Goal: Task Accomplishment & Management: Use online tool/utility

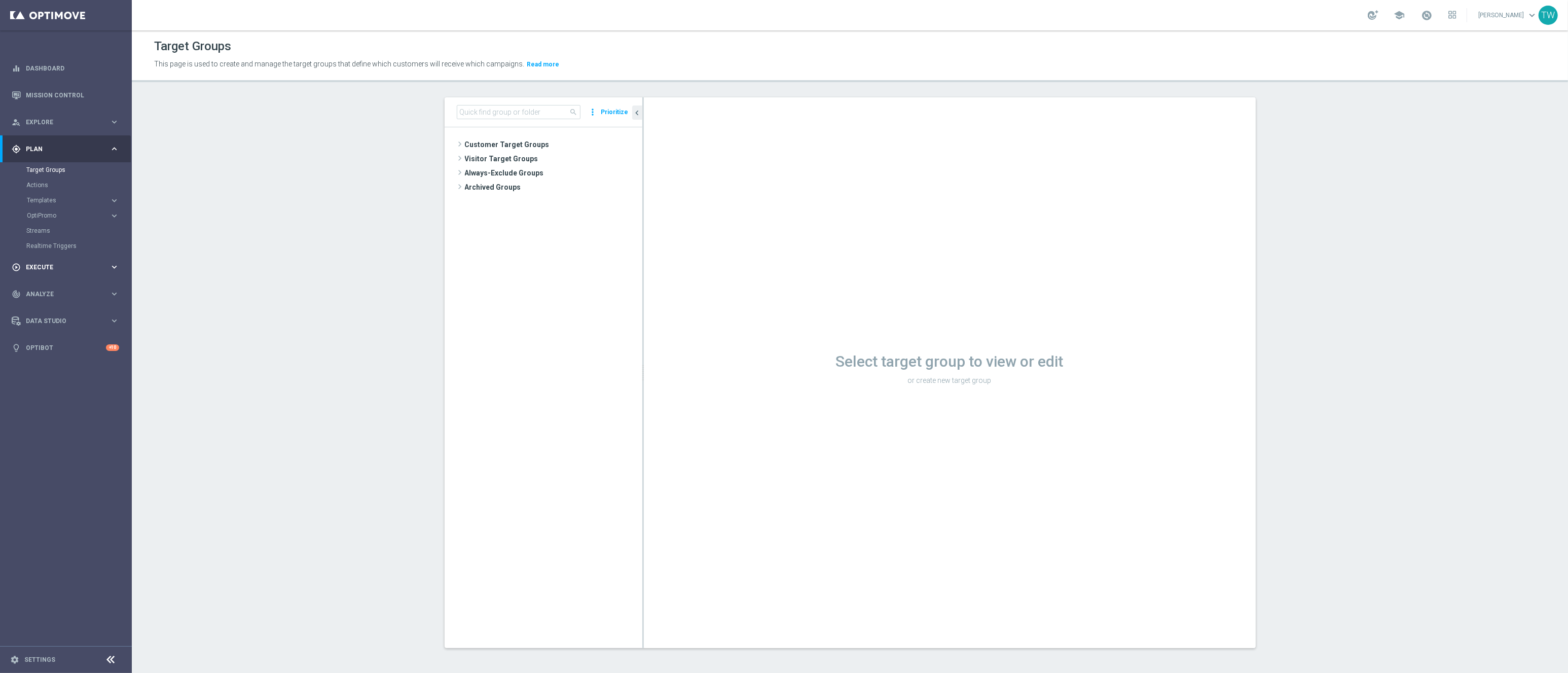
click at [65, 266] on span "Execute" at bounding box center [68, 267] width 84 height 6
click at [66, 196] on link "Campaign Builder" at bounding box center [66, 196] width 79 height 8
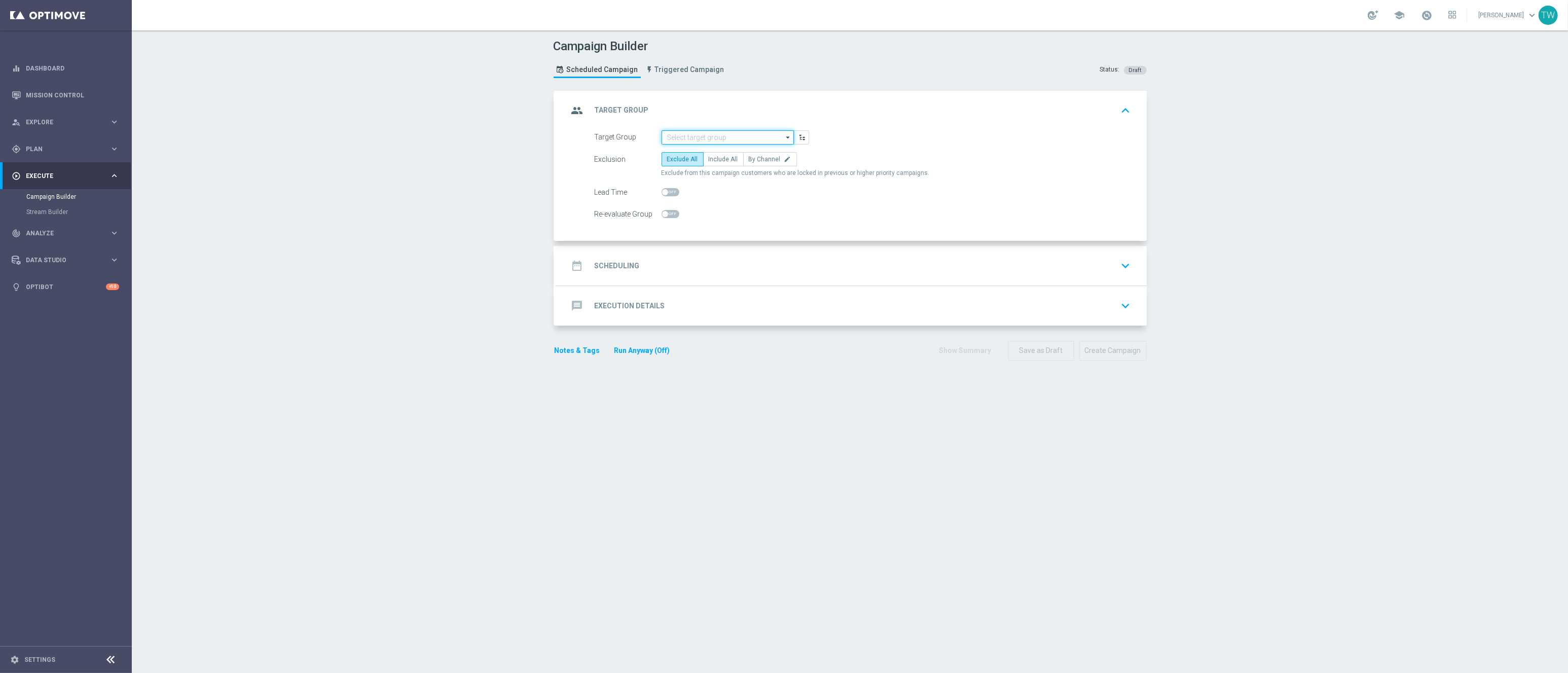
click at [750, 142] on input at bounding box center [727, 137] width 132 height 14
click at [744, 138] on input at bounding box center [727, 137] width 132 height 14
type input "251014"
drag, startPoint x: 223, startPoint y: 181, endPoint x: 148, endPoint y: 171, distance: 75.7
click at [221, 181] on div "Campaign Builder Scheduled Campaign Triggered Campaign Status: Draft group Targ…" at bounding box center [850, 352] width 1436 height 642
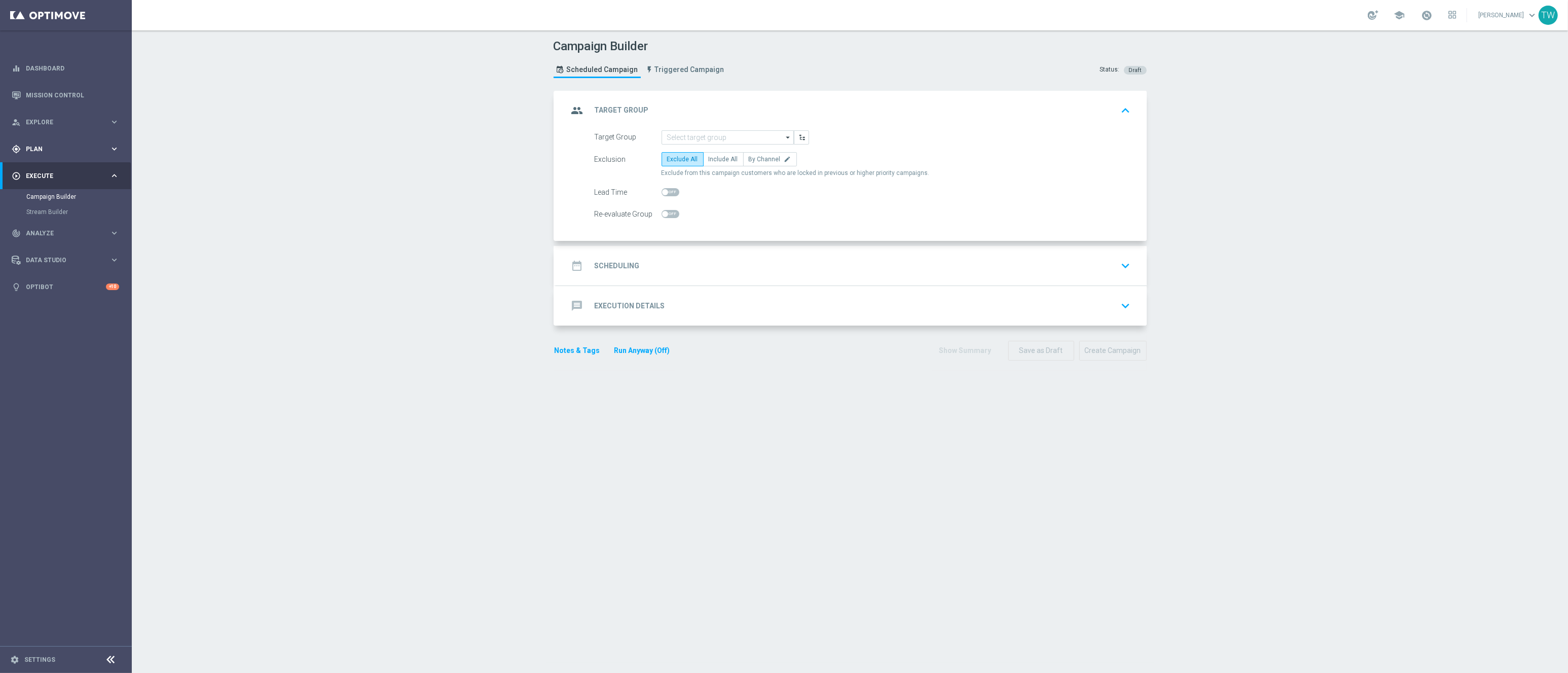
click at [114, 156] on div "gps_fixed Plan keyboard_arrow_right" at bounding box center [65, 149] width 130 height 27
click at [57, 169] on link "Target Groups" at bounding box center [66, 169] width 79 height 8
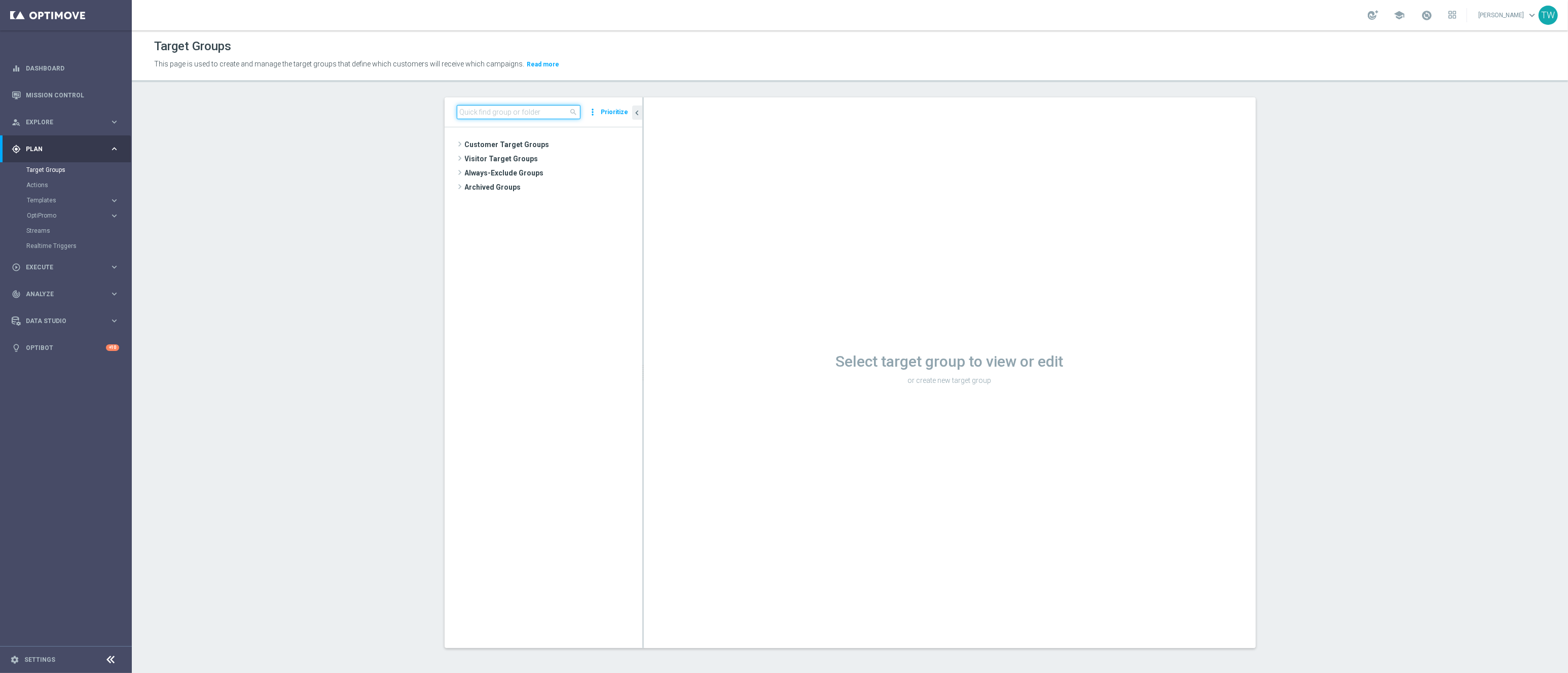
click at [545, 116] on input at bounding box center [518, 112] width 123 height 14
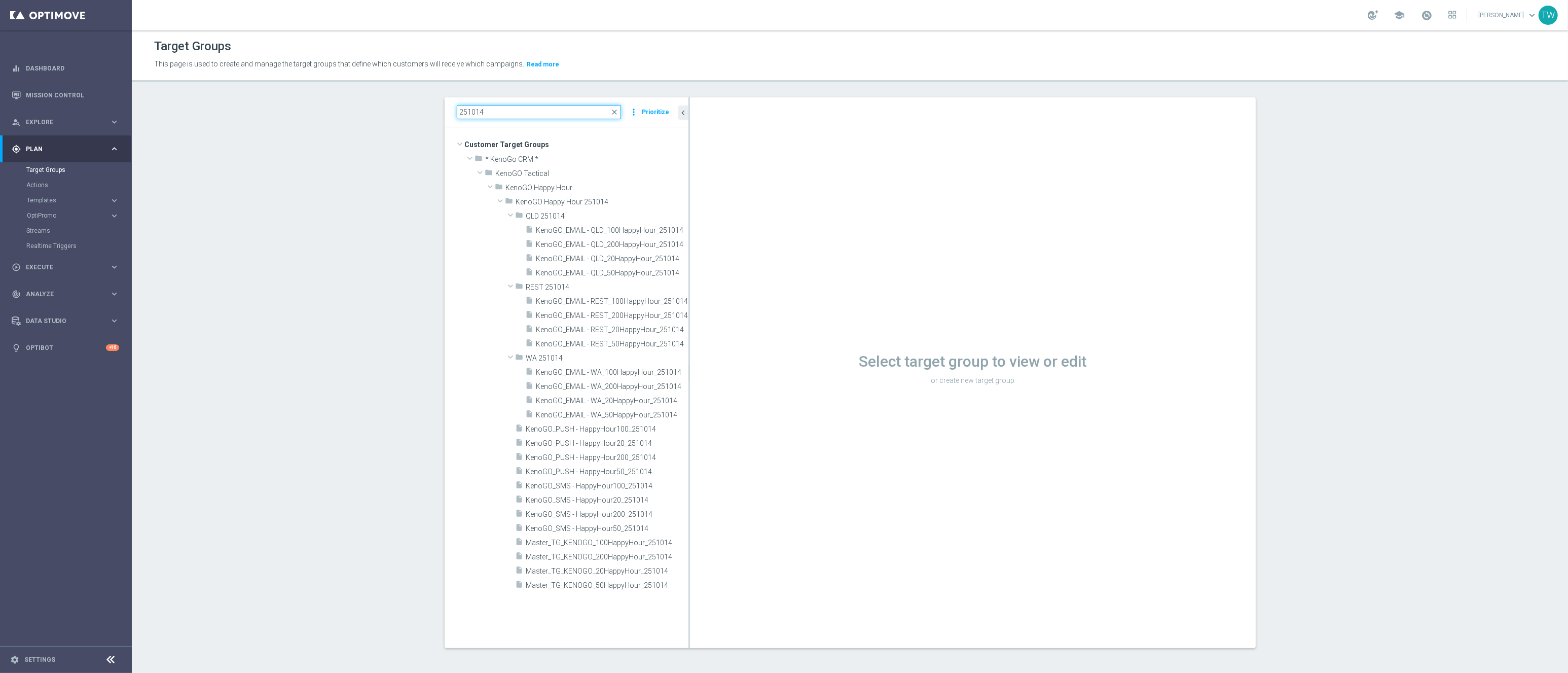
drag, startPoint x: 642, startPoint y: 240, endPoint x: 703, endPoint y: 297, distance: 83.5
click at [690, 235] on div at bounding box center [690, 372] width 2 height 550
type input "251014"
click at [646, 556] on span "Master_TG_KENOGO_200HappyHour_251014" at bounding box center [600, 557] width 150 height 9
click at [582, 560] on span "Master_TG_KENOGO_200HappyHour_251014" at bounding box center [600, 557] width 150 height 9
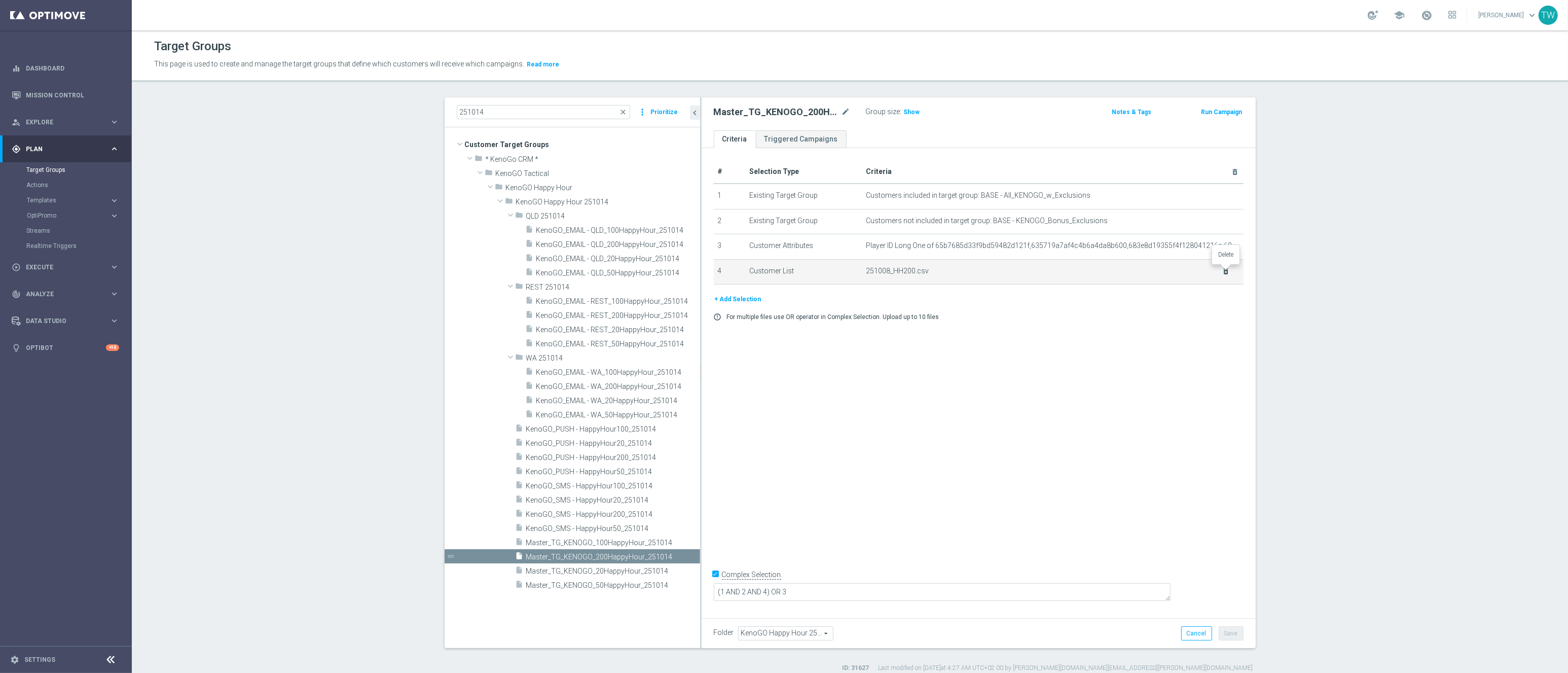
click at [1226, 271] on icon "delete_forever" at bounding box center [1226, 270] width 8 height 8
click at [735, 270] on button "+ Add Selection" at bounding box center [738, 274] width 49 height 11
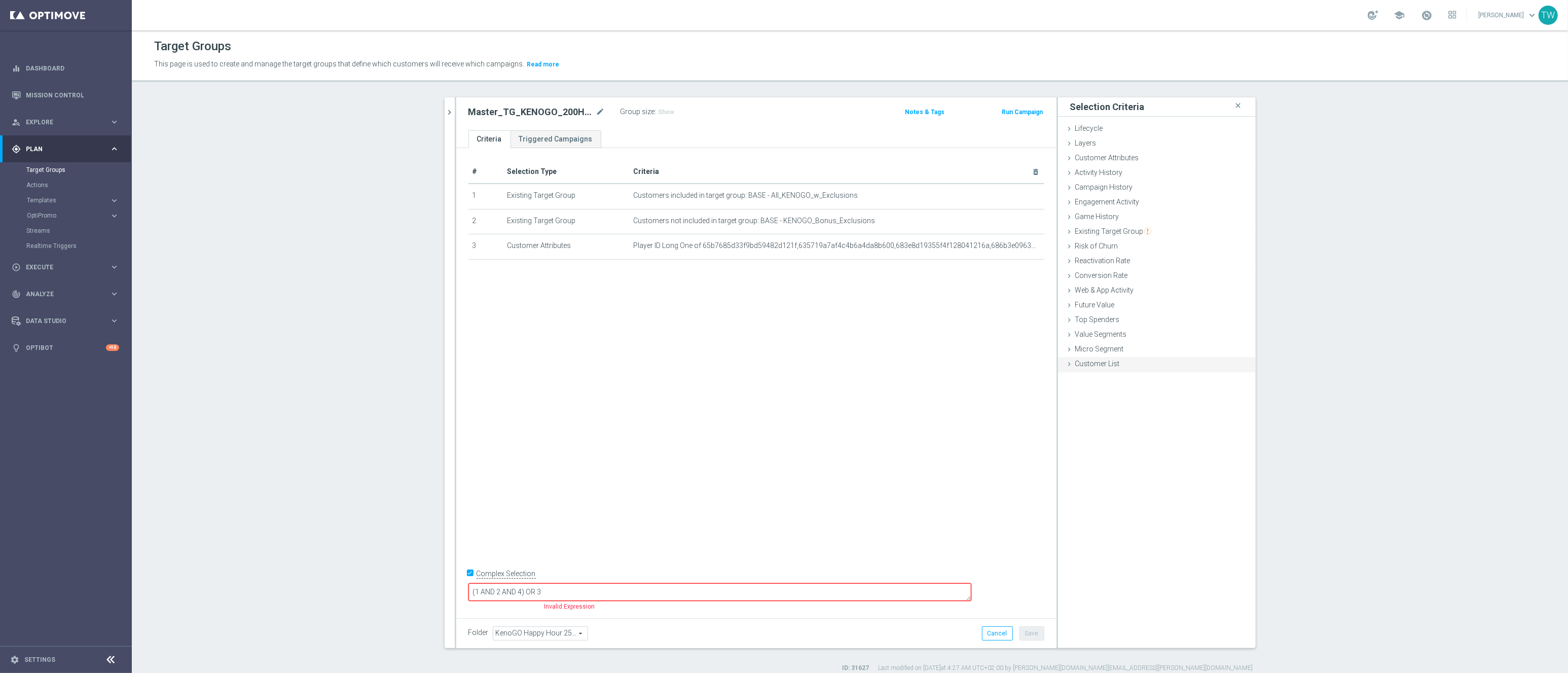
click at [1078, 361] on span "Customer List" at bounding box center [1097, 363] width 45 height 8
click at [1102, 449] on label "Import CSV File" at bounding box center [1098, 447] width 52 height 12
click at [0, 0] on input "Import CSV File" at bounding box center [0, 0] width 0 height 0
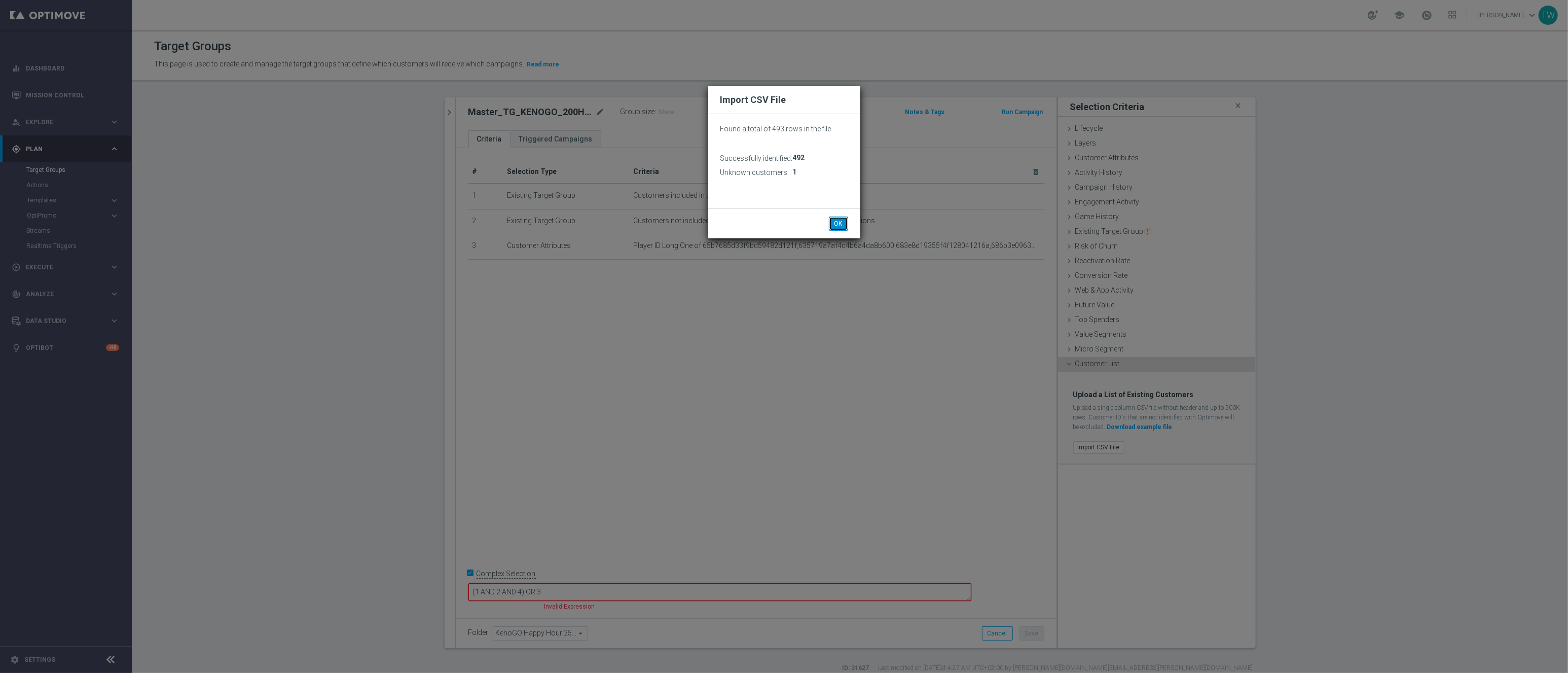
click at [843, 220] on button "OK" at bounding box center [838, 223] width 19 height 14
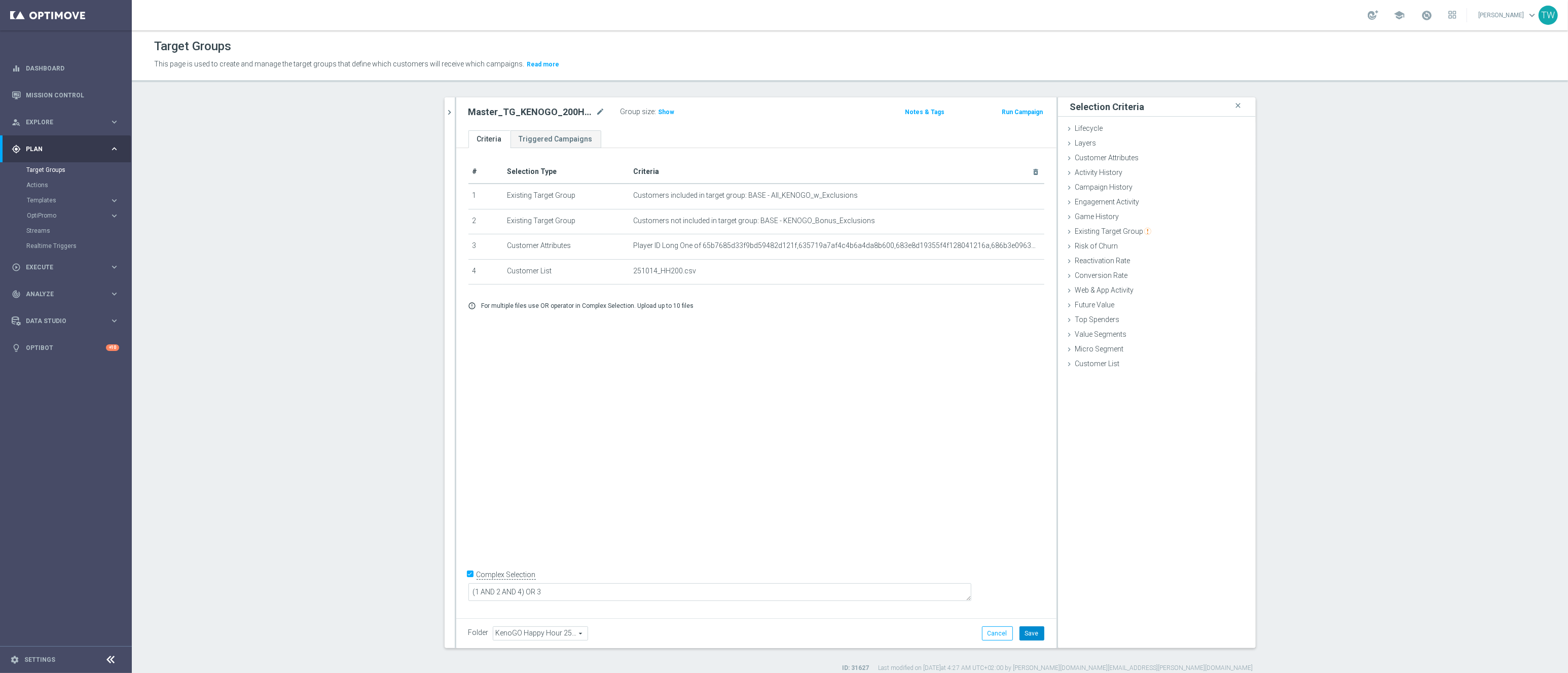
click at [1032, 640] on button "Save" at bounding box center [1032, 633] width 24 height 14
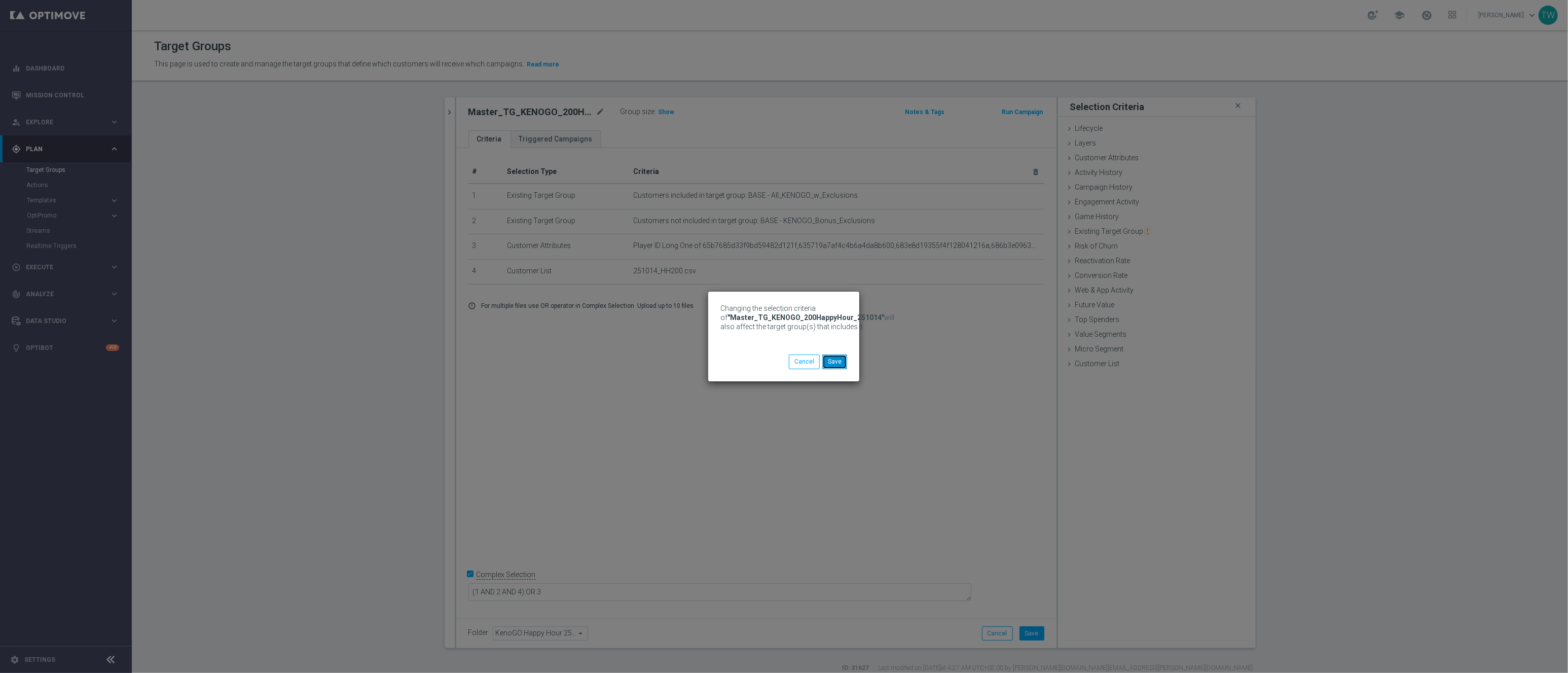
click at [839, 354] on button "Save" at bounding box center [835, 361] width 24 height 14
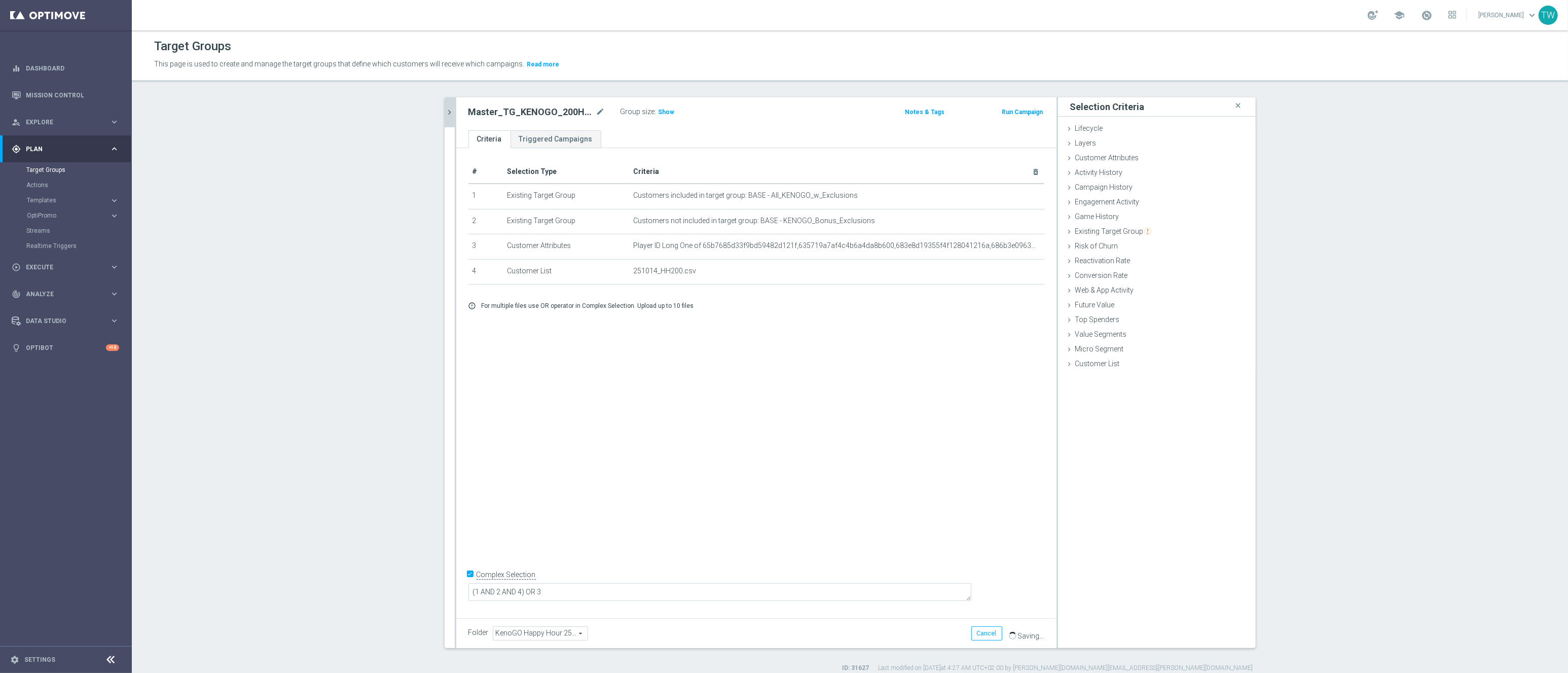
click at [455, 111] on div at bounding box center [456, 372] width 2 height 550
click at [452, 112] on icon "chevron_right" at bounding box center [450, 112] width 10 height 10
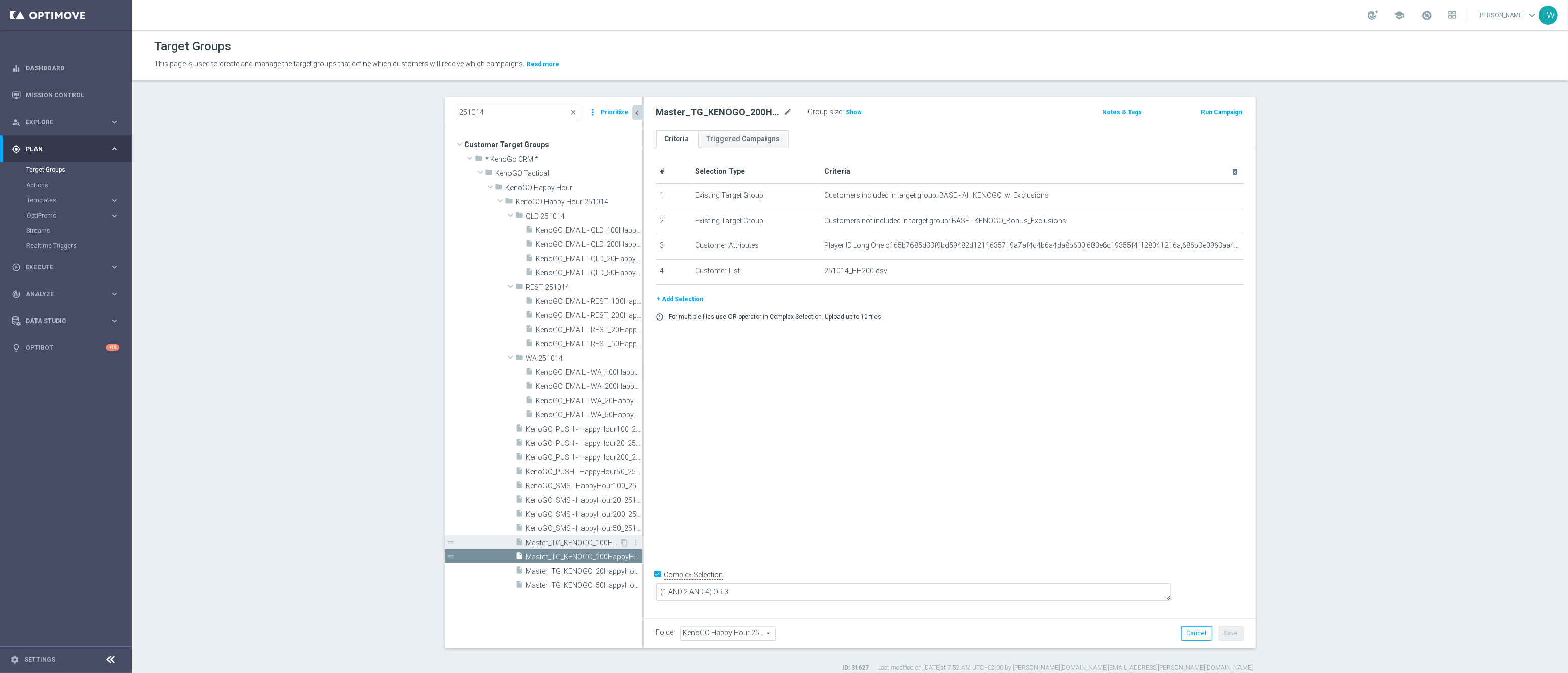
click at [583, 543] on span "Master_TG_KENOGO_100HappyHour_251014" at bounding box center [572, 543] width 94 height 9
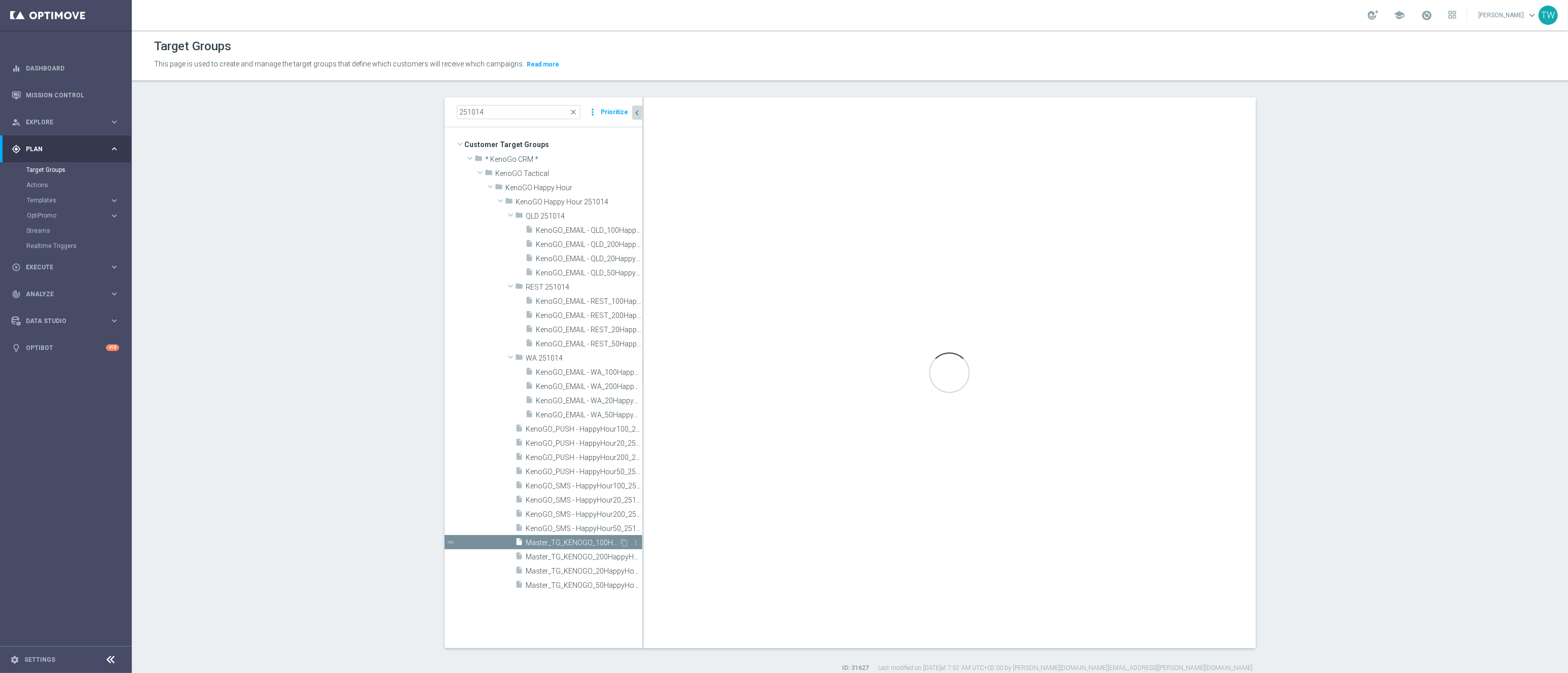
checkbox input "false"
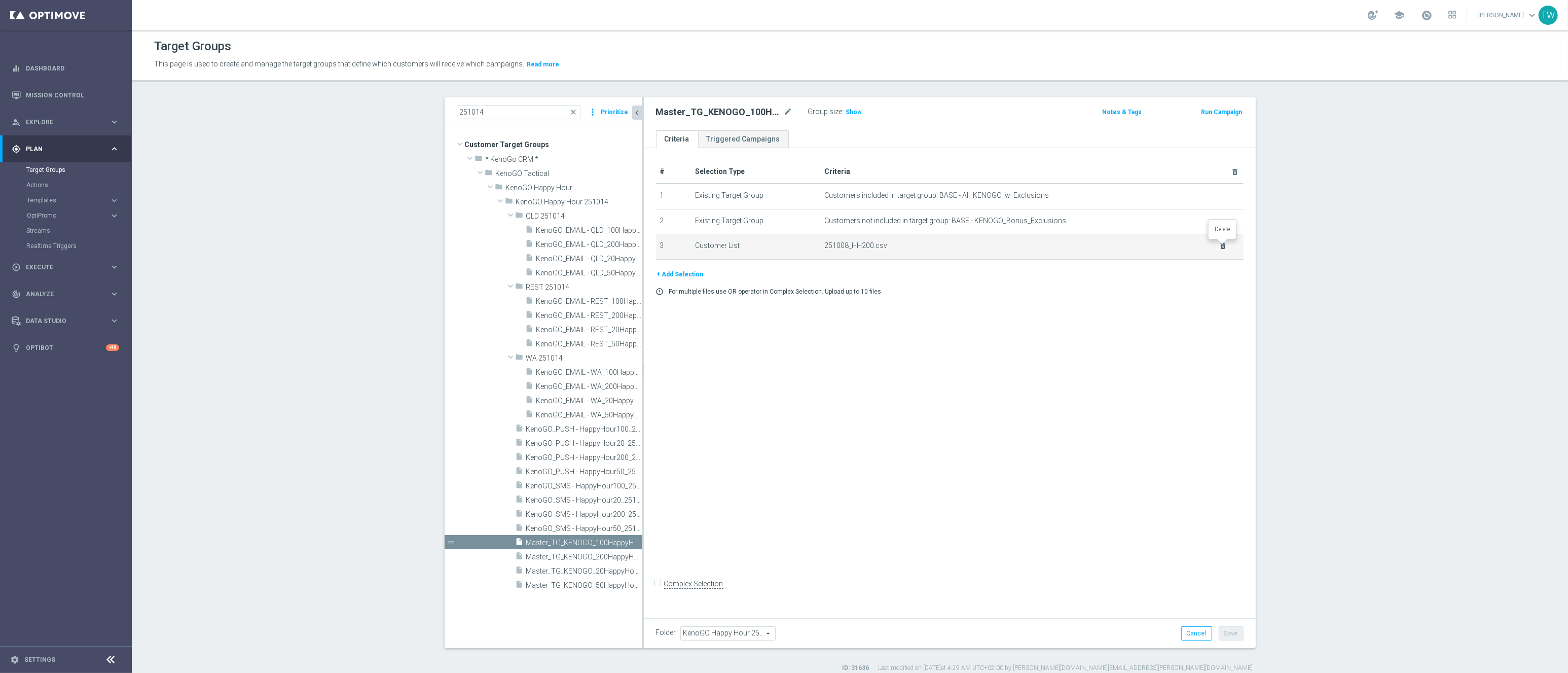
click at [1223, 246] on icon "delete_forever" at bounding box center [1222, 245] width 8 height 8
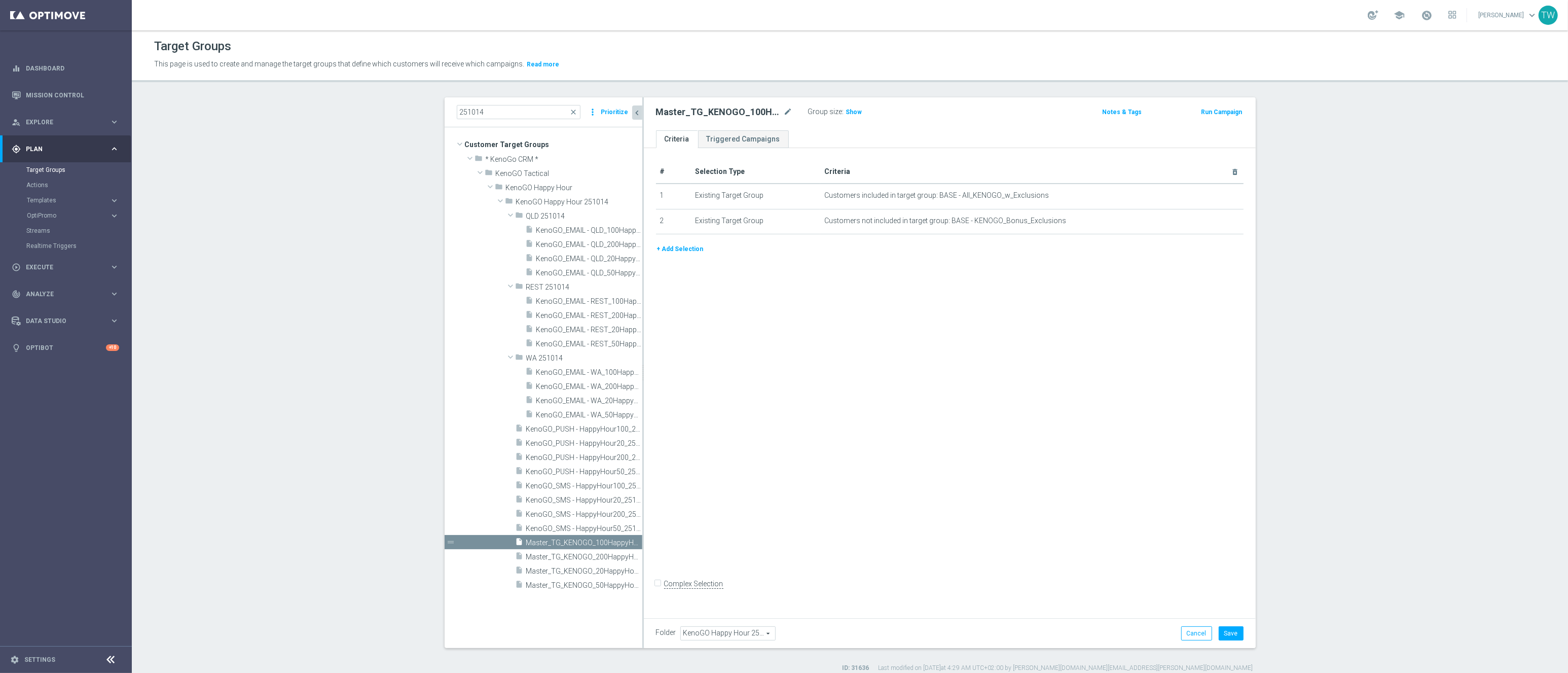
drag, startPoint x: 696, startPoint y: 251, endPoint x: 766, endPoint y: 262, distance: 70.9
click at [696, 251] on button "+ Add Selection" at bounding box center [681, 249] width 49 height 11
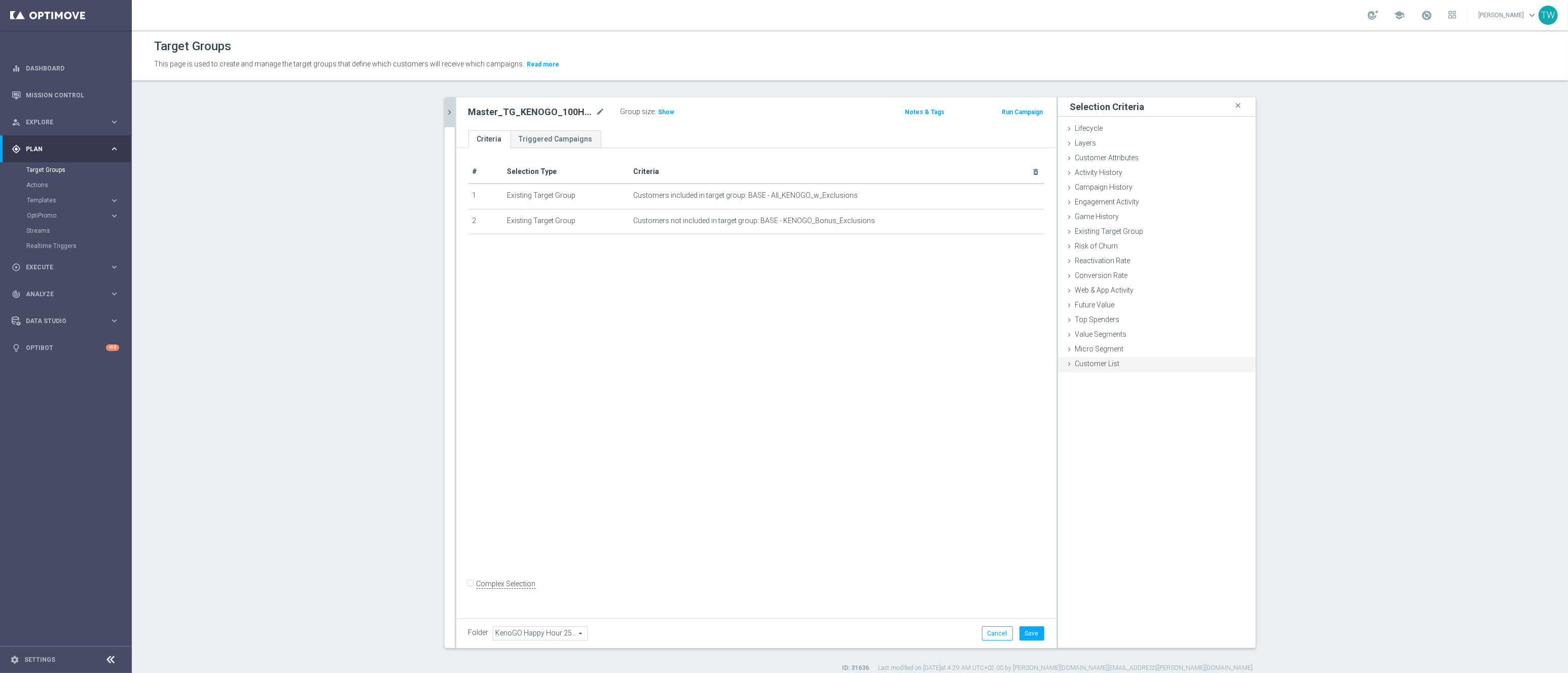
click at [1190, 362] on div "Customer List done selection saved" at bounding box center [1157, 364] width 198 height 15
click at [1093, 446] on label "Import CSV File" at bounding box center [1098, 447] width 52 height 12
click at [0, 0] on input "Import CSV File" at bounding box center [0, 0] width 0 height 0
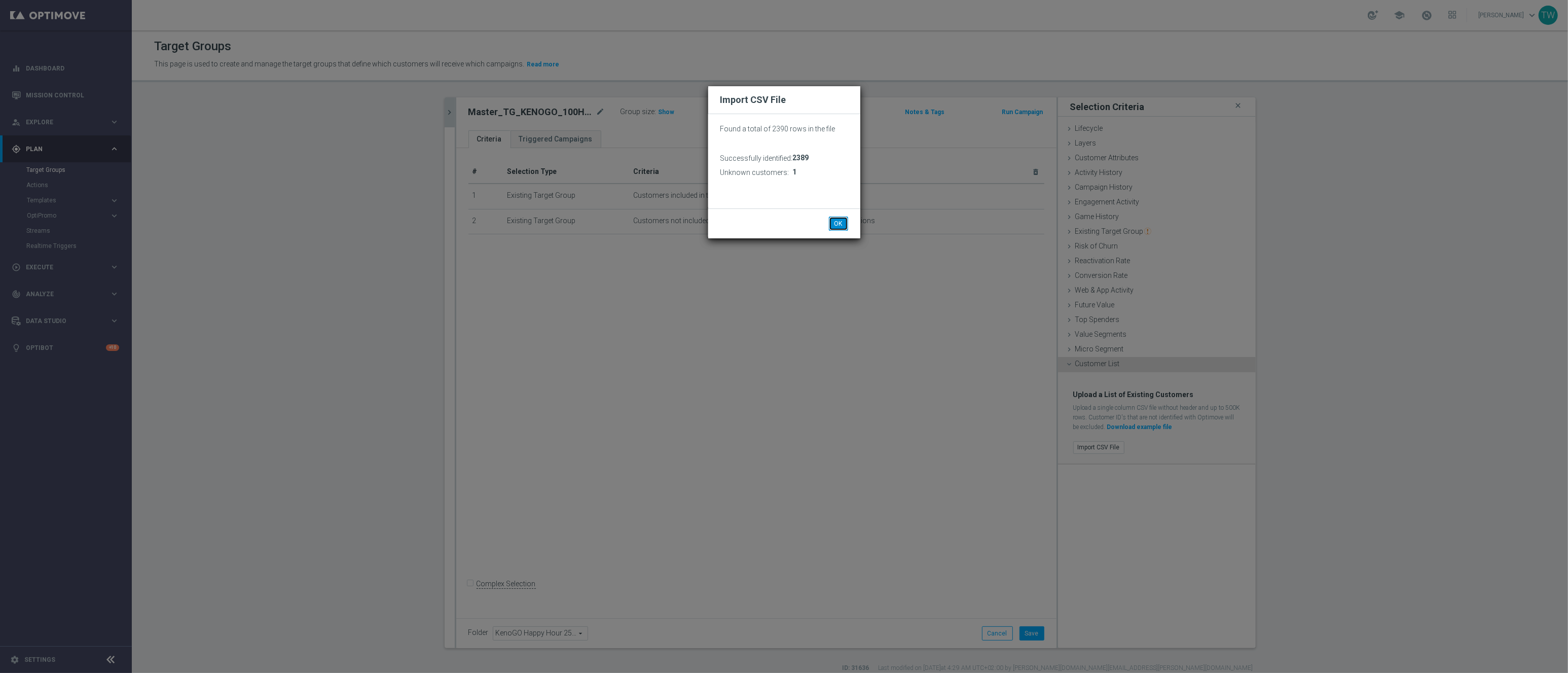
click at [839, 221] on button "OK" at bounding box center [838, 223] width 19 height 14
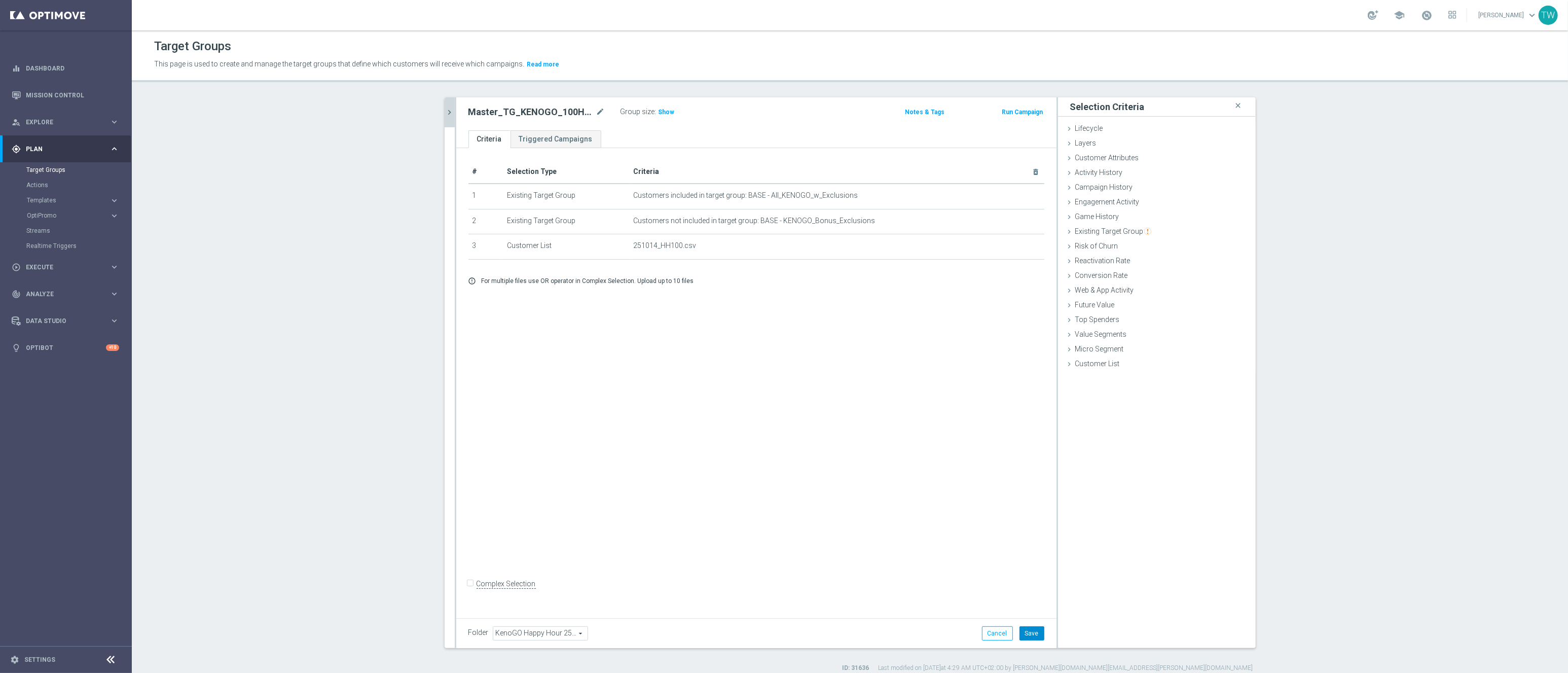
click at [1034, 632] on button "Save" at bounding box center [1032, 633] width 24 height 14
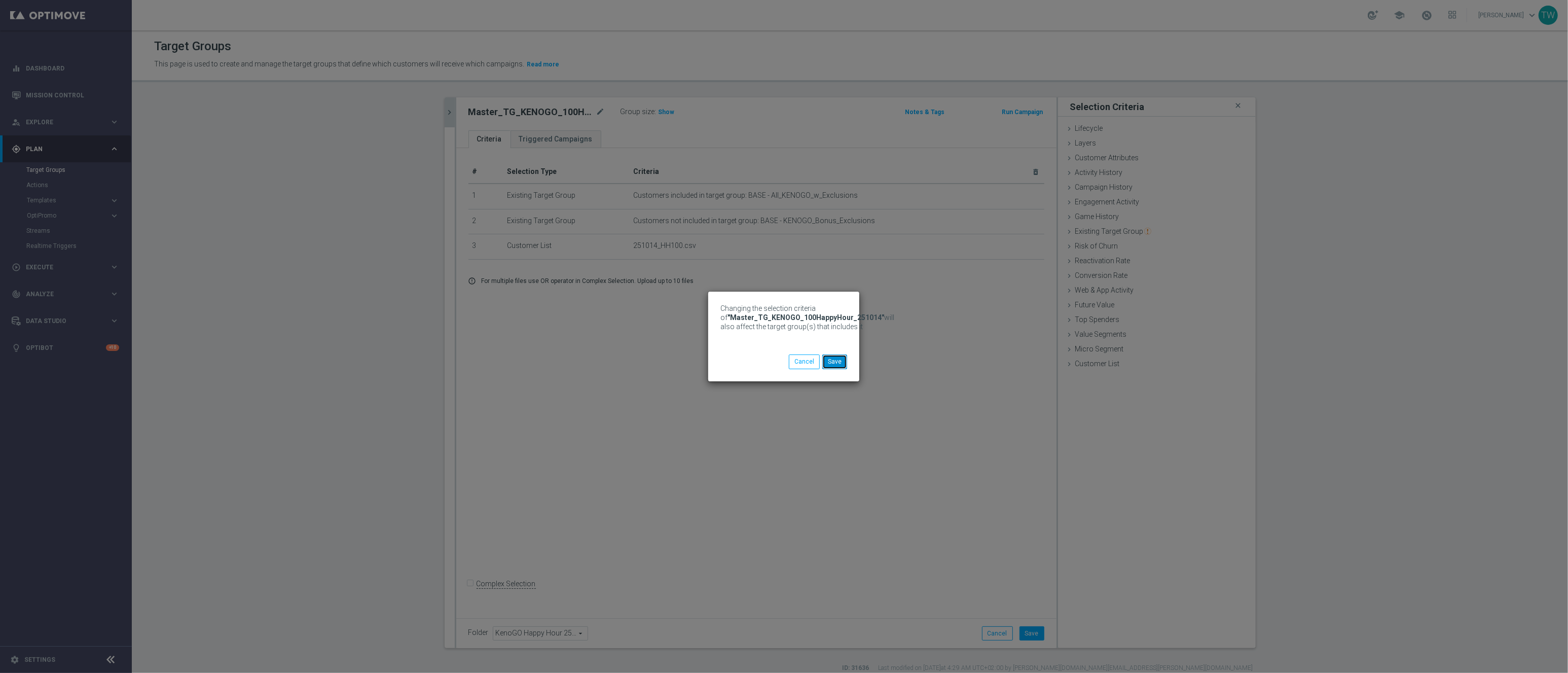
click at [842, 362] on button "Save" at bounding box center [835, 361] width 24 height 14
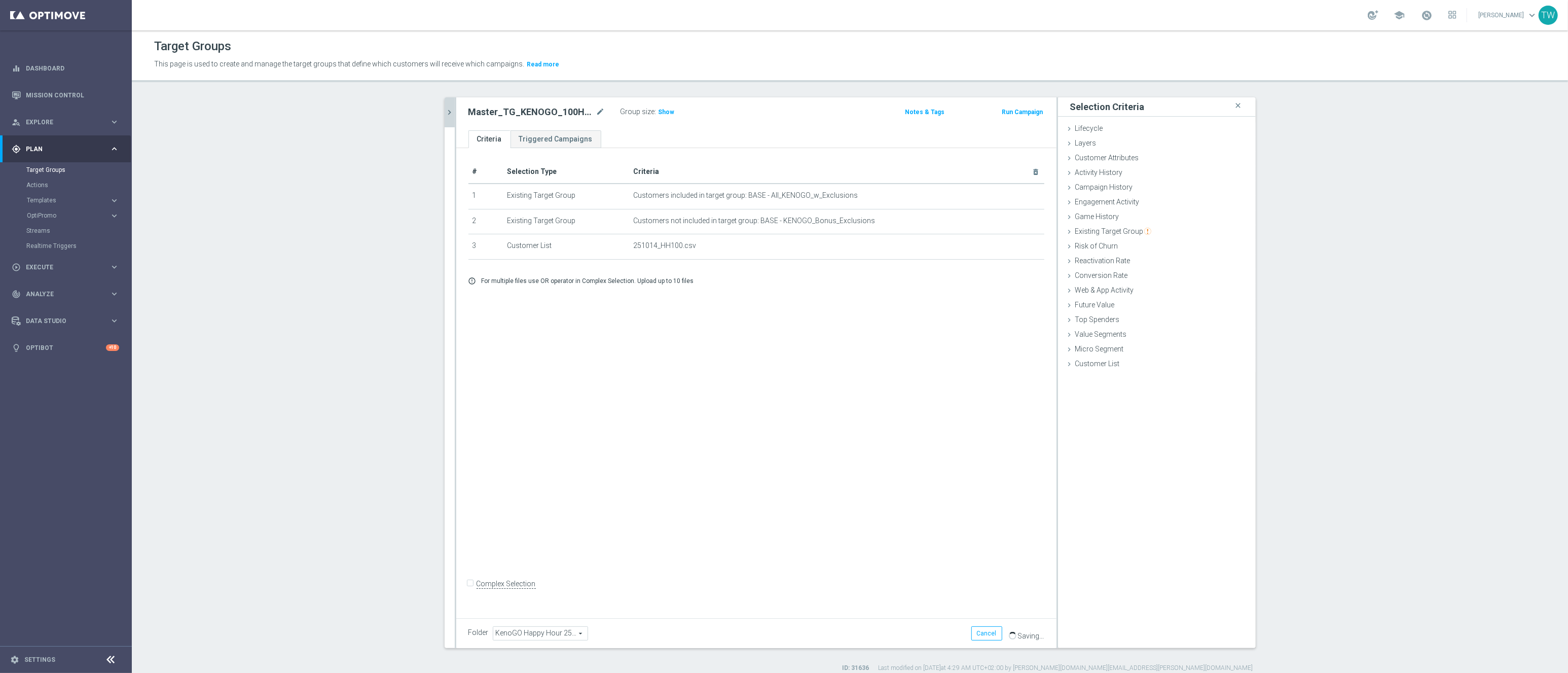
click at [452, 113] on icon "chevron_right" at bounding box center [450, 112] width 10 height 10
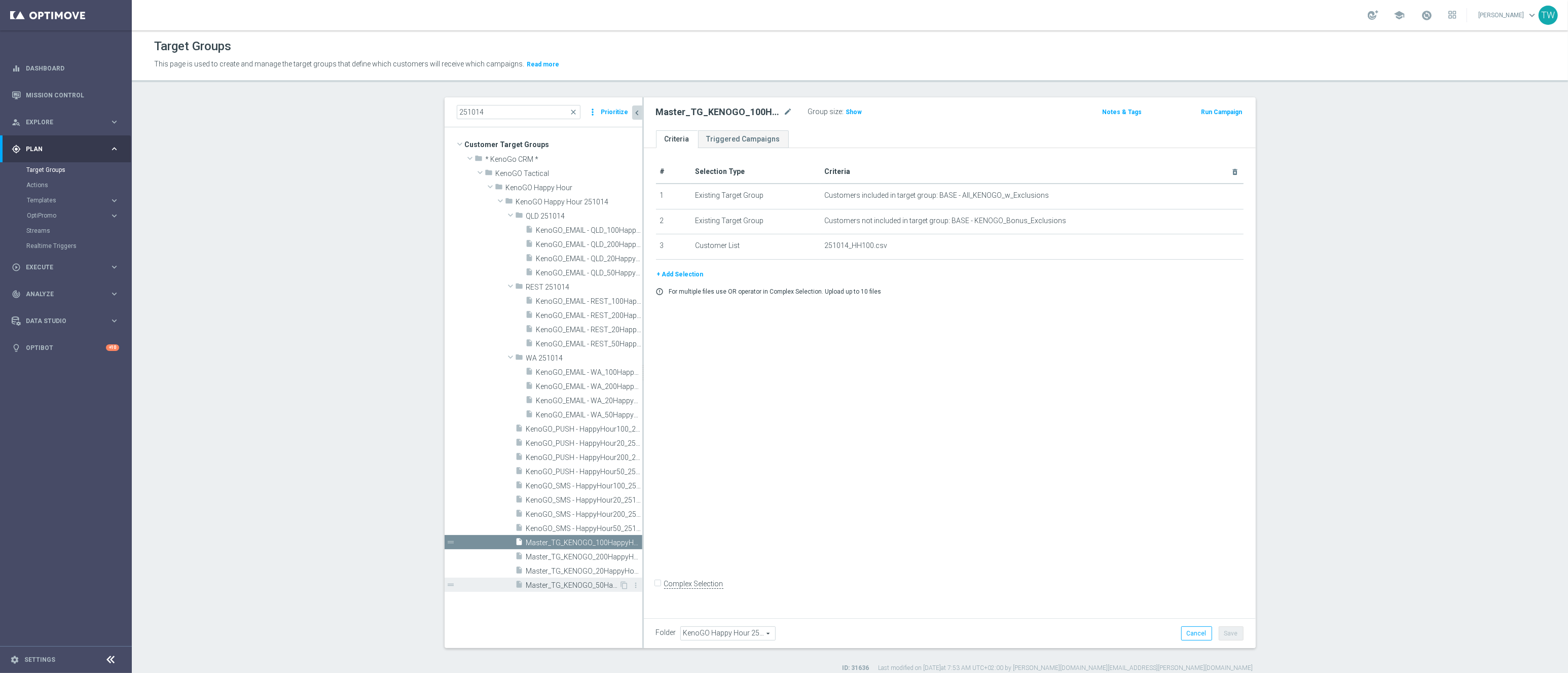
click at [587, 589] on div "insert_drive_file Master_TG_KENOGO_50HappyHour_251014" at bounding box center [567, 585] width 104 height 14
drag, startPoint x: 1222, startPoint y: 245, endPoint x: 948, endPoint y: 255, distance: 274.2
click at [0, 0] on icon "delete_forever" at bounding box center [0, 0] width 0 height 0
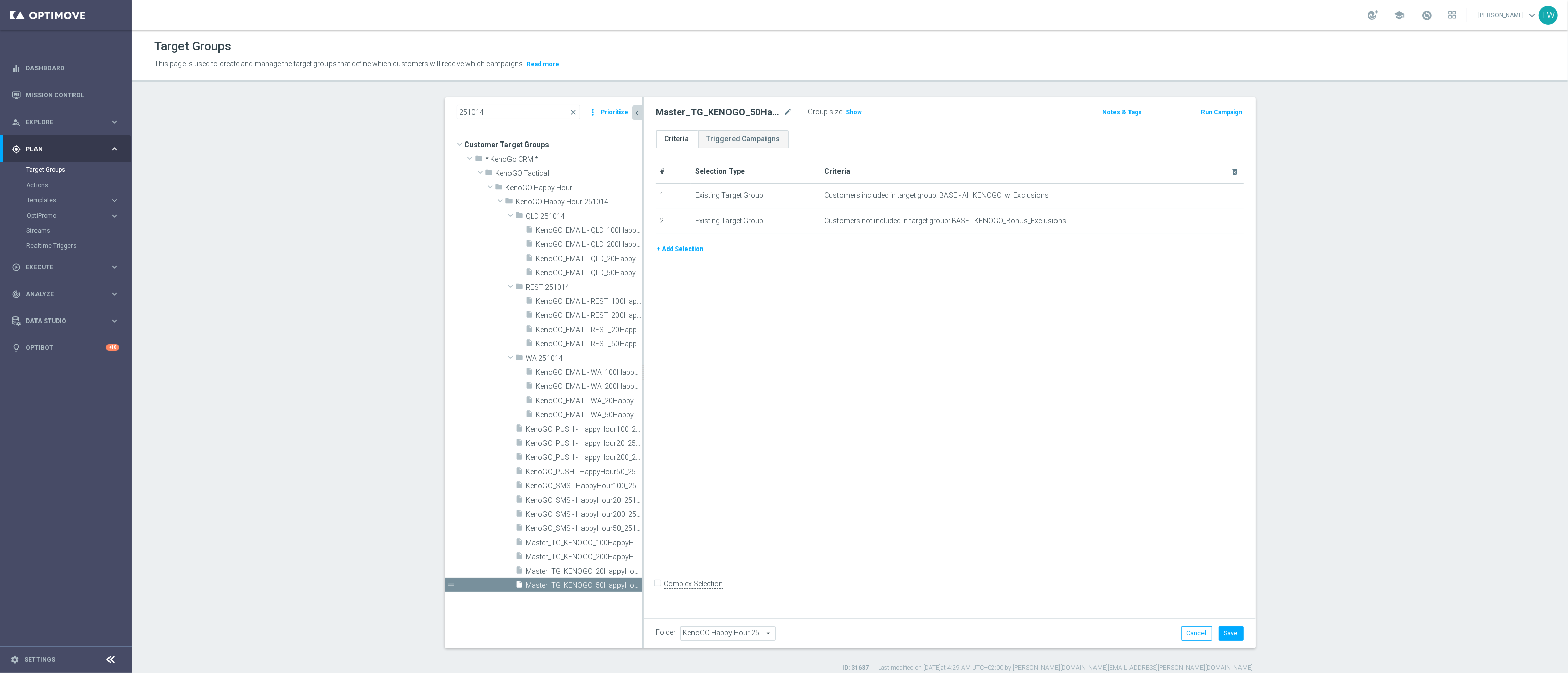
click at [673, 248] on button "+ Add Selection" at bounding box center [681, 249] width 49 height 11
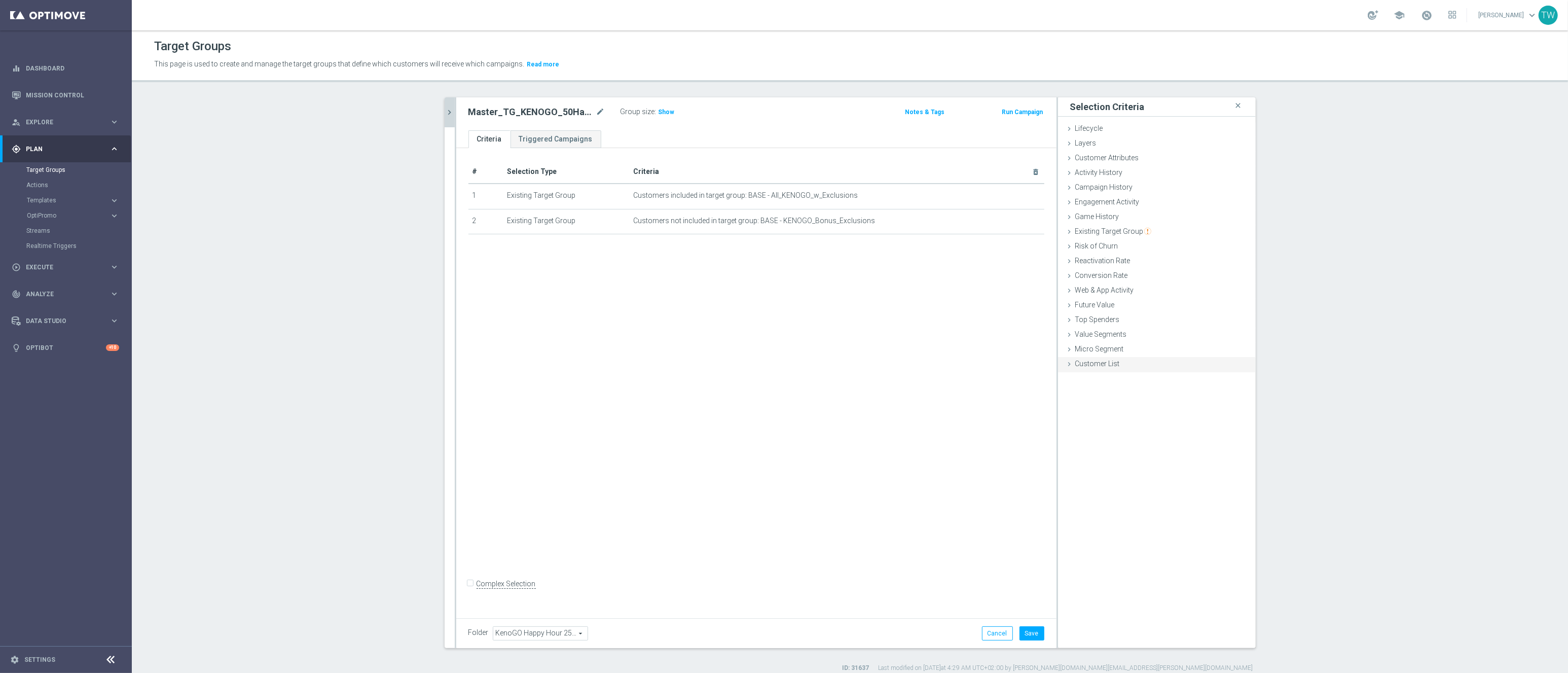
click at [1102, 362] on span "Customer List" at bounding box center [1097, 363] width 45 height 8
click at [1094, 450] on label "Import CSV File" at bounding box center [1098, 447] width 52 height 12
click at [0, 0] on input "Import CSV File" at bounding box center [0, 0] width 0 height 0
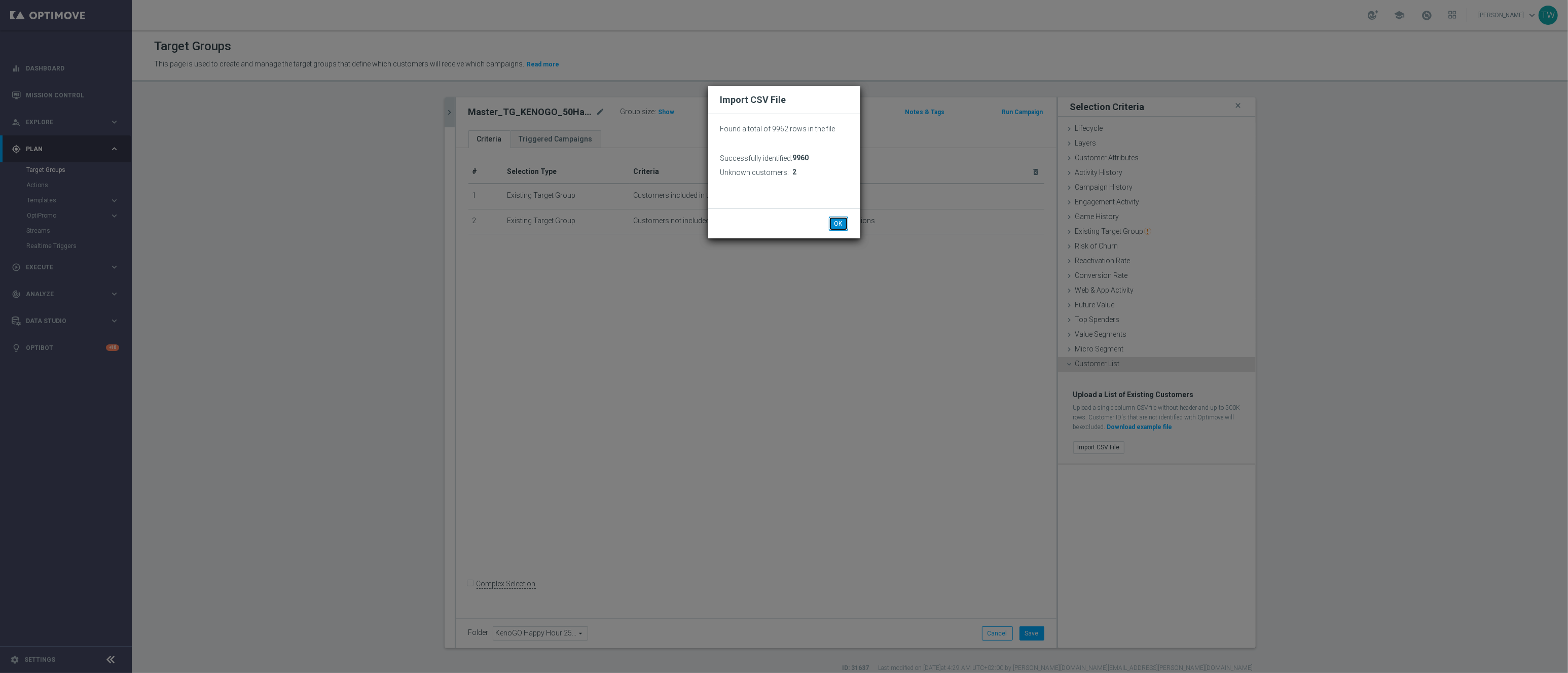
click at [843, 222] on button "OK" at bounding box center [838, 223] width 19 height 14
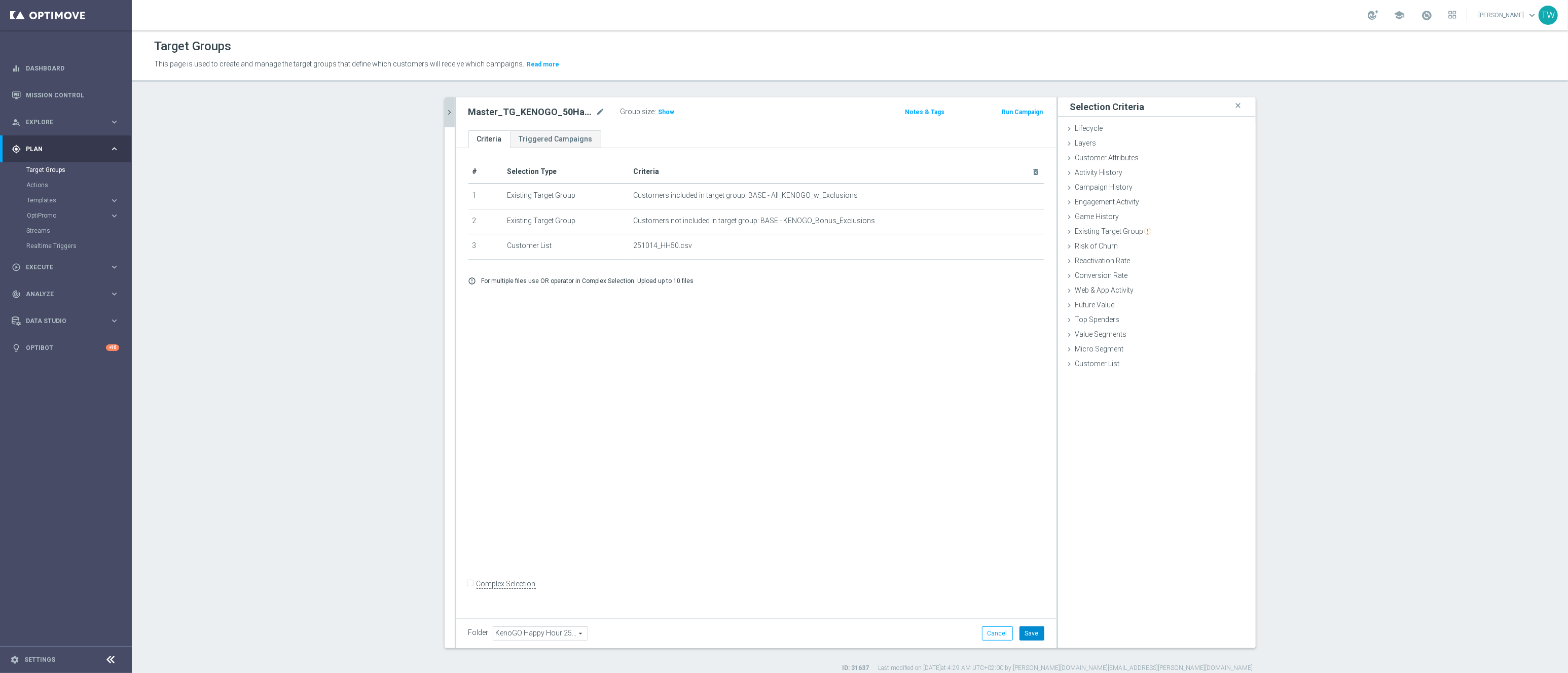
click at [1039, 627] on button "Save" at bounding box center [1032, 633] width 24 height 14
click at [1039, 627] on div "Cancel Save Saving..." at bounding box center [1007, 633] width 73 height 14
click at [452, 112] on icon "chevron_right" at bounding box center [450, 112] width 10 height 10
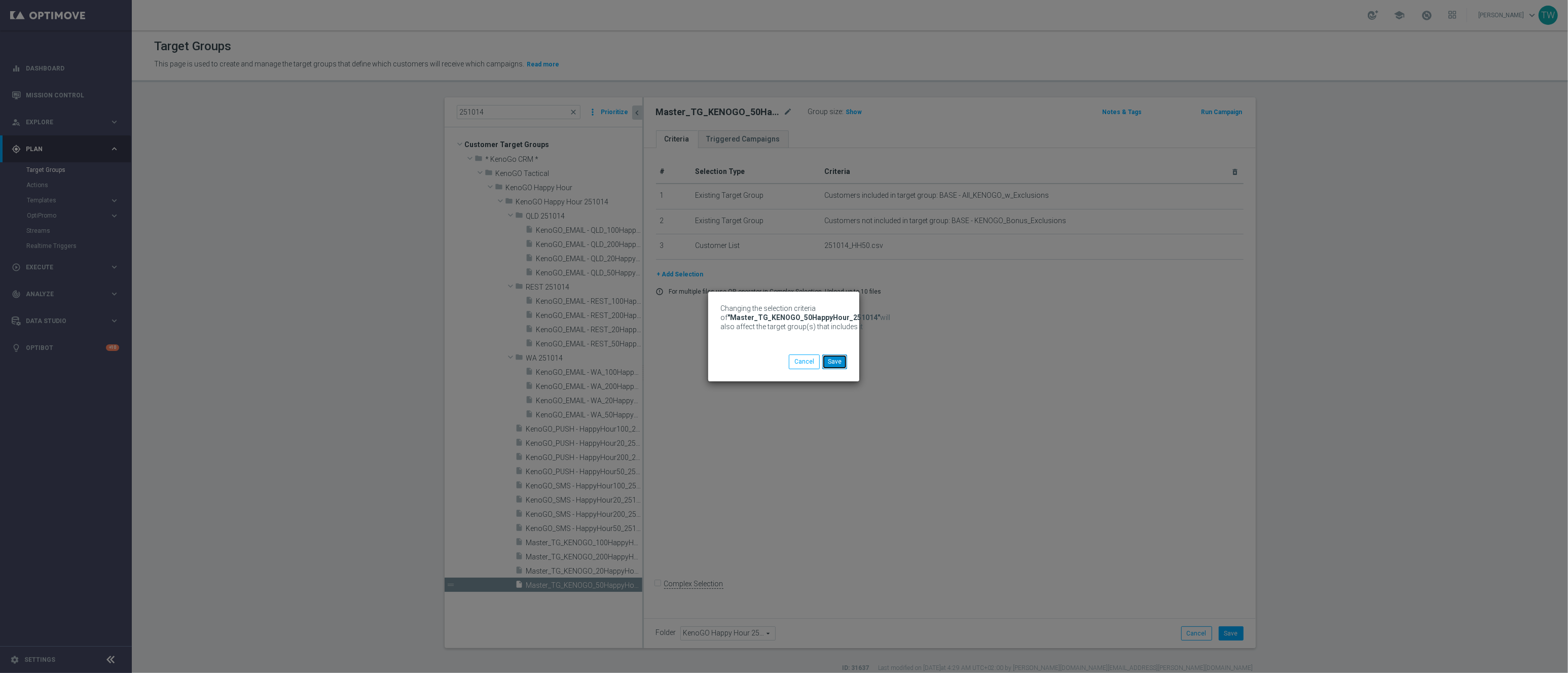
click at [836, 357] on button "Save" at bounding box center [835, 361] width 24 height 14
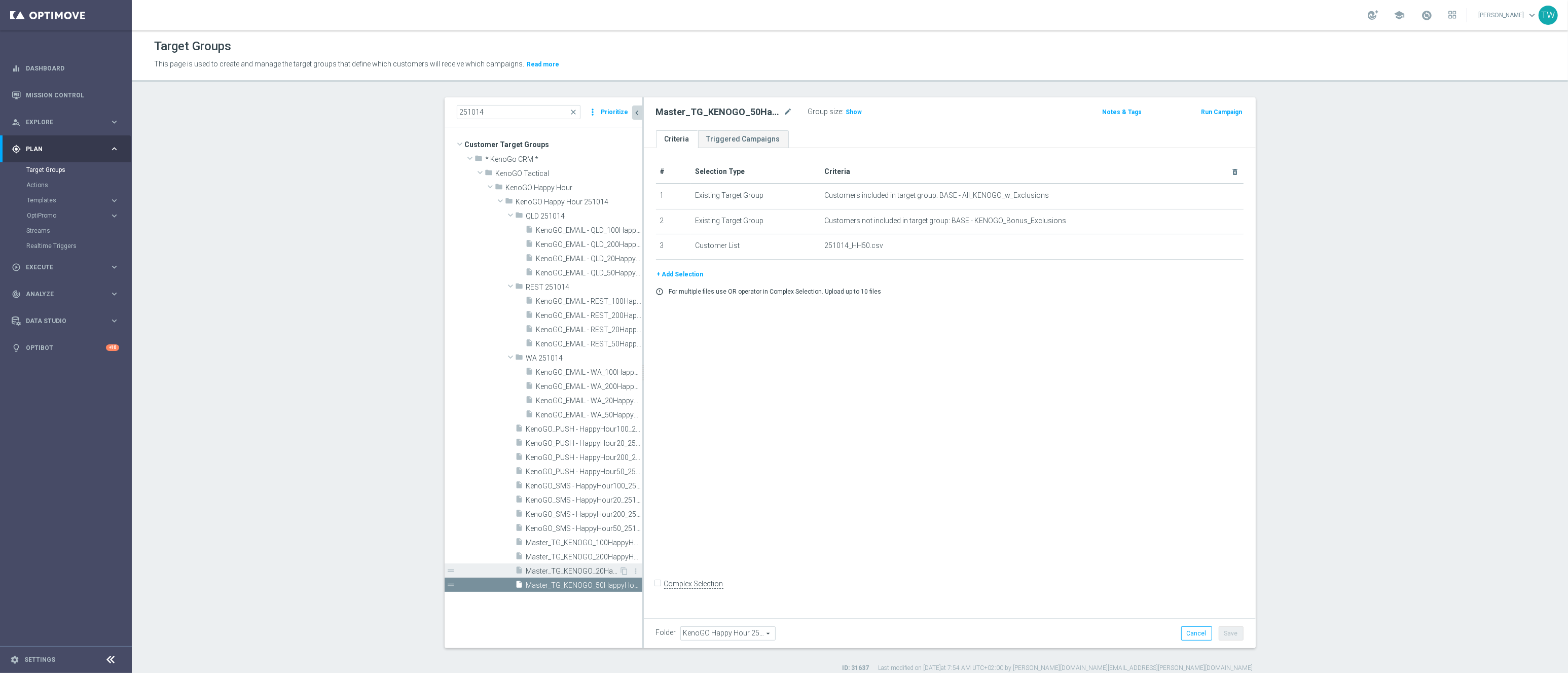
click at [574, 567] on span "Master_TG_KENOGO_20HappyHour_251014" at bounding box center [572, 571] width 94 height 9
click at [1222, 247] on icon "delete_forever" at bounding box center [1222, 245] width 8 height 8
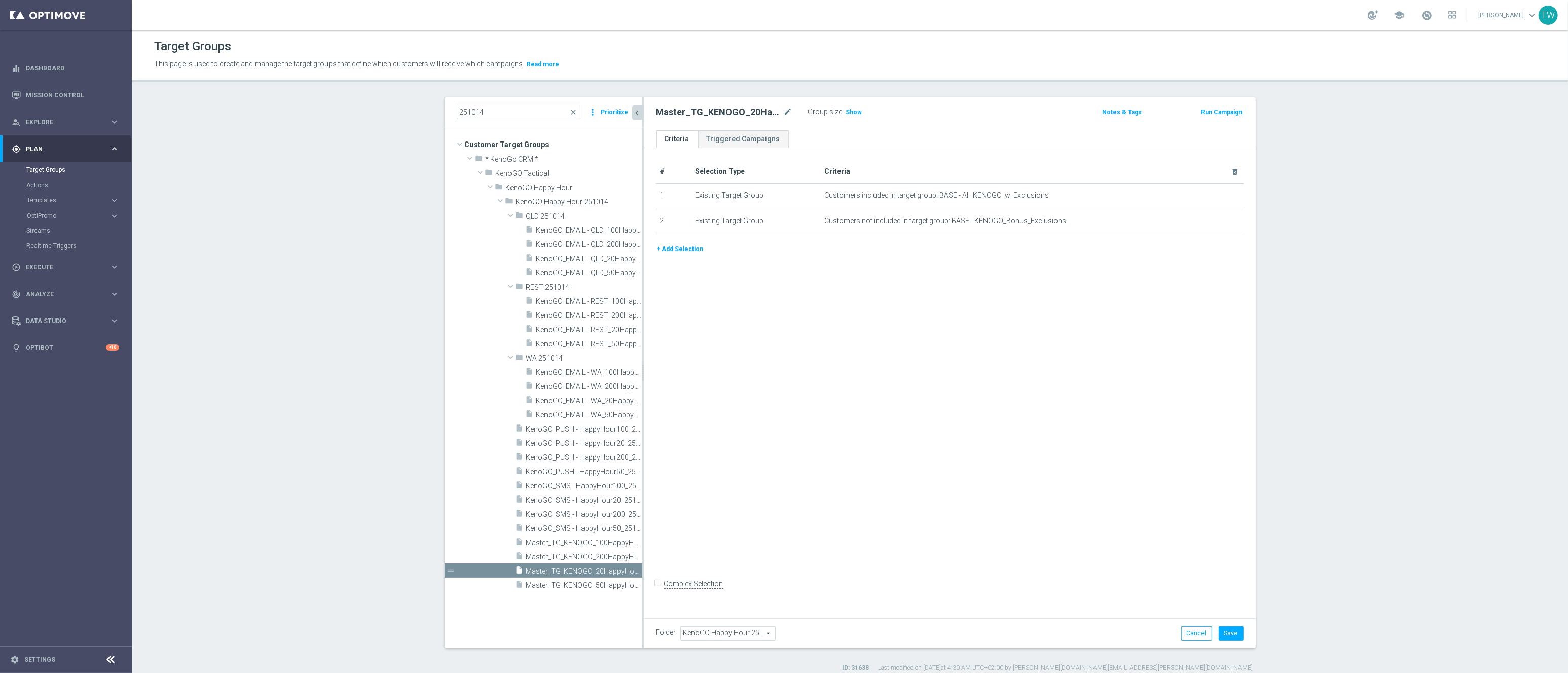
click at [696, 249] on button "+ Add Selection" at bounding box center [681, 249] width 49 height 11
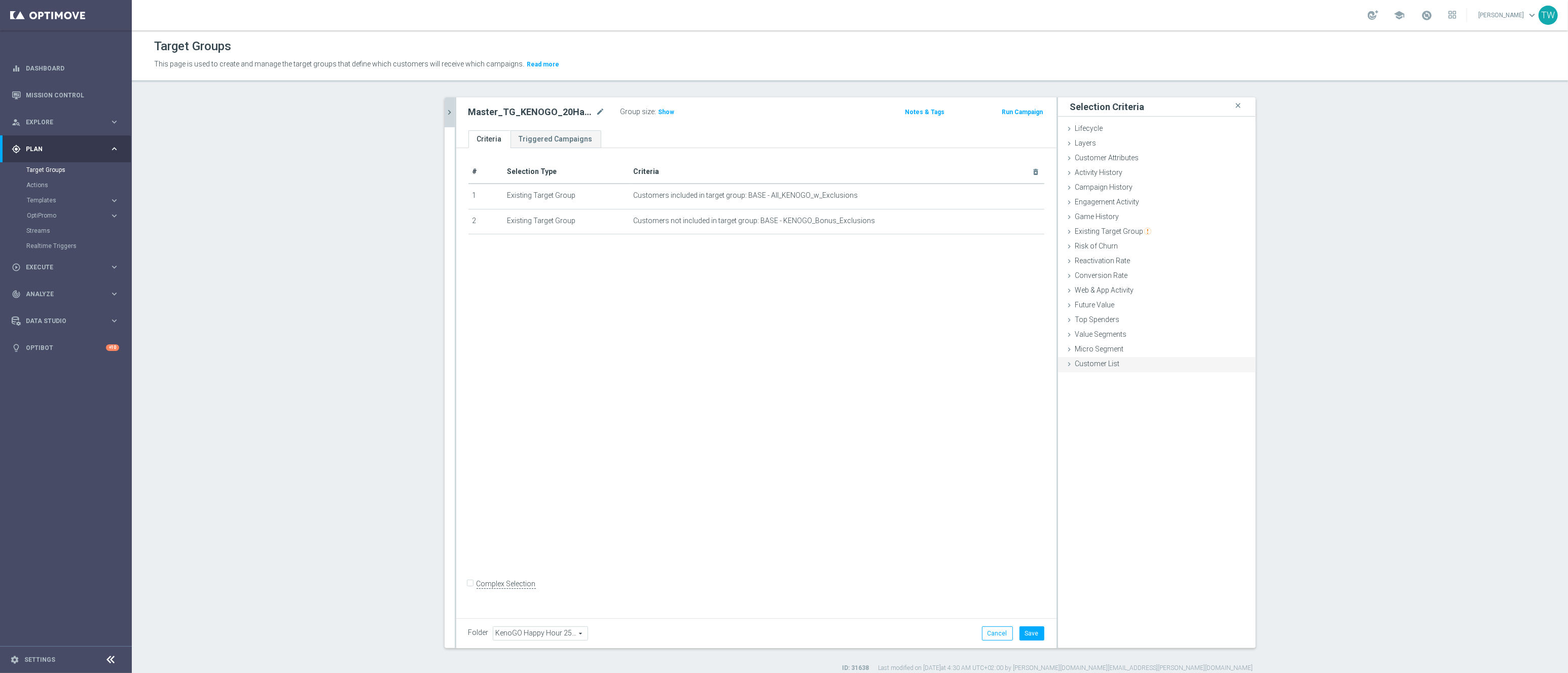
click at [1104, 365] on span "Customer List" at bounding box center [1097, 363] width 45 height 8
click at [1106, 447] on label "Import CSV File" at bounding box center [1098, 447] width 52 height 12
click at [0, 0] on input "Import CSV File" at bounding box center [0, 0] width 0 height 0
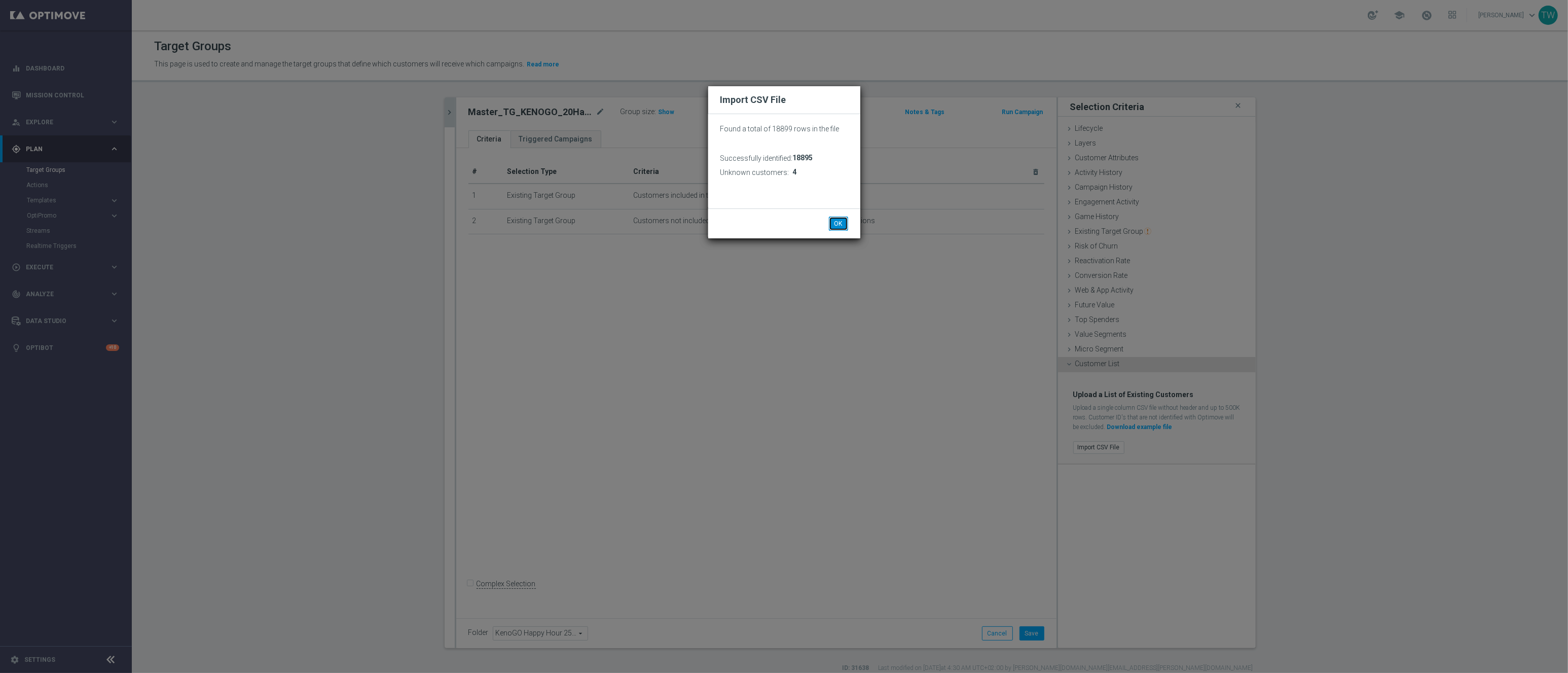
click at [841, 221] on button "OK" at bounding box center [838, 223] width 19 height 14
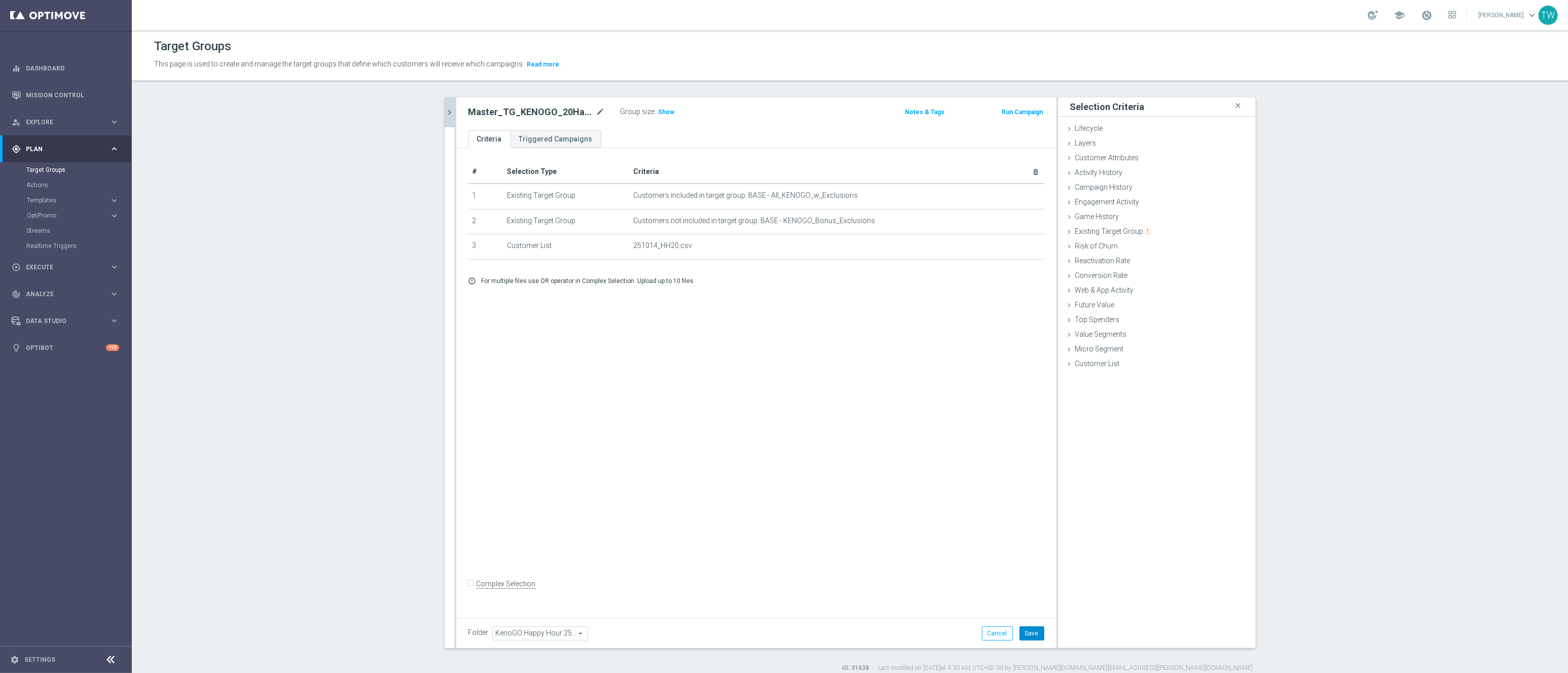
drag, startPoint x: 1035, startPoint y: 632, endPoint x: 1033, endPoint y: 624, distance: 8.2
click at [1035, 631] on button "Save" at bounding box center [1032, 633] width 24 height 14
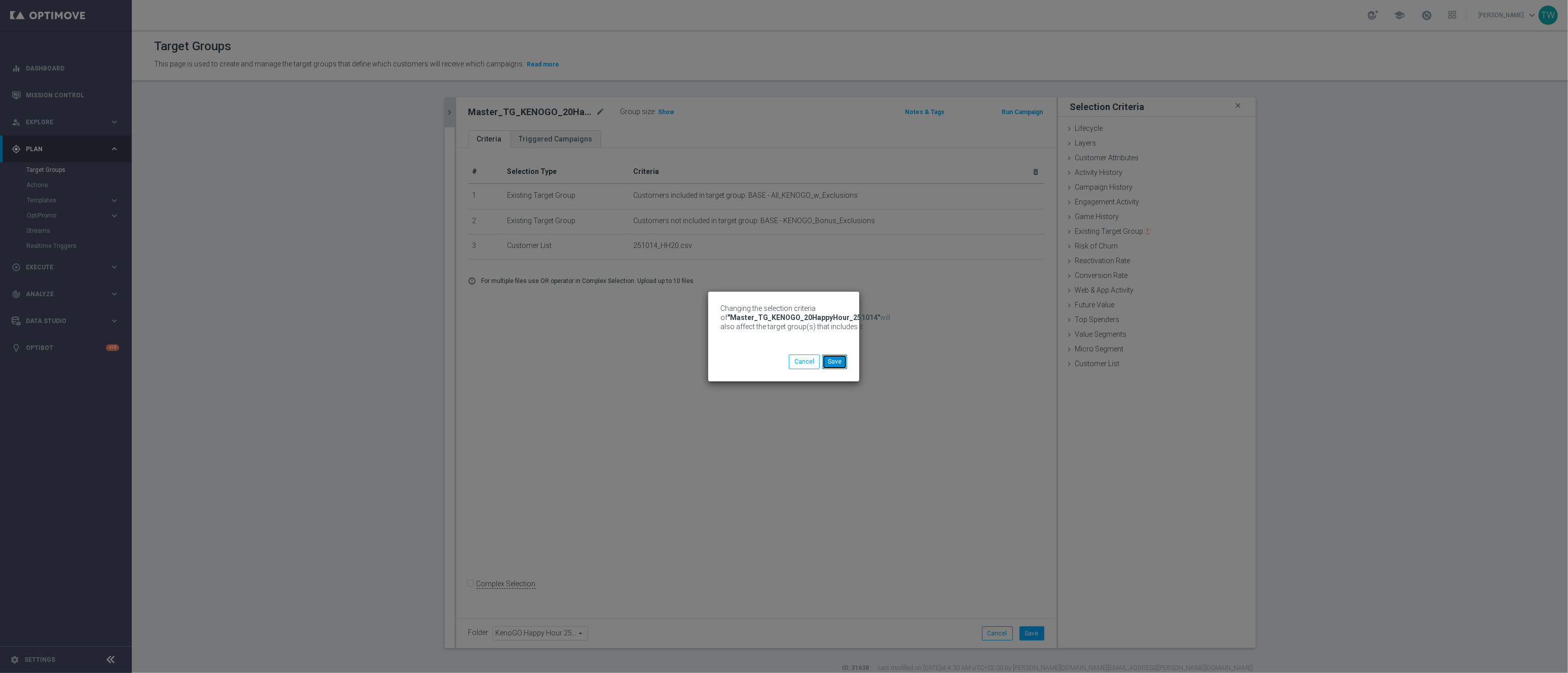
click at [836, 362] on button "Save" at bounding box center [835, 361] width 24 height 14
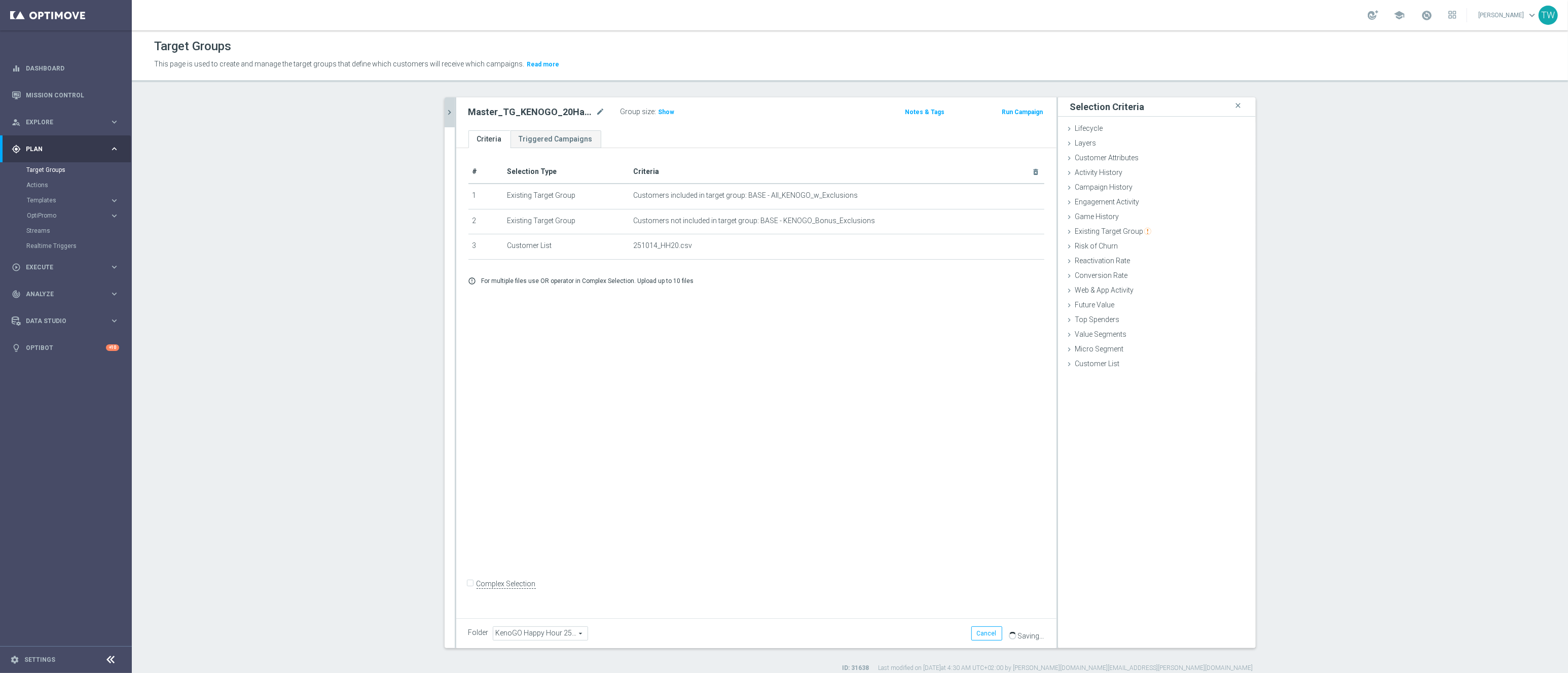
click at [442, 108] on div "251014 close more_vert Prioritize Customer Target Groups library_add create_new…" at bounding box center [850, 384] width 851 height 575
click at [447, 106] on button "chevron_right" at bounding box center [450, 112] width 10 height 30
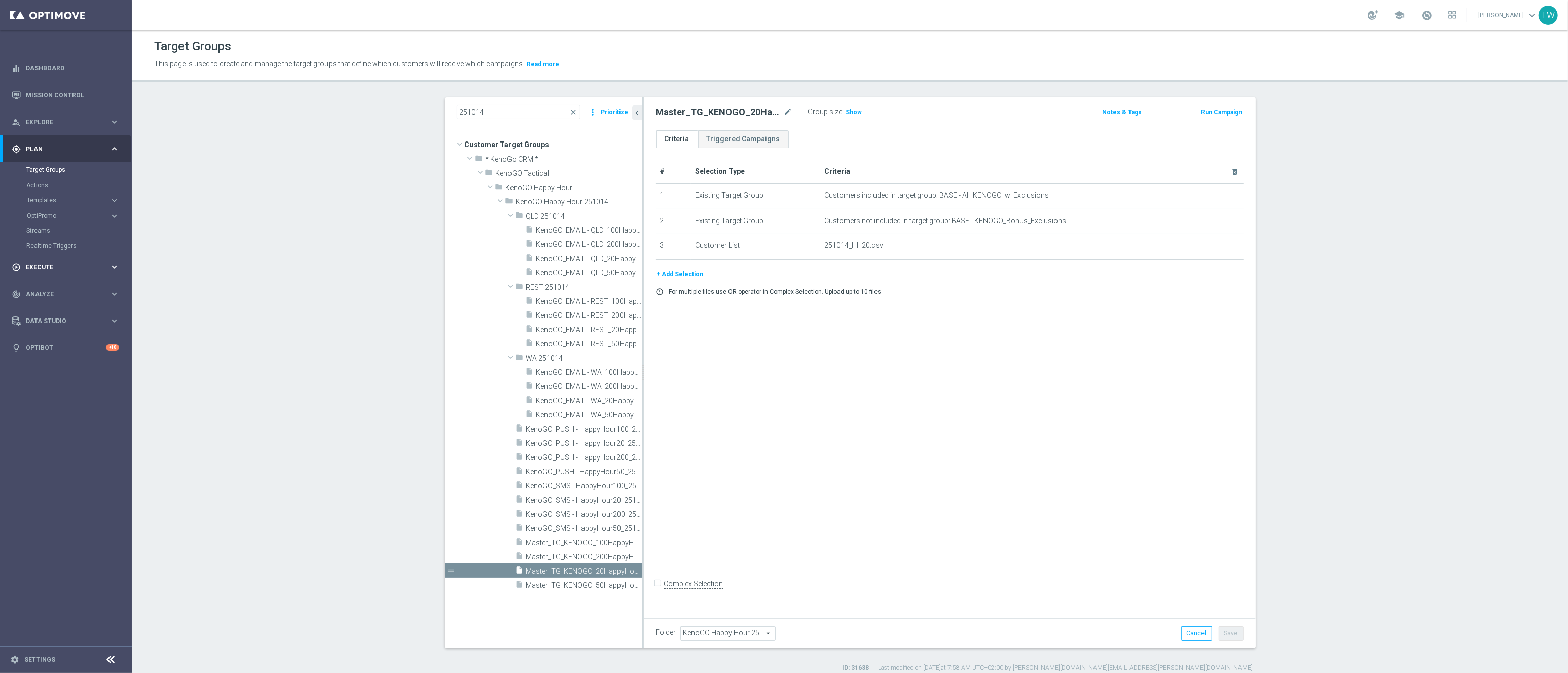
click at [98, 266] on span "Execute" at bounding box center [68, 267] width 84 height 6
click at [64, 199] on link "Campaign Builder" at bounding box center [66, 196] width 79 height 8
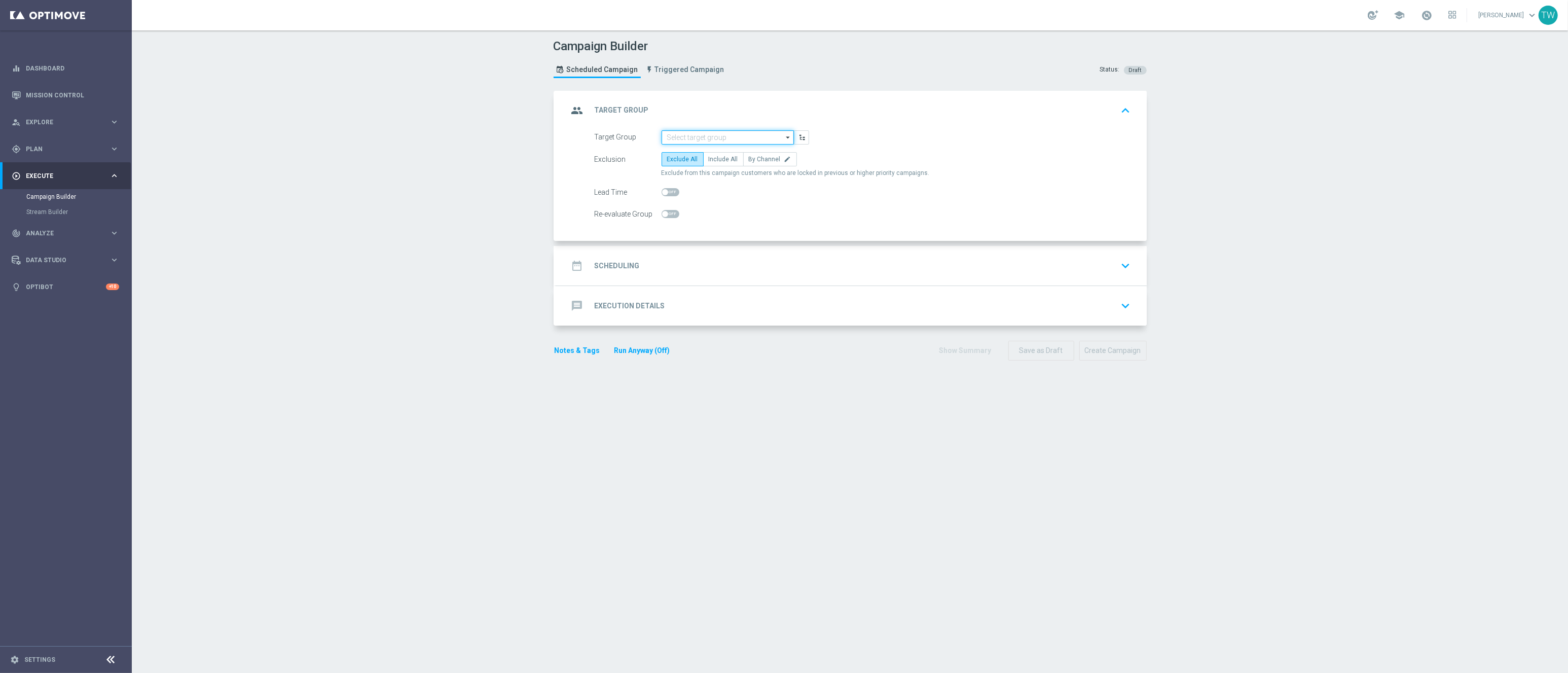
click at [717, 140] on input at bounding box center [727, 137] width 132 height 14
click at [690, 239] on div "KenoGO_EMAIL - REST_200HappyHour_251014" at bounding box center [724, 235] width 114 height 18
type input "KenoGO_EMAIL - REST_200HappyHour_251014"
click at [716, 158] on span "Include All" at bounding box center [724, 159] width 30 height 7
click at [715, 158] on input "Include All" at bounding box center [712, 161] width 7 height 7
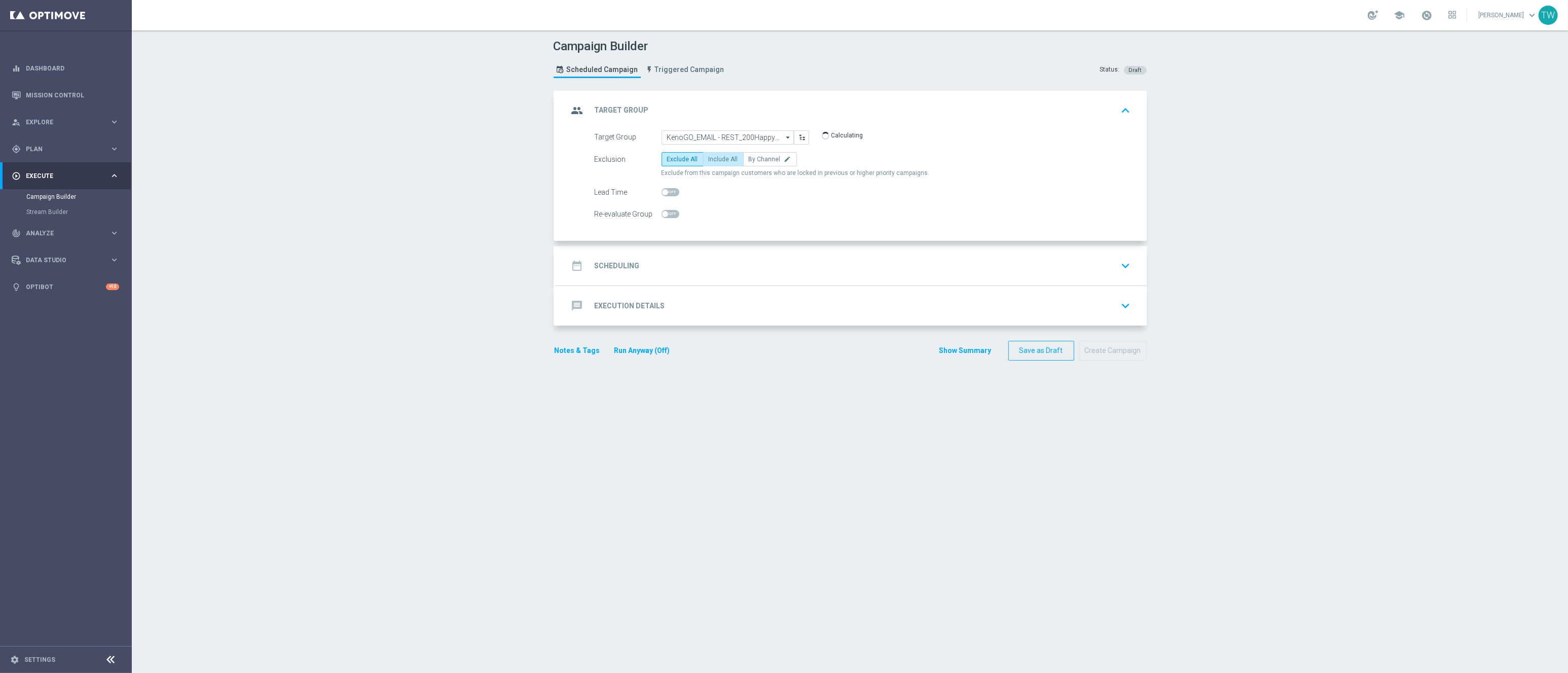
radio input "true"
click at [717, 247] on div "date_range Scheduling keyboard_arrow_down" at bounding box center [850, 265] width 591 height 39
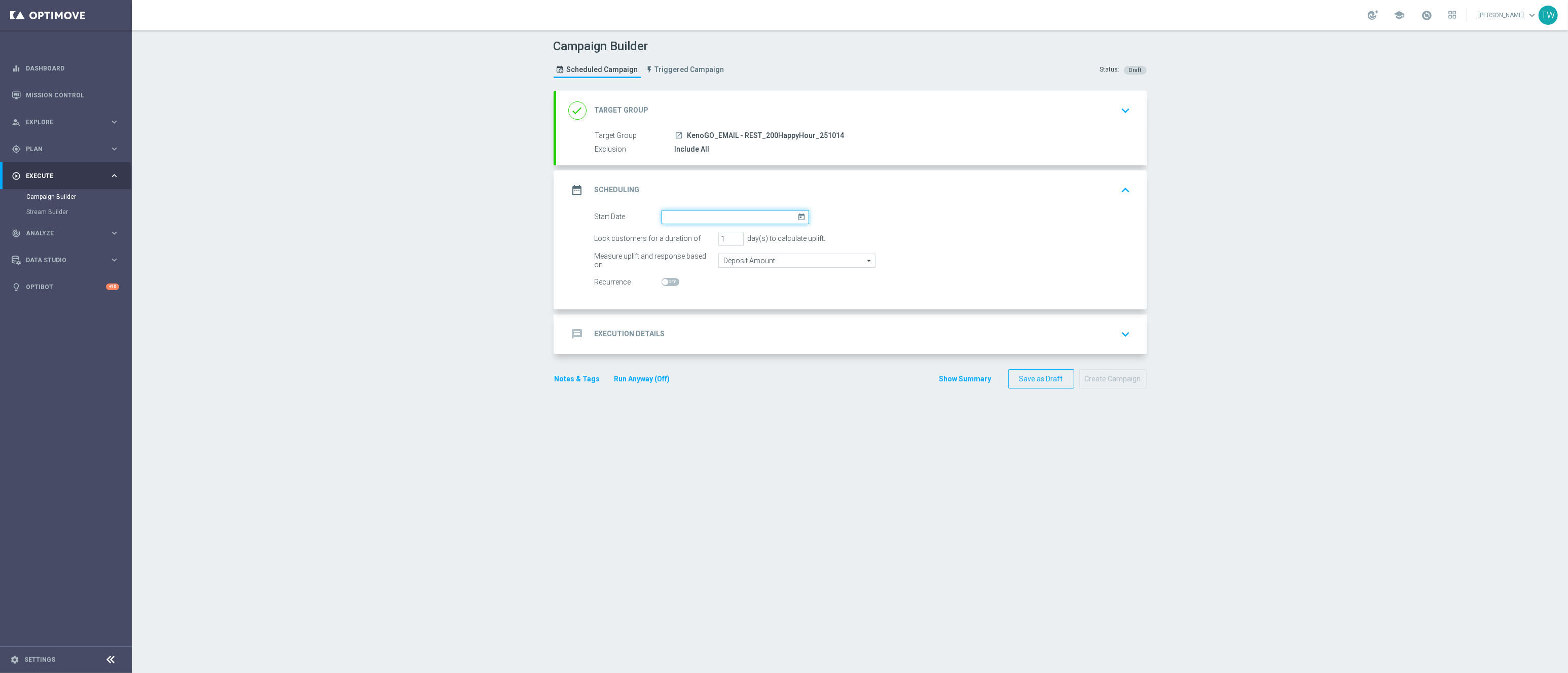
click at [684, 214] on input at bounding box center [735, 217] width 148 height 14
click at [707, 305] on span "14" at bounding box center [702, 306] width 17 height 17
type input "14 Oct 2025"
click at [718, 329] on div "message Execution Details keyboard_arrow_down" at bounding box center [850, 334] width 566 height 19
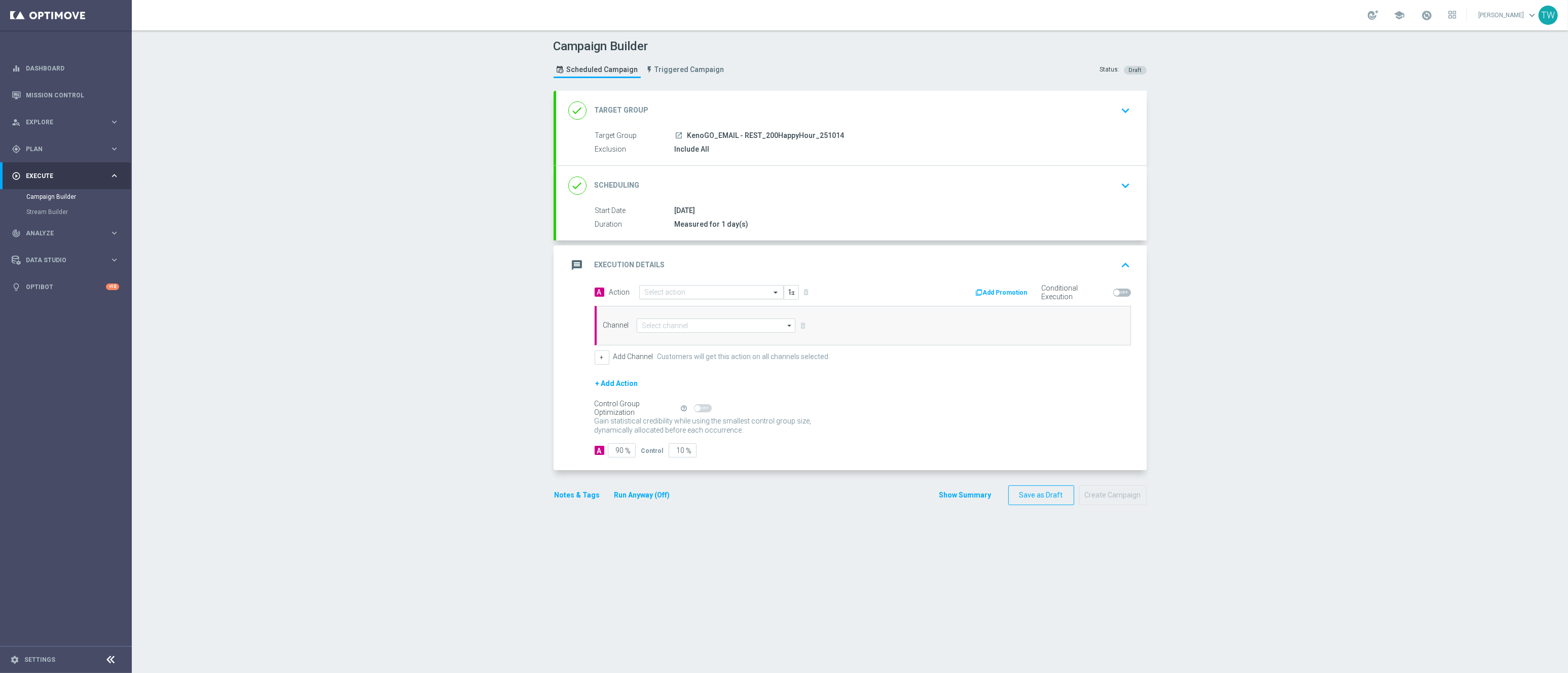
click at [682, 294] on input "text" at bounding box center [701, 292] width 113 height 9
type input "kenogo ha"
click at [682, 305] on label "KenoGo Happy Hour" at bounding box center [672, 310] width 55 height 9
click at [691, 326] on input at bounding box center [717, 326] width 159 height 14
click at [695, 376] on div "Optimail" at bounding box center [712, 370] width 151 height 14
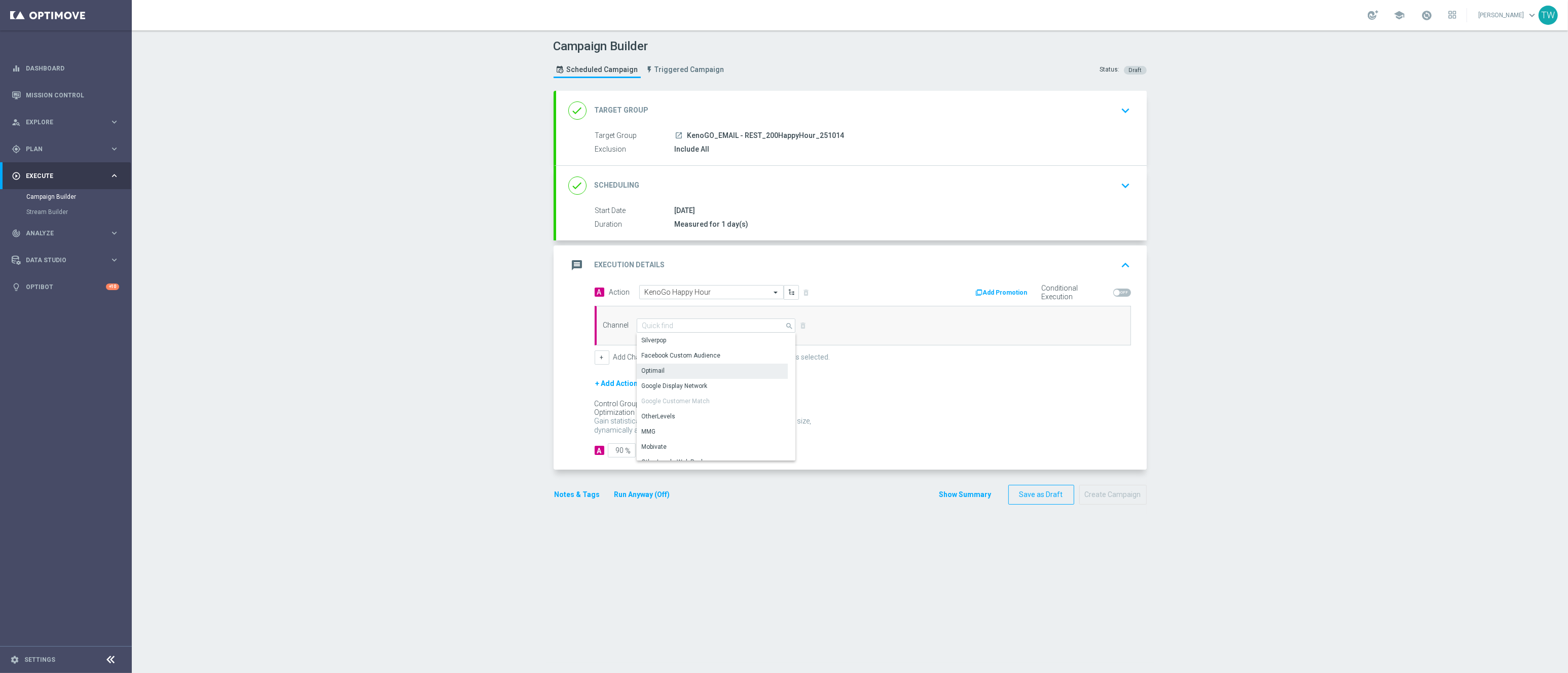
type input "Optimail"
drag, startPoint x: 668, startPoint y: 450, endPoint x: 780, endPoint y: 454, distance: 112.1
click at [696, 452] on div "A 90 % Control 10 %" at bounding box center [862, 450] width 536 height 14
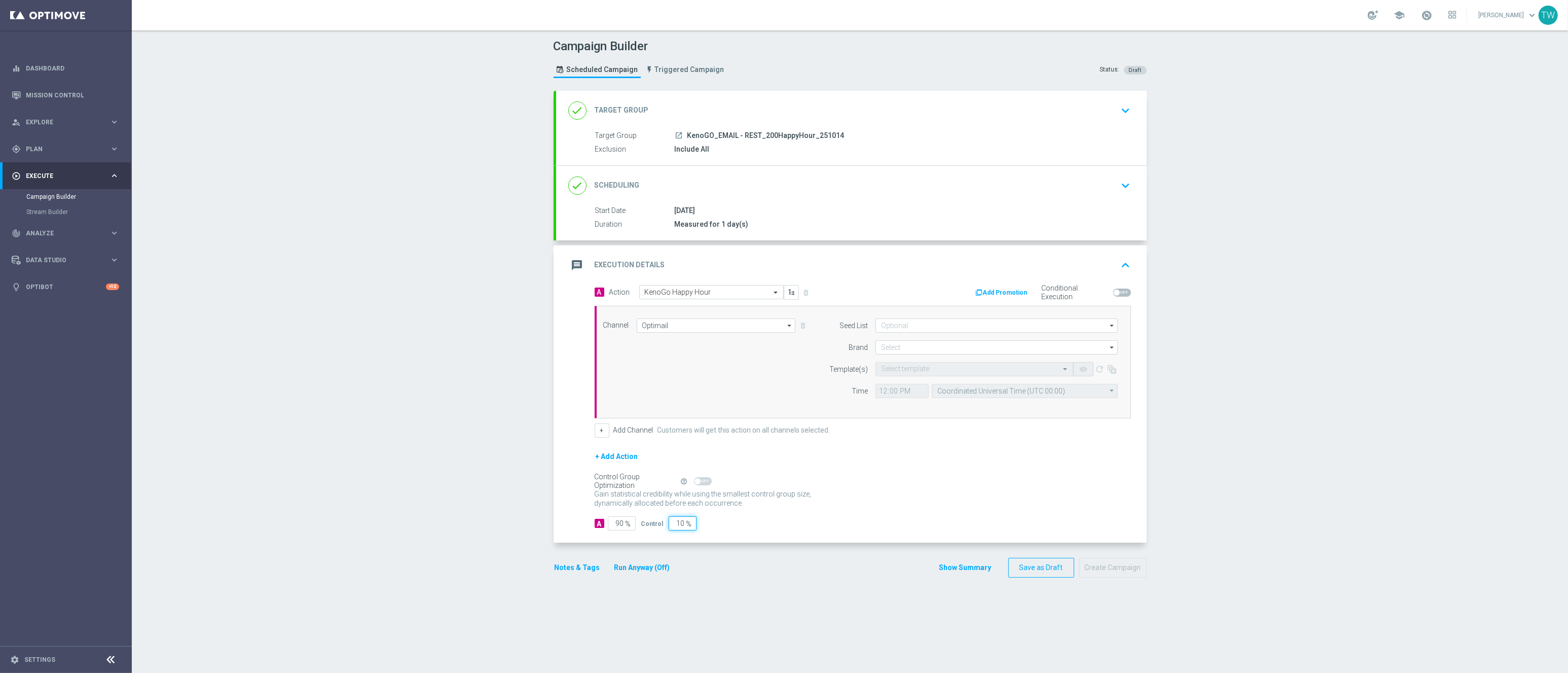
type input "0"
type input "100"
type input "0"
click at [892, 345] on input at bounding box center [996, 347] width 242 height 14
click at [903, 357] on div "KenoGO" at bounding box center [996, 361] width 242 height 14
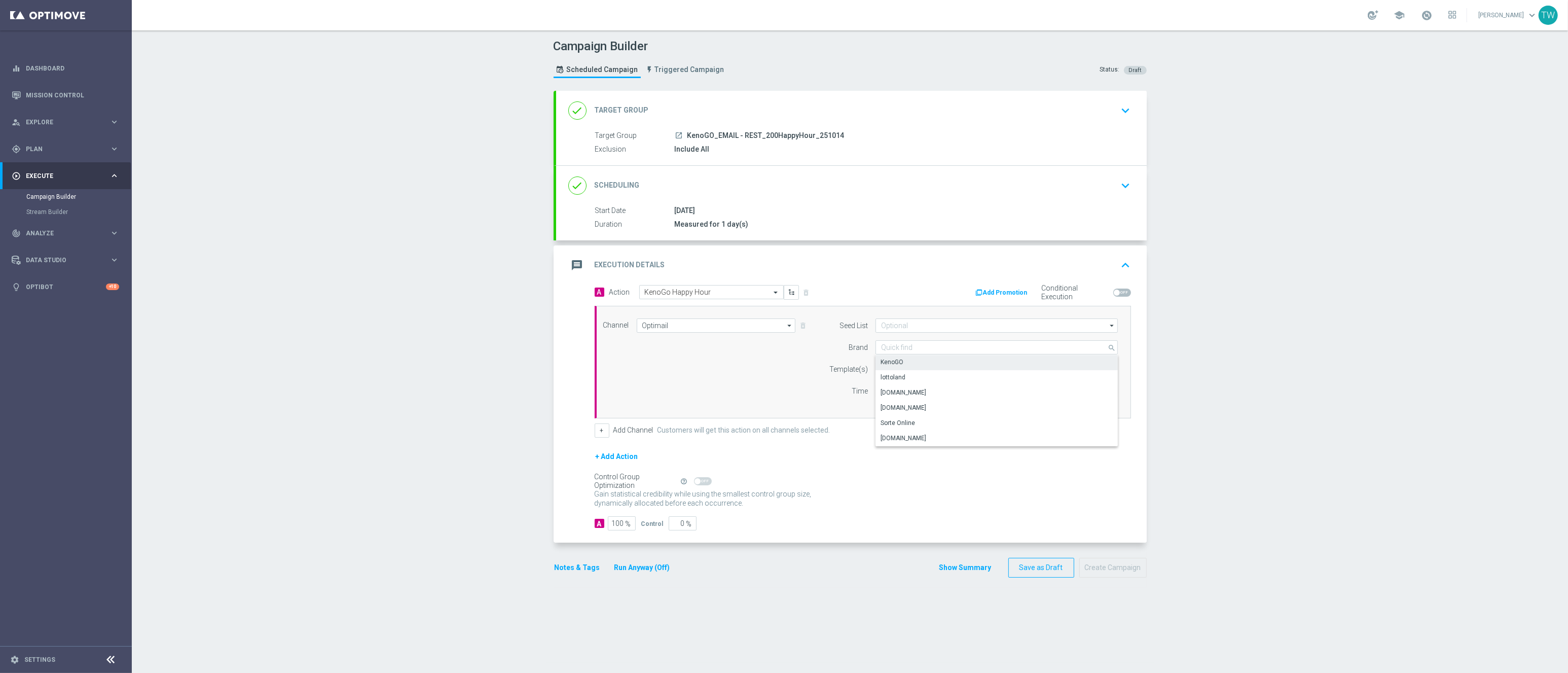
type input "KenoGO"
click at [906, 370] on input "text" at bounding box center [964, 369] width 166 height 9
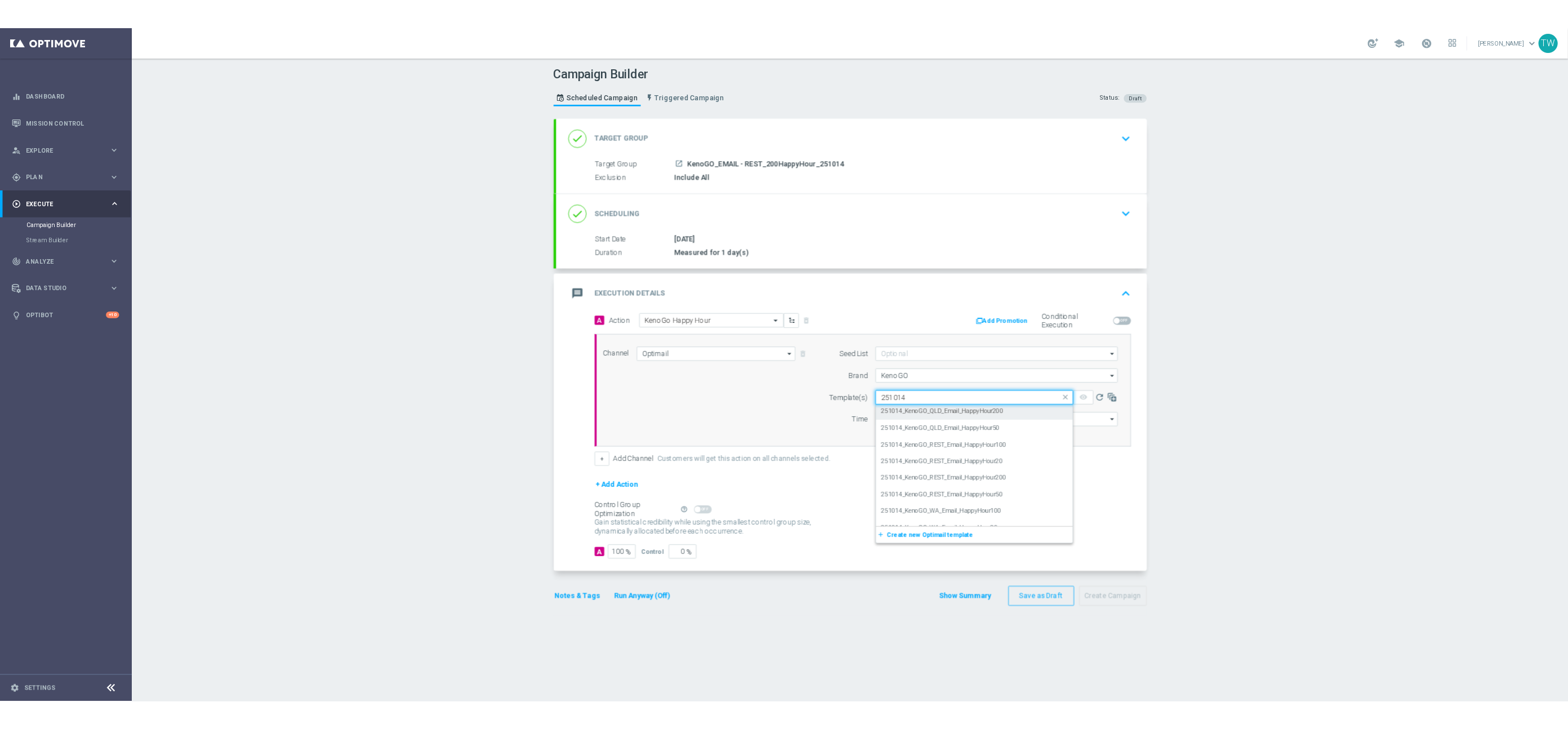
scroll to position [44, 0]
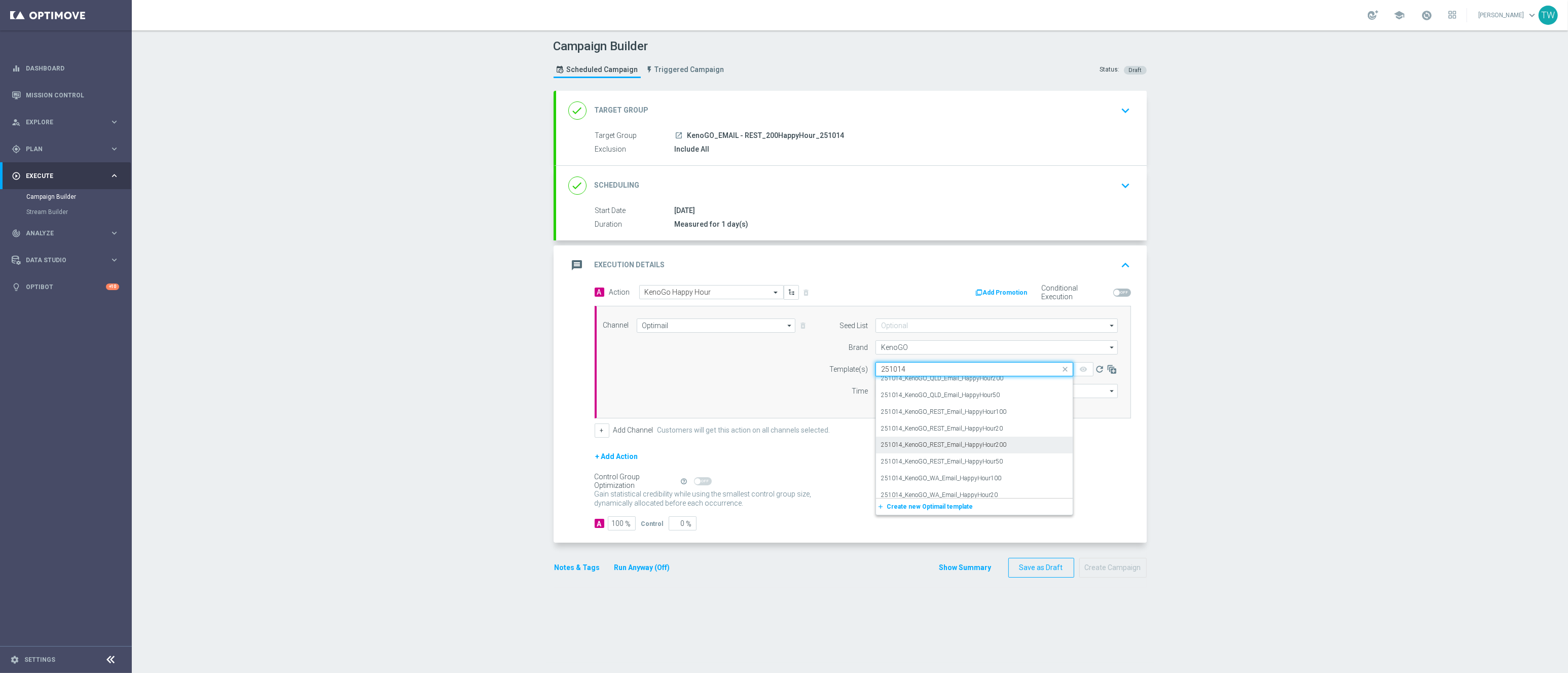
click at [1021, 448] on div "251014_KenoGO_REST_Email_HappyHour200" at bounding box center [974, 445] width 186 height 17
type input "251014"
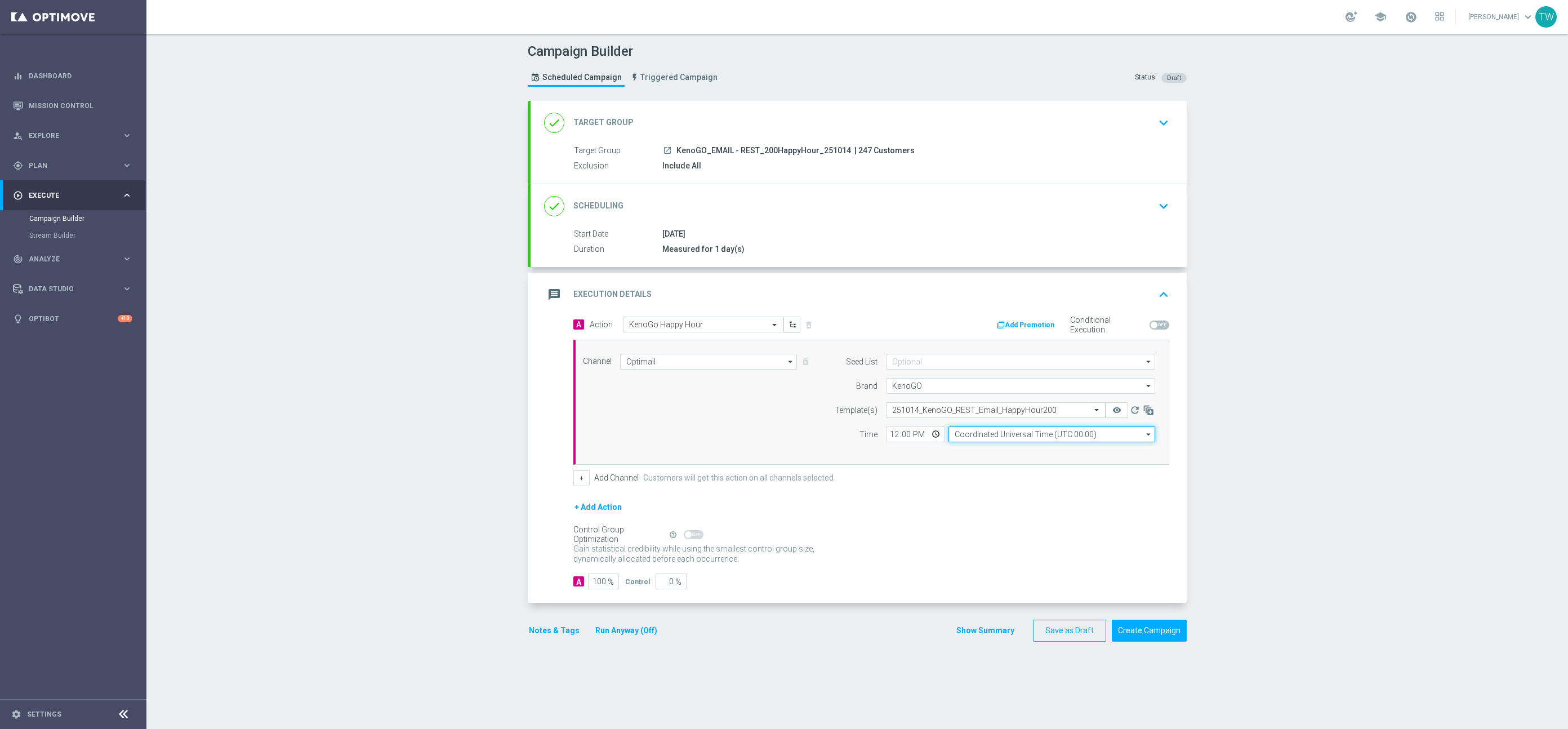
click at [1005, 438] on input "Coordinated Universal Time (UTC 00:00)" at bounding box center [1052, 434] width 207 height 16
click at [999, 456] on div "Eastern Australia Time (Sydney) (UTC +11:00)" at bounding box center [1052, 450] width 207 height 16
type input "Eastern Australia Time (Sydney) (UTC +11:00)"
click at [640, 634] on button "Run Anyway (Off)" at bounding box center [626, 630] width 64 height 14
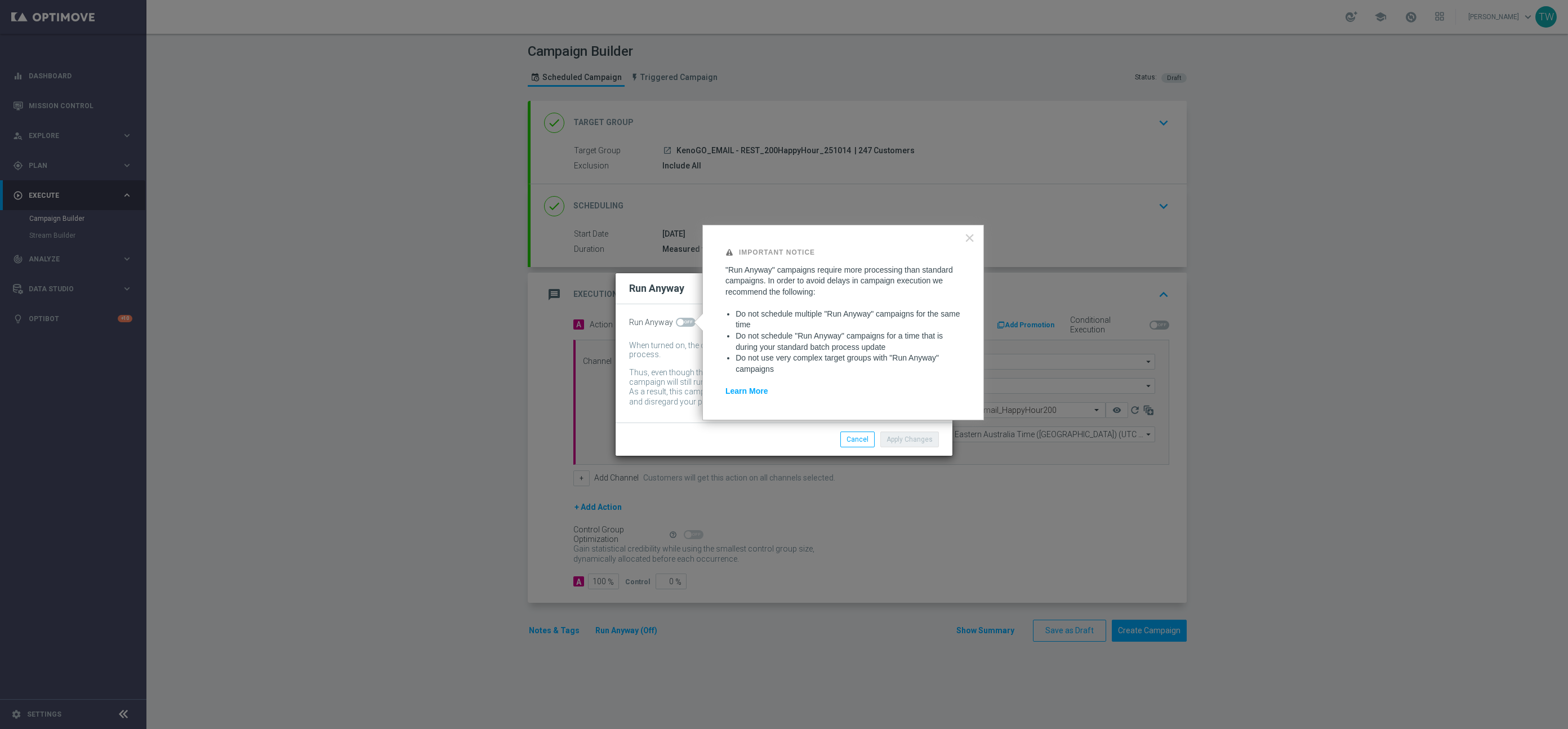
click at [682, 319] on span at bounding box center [685, 322] width 19 height 9
click at [682, 319] on input "checkbox" at bounding box center [685, 322] width 19 height 9
checkbox input "true"
click at [911, 439] on button "Apply Changes" at bounding box center [909, 439] width 58 height 16
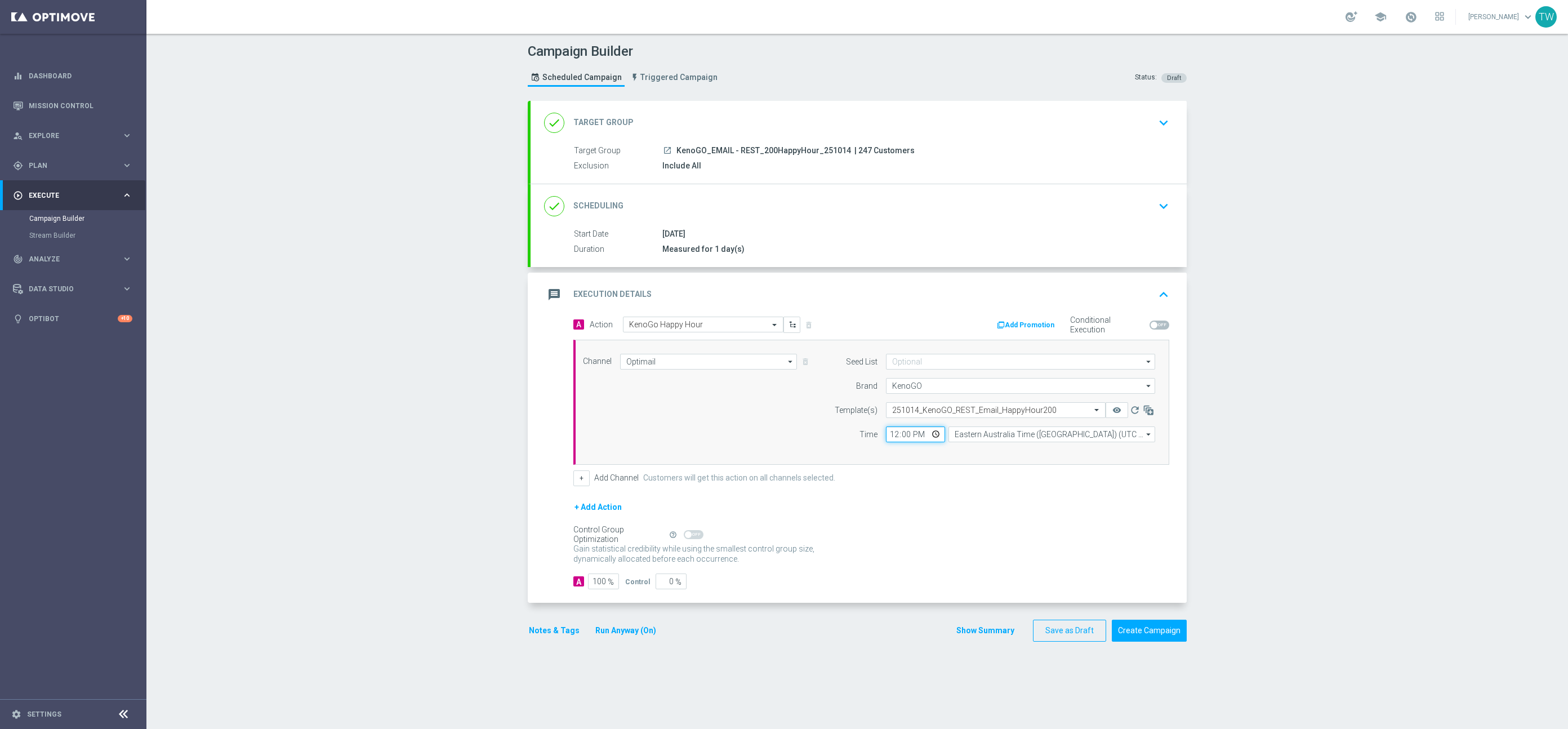
click at [903, 434] on input "12:00" at bounding box center [915, 434] width 59 height 16
click at [894, 435] on input "12:00" at bounding box center [915, 434] width 59 height 16
click at [908, 435] on input "23:00" at bounding box center [915, 434] width 59 height 16
click at [908, 438] on input "11:45" at bounding box center [915, 434] width 59 height 16
click at [974, 502] on div "+ Add Action" at bounding box center [871, 513] width 596 height 28
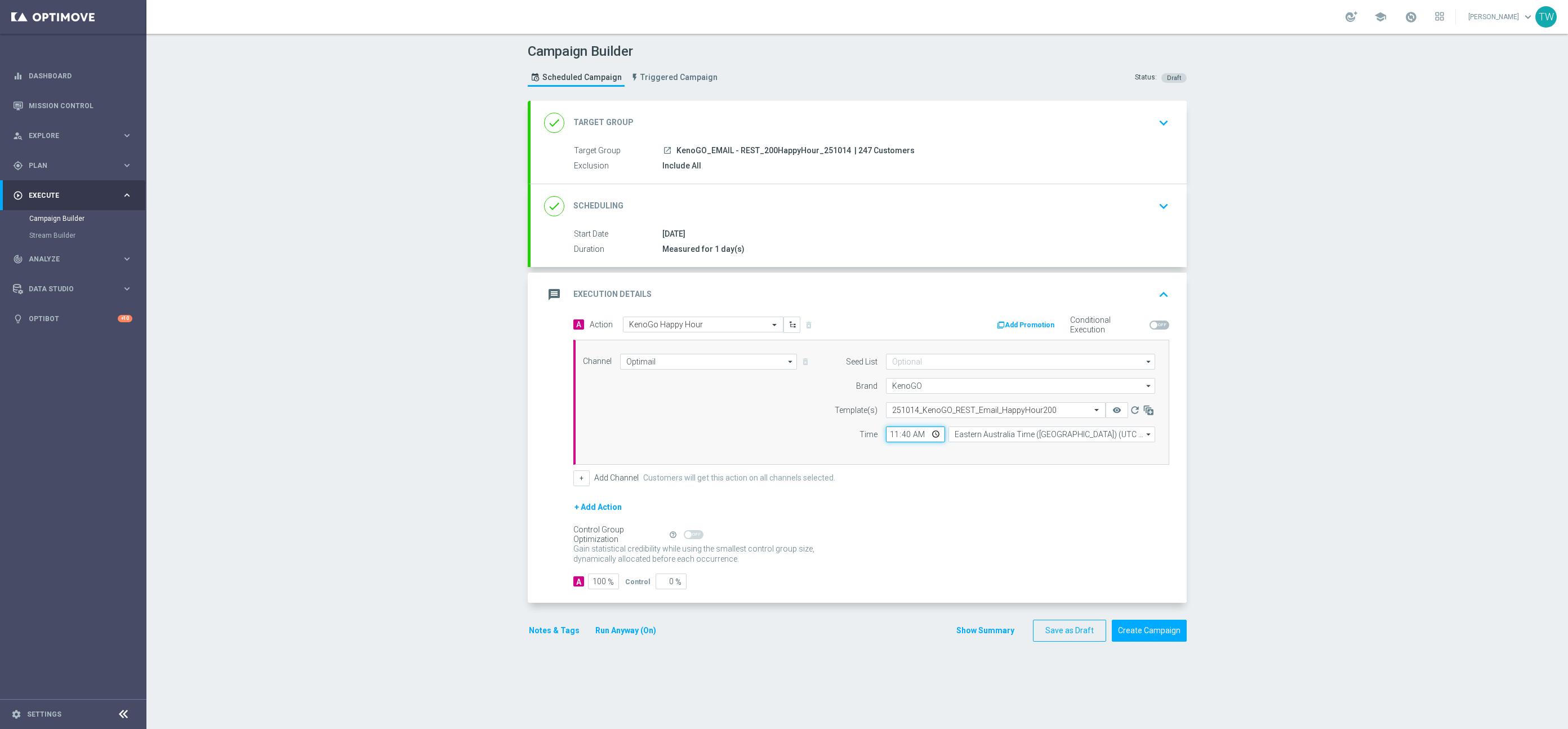
click at [909, 438] on input "11:40" at bounding box center [915, 434] width 59 height 16
type input "11:45"
click at [982, 496] on form "A Action Select action KenoGo Happy Hour delete_forever Add Promotion Condition…" at bounding box center [871, 453] width 596 height 273
click at [1121, 407] on icon "remove_red_eye" at bounding box center [1116, 409] width 9 height 9
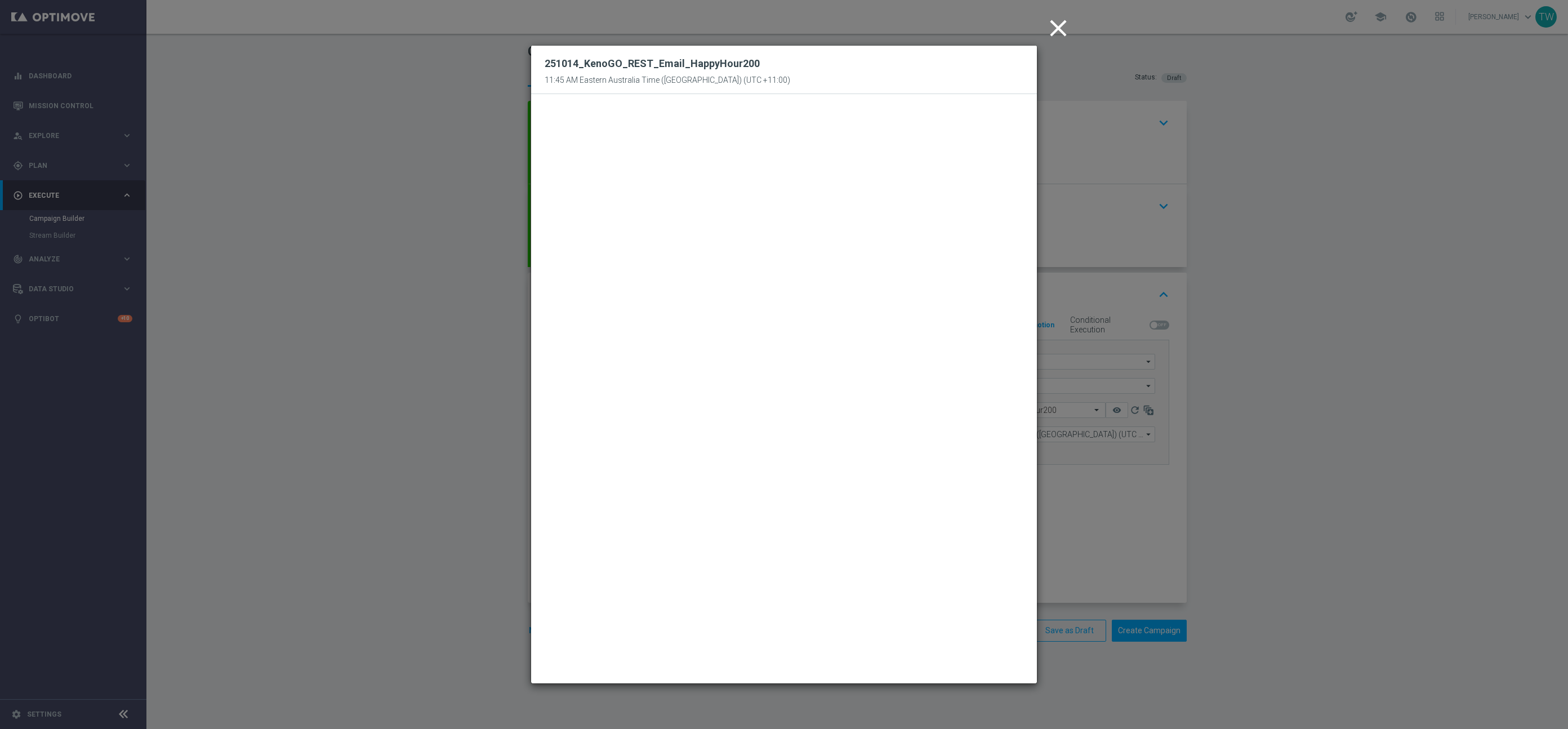
click at [1132, 547] on modal-container "close 251014_KenoGO_REST_Email_HappyHour200 11:45 AM Eastern Australia Time (Sy…" at bounding box center [784, 364] width 1568 height 729
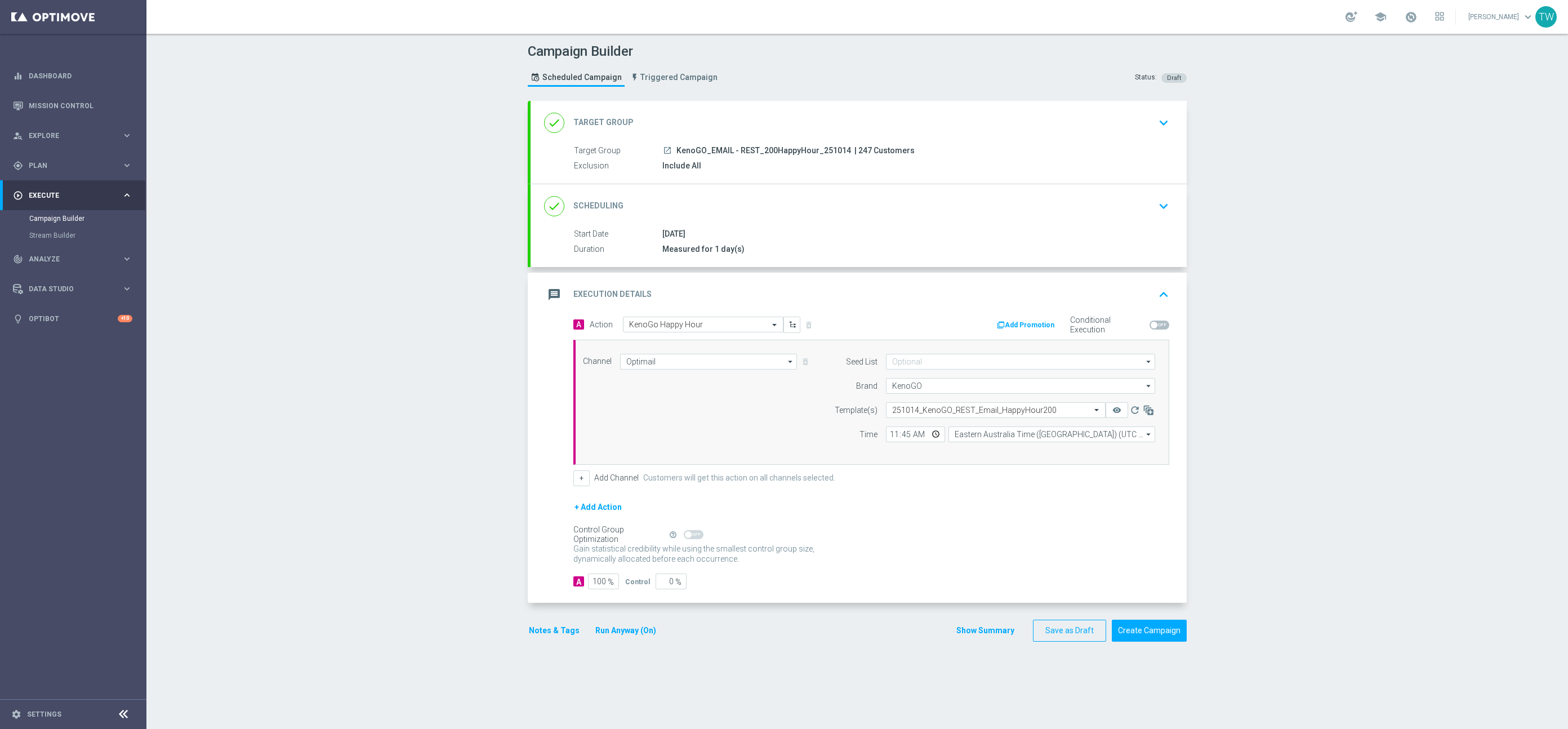
click at [1147, 524] on div "+ Add Action" at bounding box center [871, 513] width 596 height 28
click at [1166, 635] on button "Create Campaign" at bounding box center [1148, 630] width 75 height 22
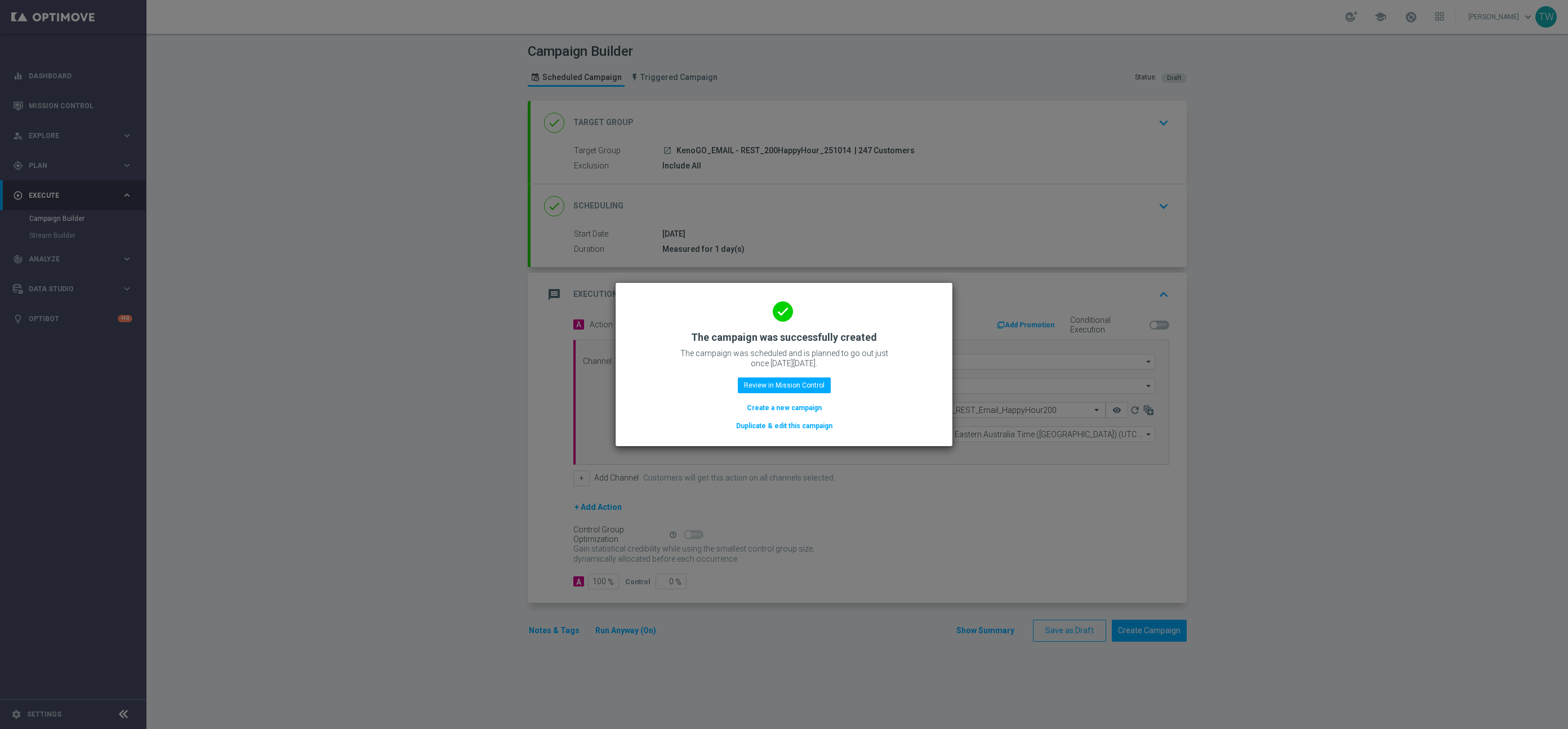
click at [776, 422] on button "Duplicate & edit this campaign" at bounding box center [784, 426] width 98 height 13
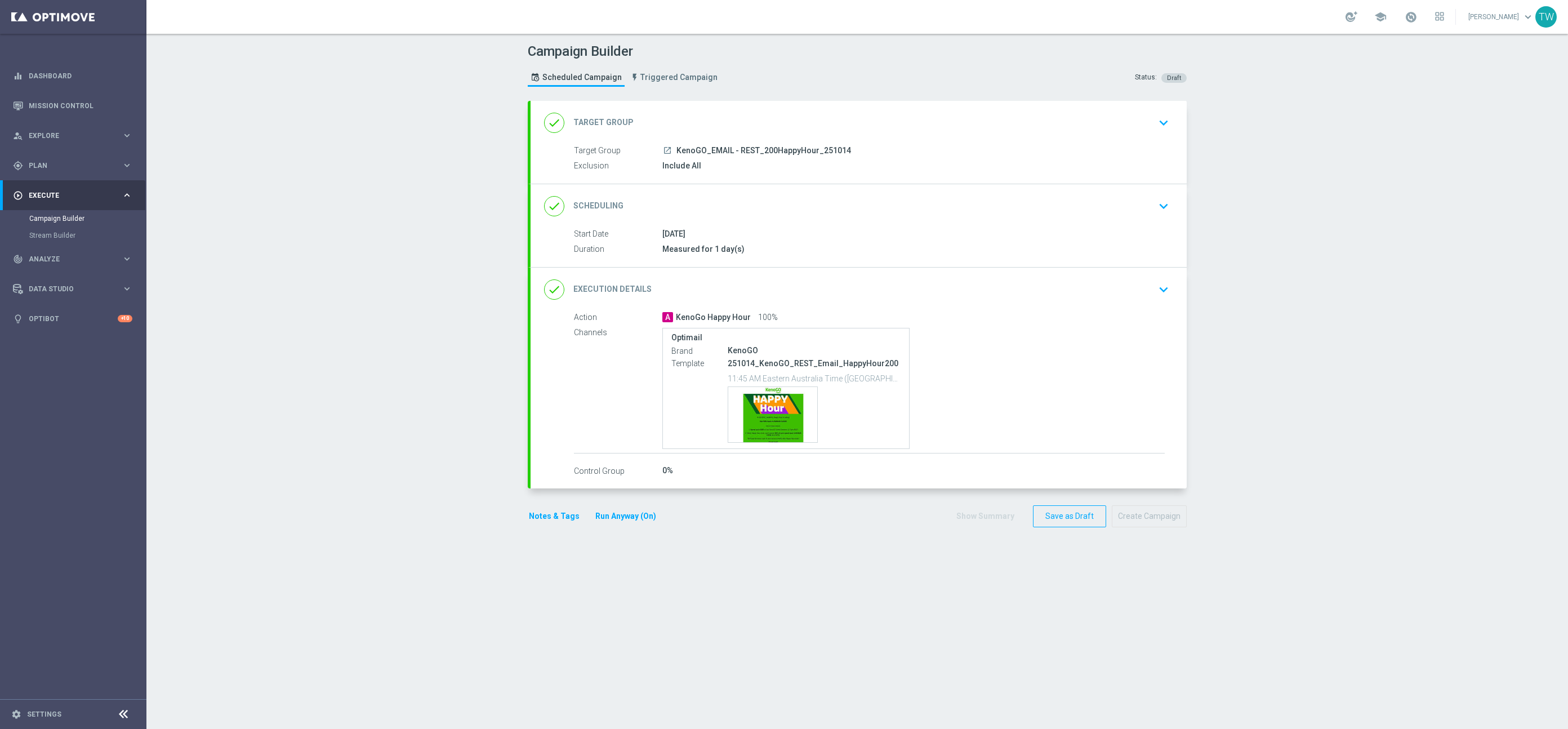
click at [802, 132] on div "done Target Group keyboard_arrow_down" at bounding box center [858, 122] width 629 height 21
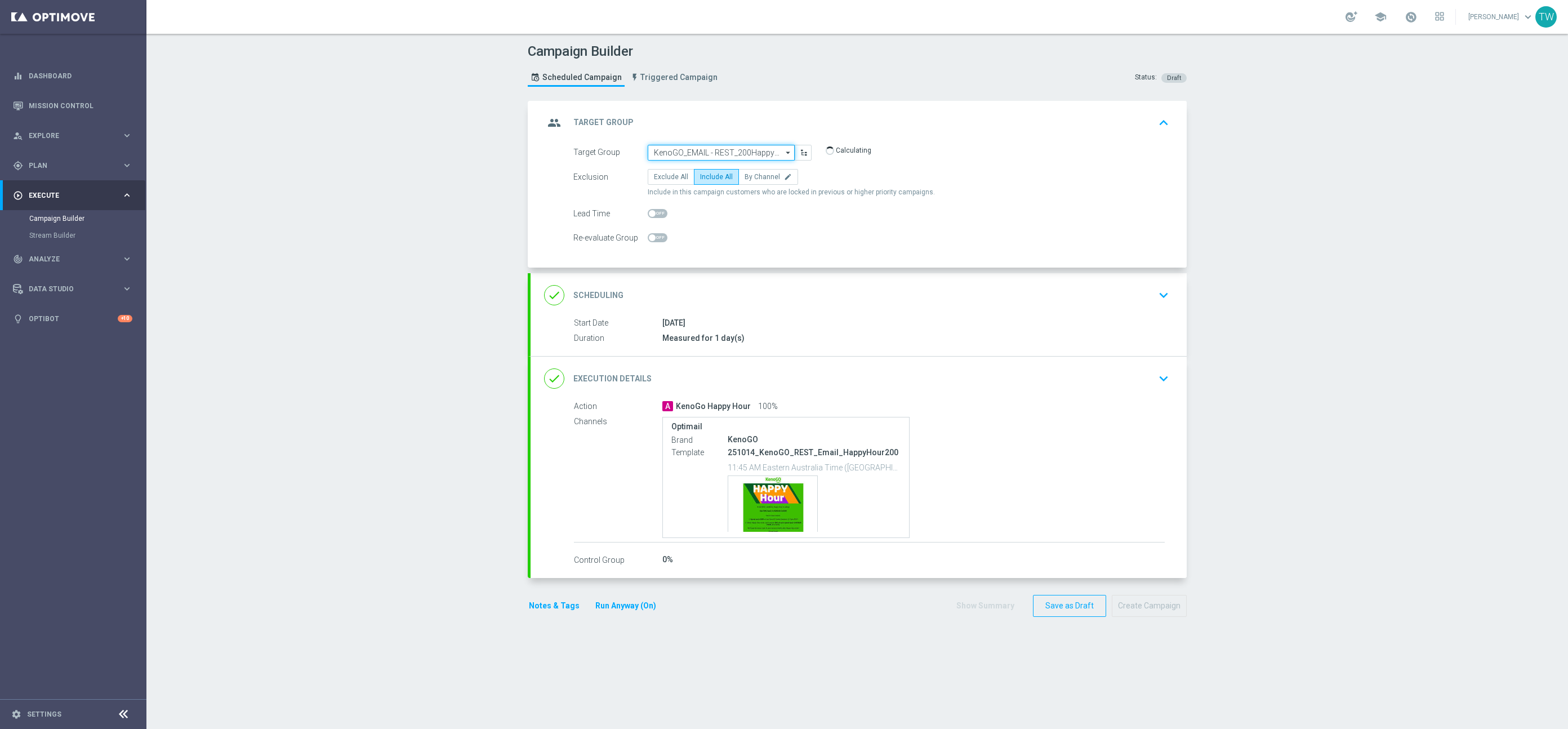
click at [721, 155] on input "KenoGO_EMAIL - REST_200HappyHour_251014" at bounding box center [720, 153] width 147 height 16
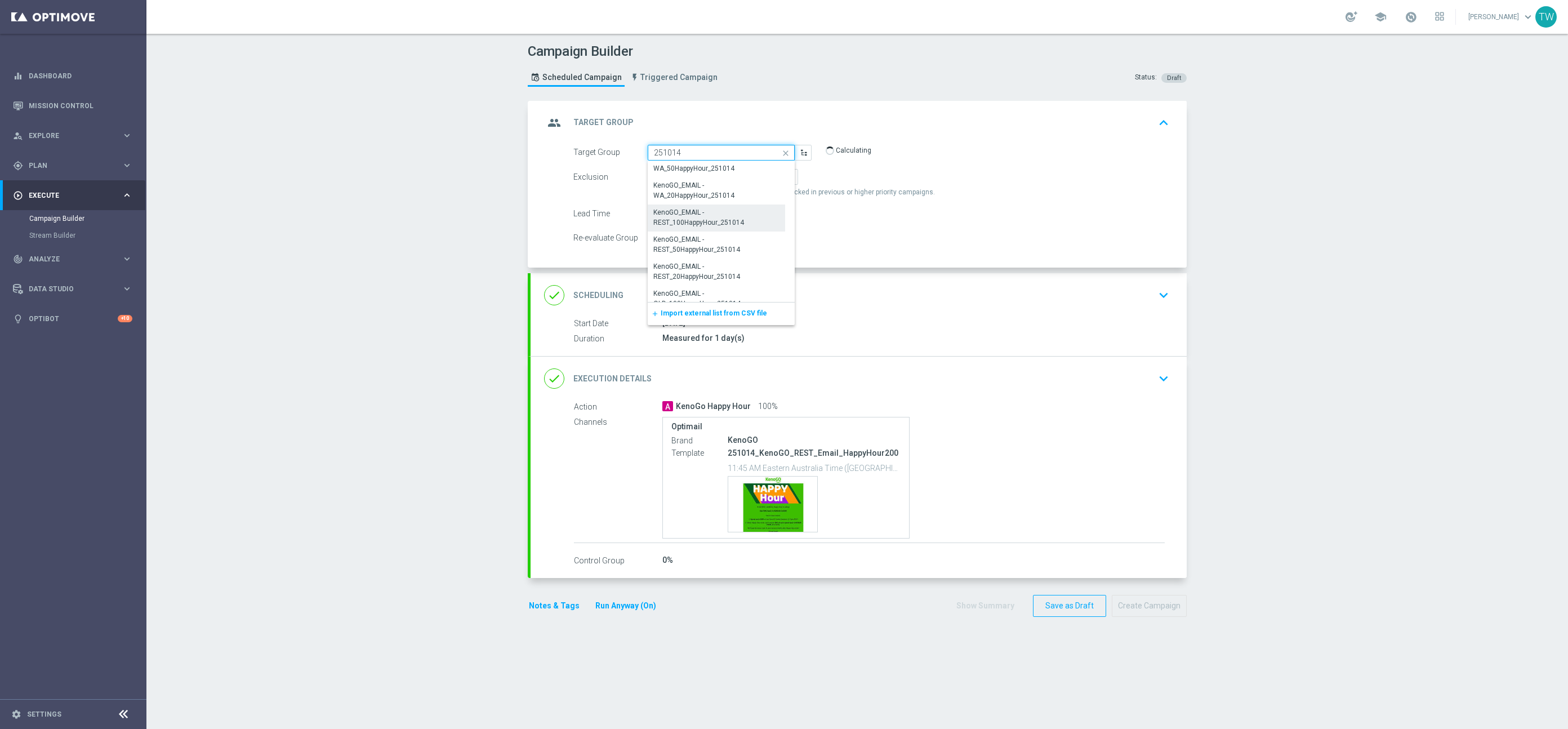
scroll to position [368, 0]
click at [677, 217] on div "KenoGO_EMAIL - REST_100HappyHour_251014" at bounding box center [716, 211] width 125 height 20
type input "KenoGO_EMAIL - REST_100HappyHour_251014"
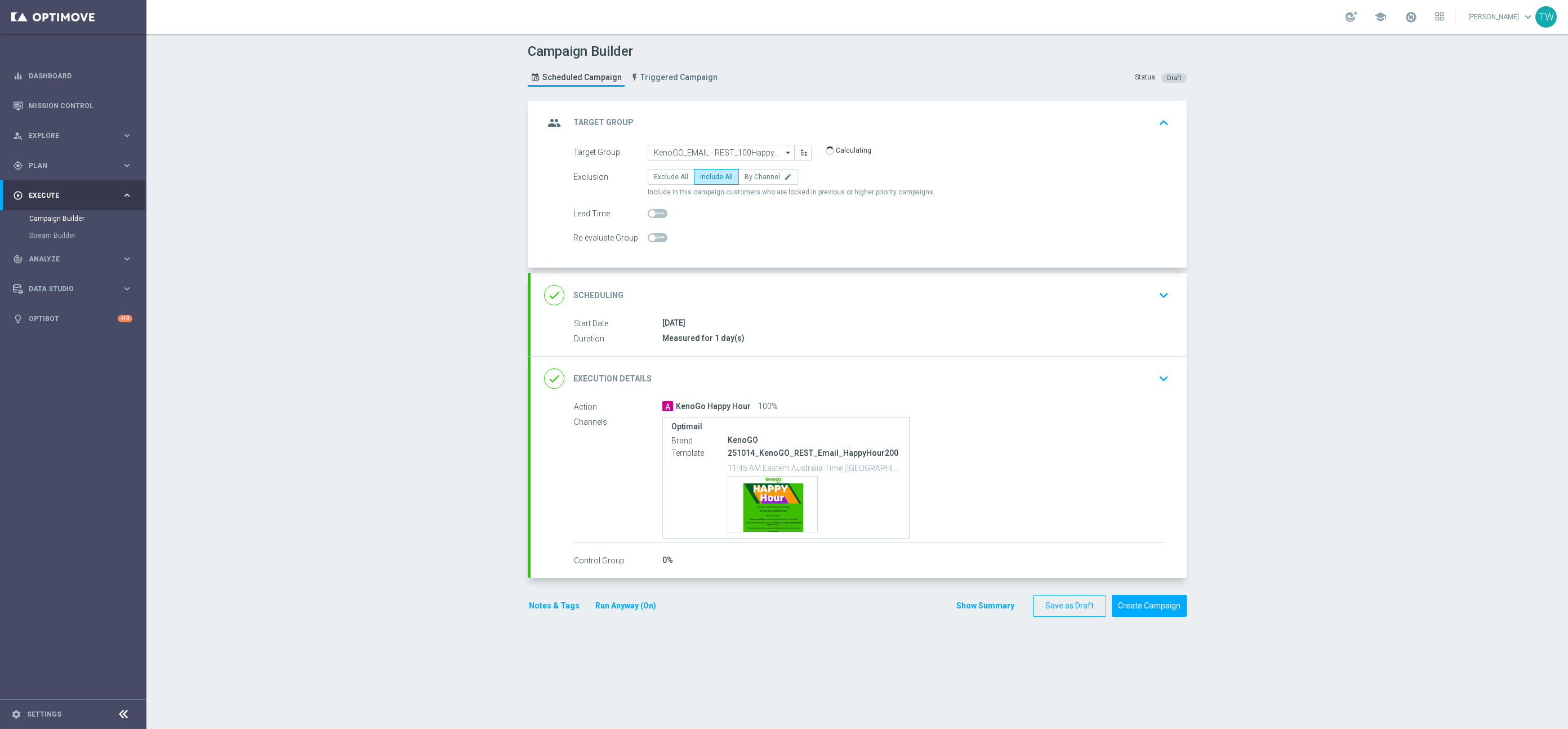
click at [848, 371] on div "done Execution Details keyboard_arrow_down" at bounding box center [858, 378] width 629 height 21
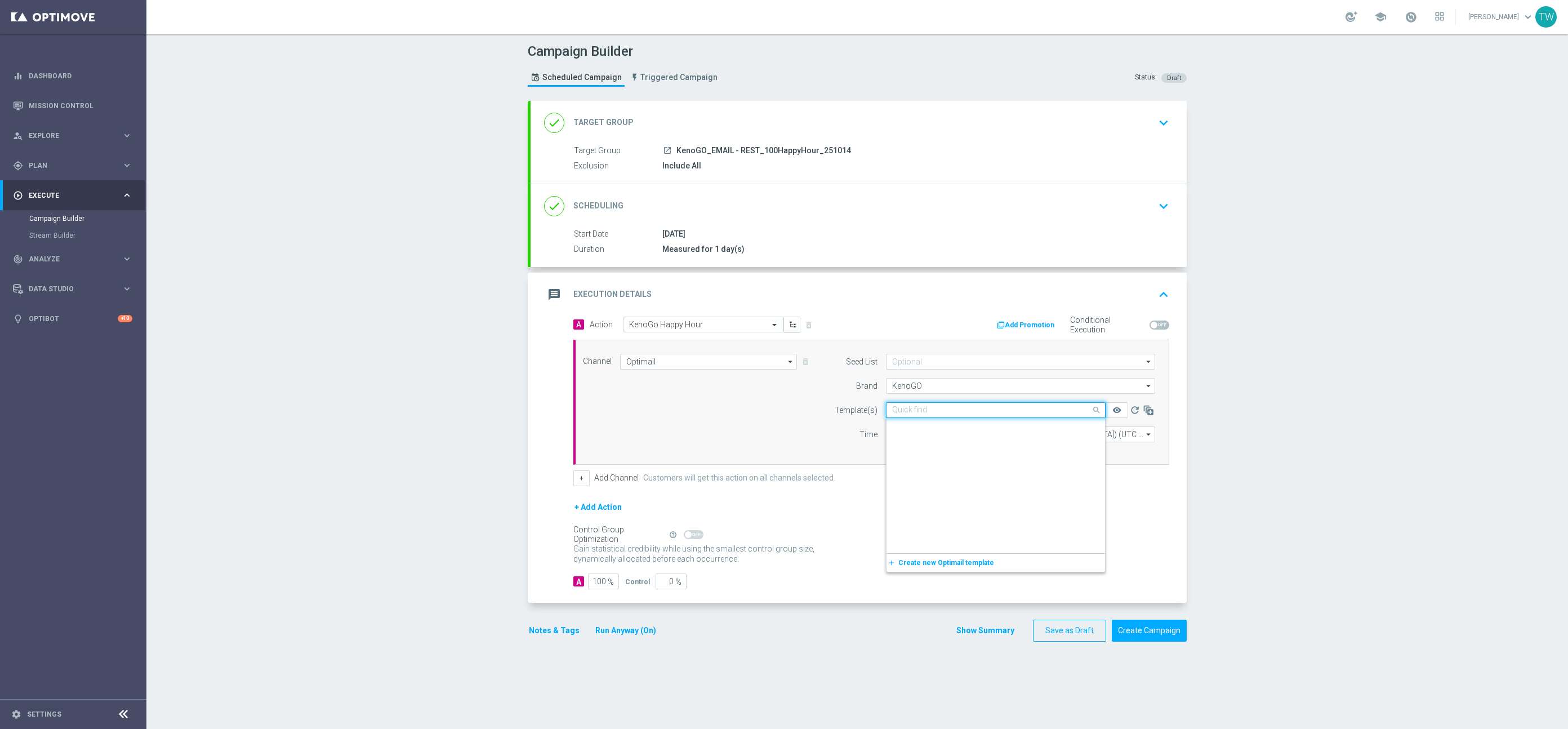
click at [981, 413] on input "text" at bounding box center [985, 410] width 185 height 10
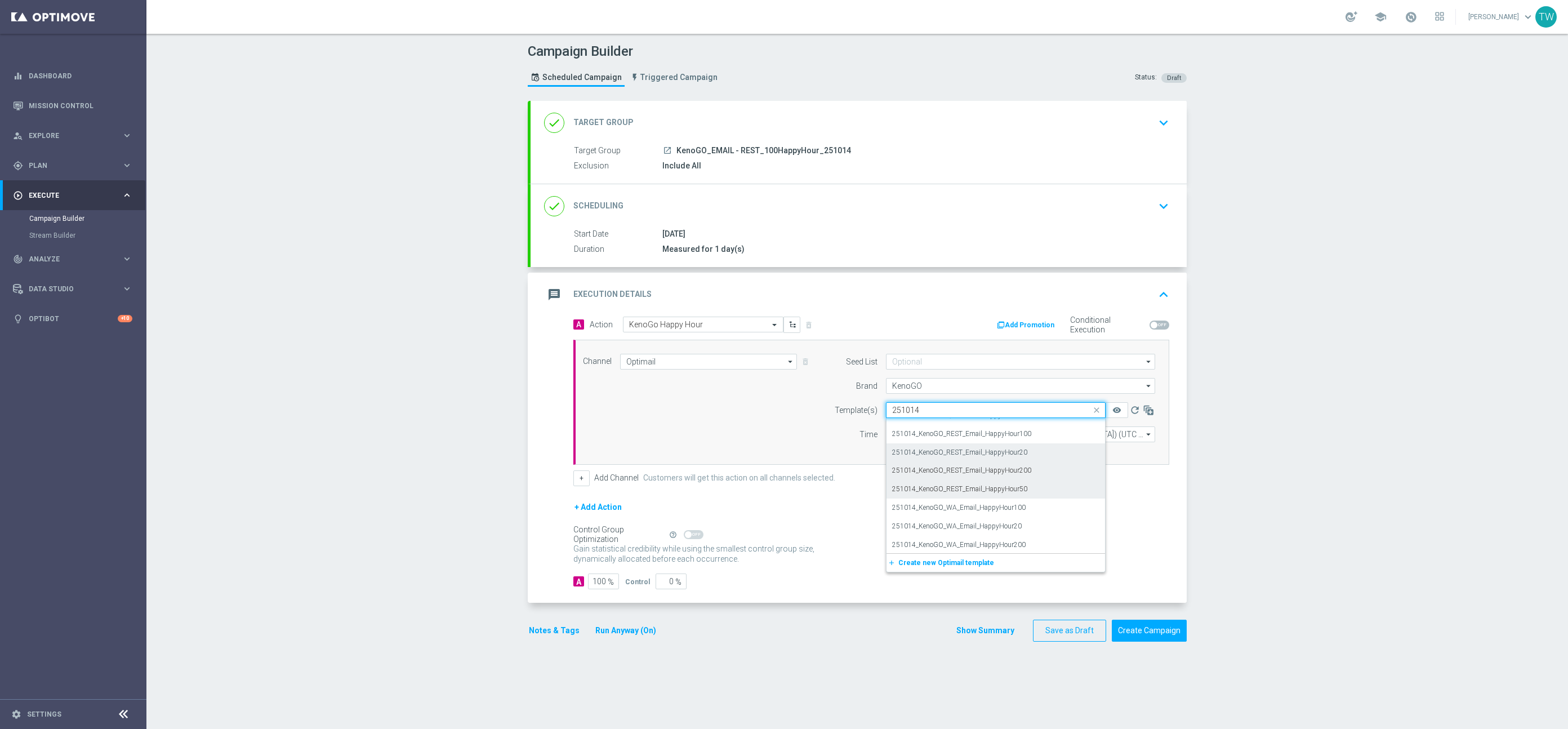
scroll to position [66, 0]
click at [1036, 438] on div "251014_KenoGO_REST_Email_HappyHour100" at bounding box center [995, 434] width 207 height 18
type input "251014"
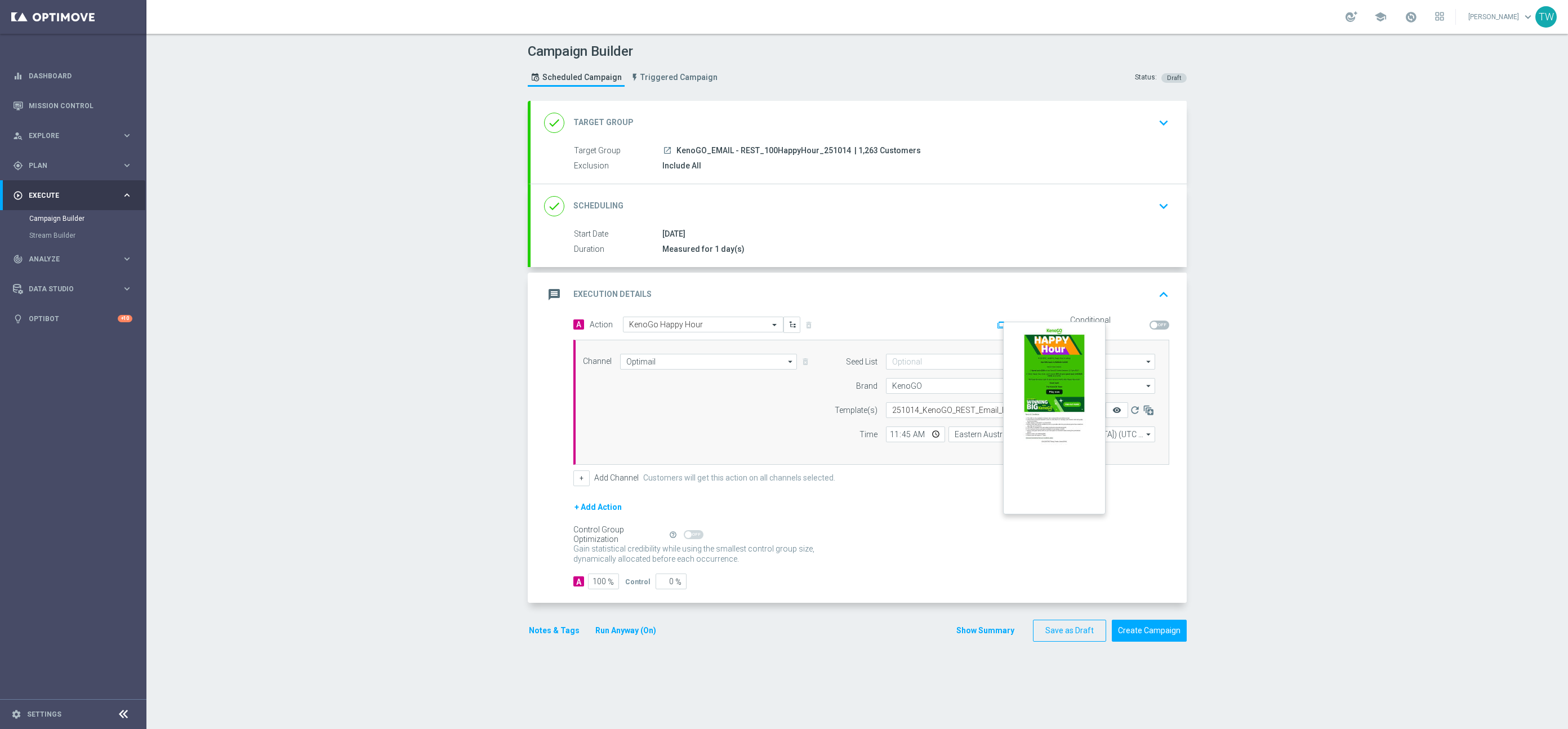
click at [1121, 411] on icon "remove_red_eye" at bounding box center [1116, 409] width 9 height 9
click at [1147, 633] on button "Create Campaign" at bounding box center [1148, 630] width 75 height 22
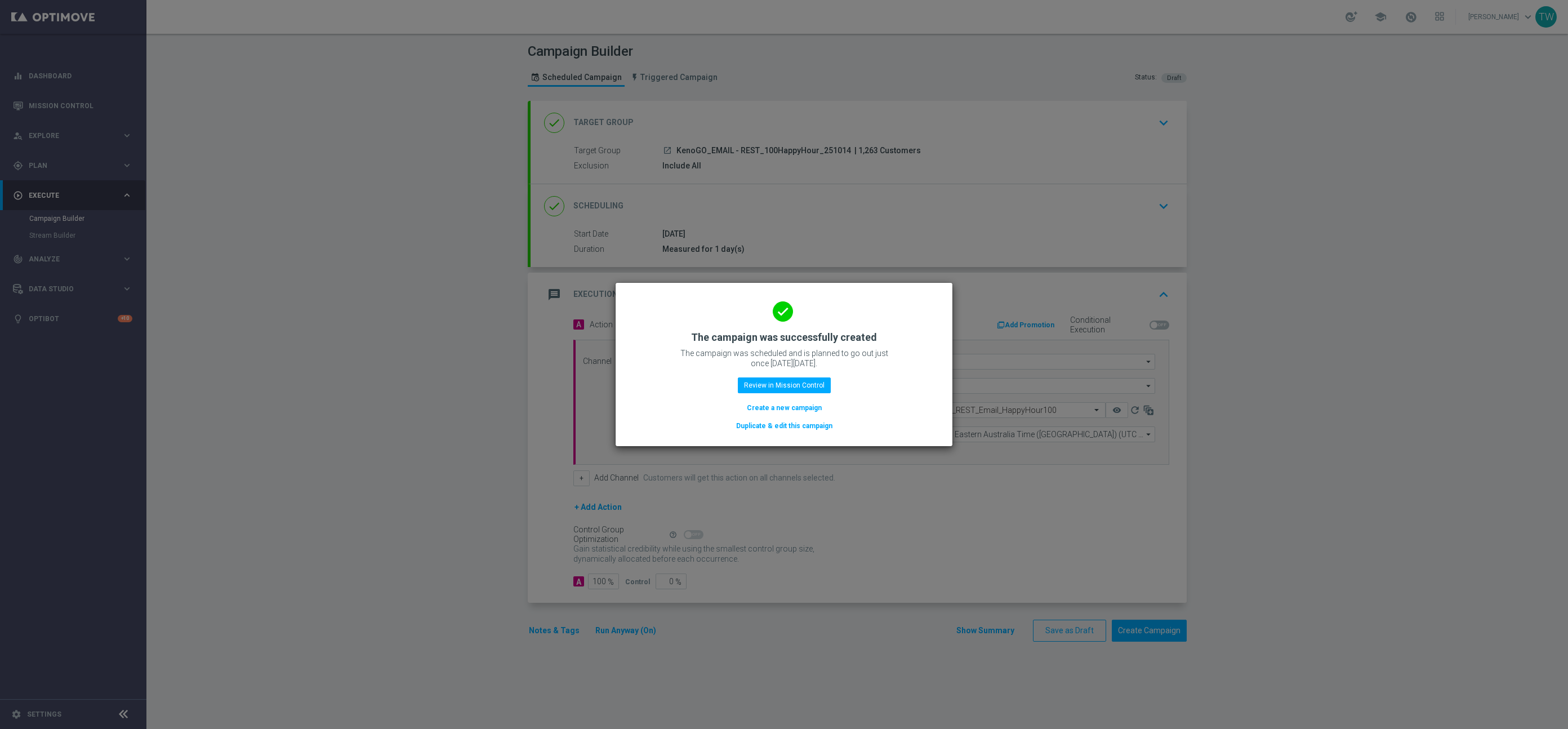
click at [784, 423] on button "Duplicate & edit this campaign" at bounding box center [784, 426] width 98 height 13
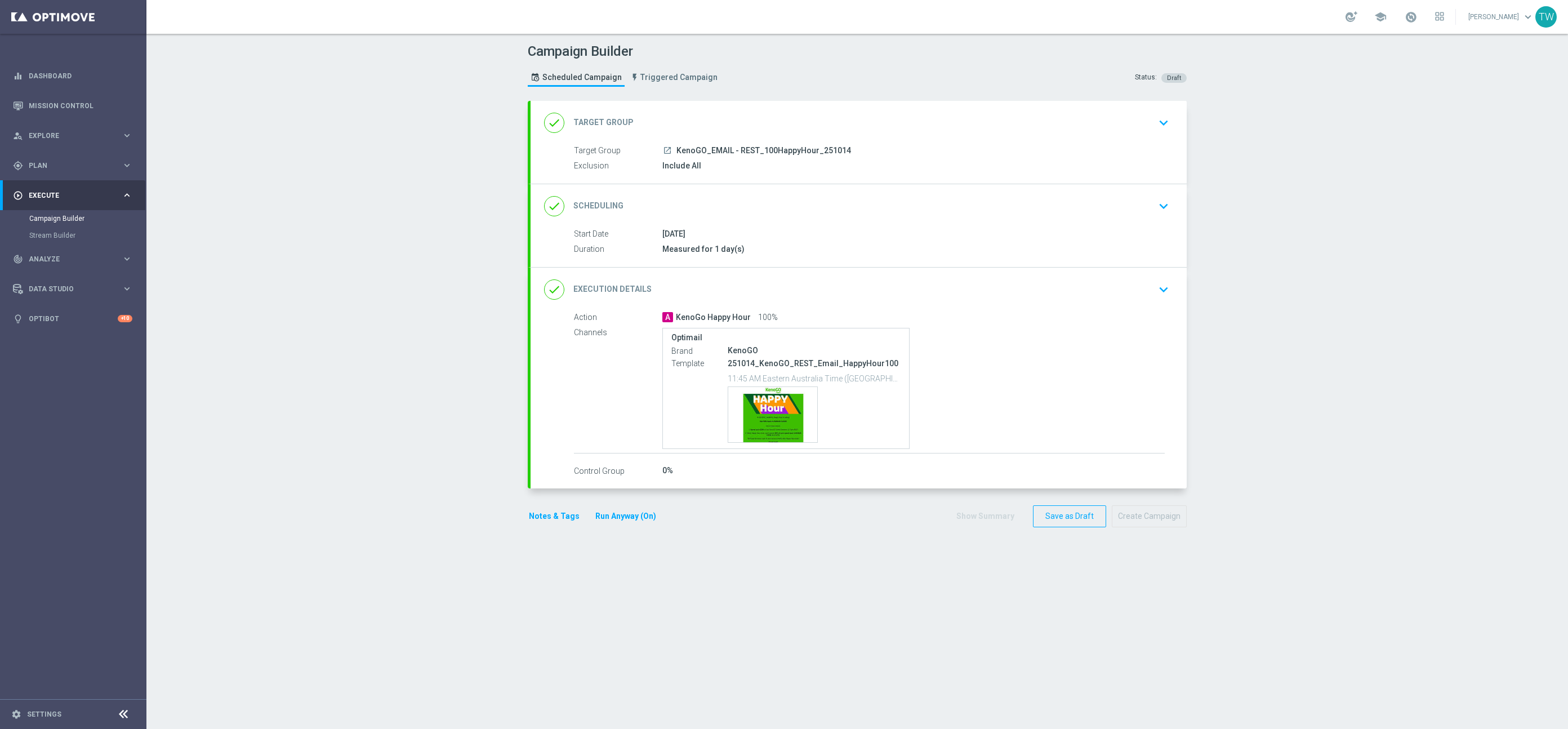
click at [855, 123] on div "done Target Group keyboard_arrow_down" at bounding box center [858, 122] width 629 height 21
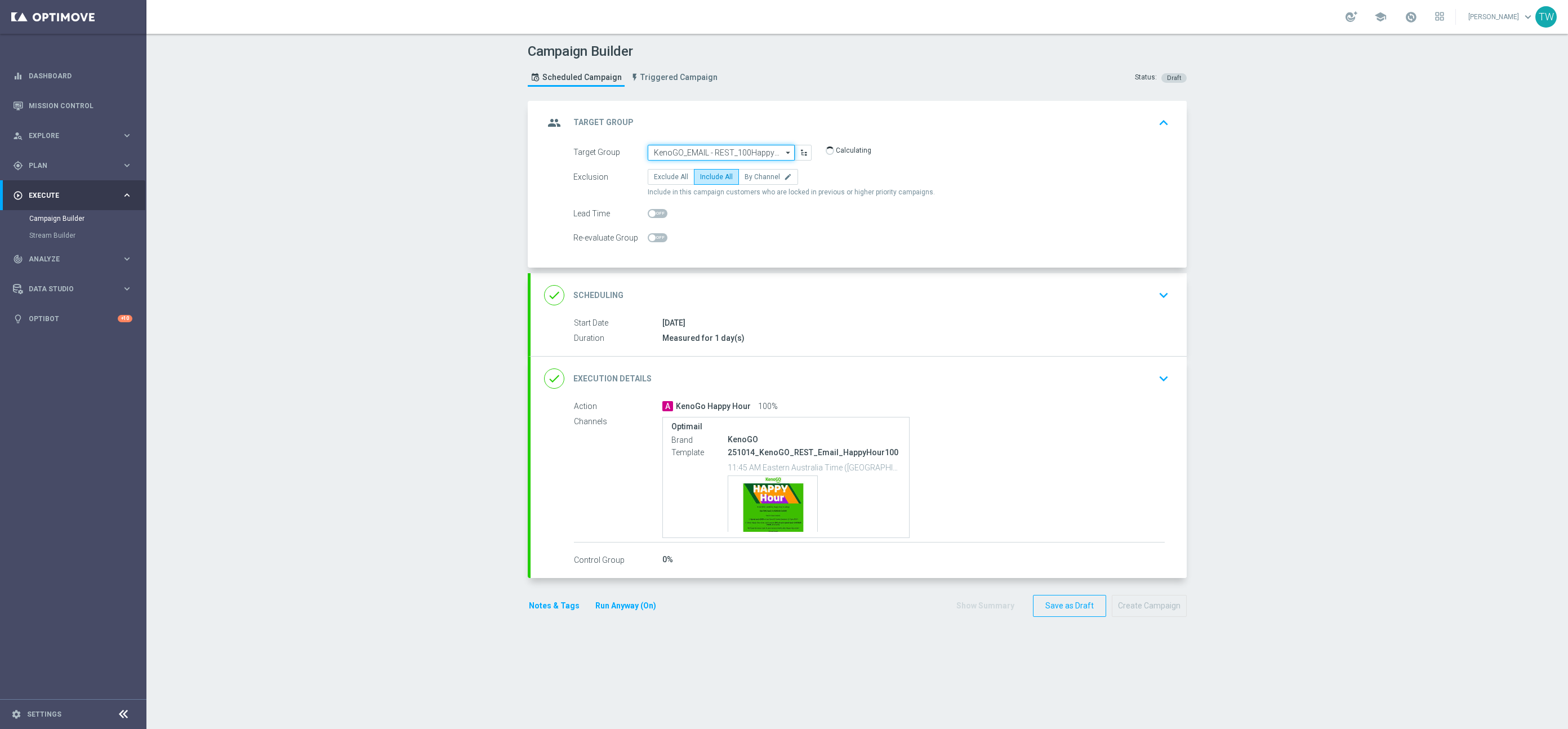
click at [770, 153] on input "KenoGO_EMAIL - REST_100HappyHour_251014" at bounding box center [720, 153] width 147 height 16
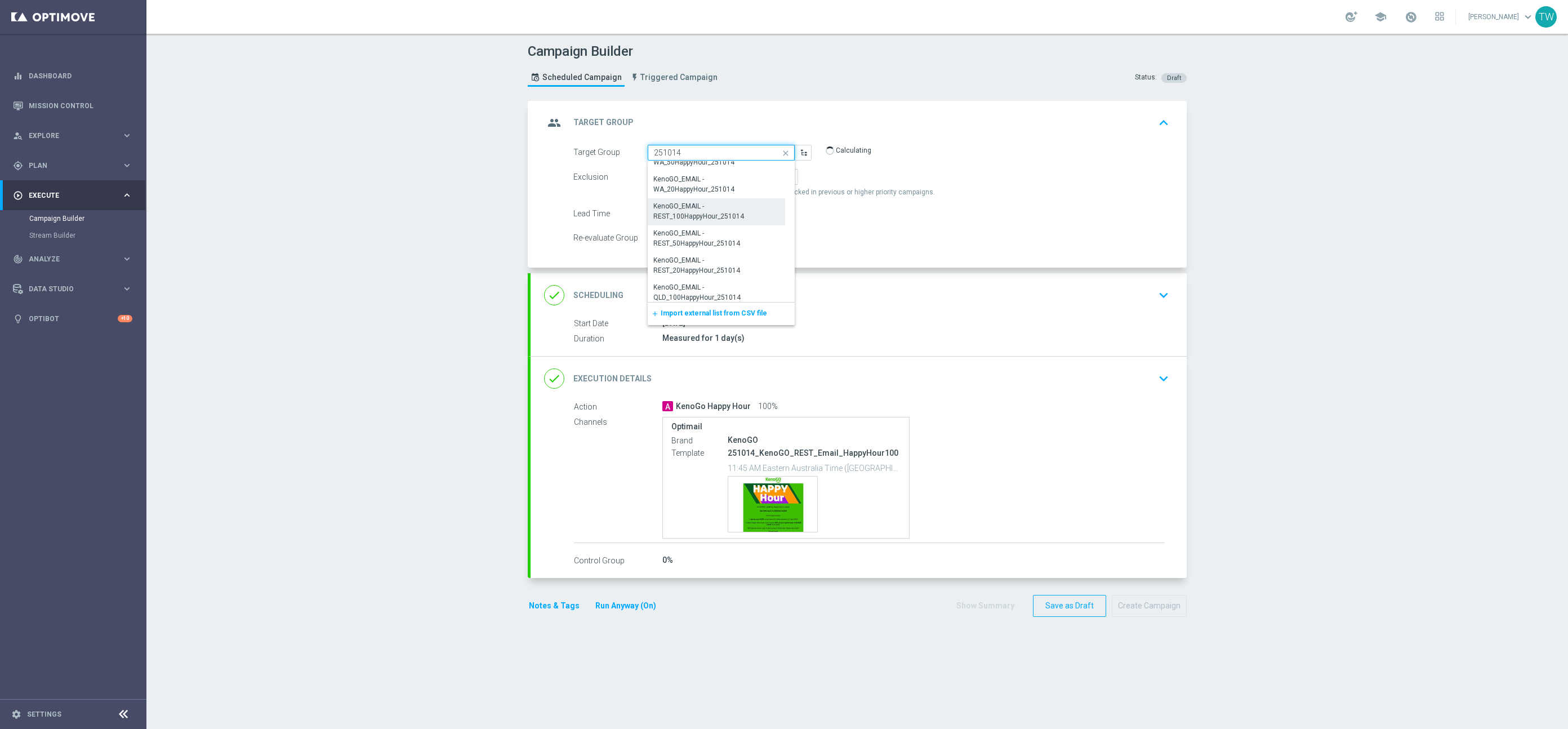
scroll to position [389, 0]
click at [710, 225] on div "KenoGO_EMAIL - REST_50HappyHour_251014" at bounding box center [716, 218] width 126 height 20
type input "KenoGO_EMAIL - REST_50HappyHour_251014"
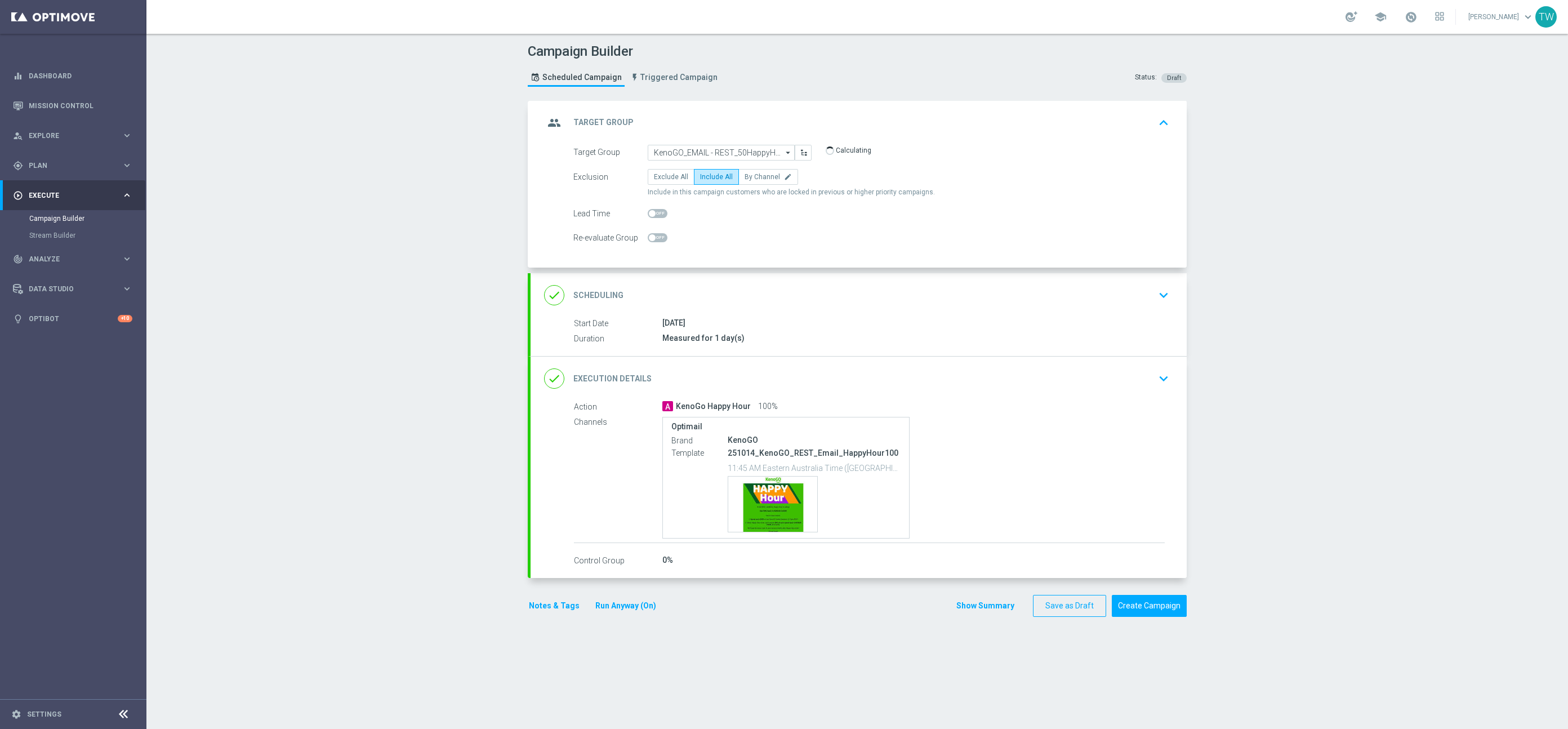
click at [847, 372] on div "done Execution Details keyboard_arrow_down" at bounding box center [858, 378] width 629 height 21
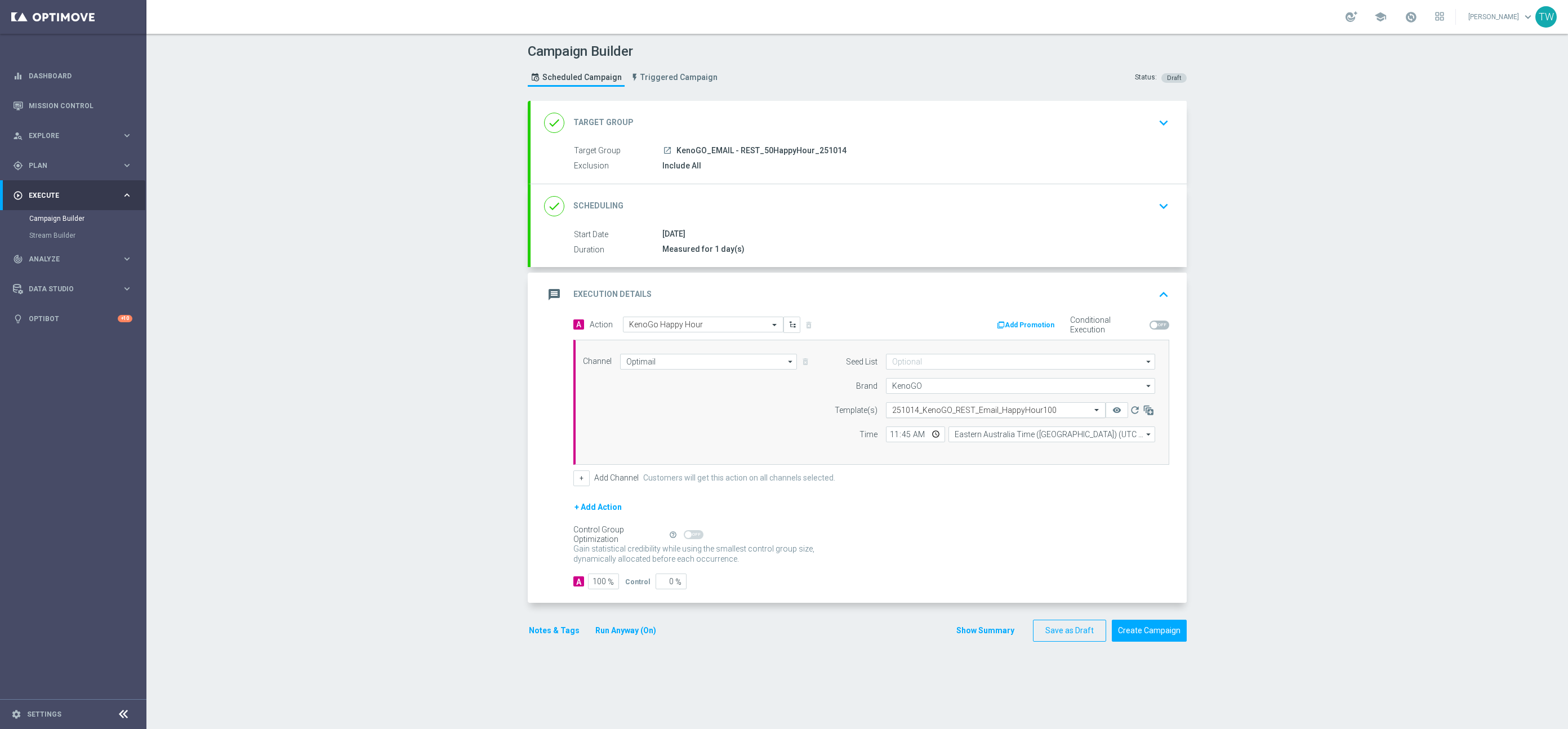
click at [993, 416] on div "Select template 251014_KenoGO_REST_Email_HappyHour100" at bounding box center [995, 410] width 220 height 16
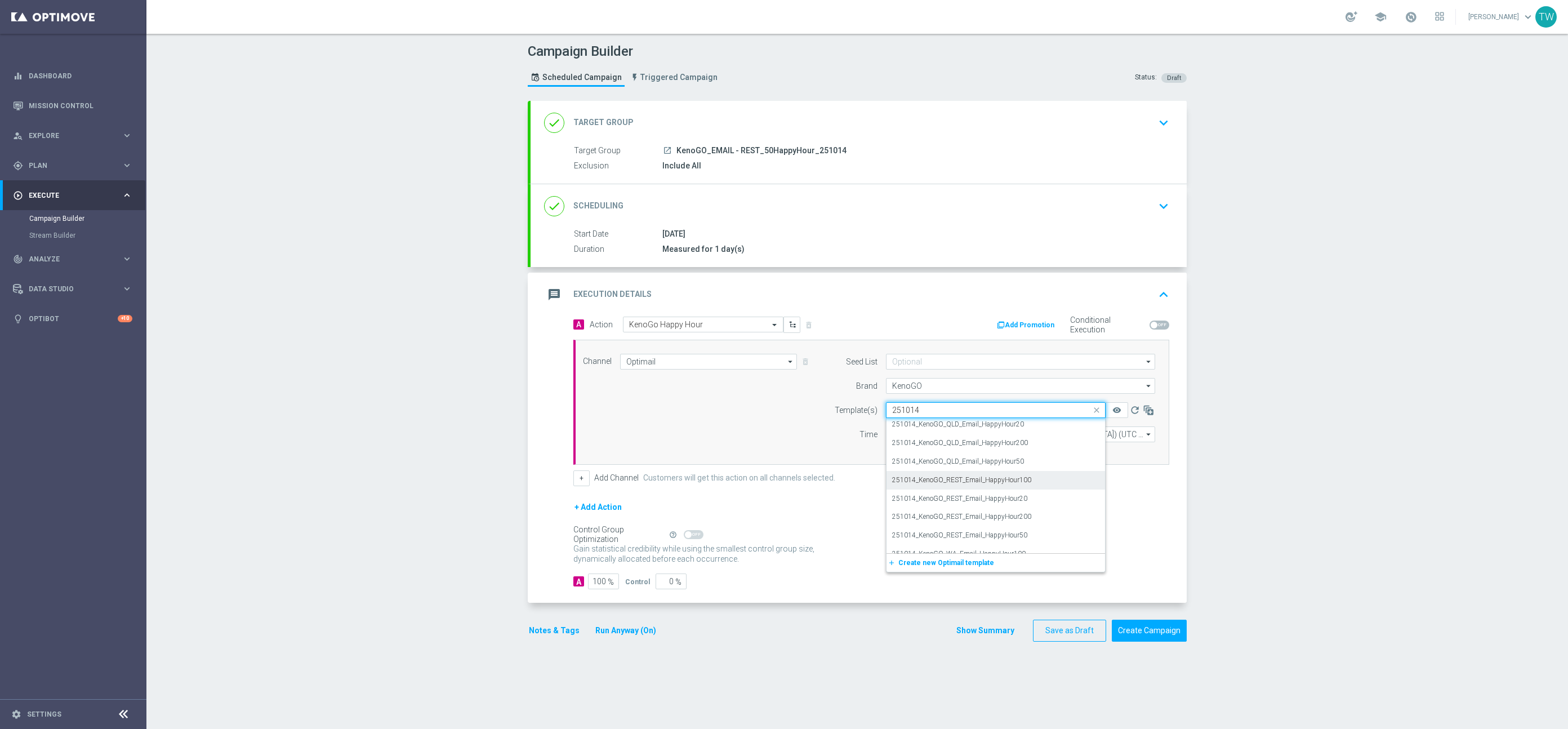
scroll to position [37, 0]
click at [1042, 520] on div "251014_KenoGO_REST_Email_HappyHour50" at bounding box center [995, 518] width 207 height 18
type input "251014"
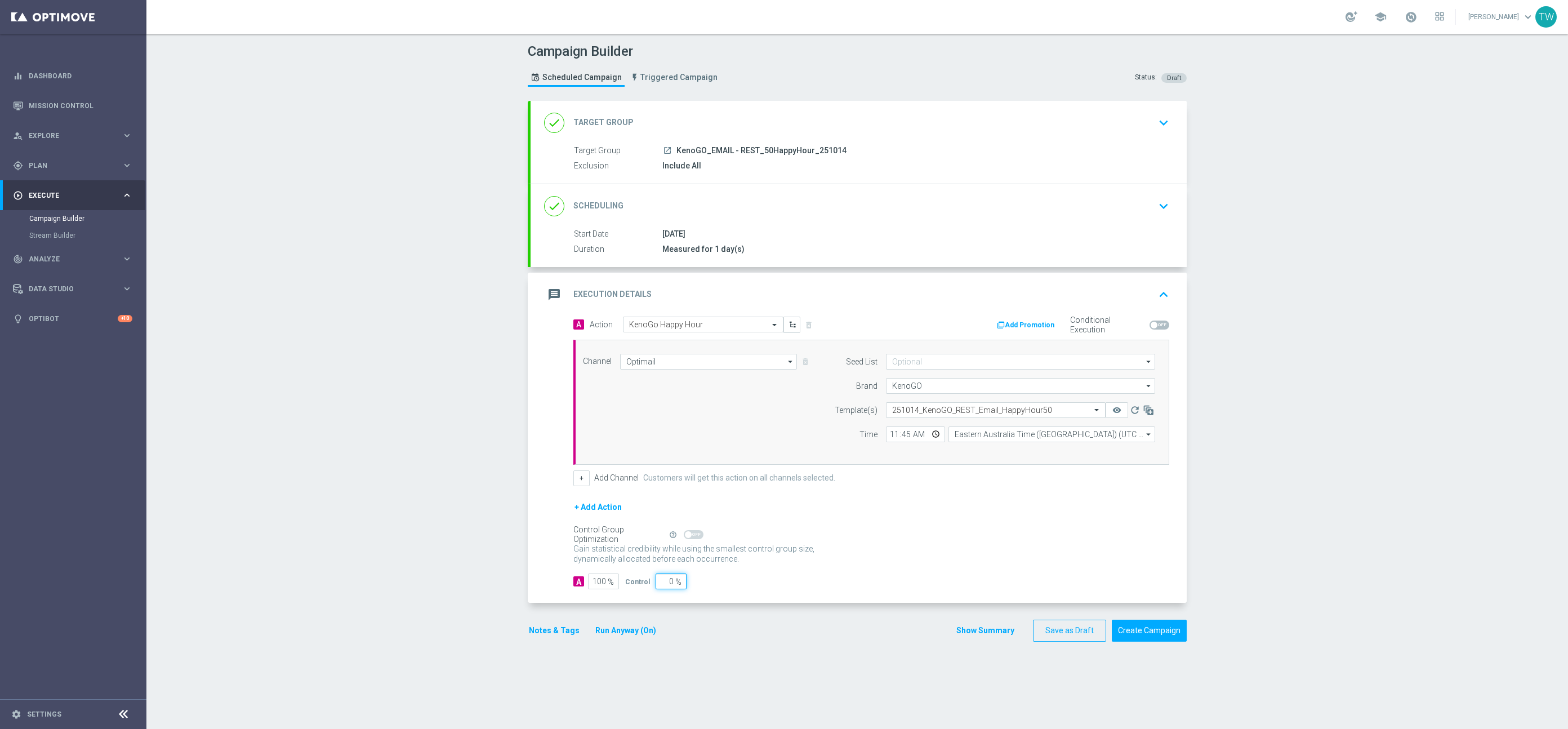
drag, startPoint x: 665, startPoint y: 585, endPoint x: 707, endPoint y: 583, distance: 42.0
click at [707, 583] on div "A 100 % Control 0 %" at bounding box center [871, 581] width 596 height 16
type input "10"
type input "90"
type input "10"
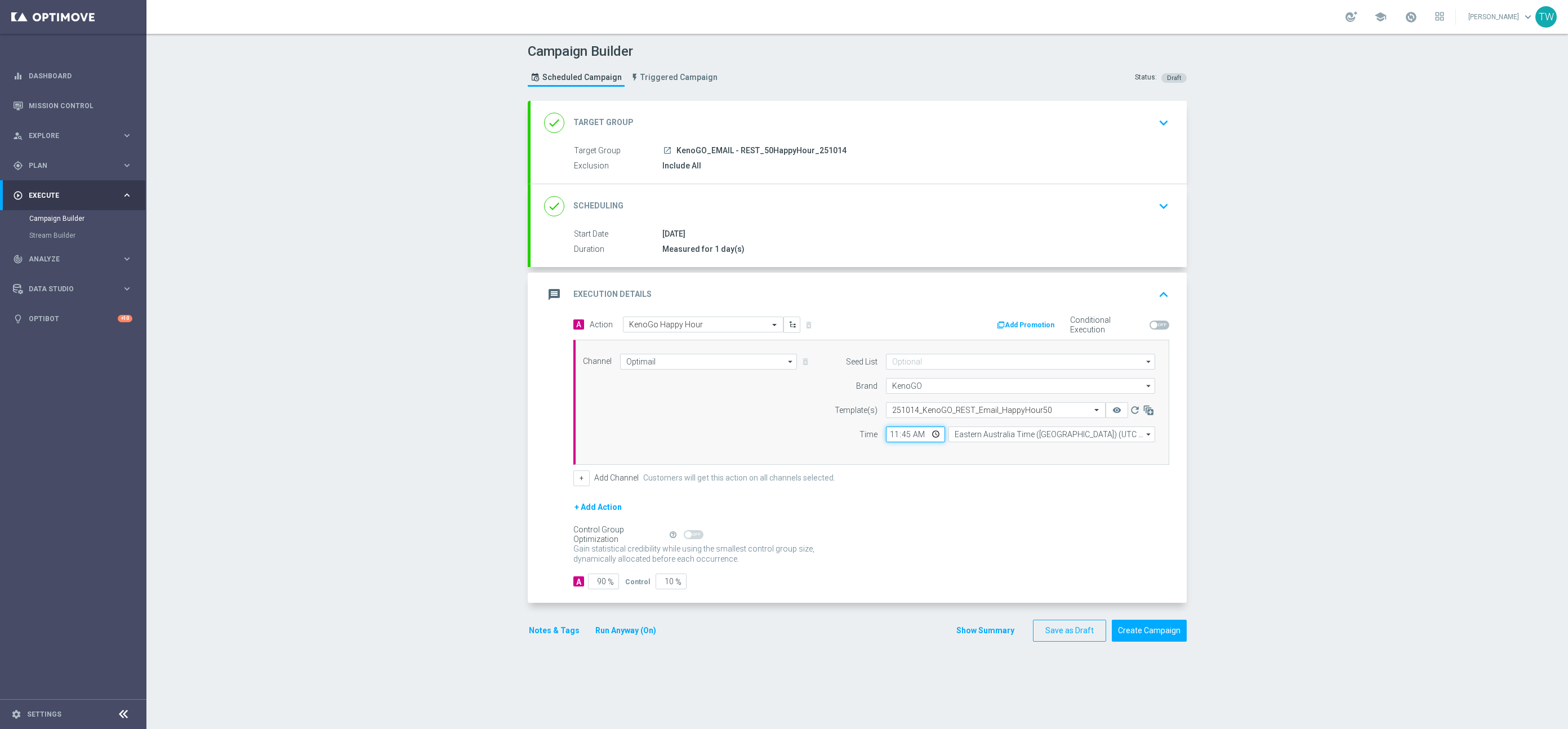
click at [905, 434] on input "11:45" at bounding box center [915, 434] width 59 height 16
type input "11:55"
click at [954, 490] on form "A Action Select action KenoGo Happy Hour delete_forever Add Promotion Condition…" at bounding box center [871, 453] width 596 height 273
click at [1122, 413] on button "remove_red_eye" at bounding box center [1116, 410] width 22 height 16
click at [1146, 631] on button "Create Campaign" at bounding box center [1148, 630] width 75 height 22
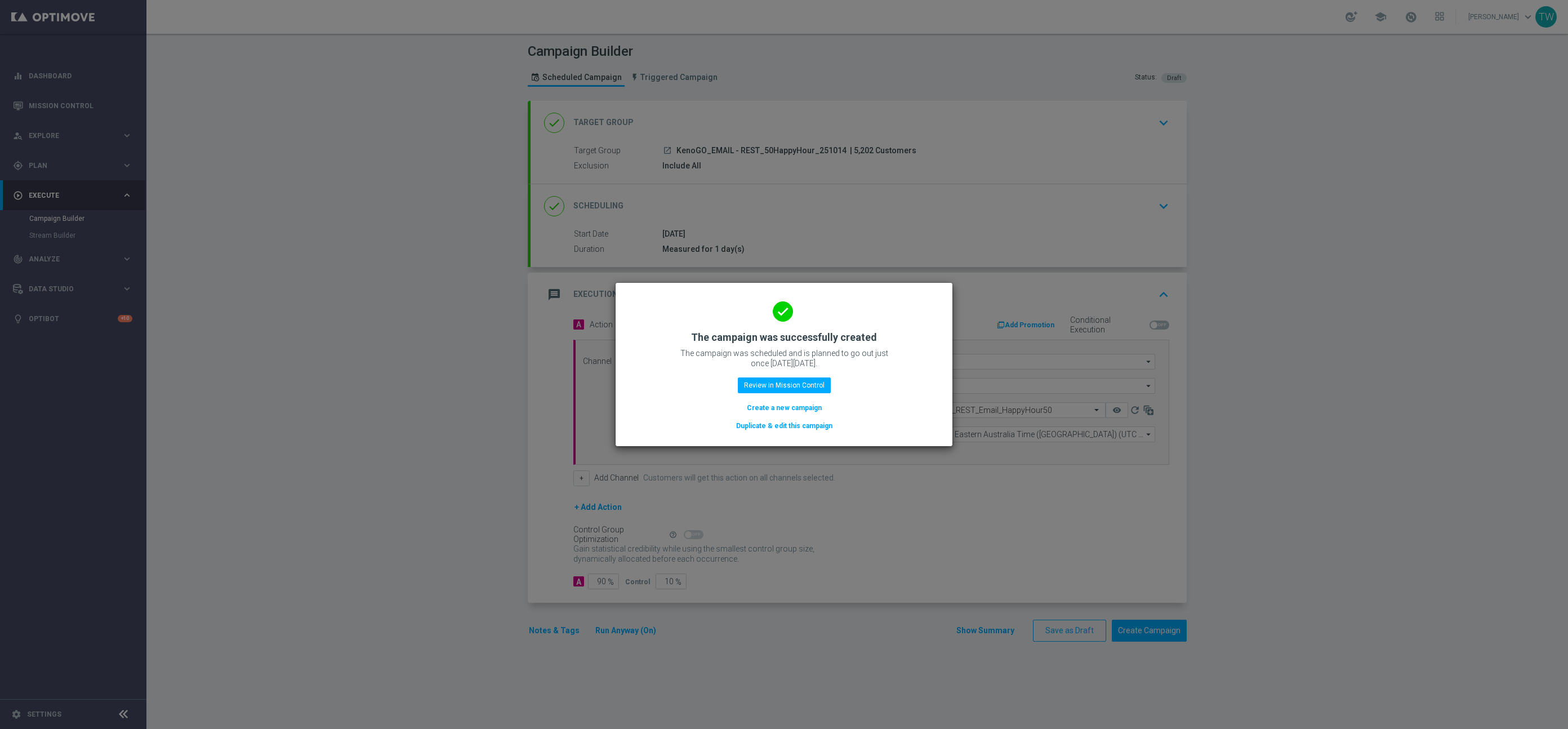
click at [761, 427] on button "Duplicate & edit this campaign" at bounding box center [784, 426] width 98 height 13
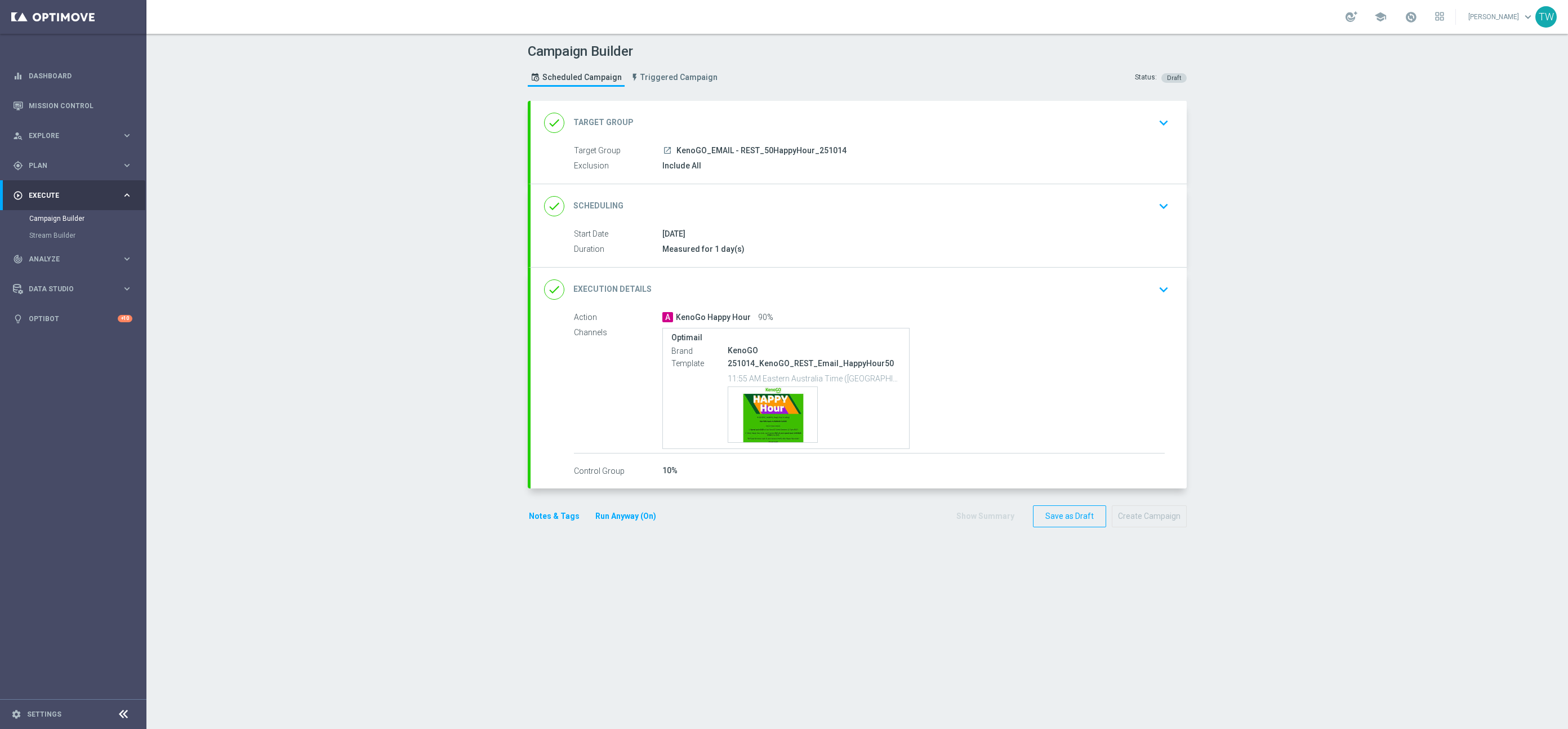
click at [797, 115] on div "done Target Group keyboard_arrow_down" at bounding box center [858, 122] width 629 height 21
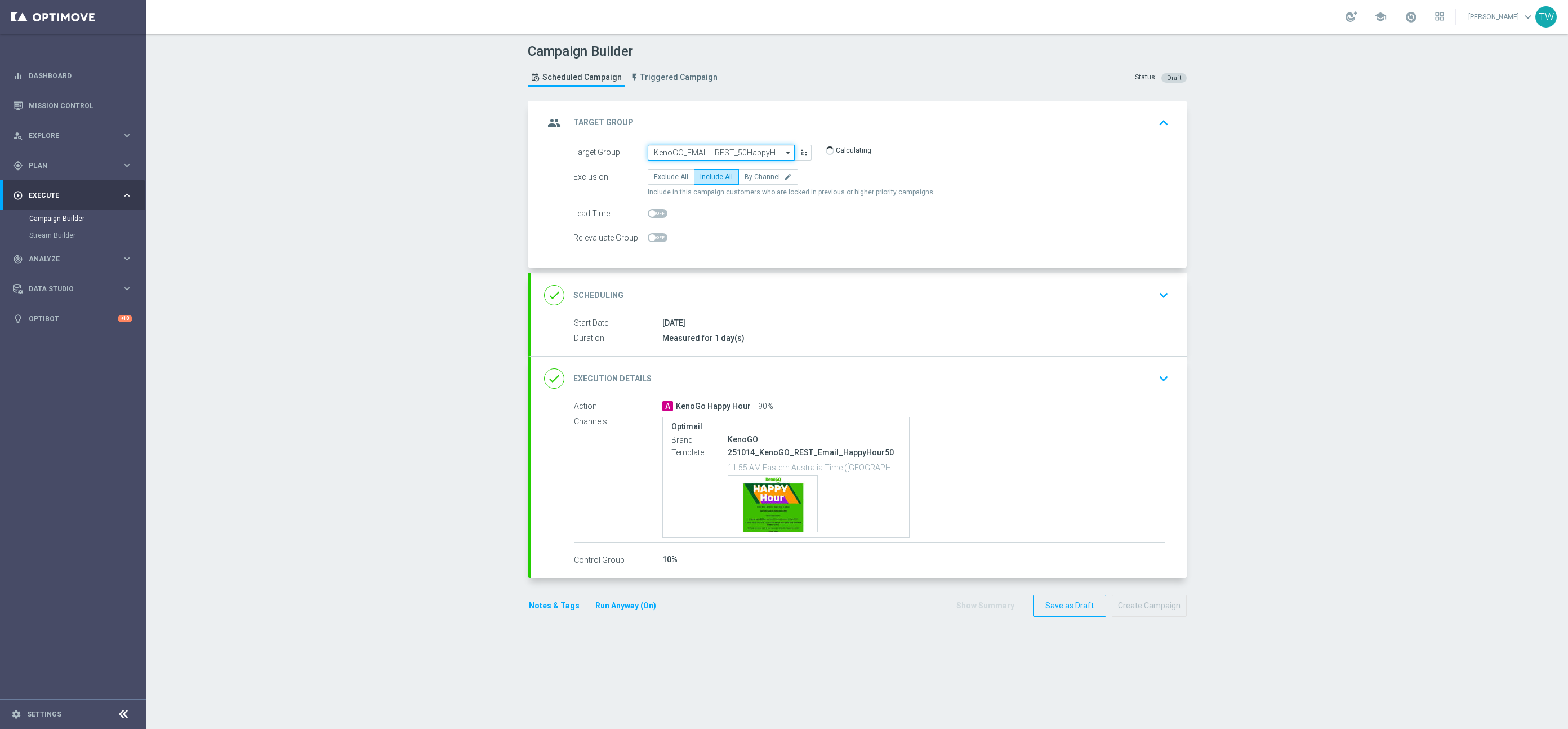
click at [749, 153] on input "KenoGO_EMAIL - REST_50HappyHour_251014" at bounding box center [720, 153] width 147 height 16
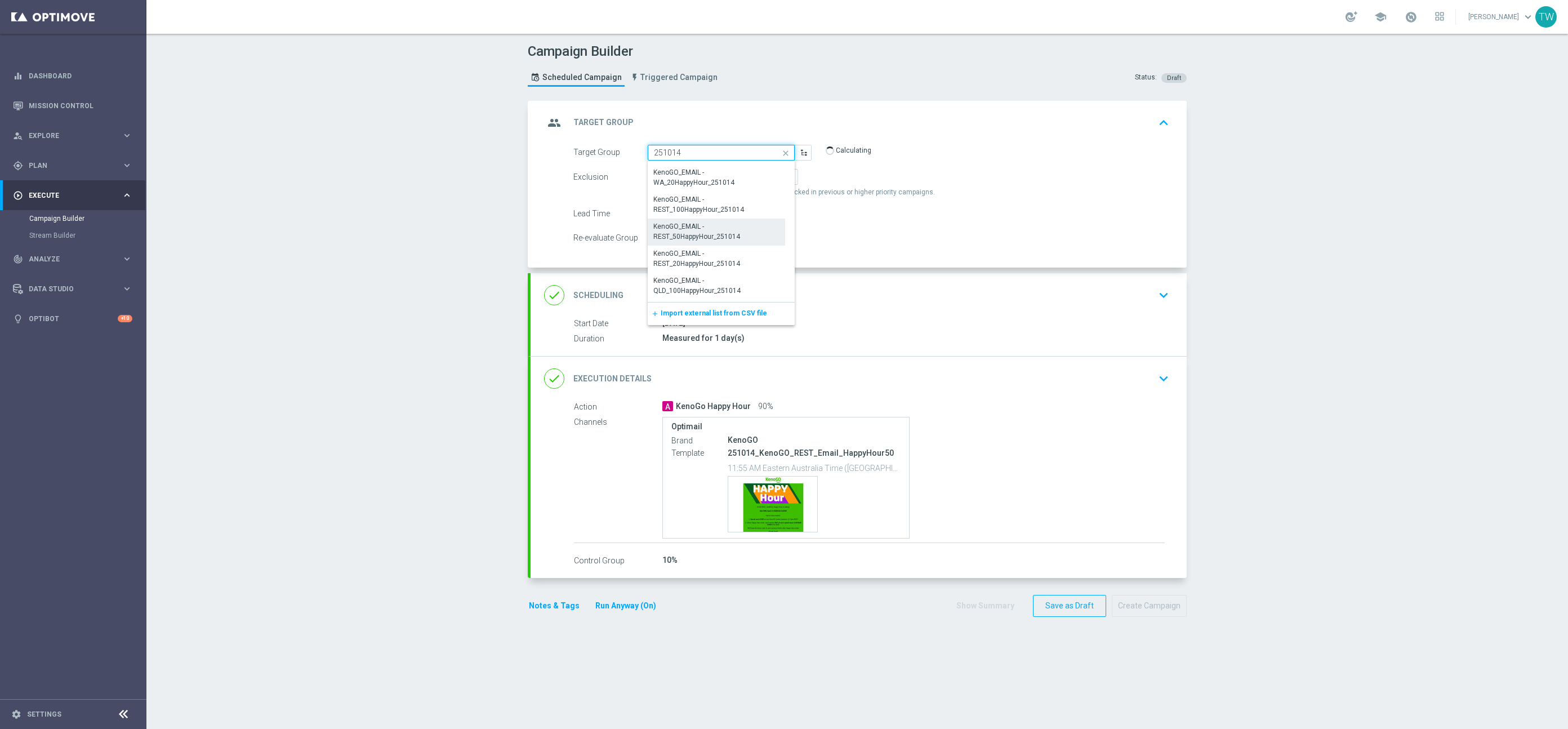
scroll to position [376, 0]
click at [687, 264] on div "KenoGO_EMAIL - REST_20HappyHour_251014" at bounding box center [716, 257] width 126 height 20
type input "KenoGO_EMAIL - REST_20HappyHour_251014"
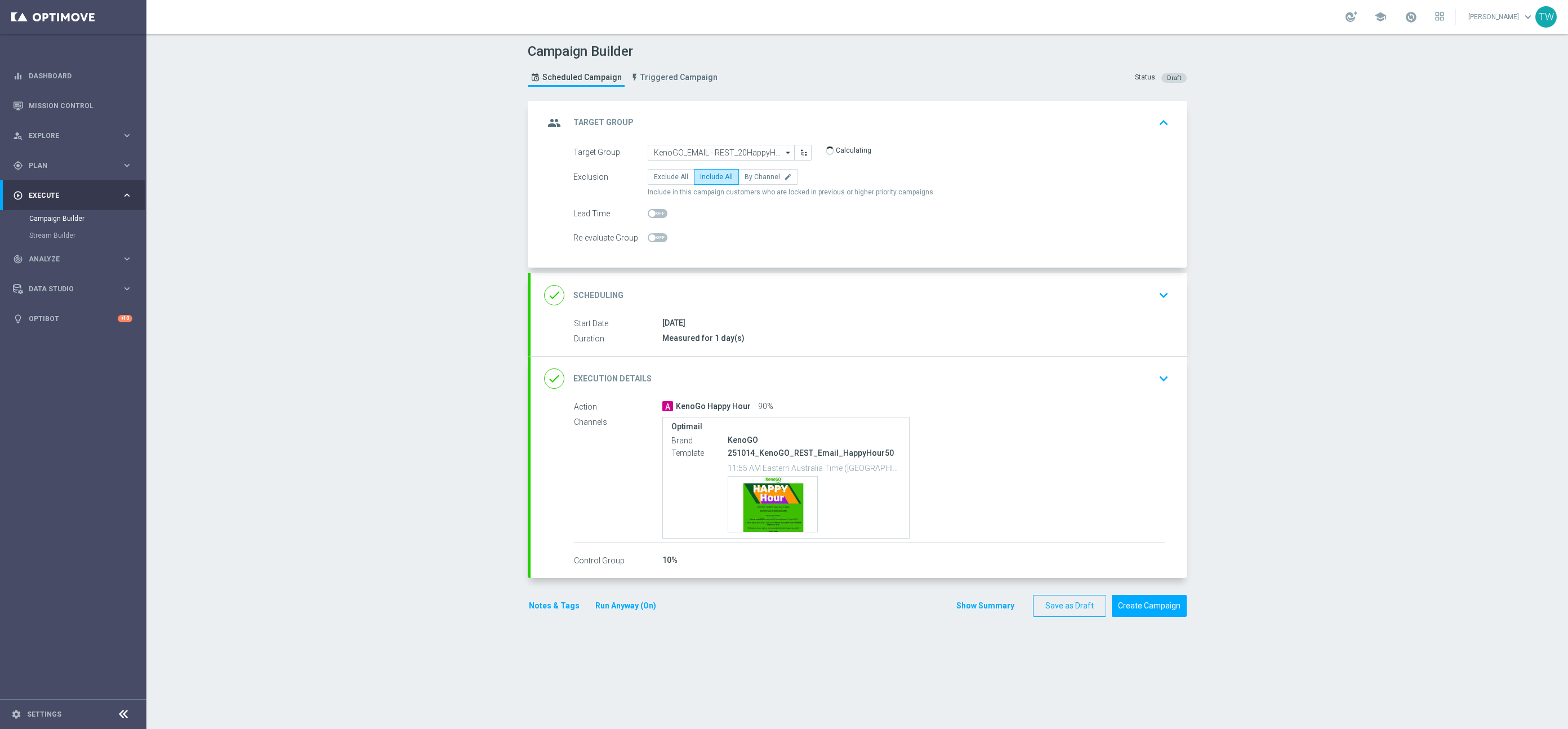
click at [864, 380] on div "done Execution Details keyboard_arrow_down" at bounding box center [858, 378] width 629 height 21
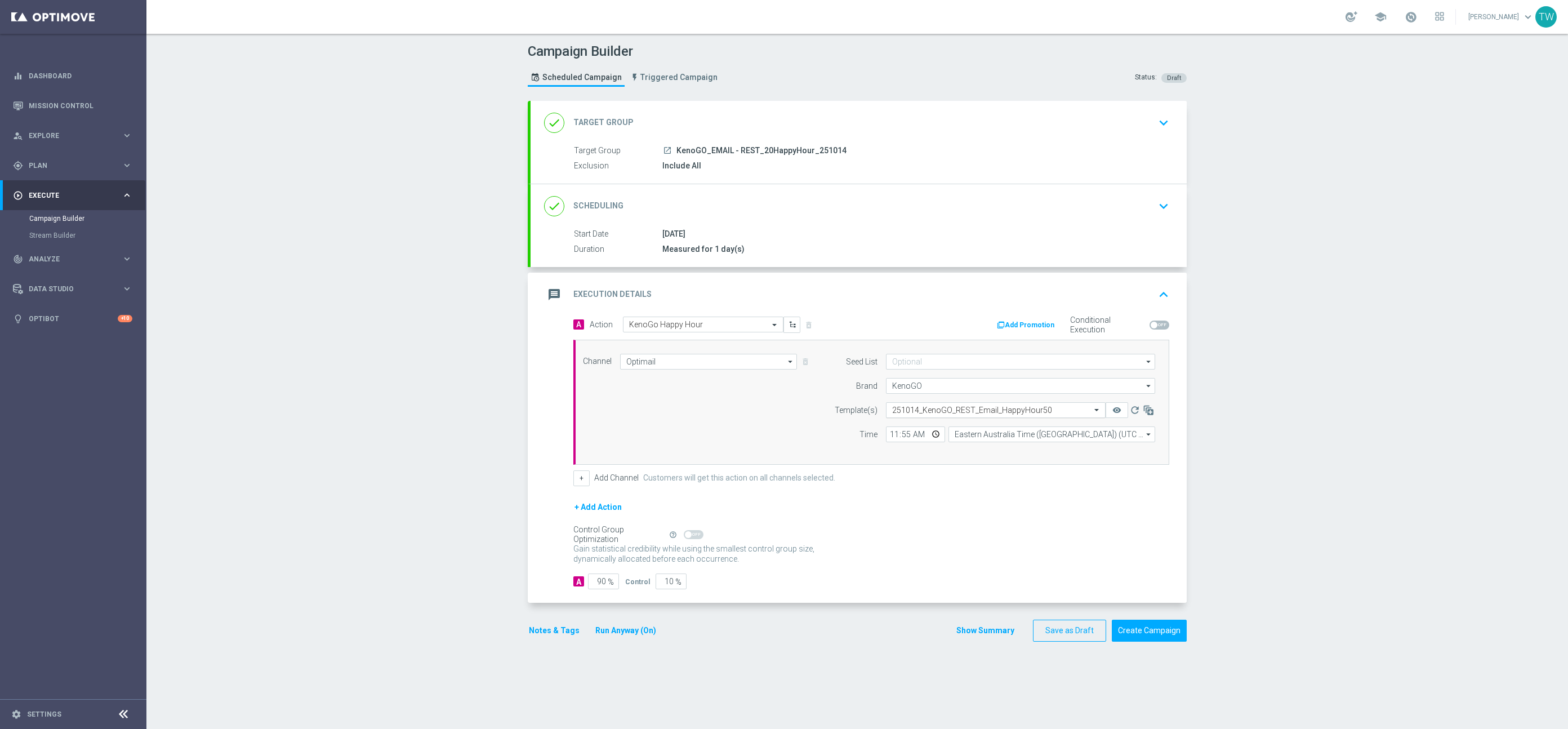
click at [986, 410] on input "text" at bounding box center [985, 410] width 185 height 10
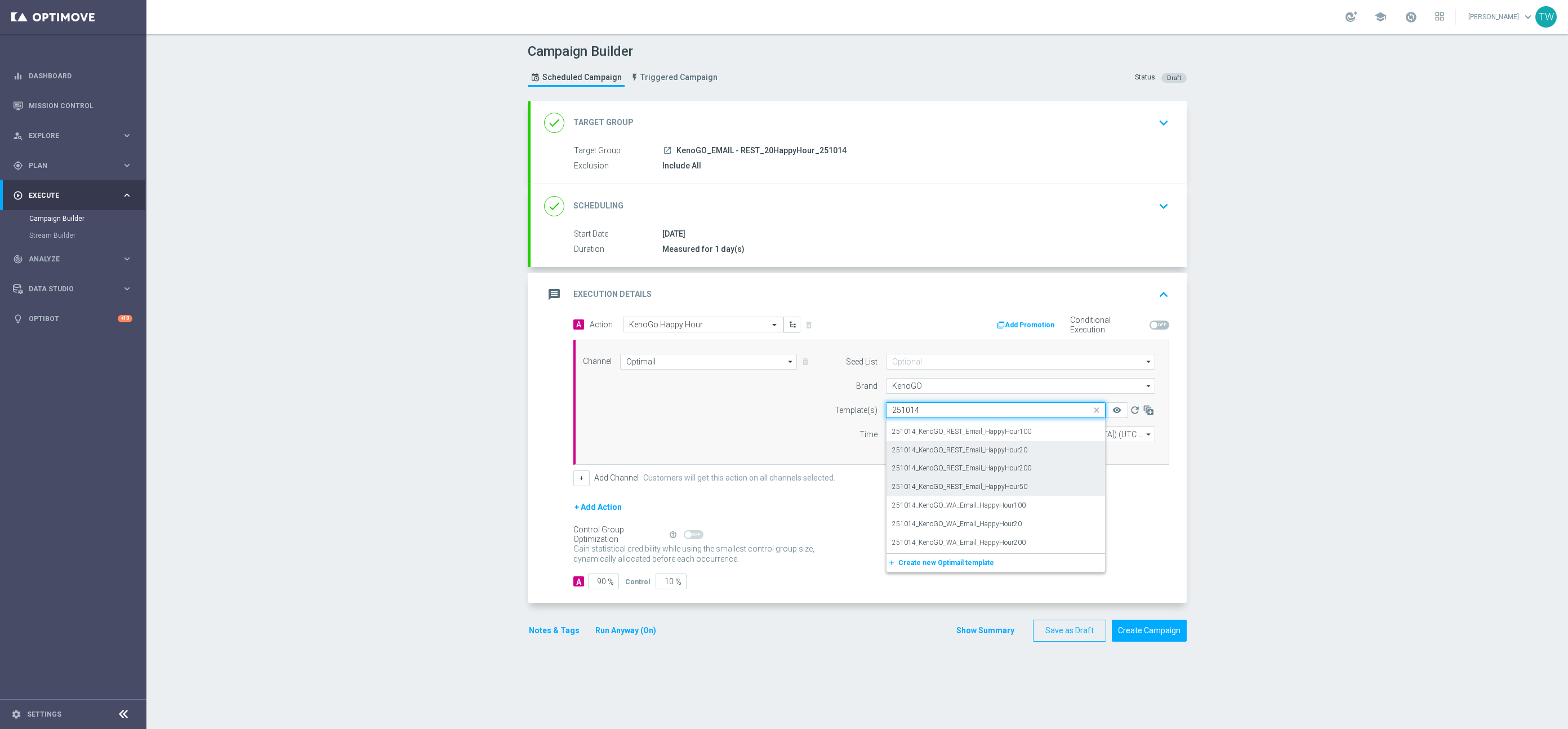
scroll to position [68, 0]
click at [1032, 456] on div "251014_KenoGO_REST_Email_HappyHour20" at bounding box center [995, 451] width 207 height 18
type input "251014"
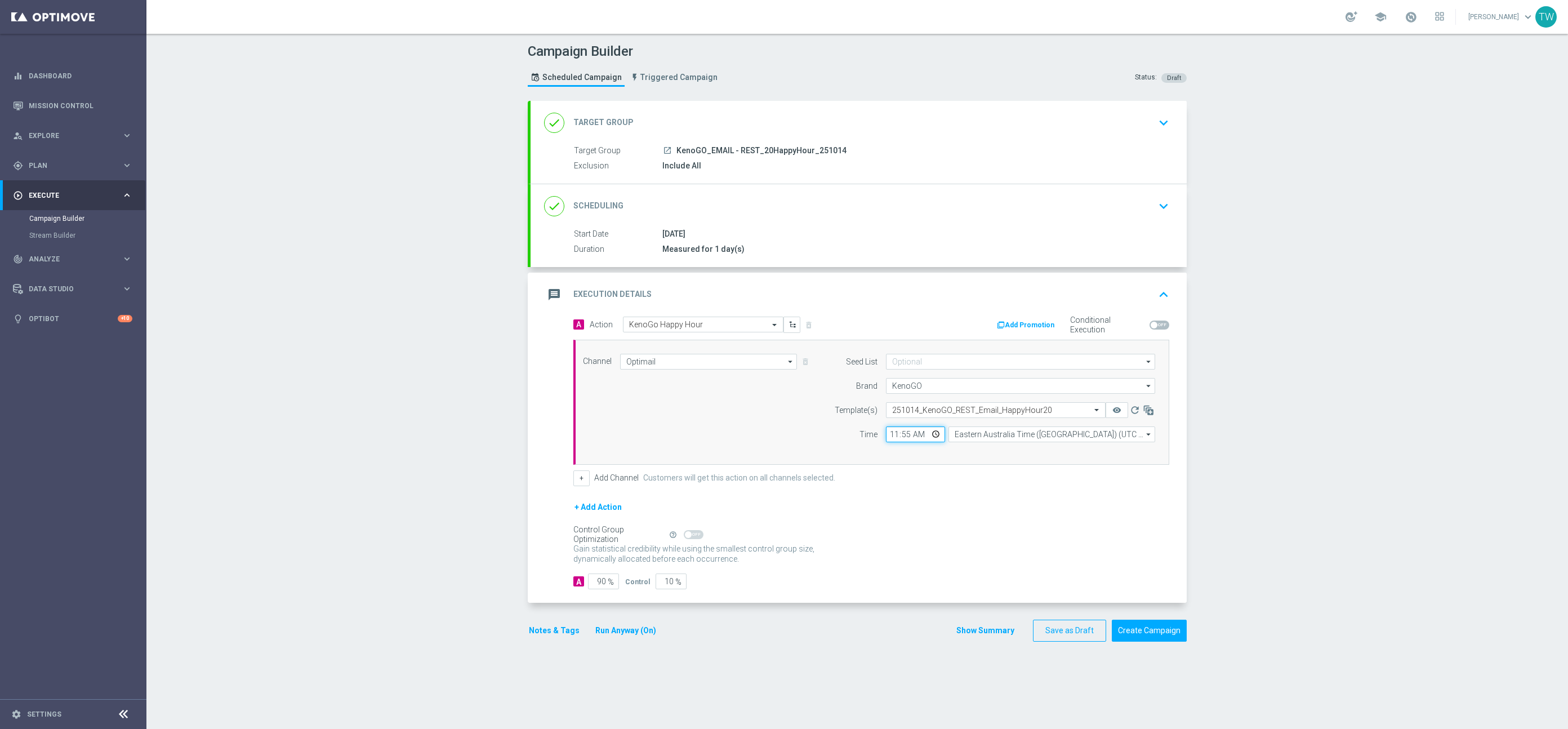
click at [903, 433] on input "11:55" at bounding box center [915, 434] width 59 height 16
drag, startPoint x: 892, startPoint y: 433, endPoint x: 898, endPoint y: 434, distance: 6.1
click at [892, 433] on input "11:55" at bounding box center [915, 434] width 59 height 16
click at [916, 434] on input "00:00" at bounding box center [915, 434] width 59 height 16
type input "12:00"
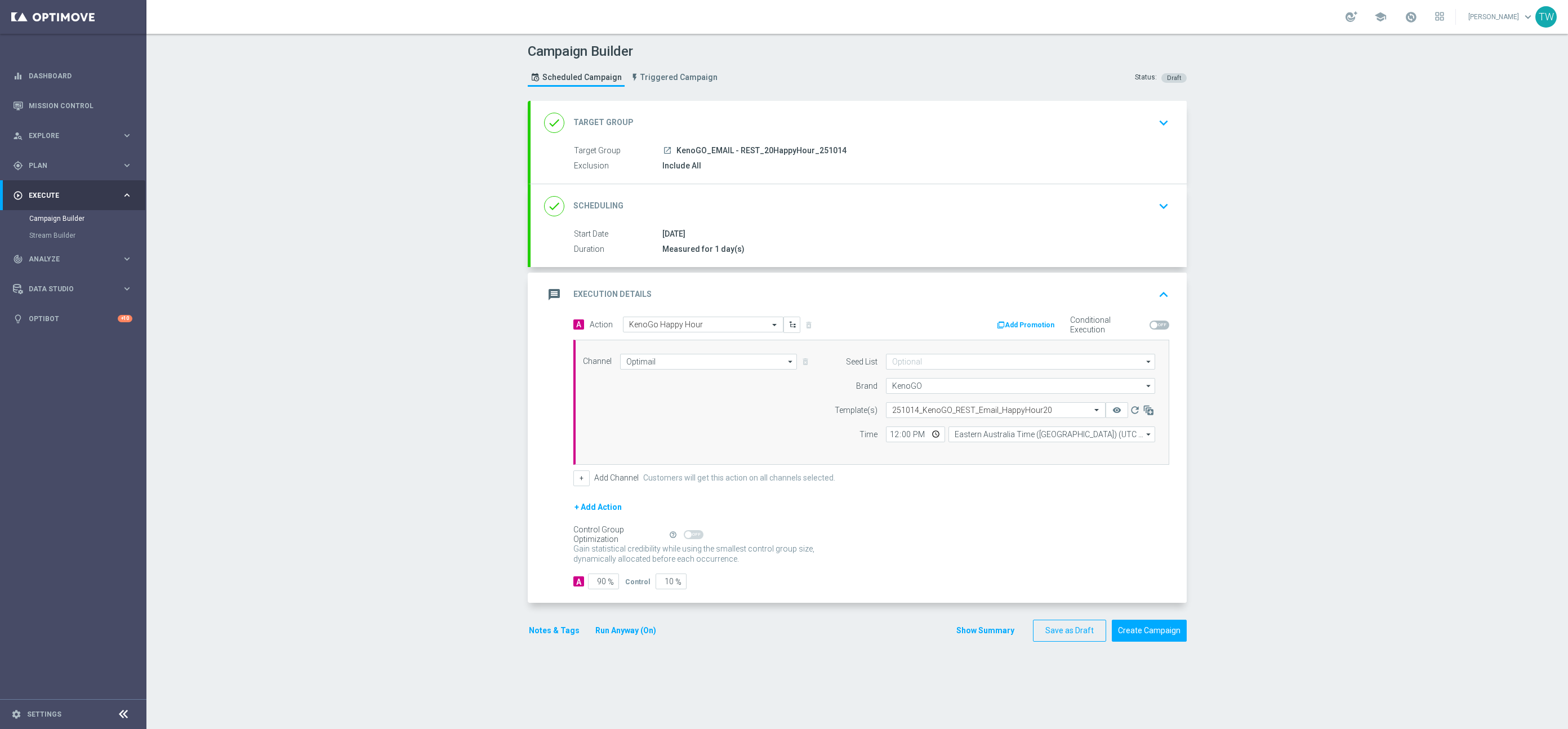
click at [913, 467] on div "A Action Select action KenoGo Happy Hour delete_forever Add Promotion Condition…" at bounding box center [871, 401] width 612 height 169
click at [1112, 407] on icon "remove_red_eye" at bounding box center [1116, 409] width 9 height 9
click at [1160, 630] on button "Create Campaign" at bounding box center [1148, 630] width 75 height 22
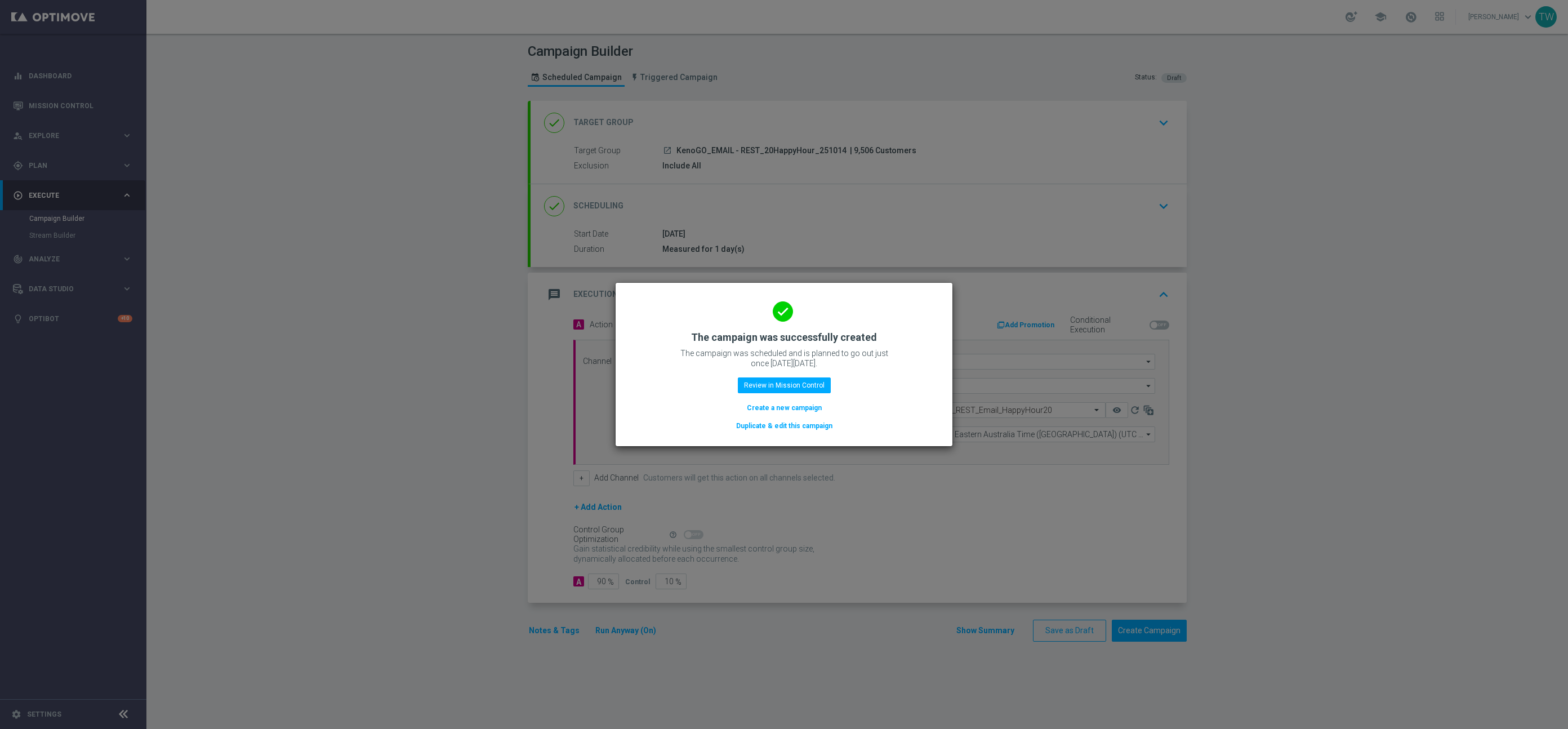
click at [814, 425] on button "Duplicate & edit this campaign" at bounding box center [784, 426] width 98 height 13
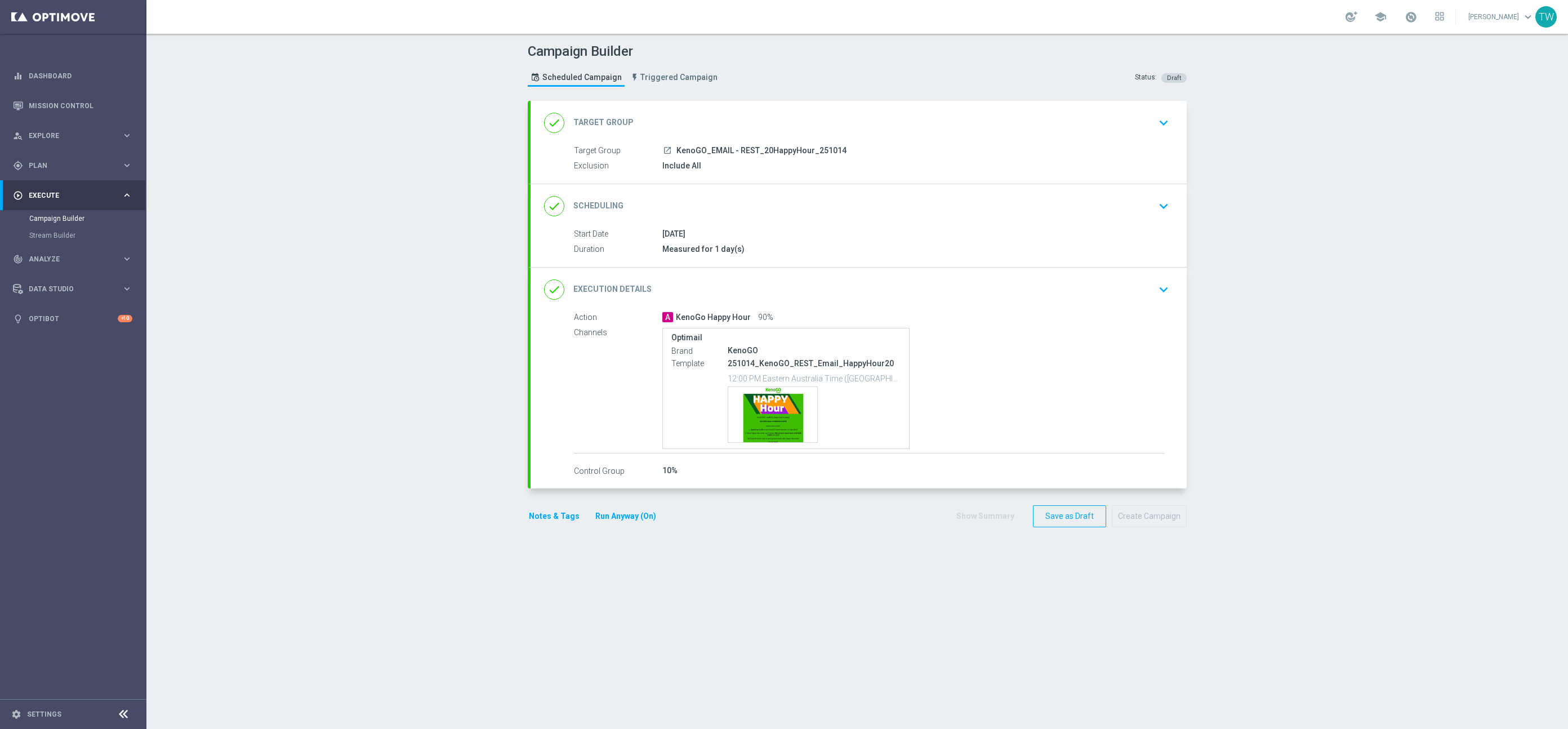
click at [821, 135] on div "done Target Group keyboard_arrow_down" at bounding box center [858, 122] width 656 height 44
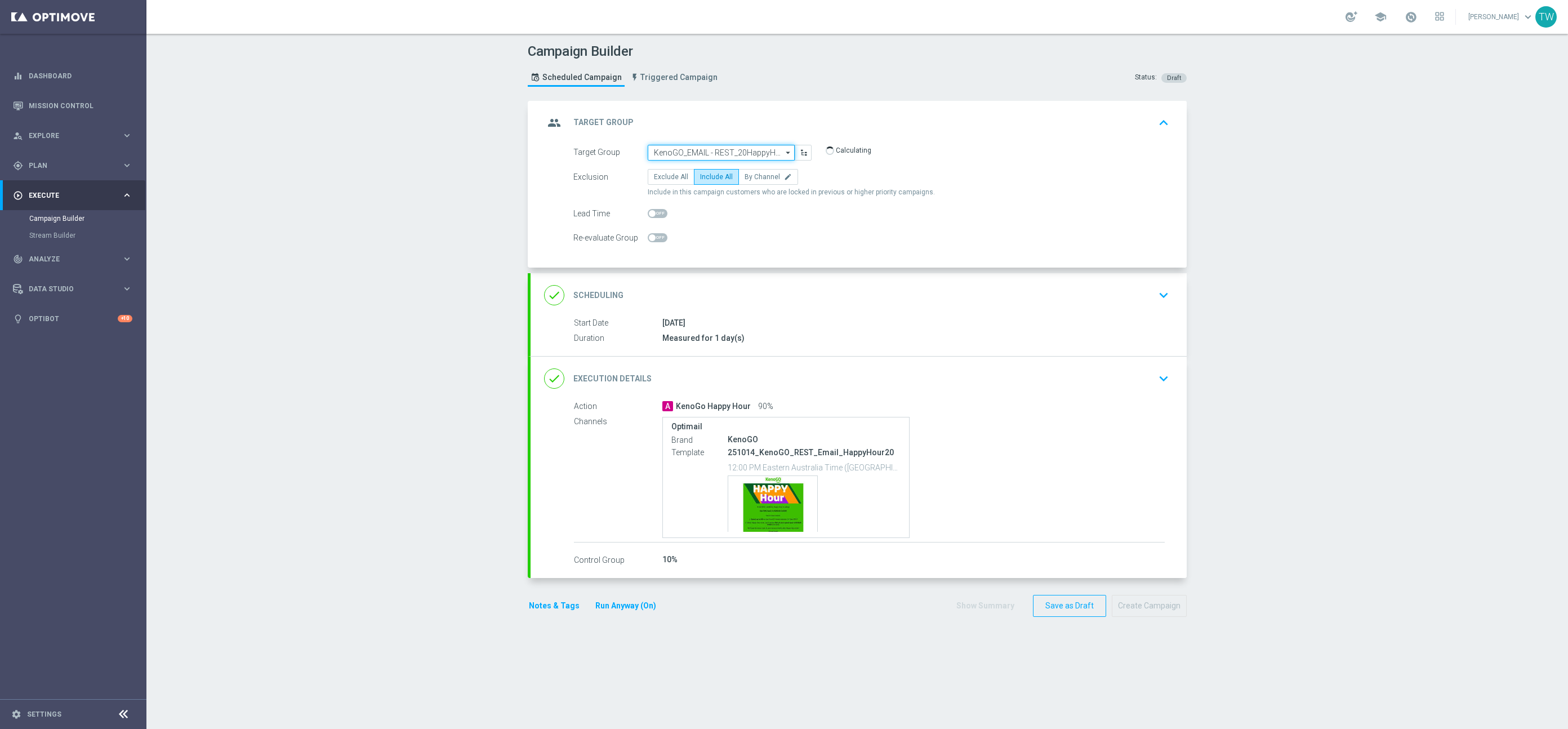
click at [751, 155] on input "KenoGO_EMAIL - REST_20HappyHour_251014" at bounding box center [720, 153] width 147 height 16
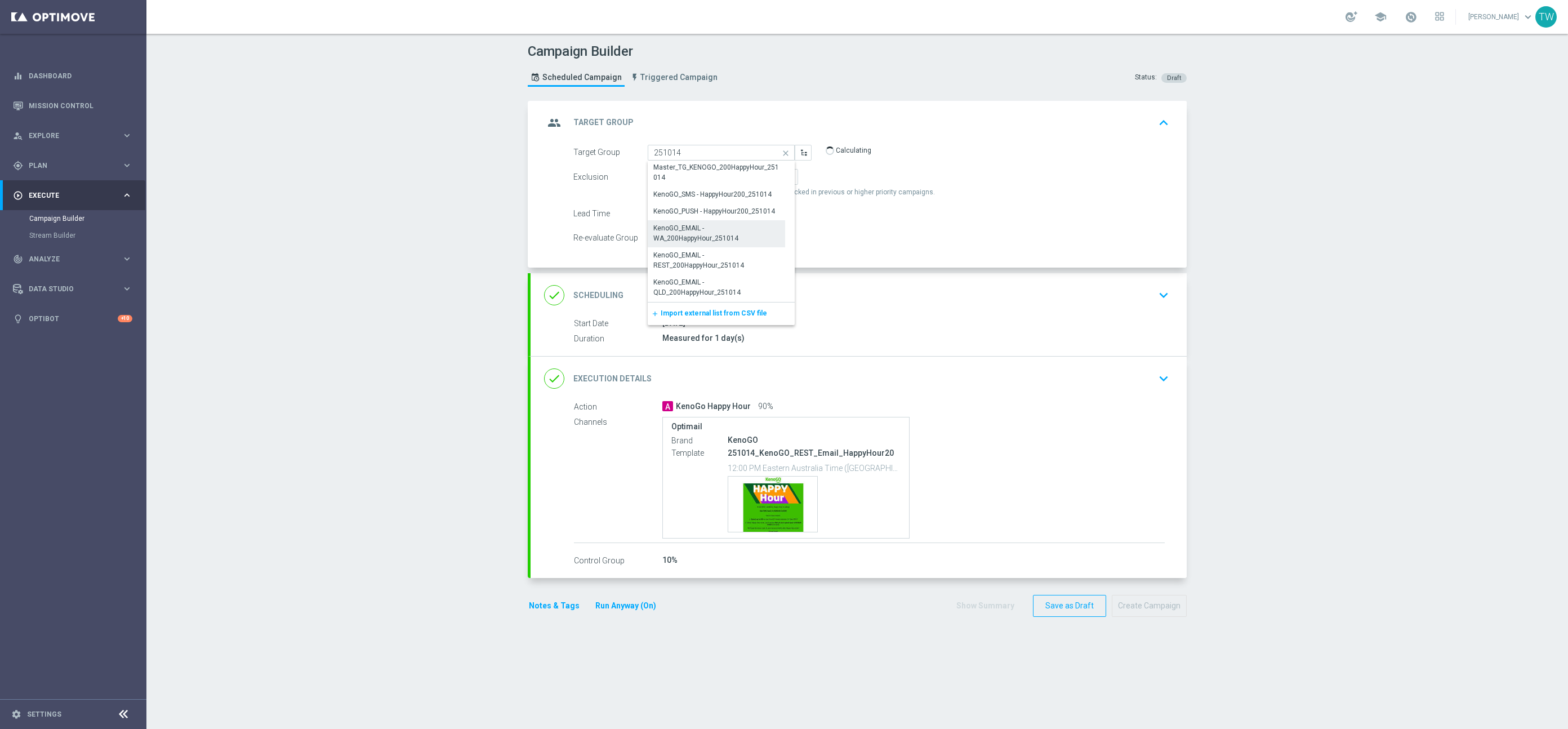
click at [757, 230] on div "KenoGO_EMAIL - WA_200HappyHour_251014" at bounding box center [716, 232] width 126 height 20
type input "KenoGO_EMAIL - WA_200HappyHour_251014"
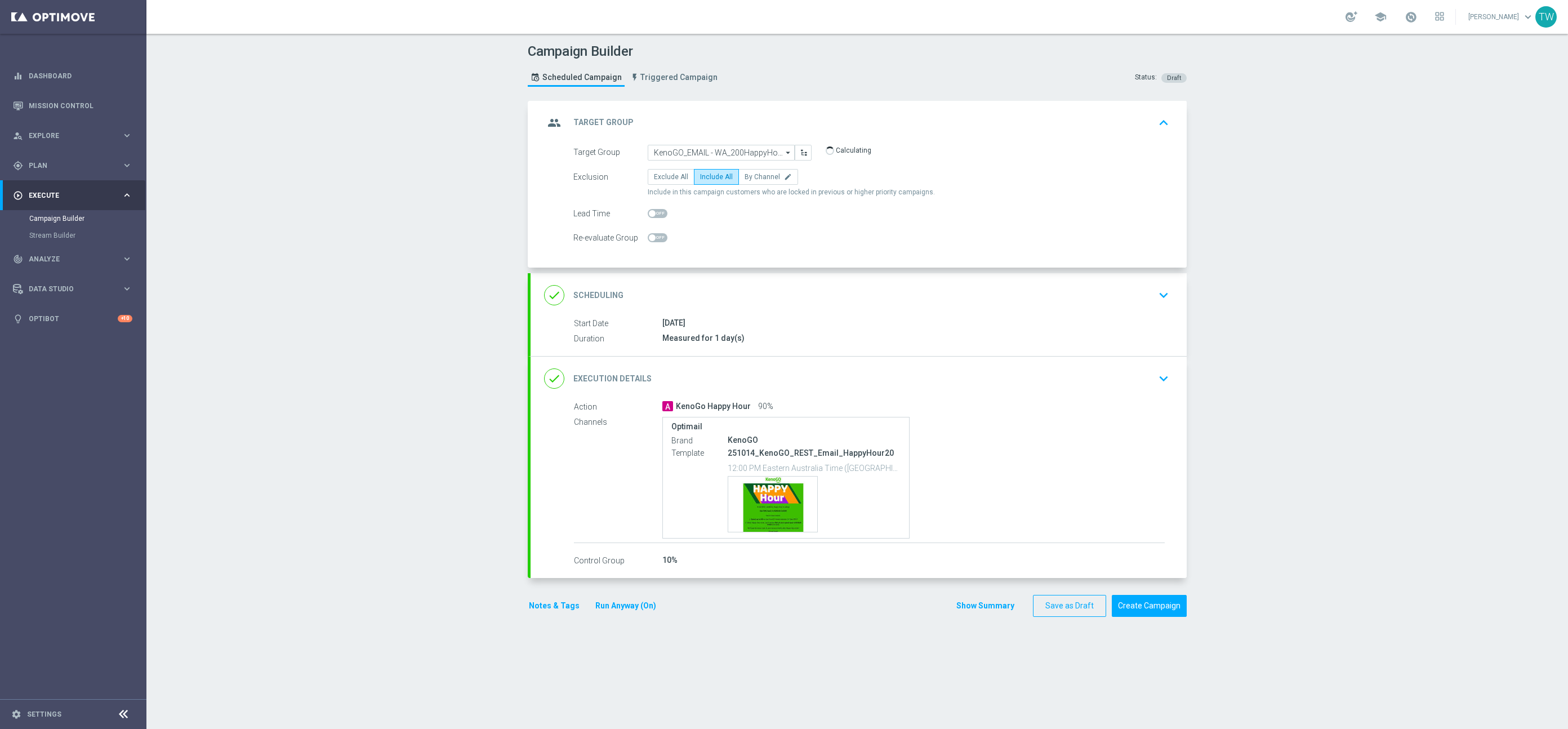
click at [867, 371] on div "done Execution Details keyboard_arrow_down" at bounding box center [858, 378] width 629 height 21
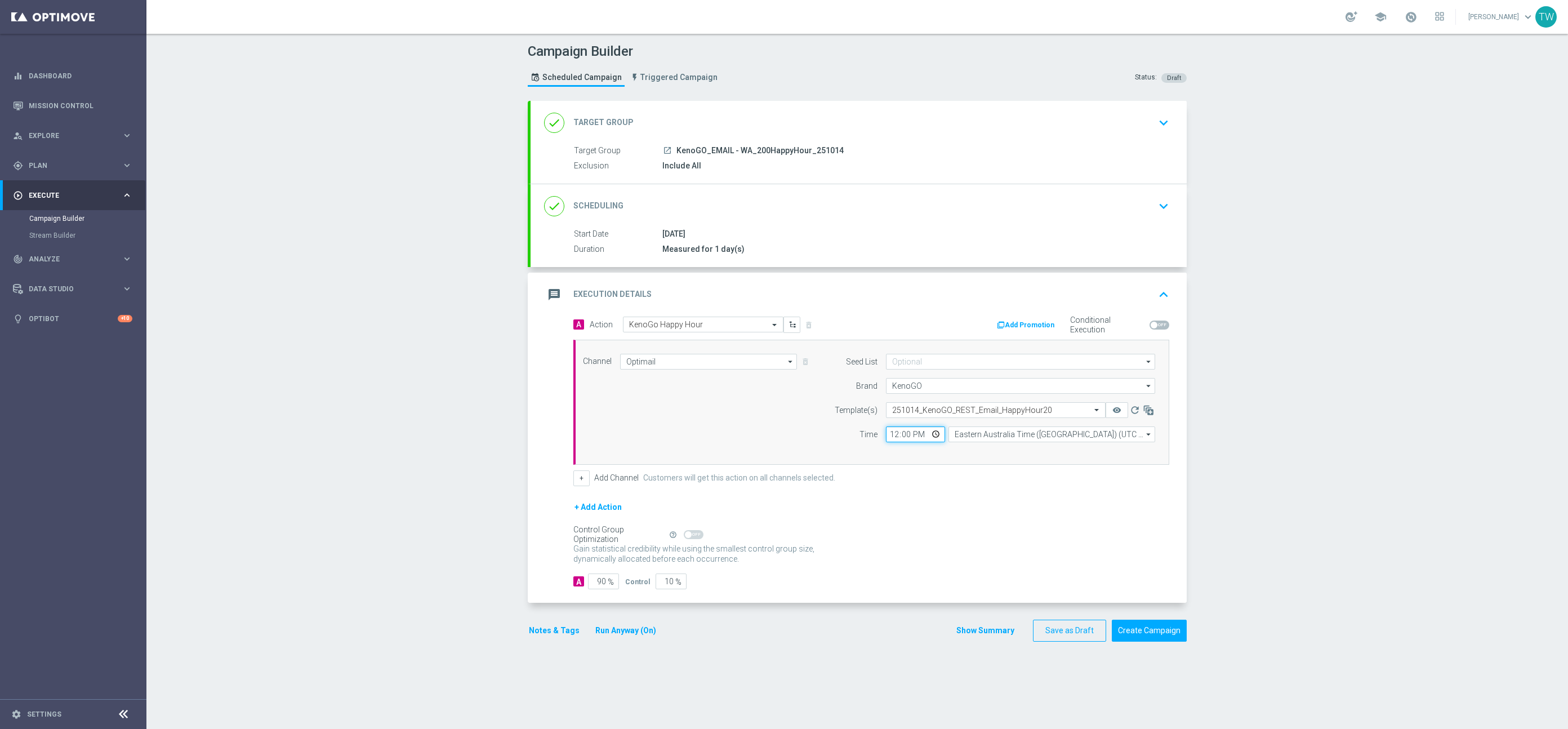
click at [897, 434] on input "12:00" at bounding box center [915, 434] width 59 height 16
type input "11:45"
click at [974, 435] on input "Eastern Australia Time (Sydney) (UTC +11:00)" at bounding box center [1052, 434] width 207 height 16
click at [970, 447] on div "Eastern Australia Time (Sydney) (UTC +11:00)" at bounding box center [1047, 451] width 185 height 10
type input "Eastern Australia Time (Sydney) (UTC +11:00)"
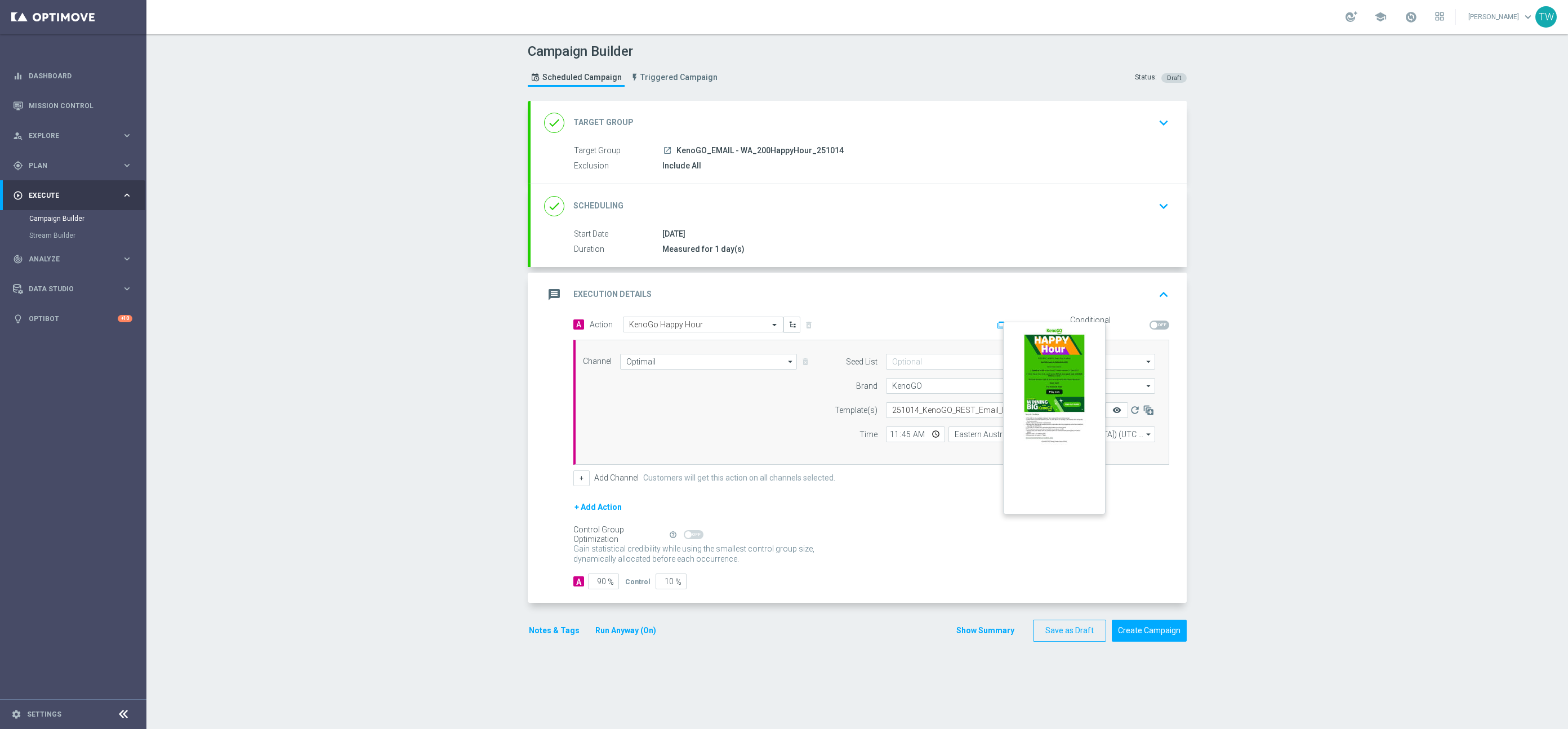
click at [1117, 410] on icon "remove_red_eye" at bounding box center [1116, 409] width 9 height 9
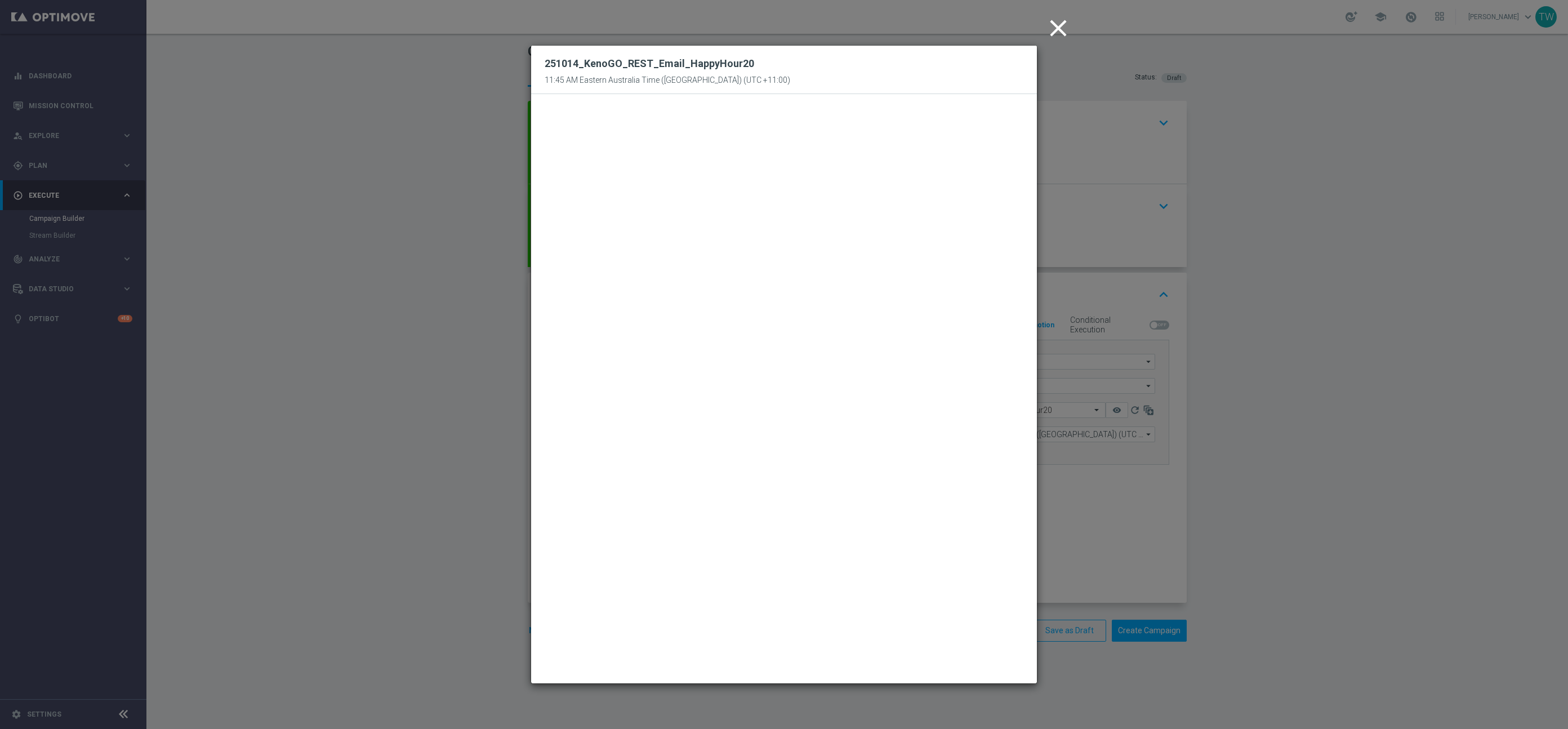
drag, startPoint x: 1056, startPoint y: 31, endPoint x: 1069, endPoint y: 136, distance: 105.8
click at [1056, 31] on icon "close" at bounding box center [1058, 27] width 28 height 28
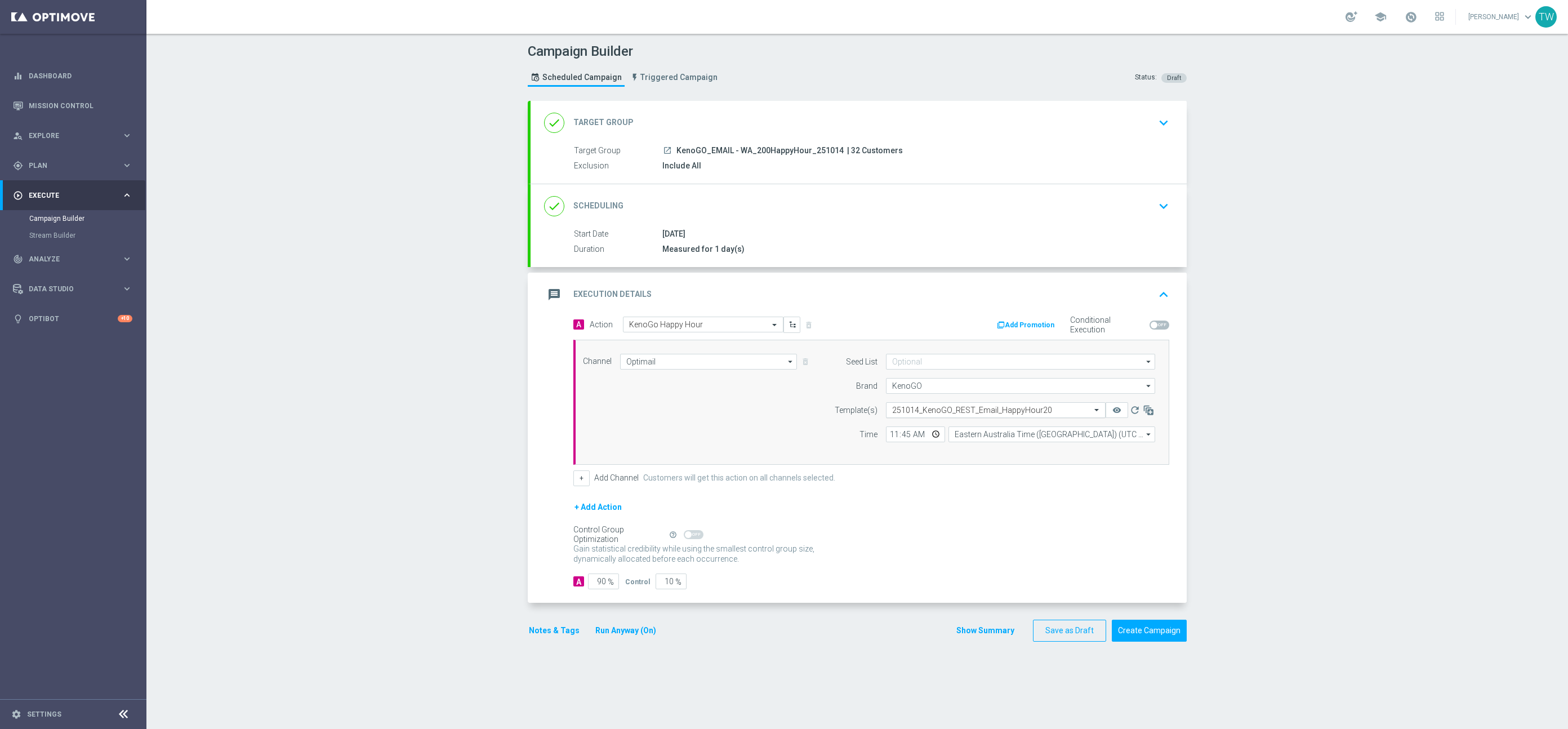
click at [1015, 410] on input "text" at bounding box center [985, 410] width 185 height 10
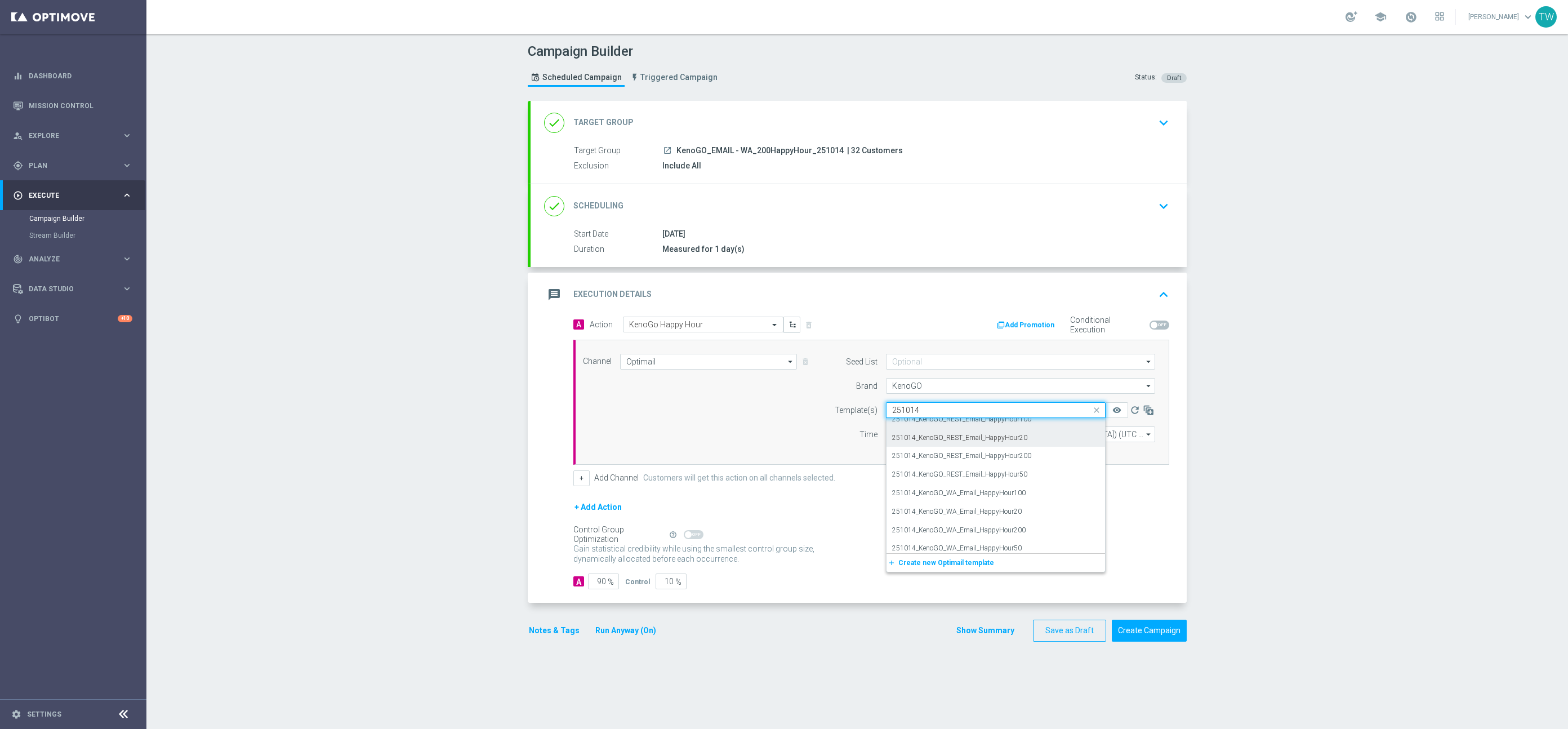
scroll to position [87, 0]
click at [1023, 528] on div "251014_KenoGO_WA_Email_HappyHour200" at bounding box center [995, 523] width 207 height 18
type input "251014"
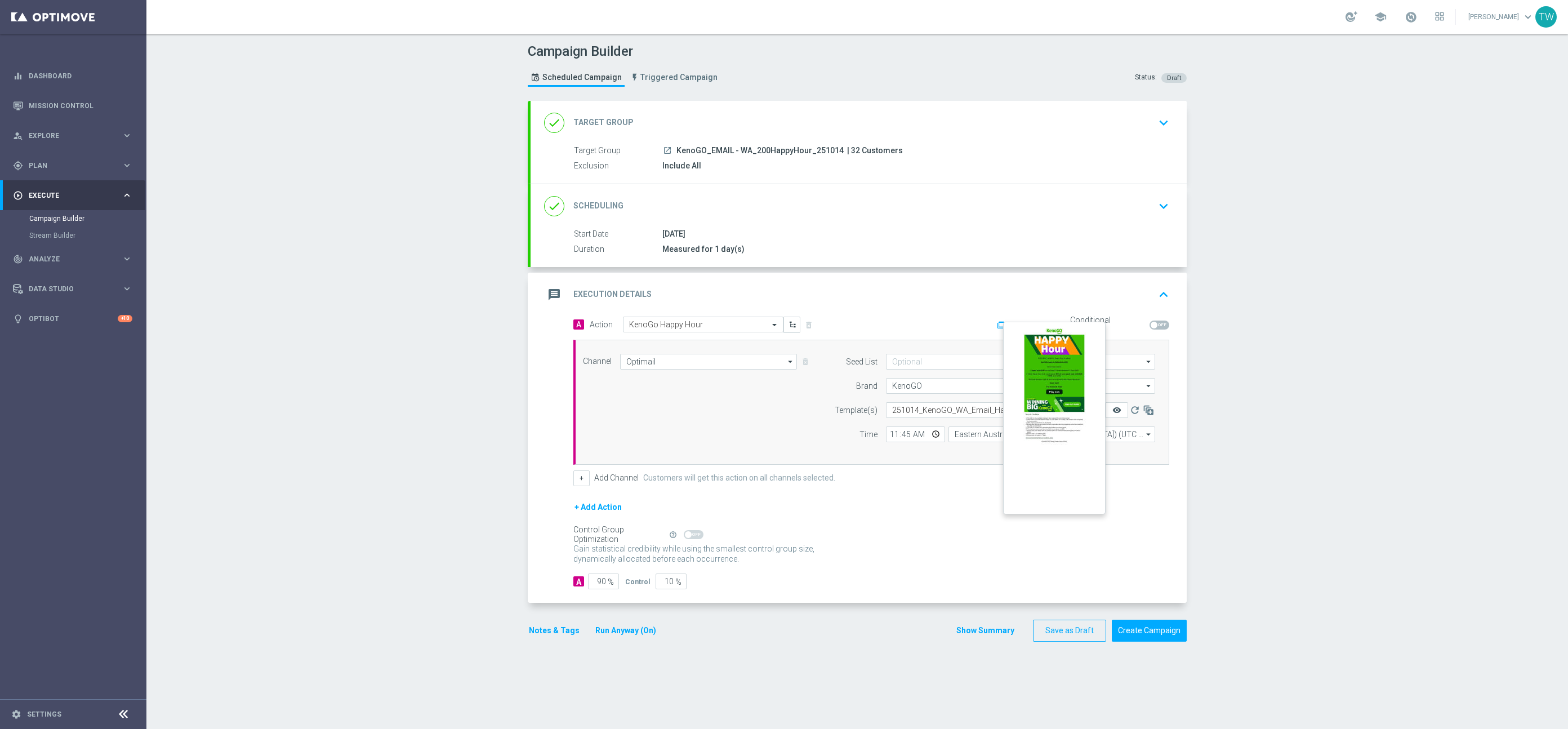
click at [1113, 409] on icon "remove_red_eye" at bounding box center [1116, 409] width 9 height 9
drag, startPoint x: 670, startPoint y: 580, endPoint x: 746, endPoint y: 583, distance: 76.1
click at [745, 583] on div "A 90 % Control 10 %" at bounding box center [871, 581] width 596 height 16
type input "0"
type input "100"
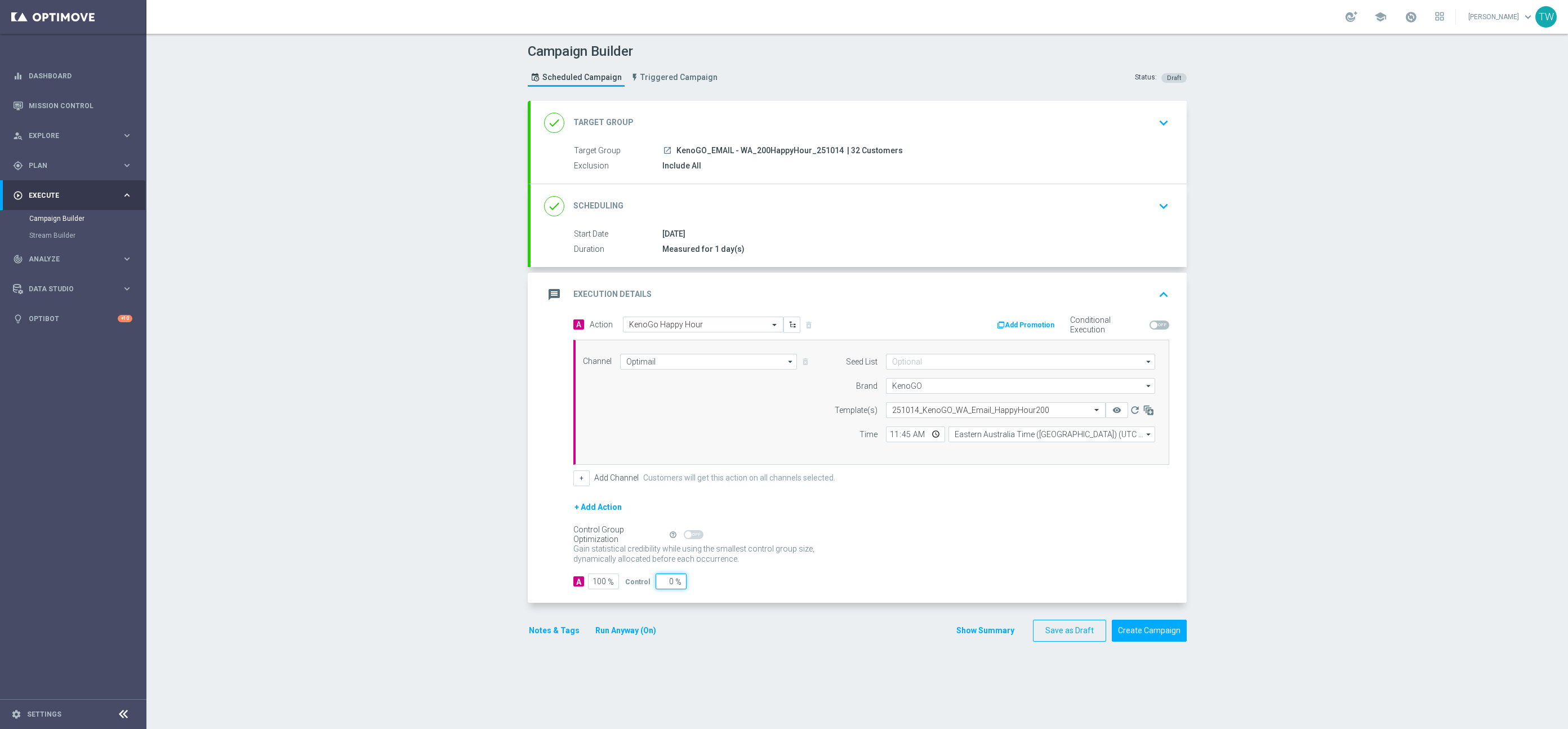
type input "0"
click at [858, 589] on div "A Action Select action KenoGo Happy Hour delete_forever Add Promotion Condition…" at bounding box center [858, 460] width 656 height 287
click at [1141, 627] on button "Create Campaign" at bounding box center [1148, 630] width 75 height 22
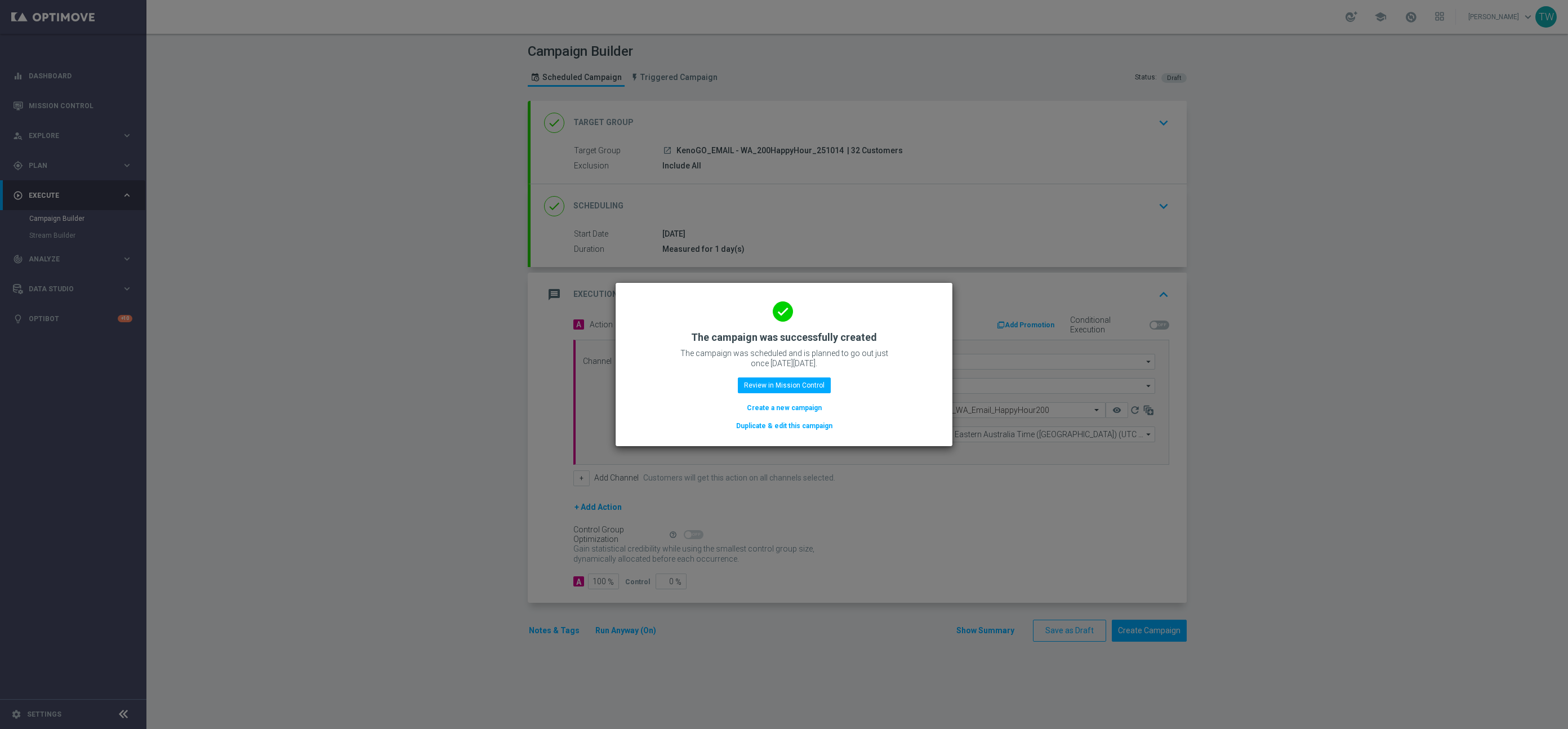
click at [804, 432] on button "Duplicate & edit this campaign" at bounding box center [784, 426] width 98 height 13
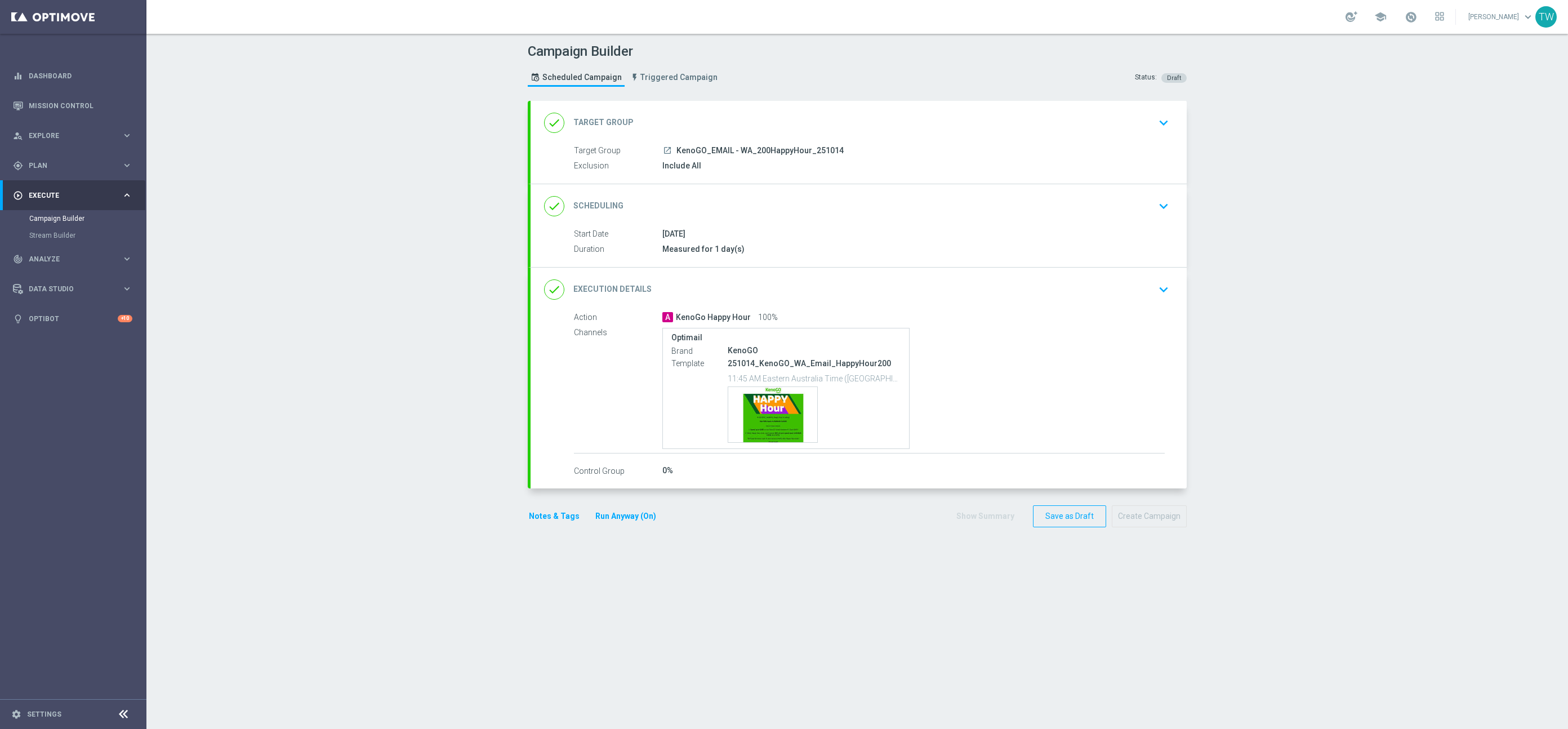
click at [784, 119] on div "done Target Group keyboard_arrow_down" at bounding box center [858, 122] width 629 height 21
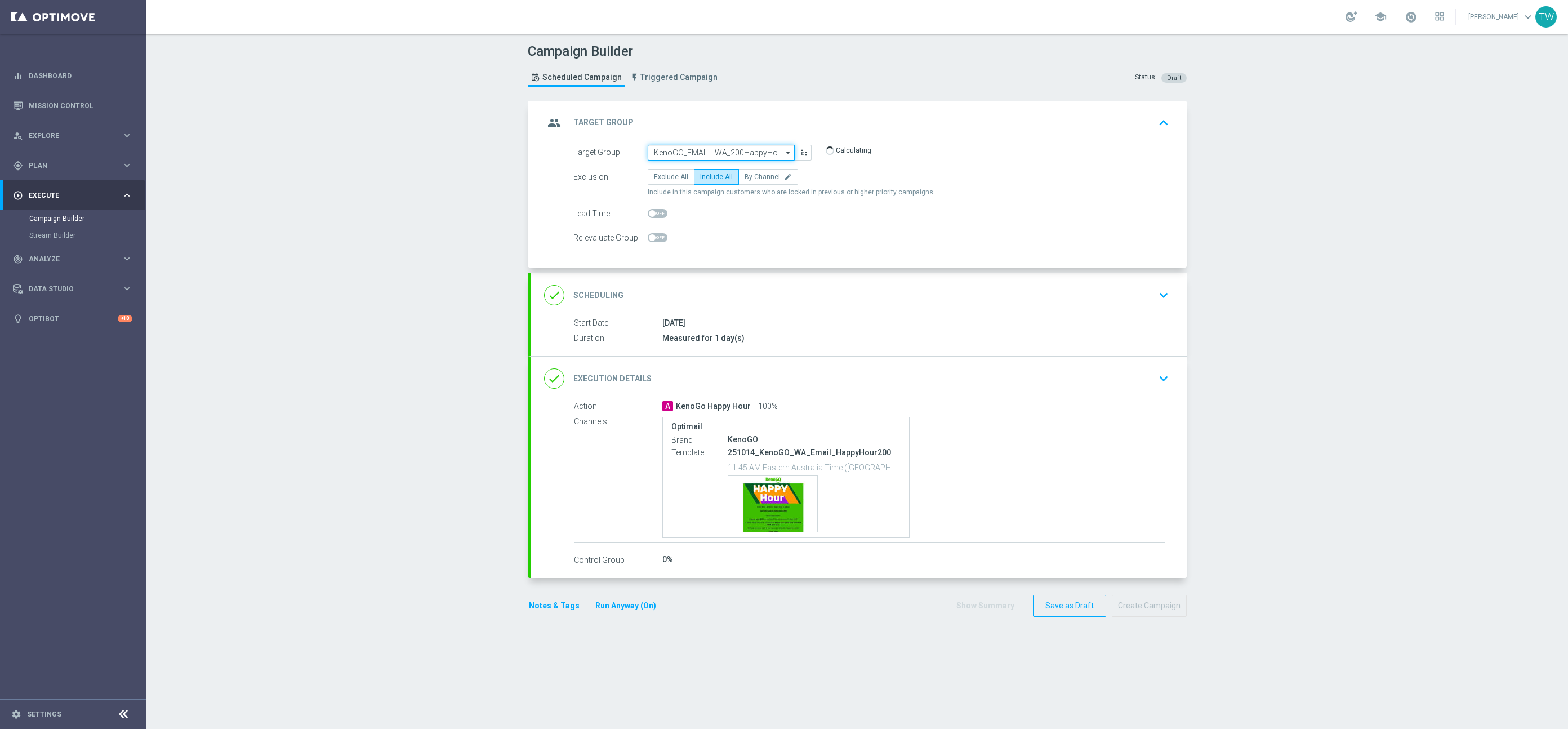
click at [757, 148] on input "KenoGO_EMAIL - WA_200HappyHour_251014" at bounding box center [720, 153] width 147 height 16
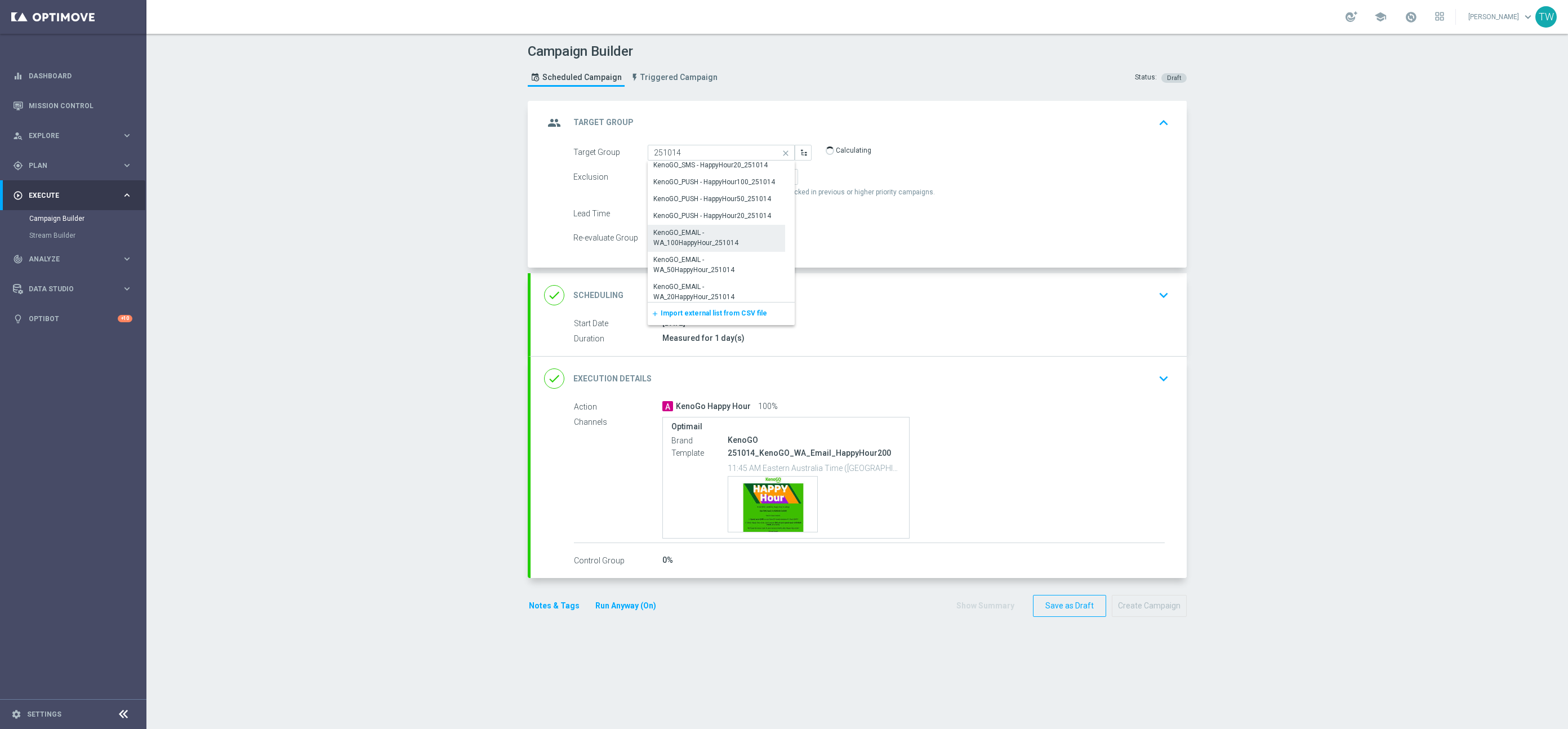
click at [684, 245] on div "KenoGO_EMAIL - WA_100HappyHour_251014" at bounding box center [716, 237] width 126 height 20
type input "KenoGO_EMAIL - WA_100HappyHour_251014"
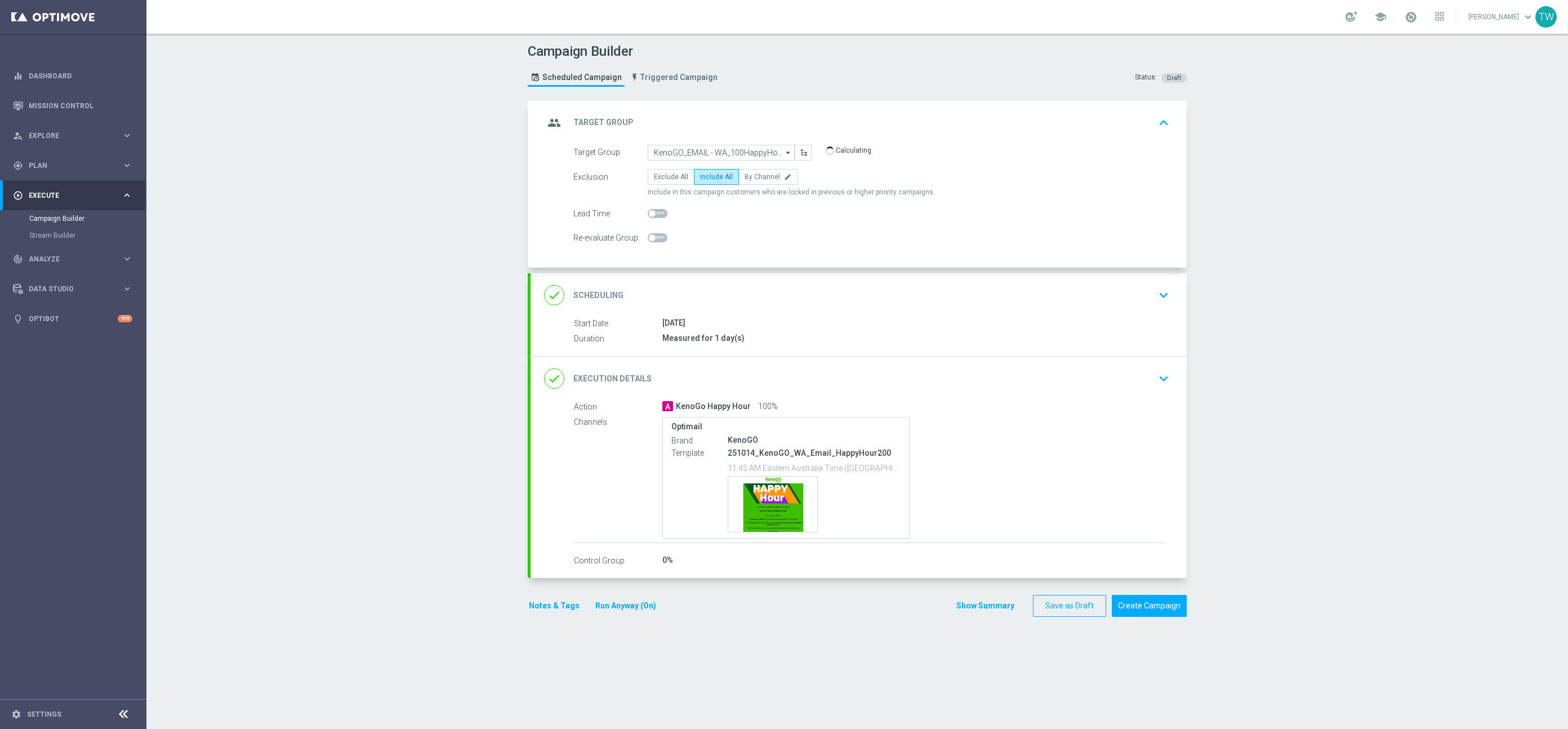
click at [891, 388] on div "done Execution Details keyboard_arrow_down" at bounding box center [858, 378] width 629 height 21
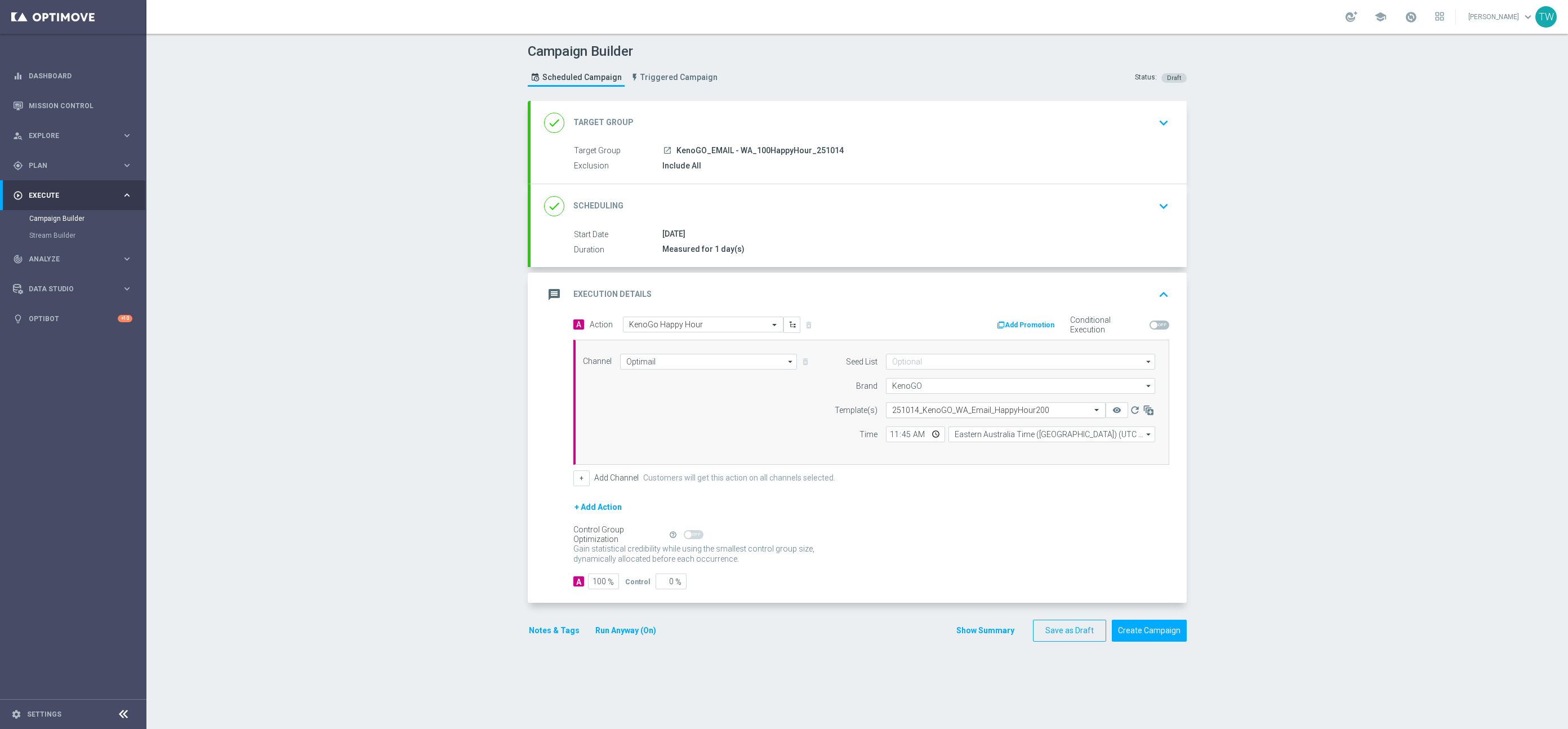
click at [943, 406] on input "text" at bounding box center [985, 410] width 185 height 10
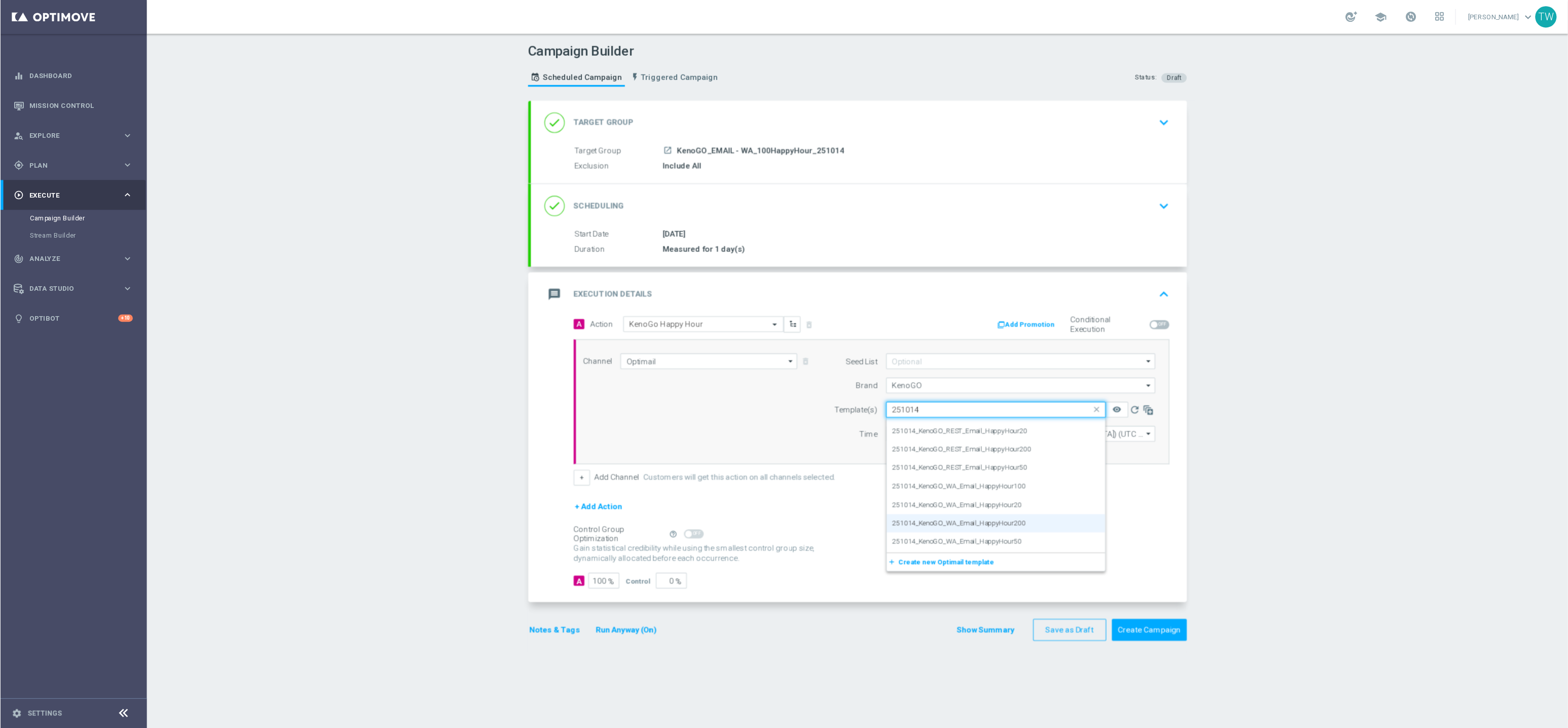
scroll to position [79, 0]
click at [952, 439] on div "251014_KenoGO_WA_Email_HappyHour100" at bounding box center [896, 438] width 186 height 17
type input "251014"
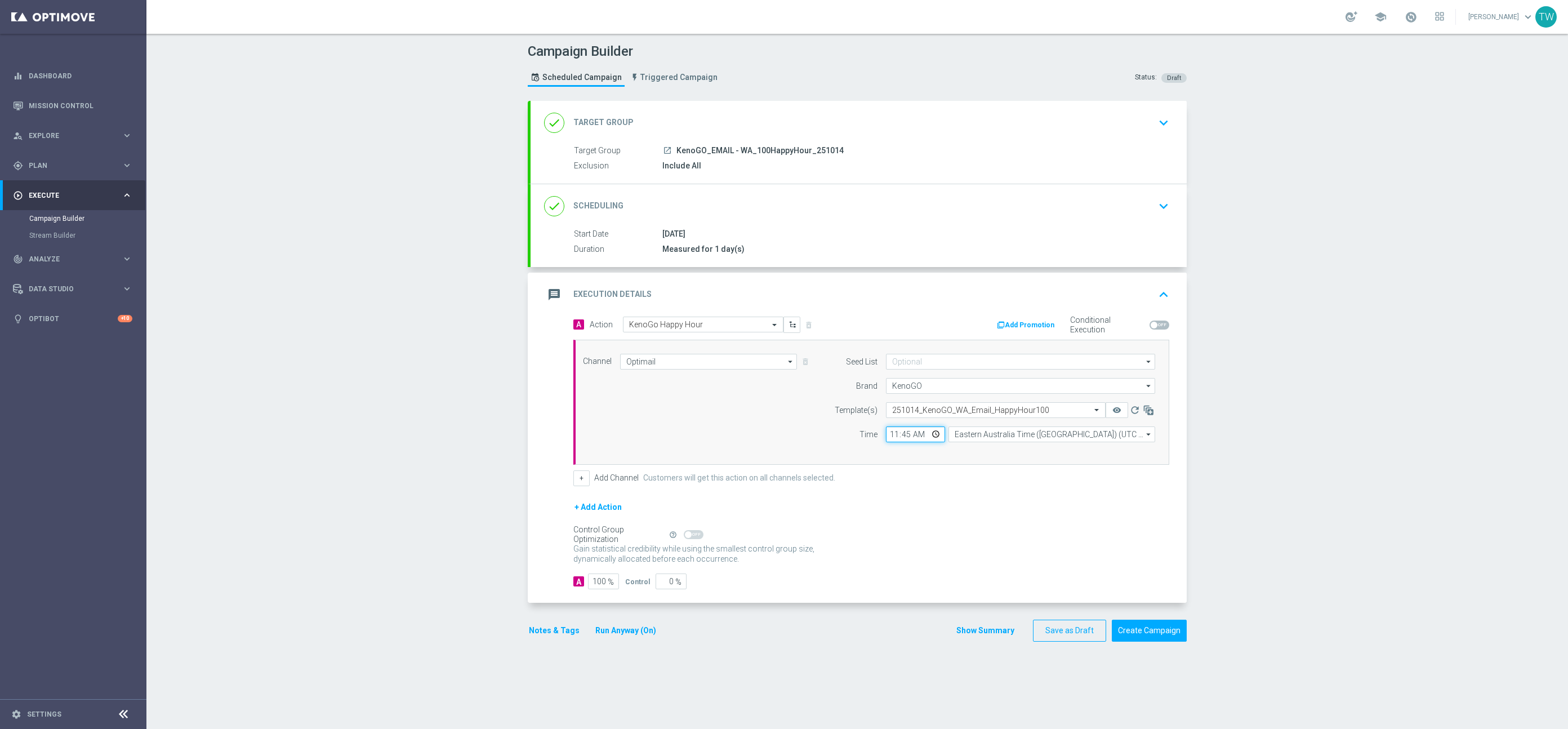
click at [906, 439] on input "11:45" at bounding box center [915, 434] width 59 height 16
click at [907, 437] on input "11:45" at bounding box center [915, 434] width 59 height 16
type input "11:50"
click at [915, 480] on div "+ Add Channel Customers will get this action on all channels selected." at bounding box center [871, 478] width 596 height 16
click at [1130, 633] on button "Create Campaign" at bounding box center [1148, 630] width 75 height 22
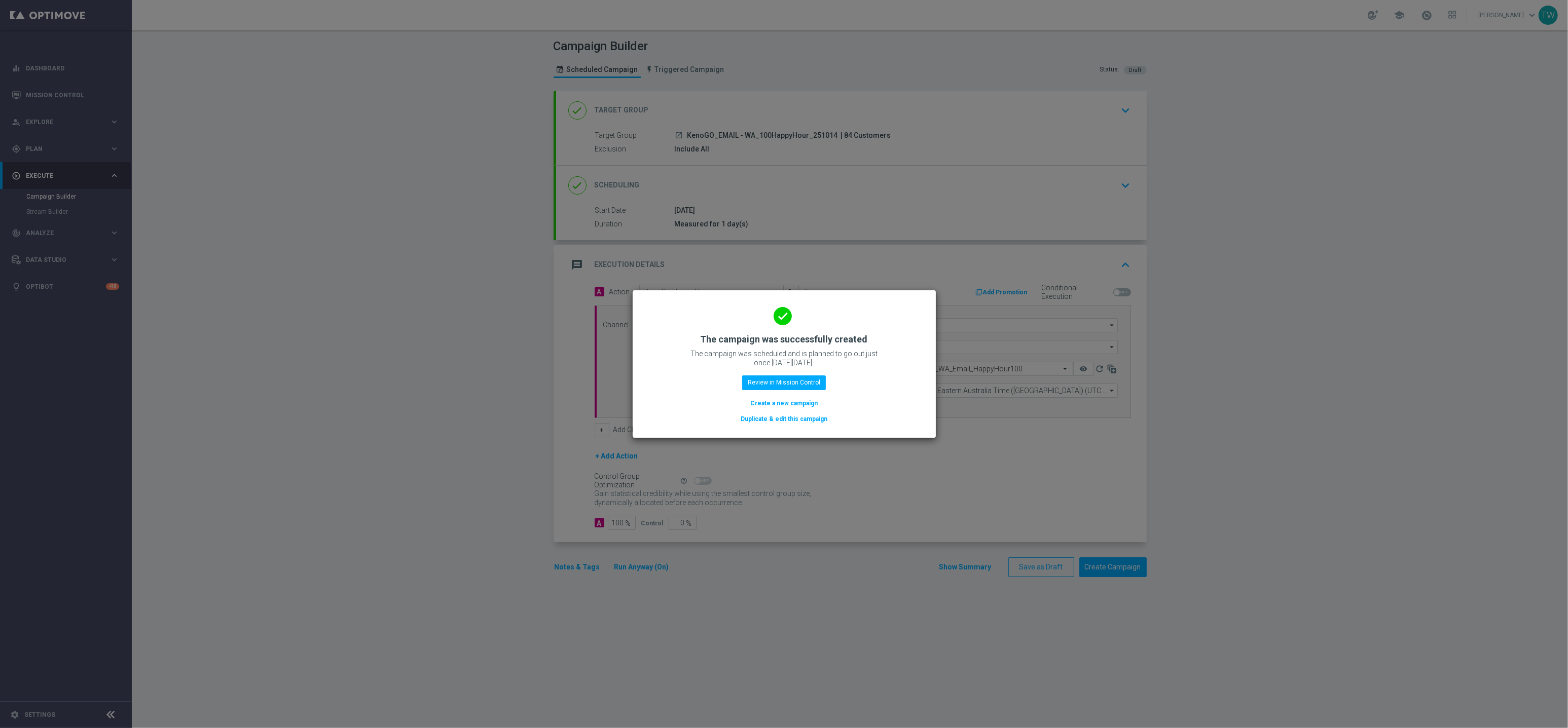
click at [818, 419] on button "Duplicate & edit this campaign" at bounding box center [783, 419] width 88 height 11
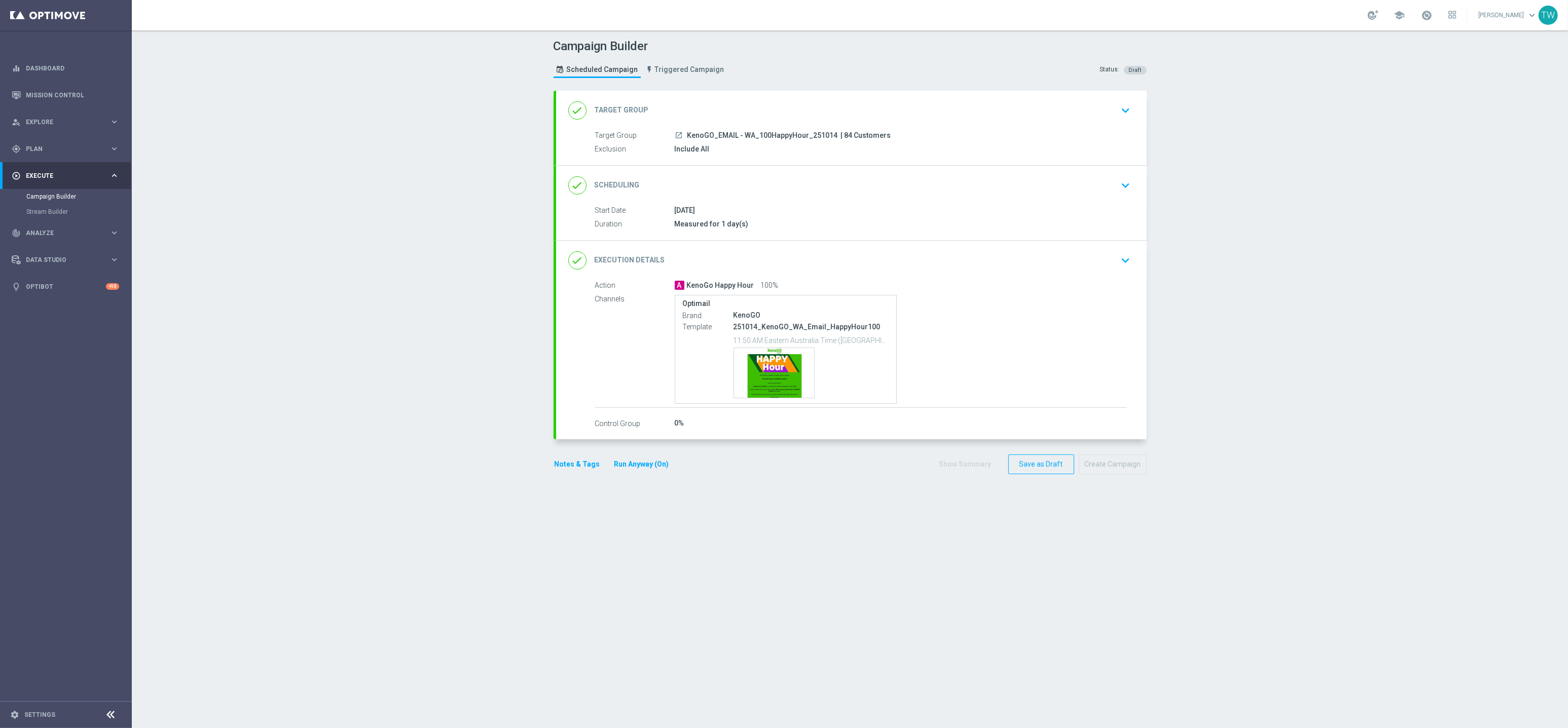
click at [786, 92] on div "done Target Group keyboard_arrow_down" at bounding box center [850, 110] width 591 height 39
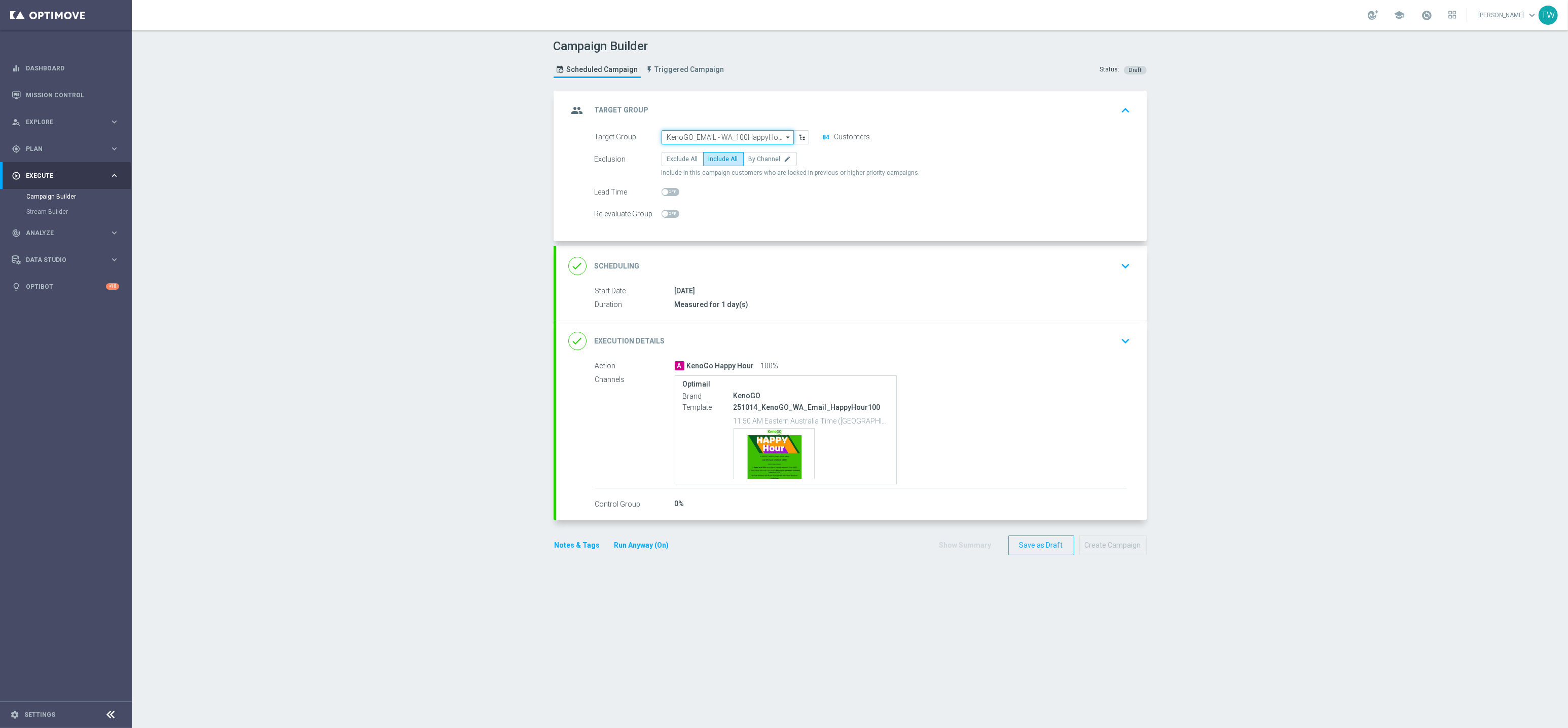
click at [753, 135] on input "KenoGO_EMAIL - WA_100HappyHour_251014" at bounding box center [727, 137] width 132 height 14
click at [683, 223] on div "KenoGO_EMAIL - WA_50HappyHour_251014" at bounding box center [724, 215] width 124 height 24
type input "KenoGO_EMAIL - WA_50HappyHour_251014"
click at [834, 341] on div "done Execution Details keyboard_arrow_down" at bounding box center [850, 340] width 566 height 19
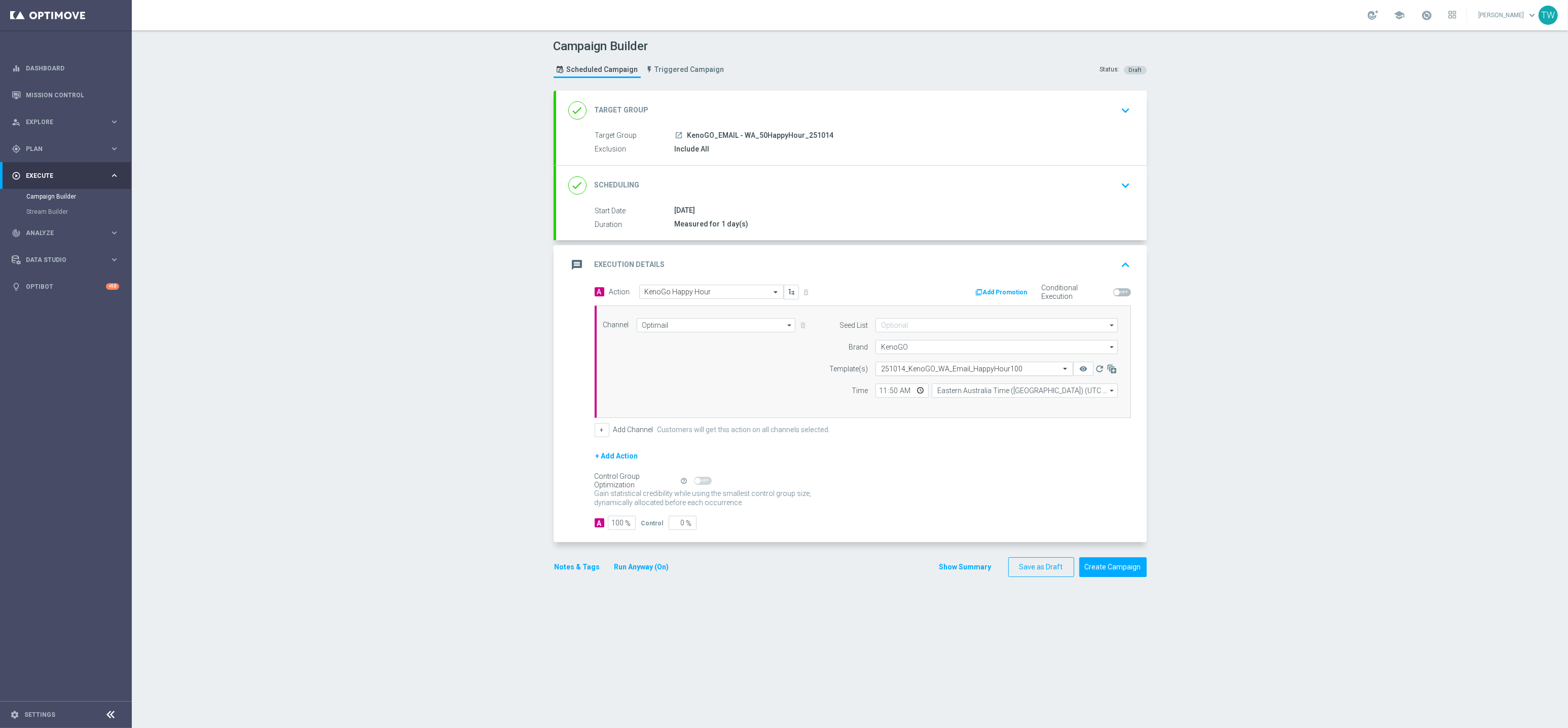
click at [985, 368] on input "text" at bounding box center [964, 369] width 166 height 9
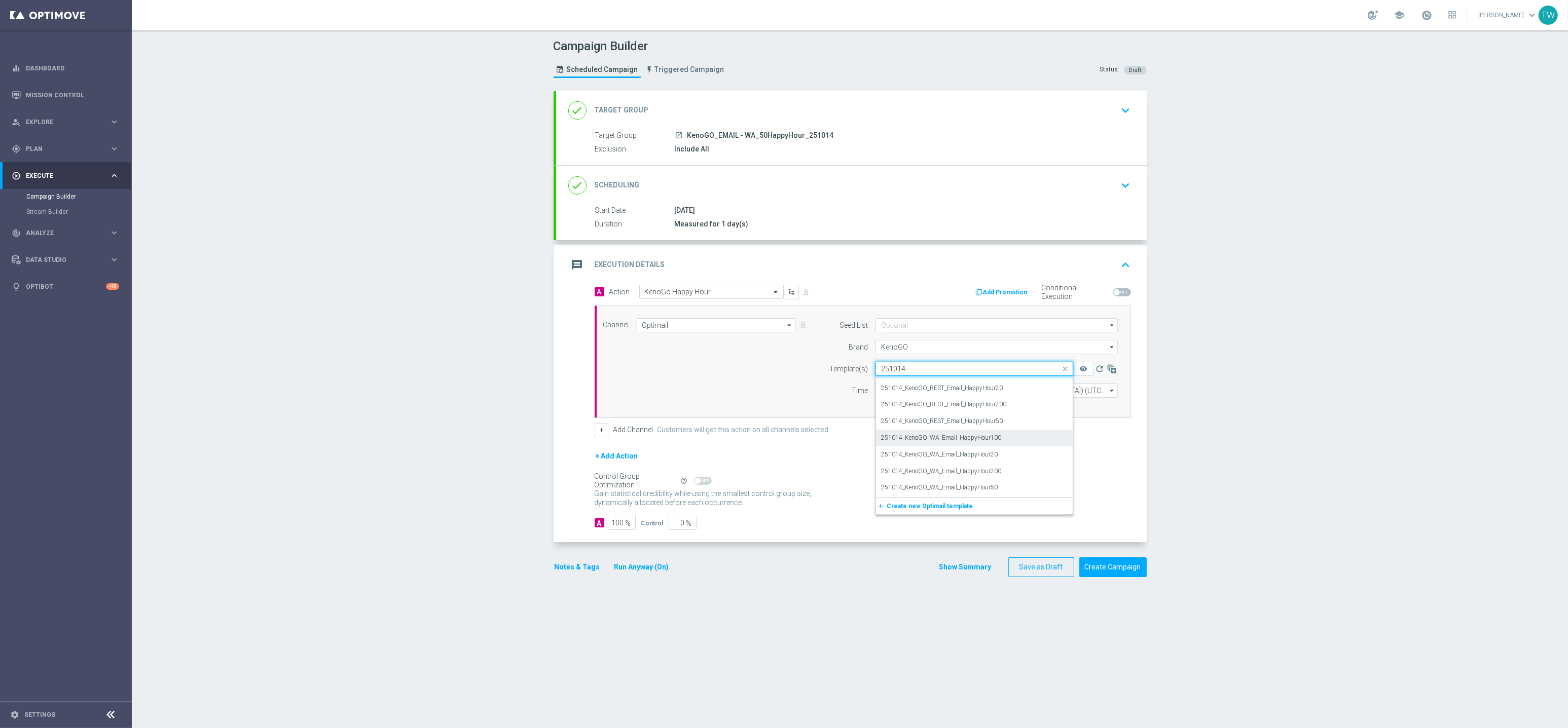
scroll to position [79, 0]
click at [1034, 485] on div "251014_KenoGO_WA_Email_HappyHour50" at bounding box center [974, 488] width 186 height 17
type input "251014"
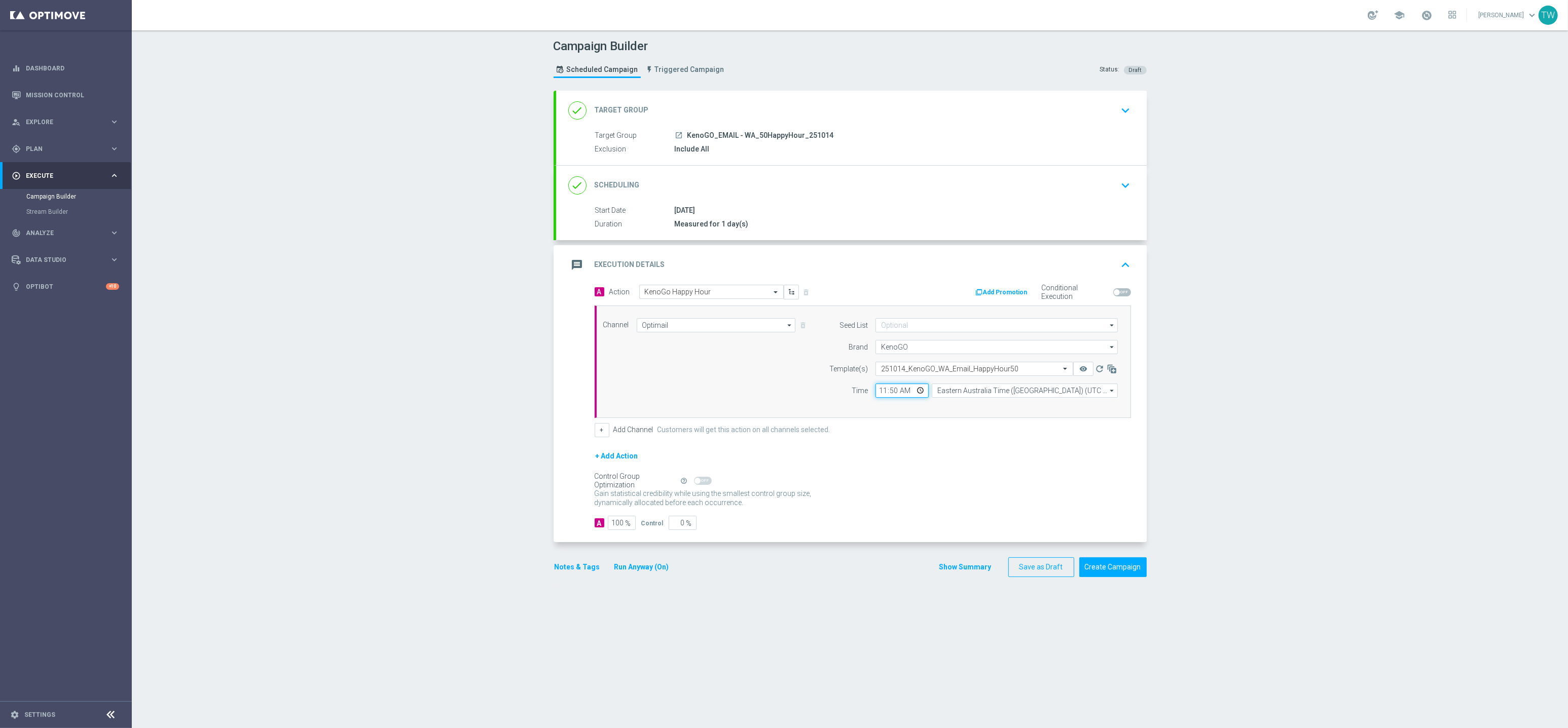
click at [896, 392] on input "11:50" at bounding box center [901, 391] width 53 height 14
type input "11:55"
click at [1026, 449] on form "A Action Select action KenoGo Happy Hour delete_forever Add Promotion Condition…" at bounding box center [862, 408] width 536 height 246
click at [1080, 372] on icon "remove_red_eye" at bounding box center [1082, 368] width 8 height 8
click at [1110, 567] on button "Create Campaign" at bounding box center [1112, 567] width 67 height 20
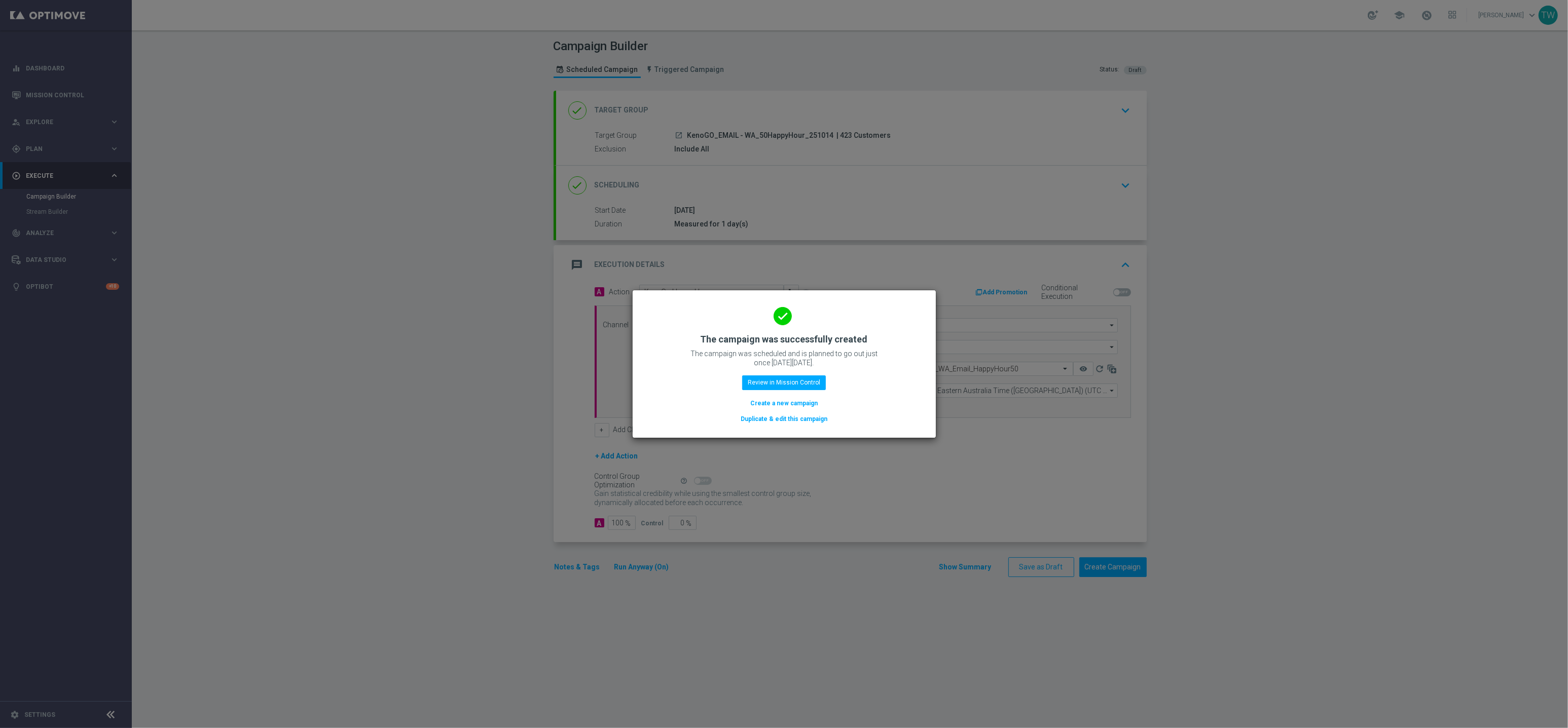
click at [762, 424] on button "Duplicate & edit this campaign" at bounding box center [783, 419] width 88 height 11
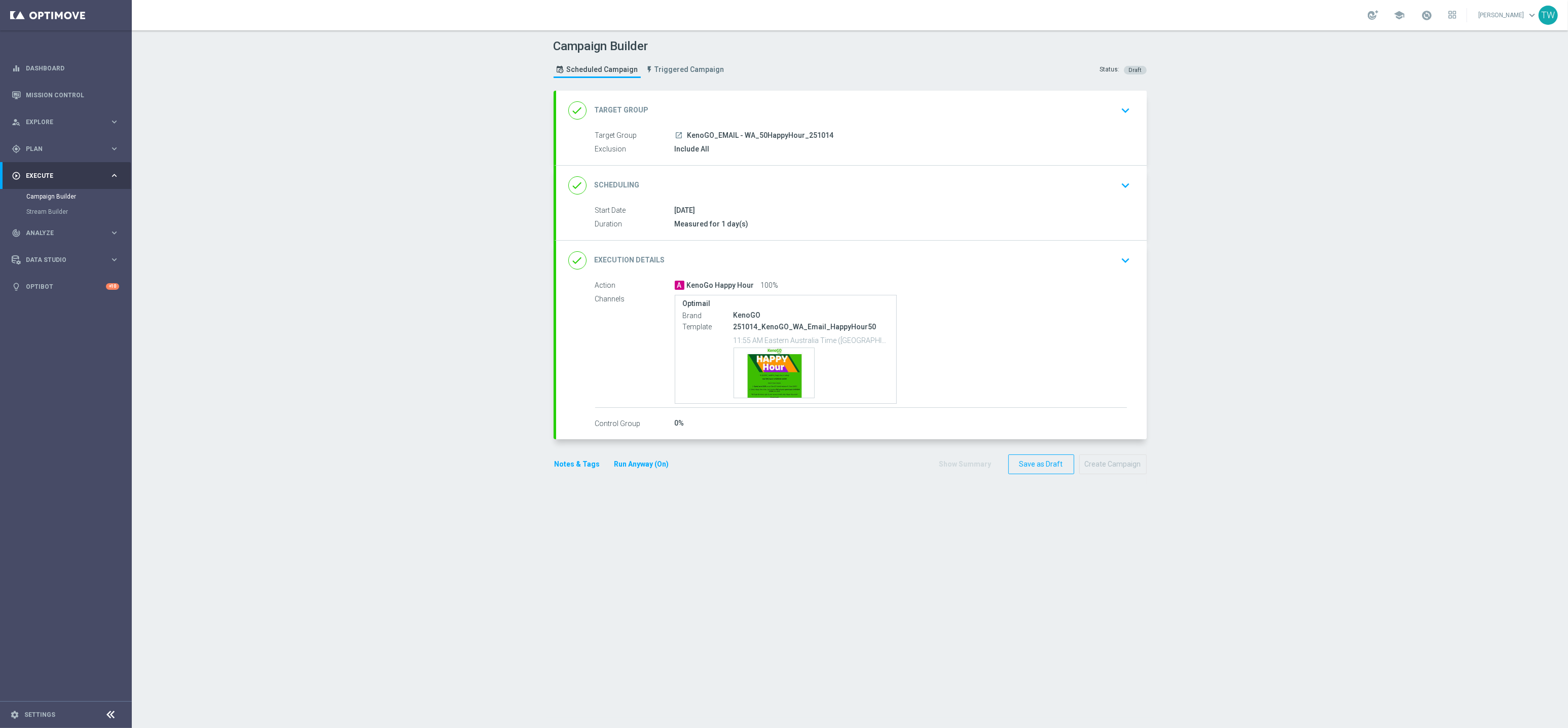
click at [793, 104] on div "done Target Group keyboard_arrow_down" at bounding box center [850, 110] width 566 height 19
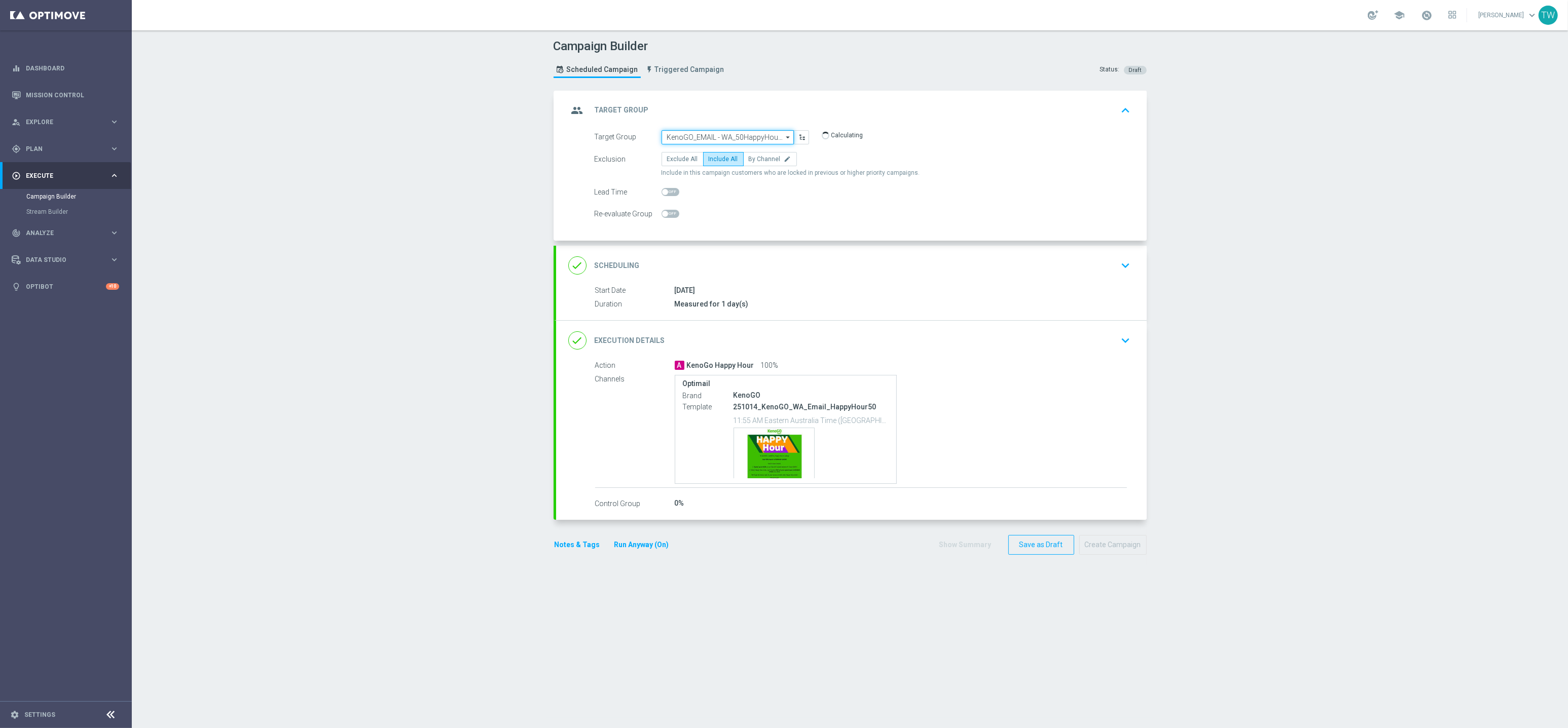
click at [768, 133] on input "KenoGO_EMAIL - WA_50HappyHour_251014" at bounding box center [727, 137] width 132 height 14
click at [674, 220] on div "KenoGO_EMAIL - WA_20HappyHour_251014" at bounding box center [724, 217] width 114 height 18
type input "KenoGO_EMAIL - WA_20HappyHour_251014"
click at [944, 345] on div "done Execution Details keyboard_arrow_down" at bounding box center [850, 340] width 566 height 19
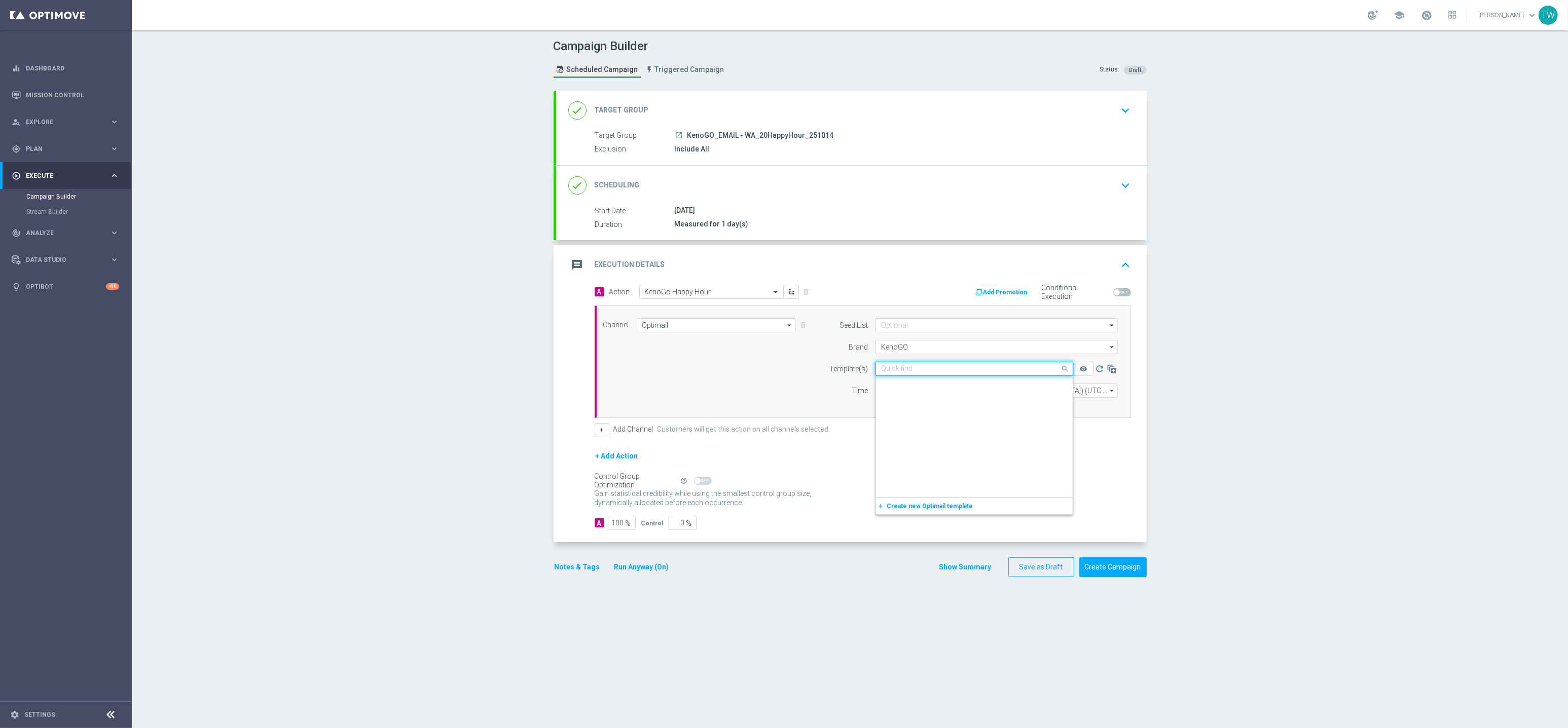
click at [952, 373] on input "text" at bounding box center [964, 369] width 166 height 9
click at [1034, 458] on div "251014_KenoGO_WA_Email_HappyHour20" at bounding box center [974, 455] width 186 height 17
type input "251014"
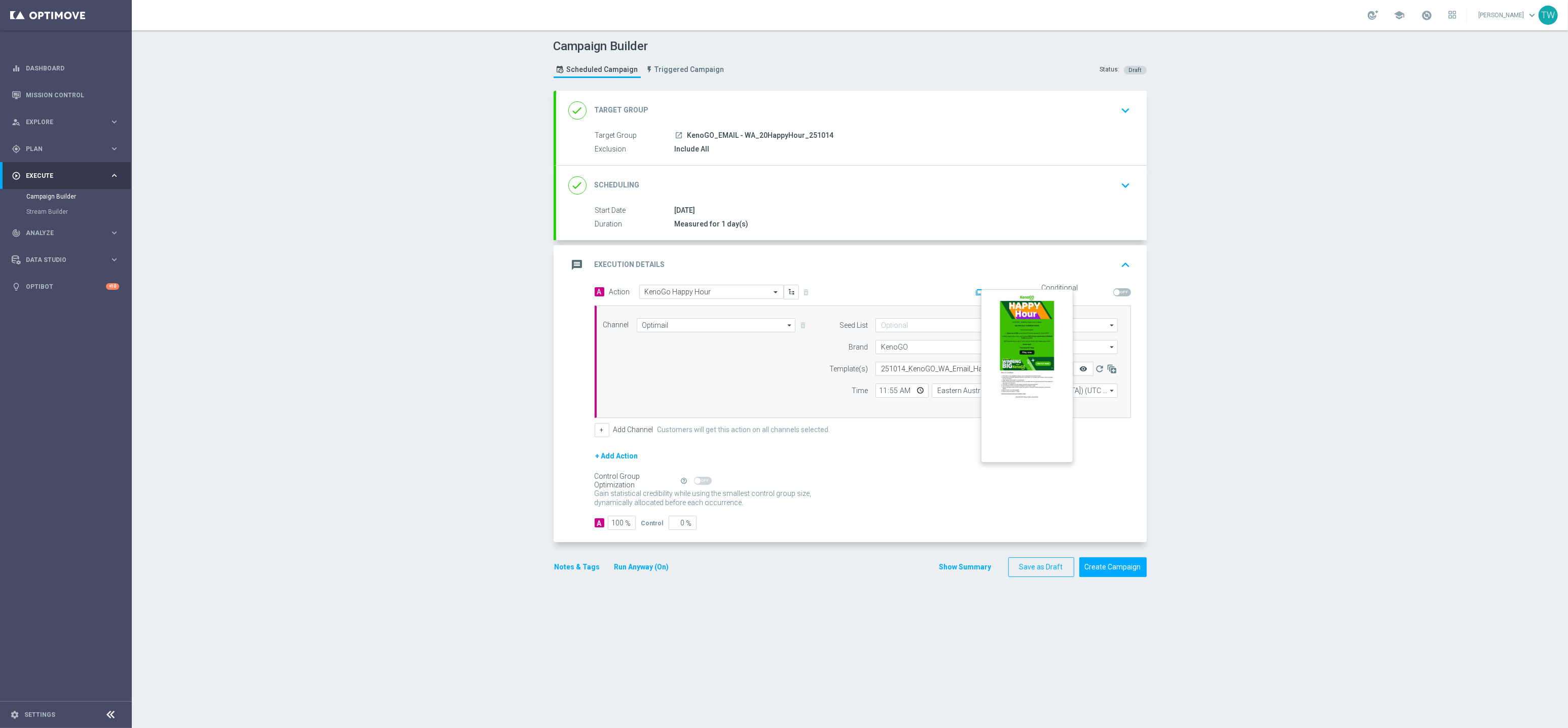
click at [1086, 370] on icon "remove_red_eye" at bounding box center [1082, 368] width 8 height 8
click at [890, 389] on input "11:55" at bounding box center [901, 391] width 53 height 14
click at [880, 392] on input "11:55" at bounding box center [901, 391] width 53 height 14
click at [892, 391] on input "00:55" at bounding box center [901, 391] width 53 height 14
click at [907, 392] on input "00:00" at bounding box center [901, 391] width 53 height 14
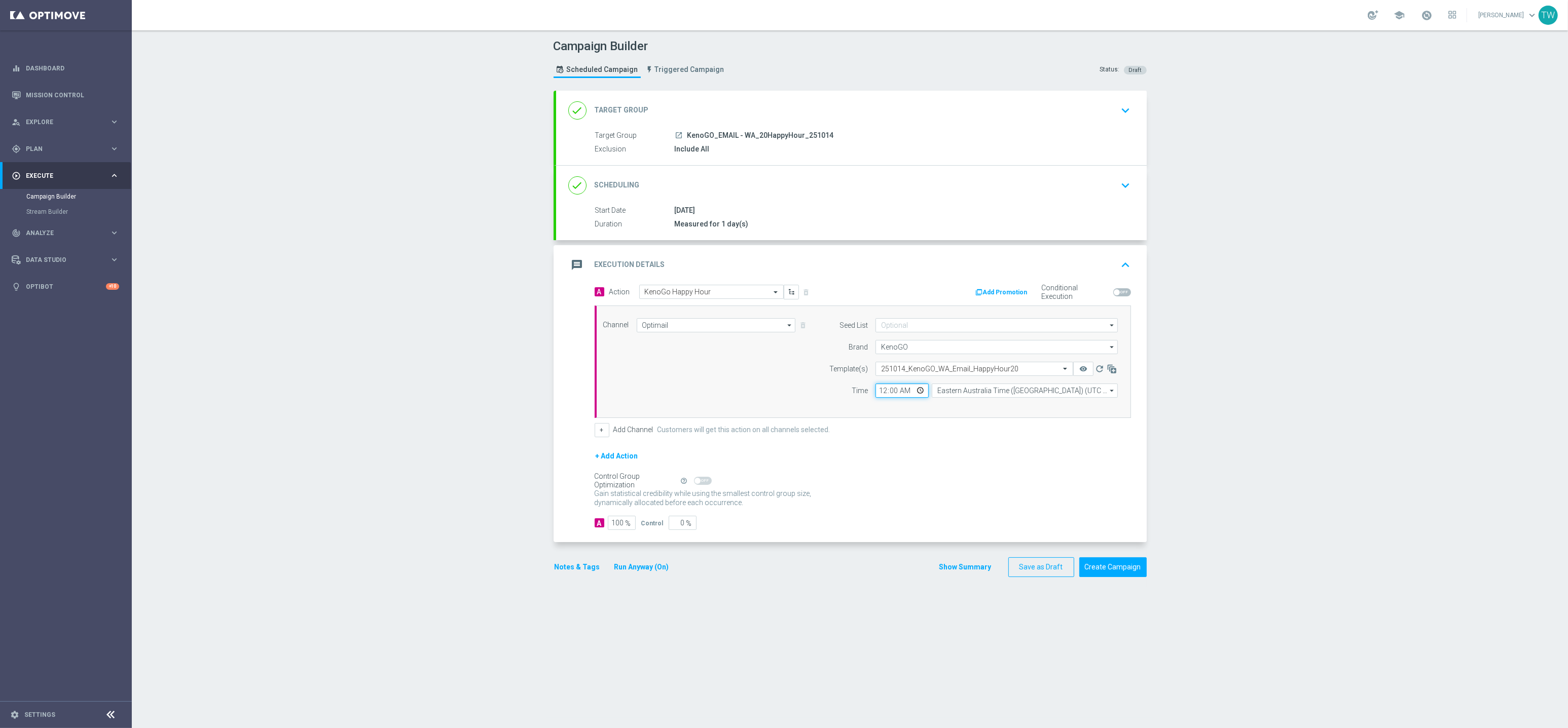
type input "12:00"
click at [953, 458] on div "+ Add Action" at bounding box center [862, 462] width 536 height 25
click at [1124, 557] on button "Create Campaign" at bounding box center [1112, 567] width 67 height 20
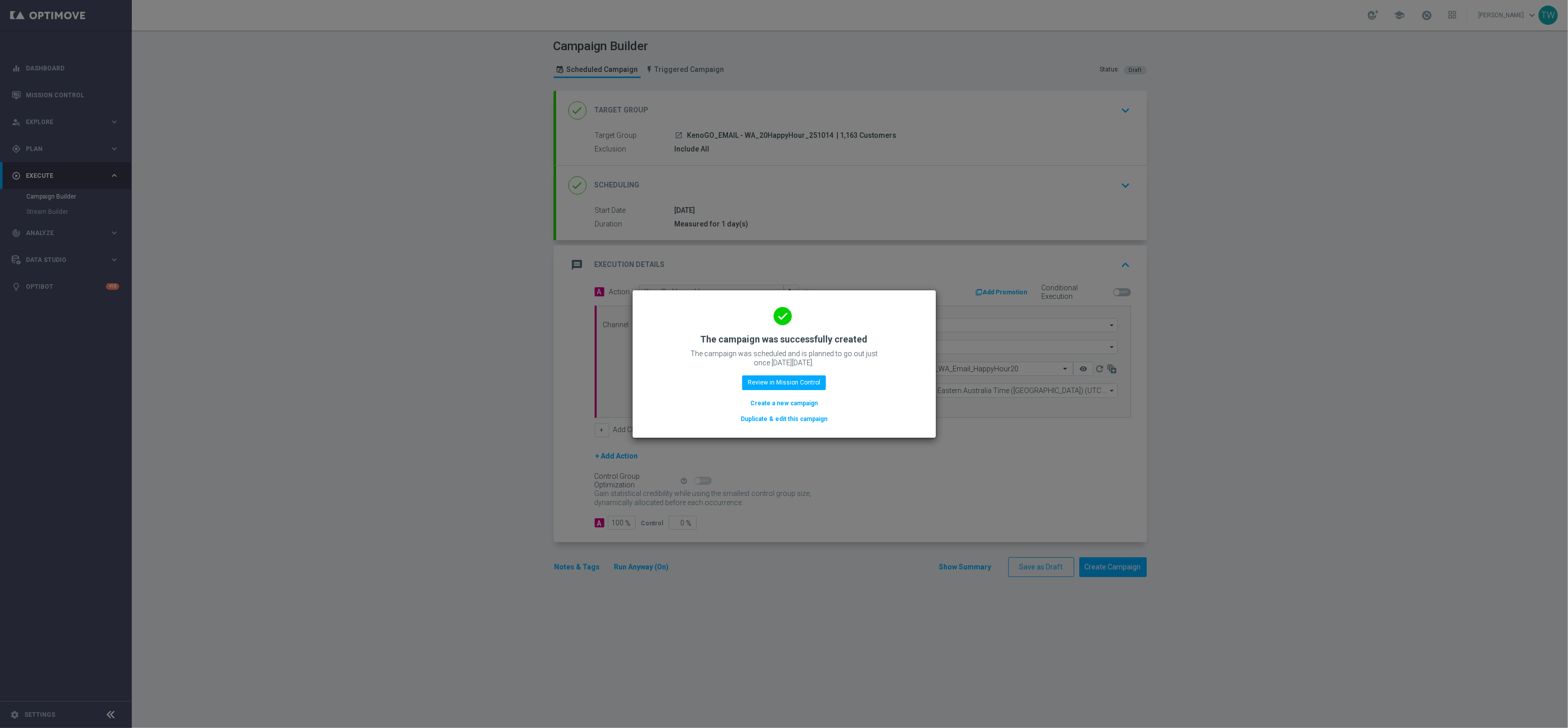
click at [779, 421] on button "Duplicate & edit this campaign" at bounding box center [783, 419] width 88 height 11
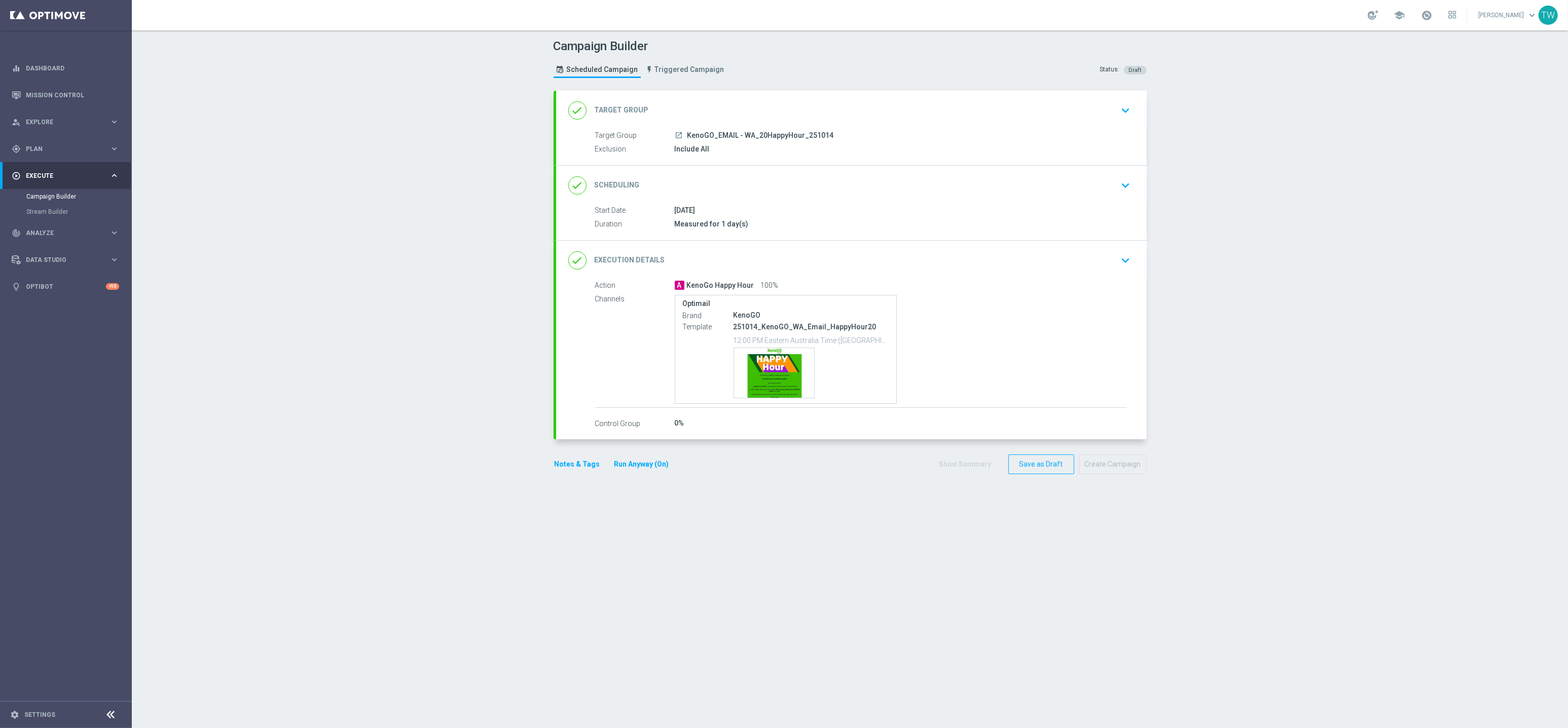
drag, startPoint x: 798, startPoint y: 92, endPoint x: 791, endPoint y: 99, distance: 9.9
click at [798, 93] on div "done Target Group keyboard_arrow_down" at bounding box center [850, 110] width 591 height 39
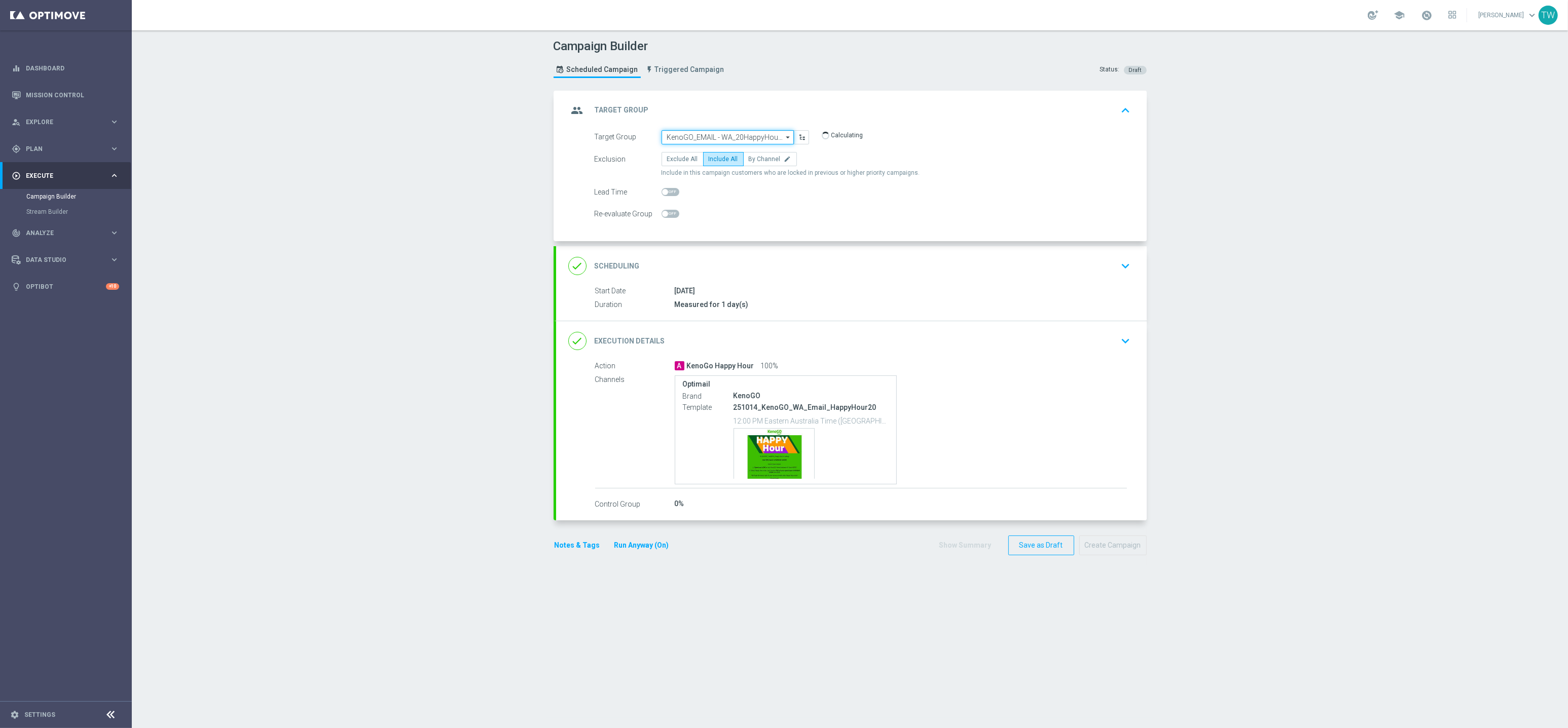
click at [757, 131] on input "KenoGO_EMAIL - WA_20HappyHour_251014" at bounding box center [727, 137] width 132 height 14
click at [699, 245] on div "KenoGO_EMAIL - QLD_200HappyHour_251014" at bounding box center [724, 240] width 114 height 18
type input "KenoGO_EMAIL - QLD_200HappyHour_251014"
click at [884, 327] on div "done Execution Details keyboard_arrow_down" at bounding box center [850, 340] width 591 height 39
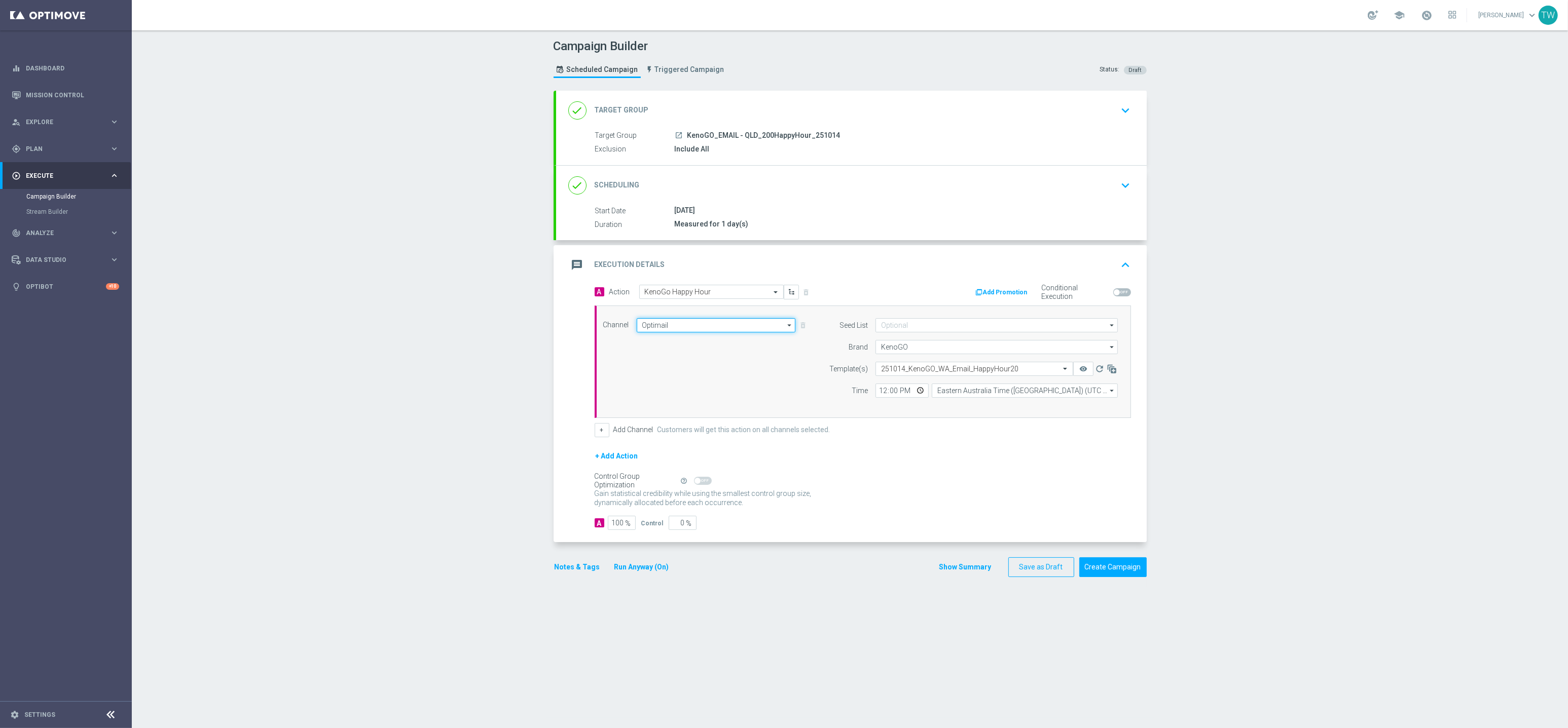
click at [721, 330] on input "Optimail" at bounding box center [717, 326] width 159 height 14
click at [935, 372] on input "text" at bounding box center [964, 369] width 166 height 9
type input "Optimail"
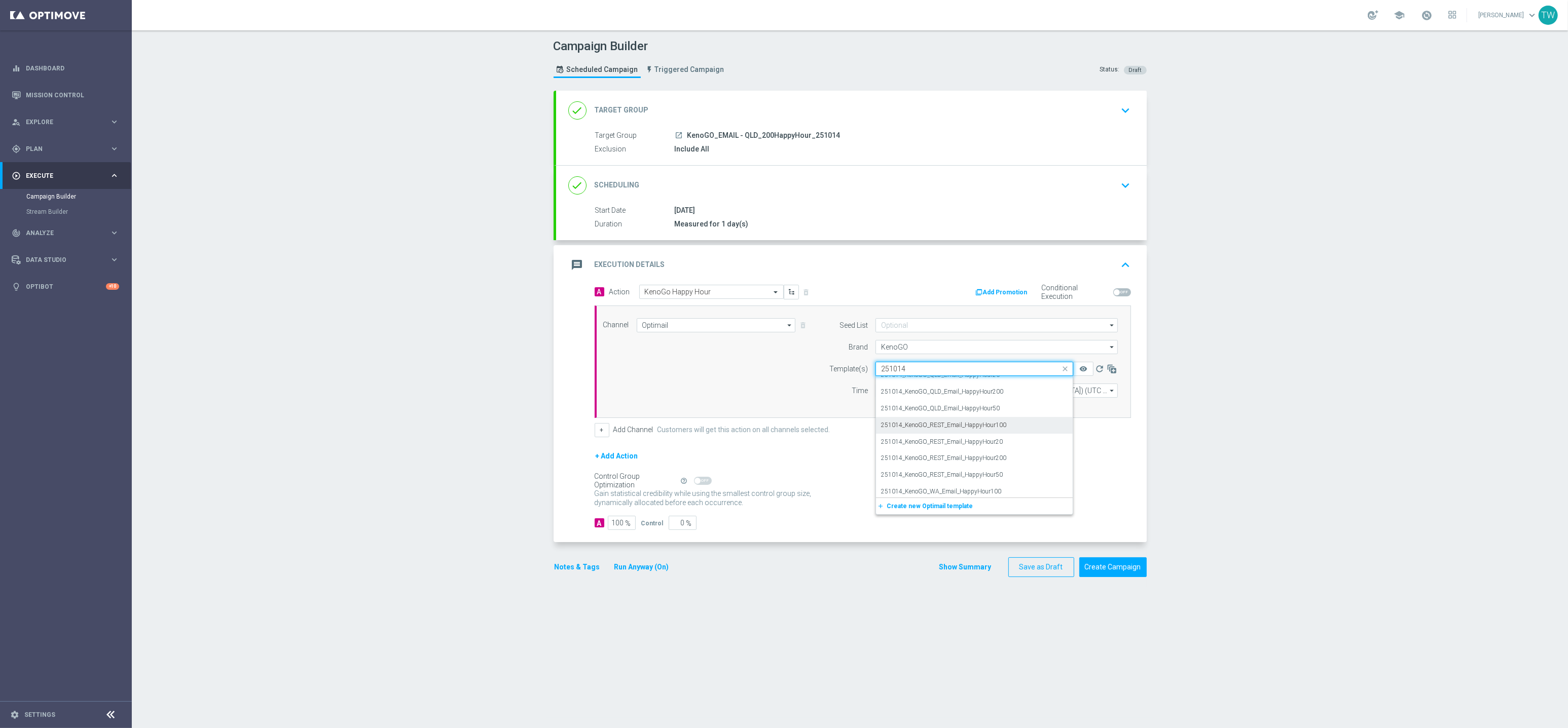
scroll to position [0, 0]
click at [1032, 418] on div "251014_KenoGO_QLD_Email_HappyHour200" at bounding box center [974, 416] width 186 height 17
type input "251014"
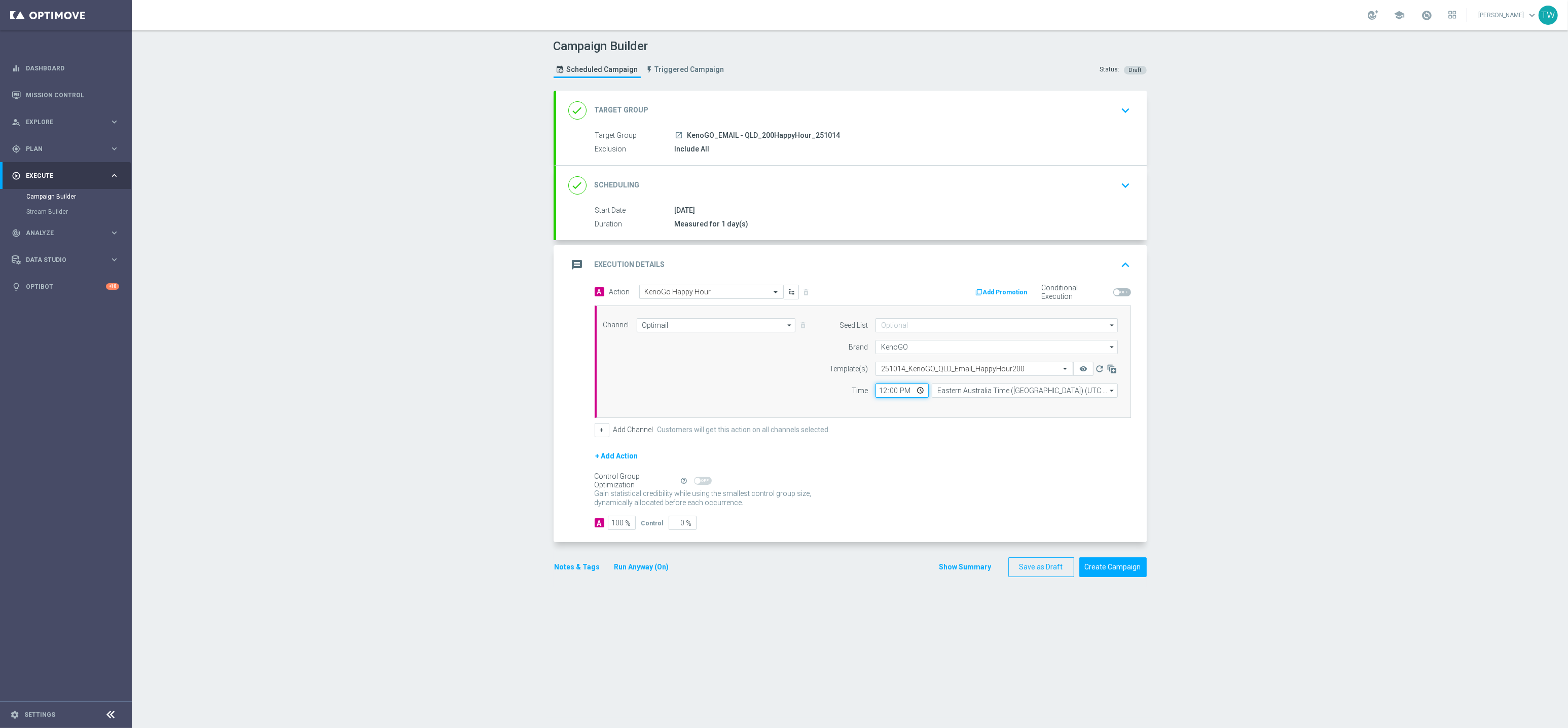
click at [887, 393] on input "12:00" at bounding box center [901, 391] width 53 height 14
click at [896, 392] on input "23:00" at bounding box center [901, 391] width 53 height 14
type input "11:45"
click at [962, 392] on input "Eastern Australia Time (Sydney) (UTC +11:00)" at bounding box center [1025, 391] width 186 height 14
type input "Eastern Australia Time (Sydney) (UTC +11:00)"
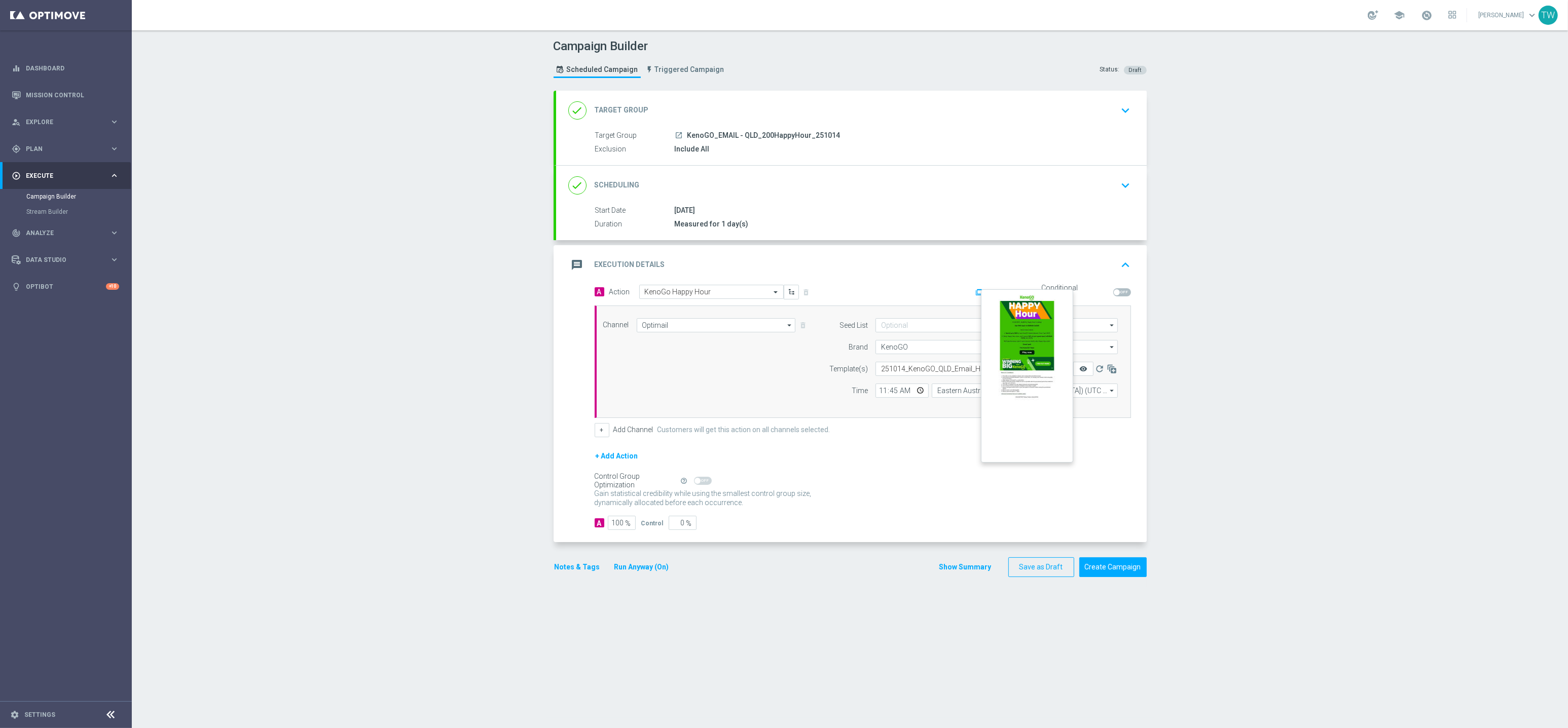
click at [1082, 368] on icon "remove_red_eye" at bounding box center [1082, 368] width 8 height 8
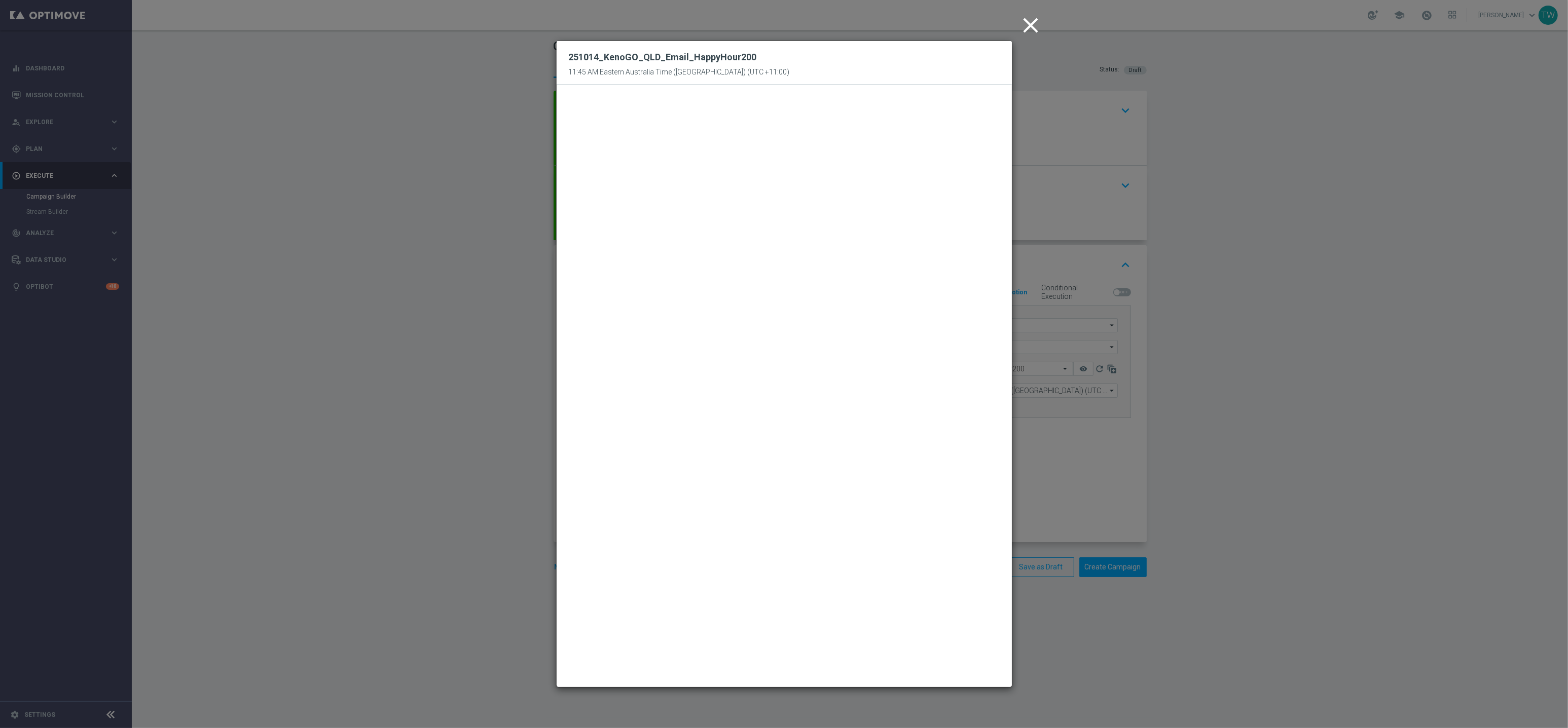
click at [1110, 484] on modal-container "close 251014_KenoGO_QLD_Email_HappyHour200 11:45 AM Eastern Australia Time (Syd…" at bounding box center [784, 364] width 1568 height 728
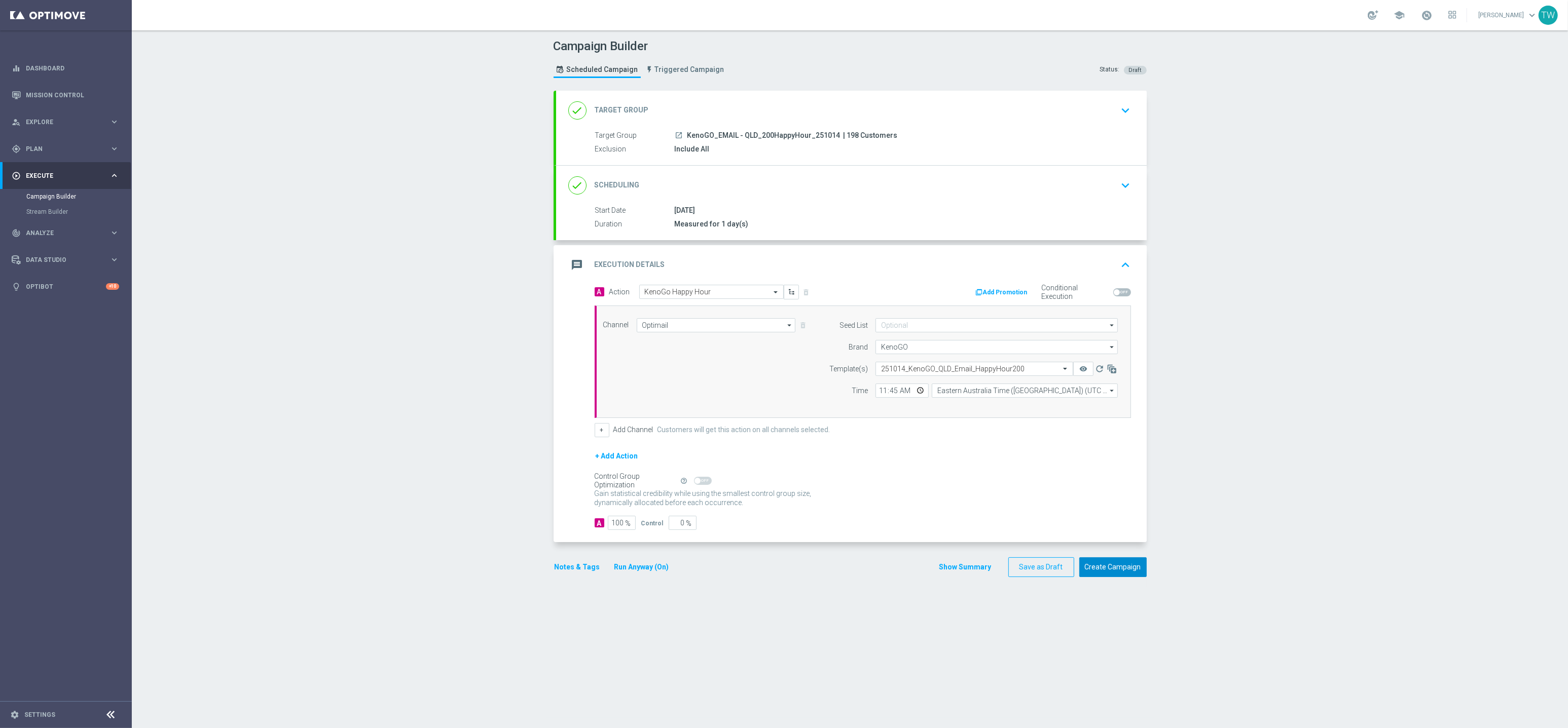
click at [1103, 564] on button "Create Campaign" at bounding box center [1112, 567] width 67 height 20
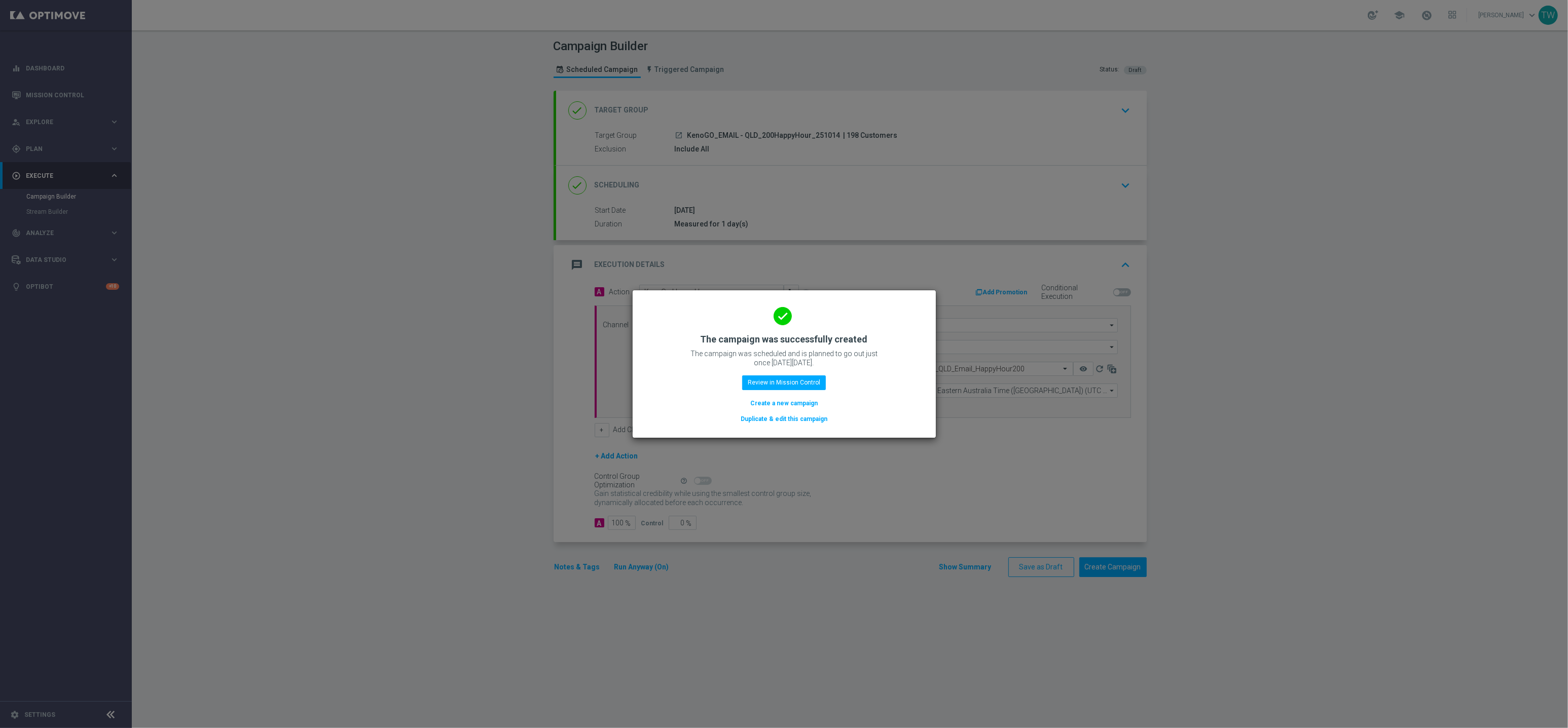
click at [801, 426] on div "done The campaign was successfully created The campaign was scheduled and is pl…" at bounding box center [784, 364] width 303 height 147
click at [801, 422] on button "Duplicate & edit this campaign" at bounding box center [783, 419] width 88 height 11
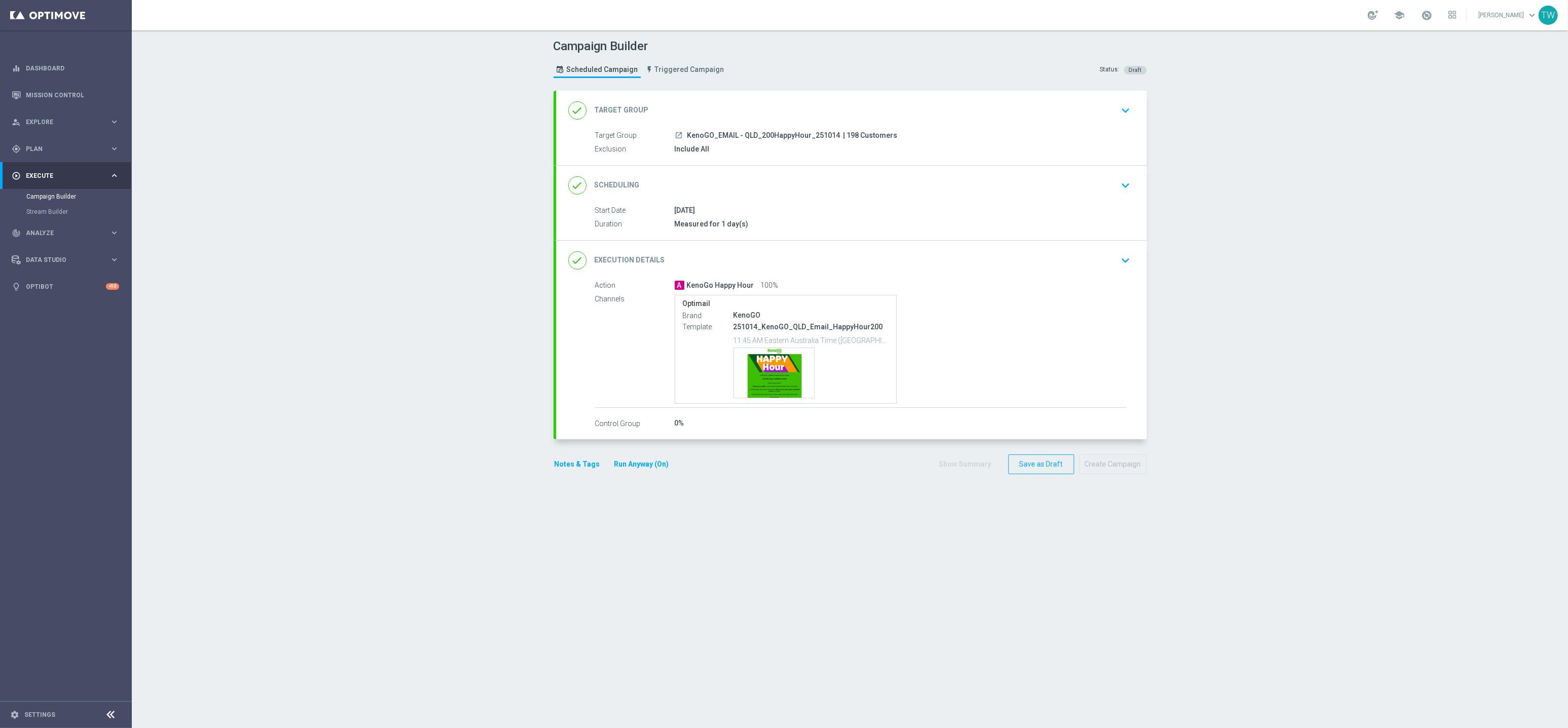
click at [907, 107] on div "done Target Group keyboard_arrow_down" at bounding box center [850, 110] width 566 height 19
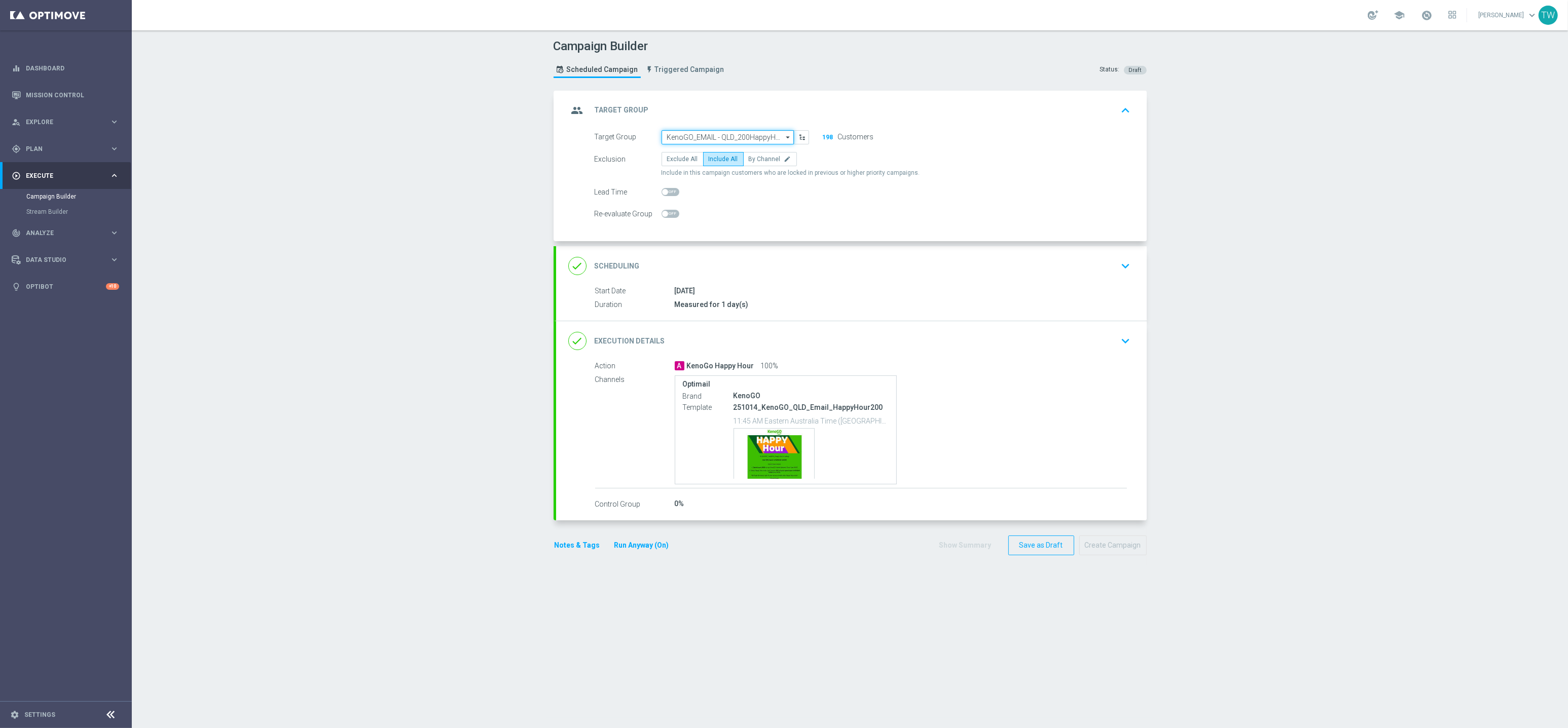
click at [749, 138] on input "KenoGO_EMAIL - QLD_200HappyHour_251014" at bounding box center [727, 137] width 132 height 14
drag, startPoint x: 720, startPoint y: 222, endPoint x: 748, endPoint y: 271, distance: 56.4
click at [720, 222] on div "KenoGO_EMAIL - QLD_100HappyHour_251014" at bounding box center [723, 222] width 113 height 18
type input "KenoGO_EMAIL - QLD_100HappyHour_251014"
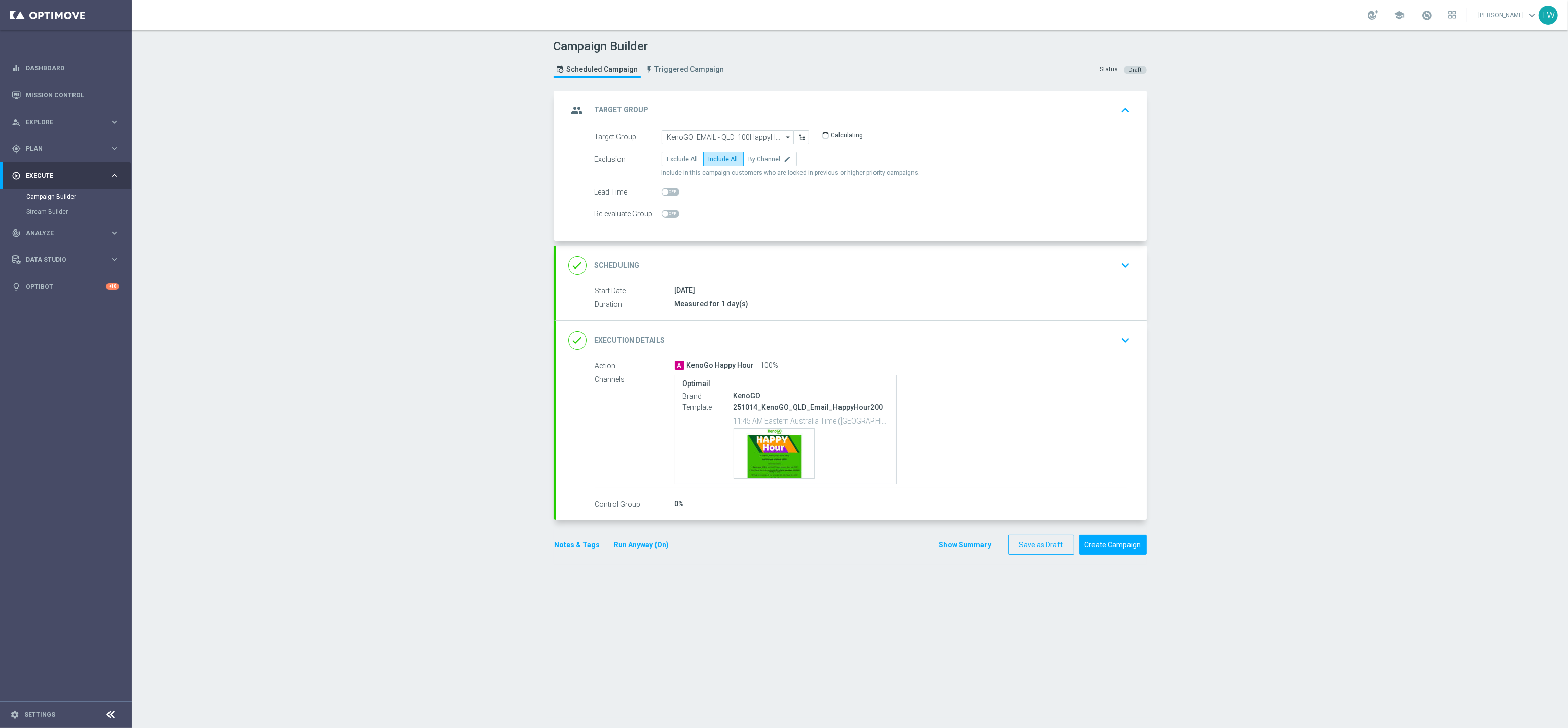
click at [816, 330] on div "done Execution Details keyboard_arrow_down" at bounding box center [850, 340] width 591 height 39
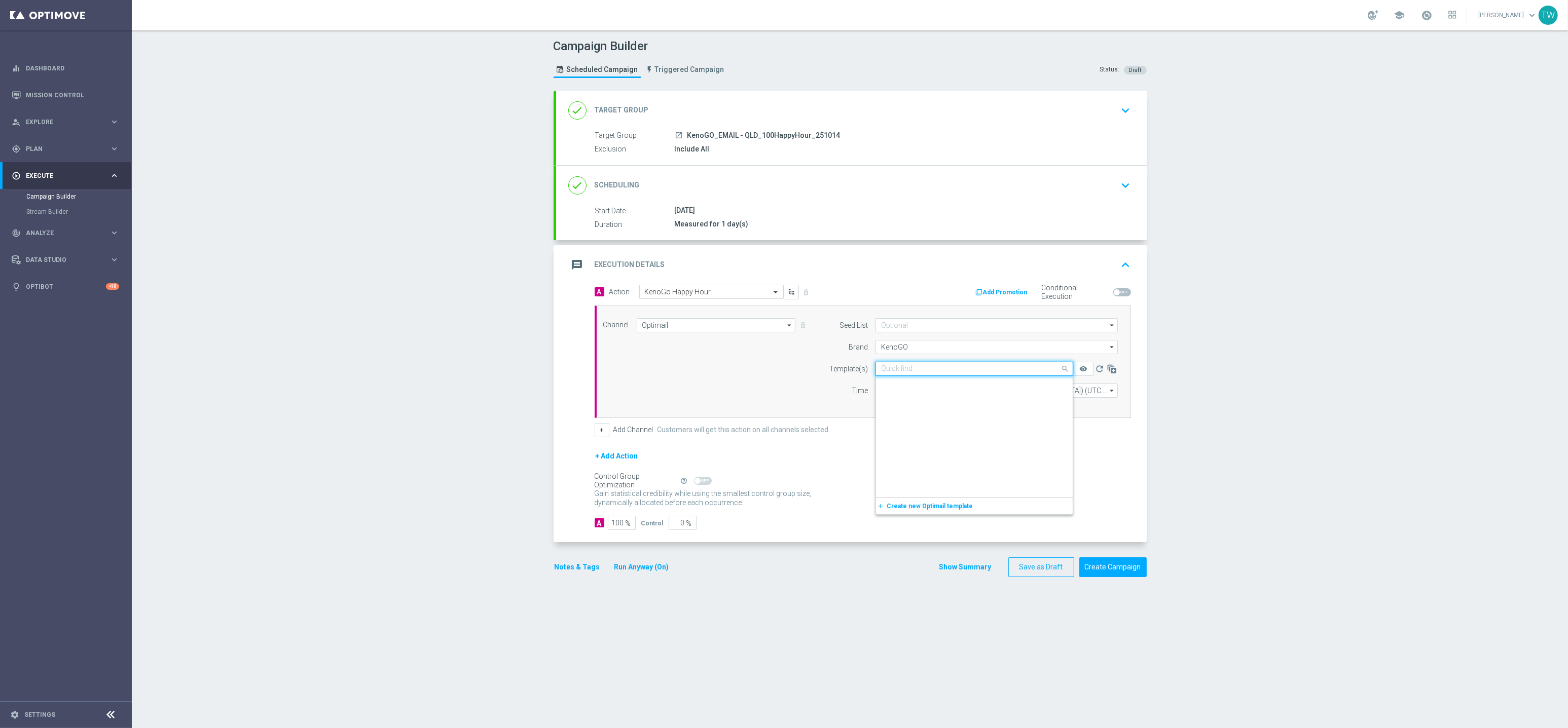
click at [1006, 368] on input "text" at bounding box center [964, 369] width 166 height 9
click at [1008, 388] on div "251014_KenoGO_QLD_Email_HappyHour100" at bounding box center [974, 384] width 186 height 17
type input "251014"
click at [894, 392] on input "11:45" at bounding box center [901, 391] width 53 height 14
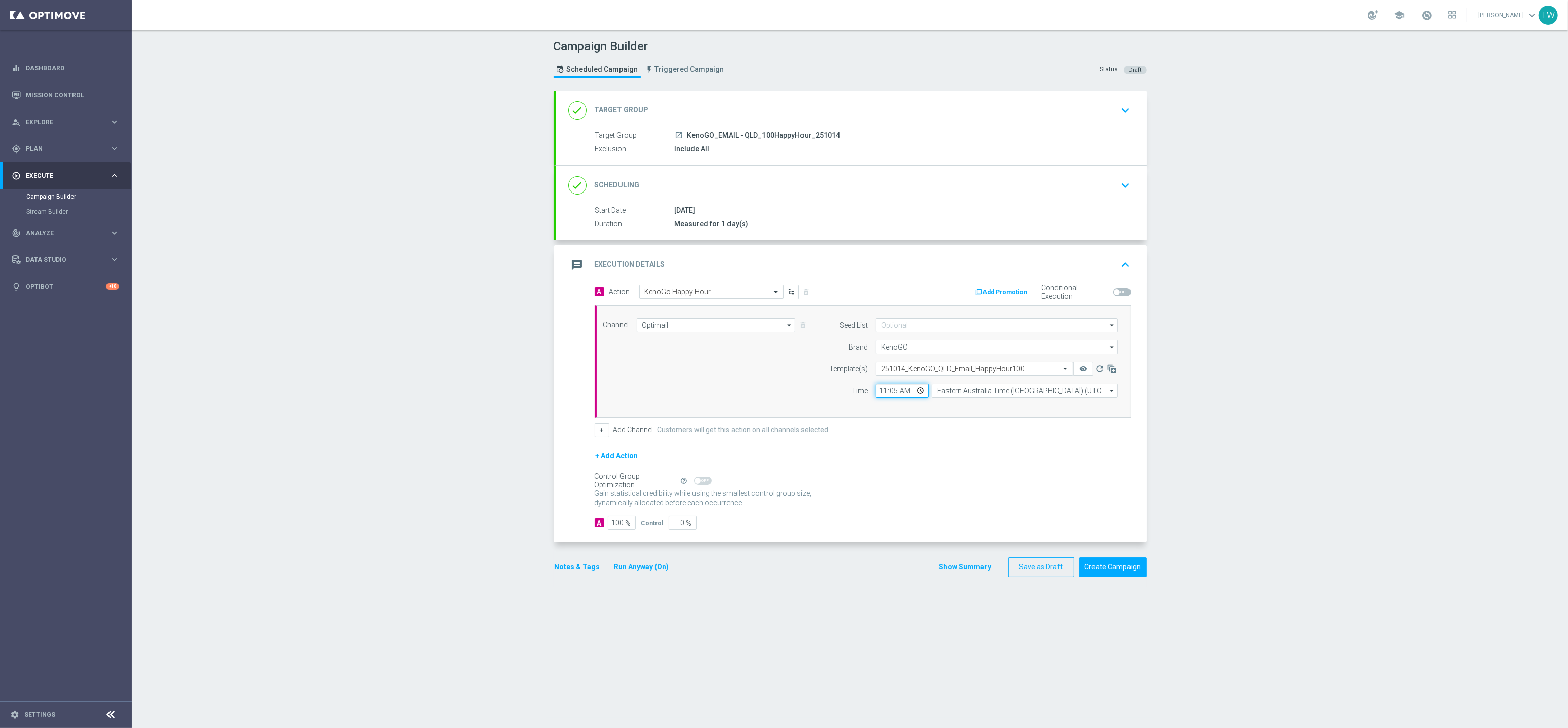
type input "11:50"
click at [1049, 498] on div "Gain statistical credibility while using the smallest control group size, dynam…" at bounding box center [862, 499] width 536 height 24
click at [1081, 371] on icon "remove_red_eye" at bounding box center [1082, 368] width 8 height 8
click at [1120, 562] on button "Create Campaign" at bounding box center [1112, 567] width 67 height 20
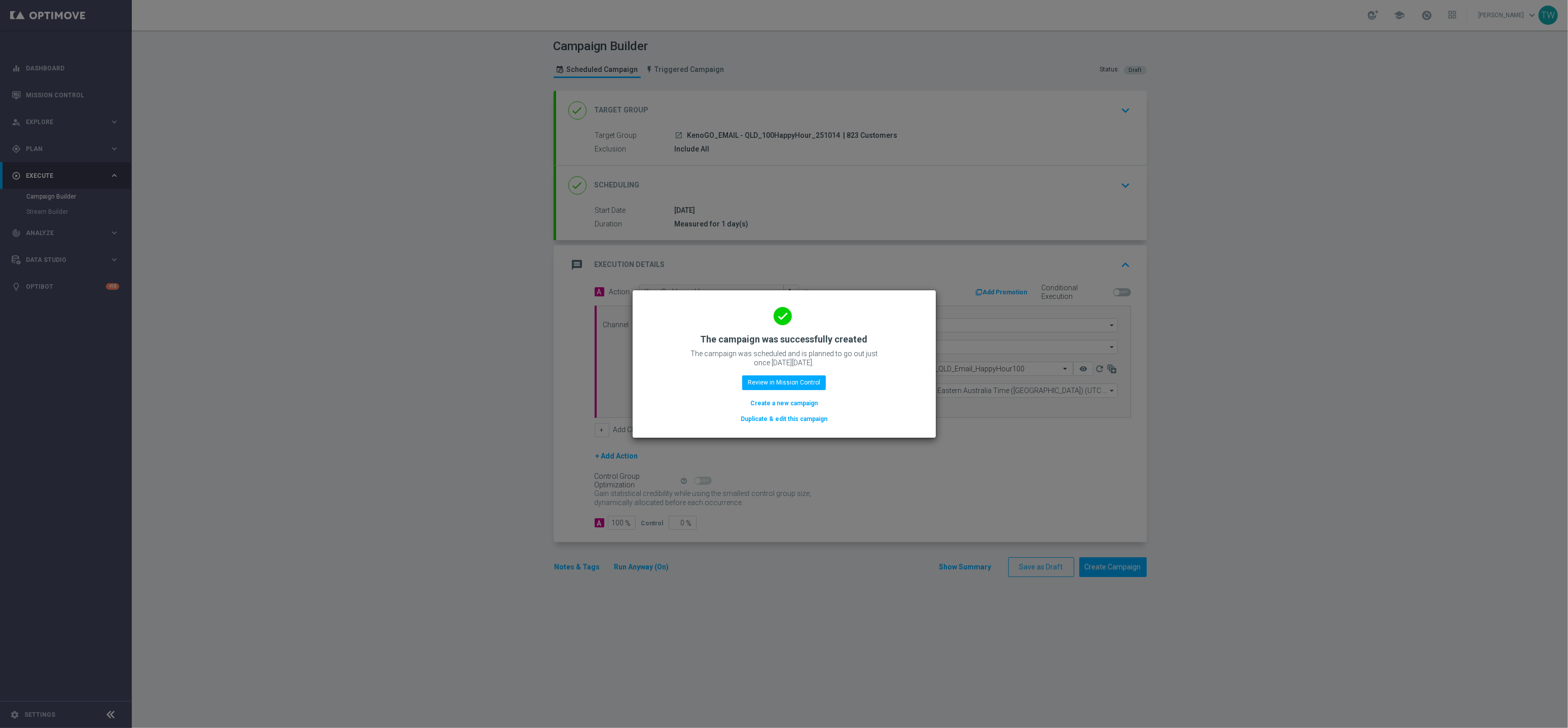
click at [798, 425] on div "done The campaign was successfully created The campaign was scheduled and is pl…" at bounding box center [784, 364] width 303 height 147
click at [798, 420] on button "Duplicate & edit this campaign" at bounding box center [783, 419] width 88 height 11
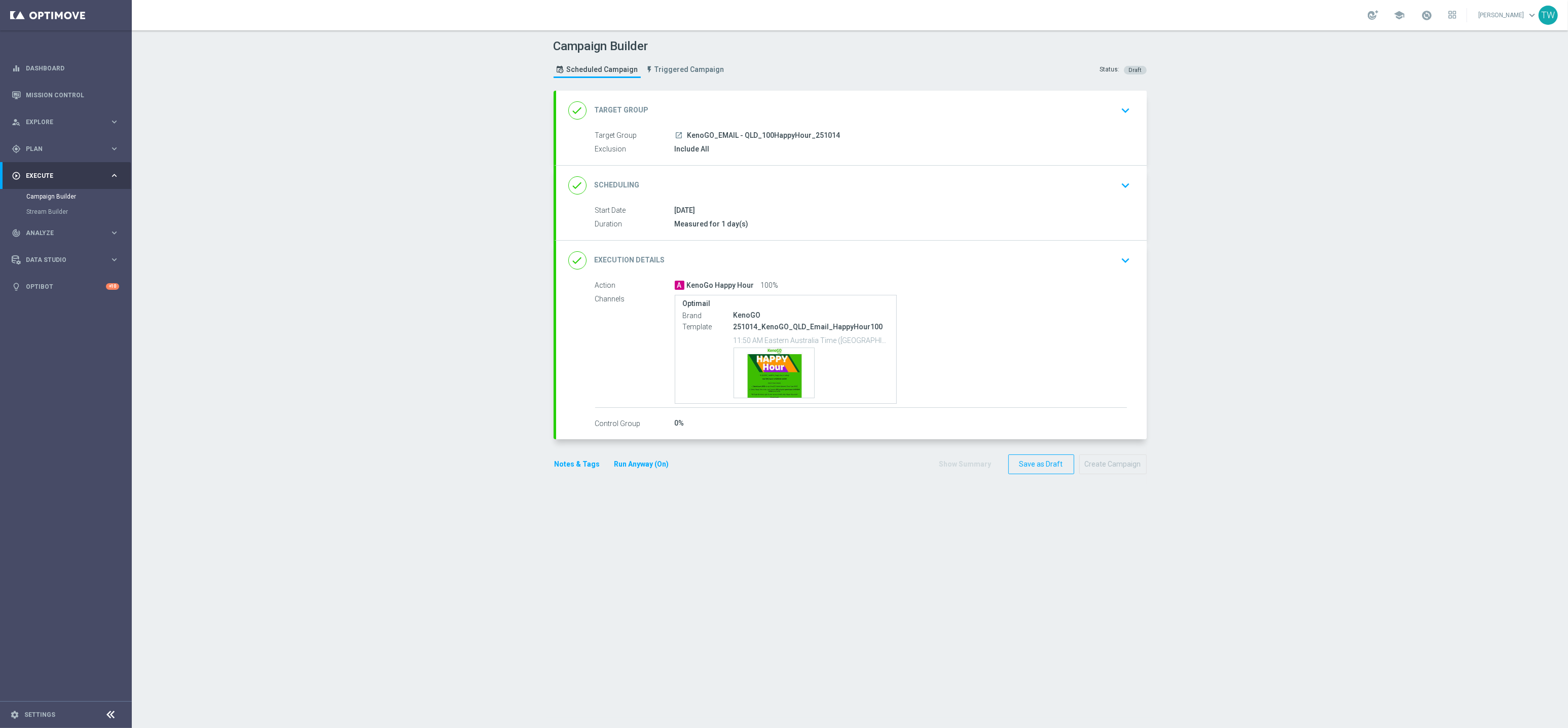
click at [817, 102] on div "done Target Group keyboard_arrow_down" at bounding box center [850, 110] width 566 height 19
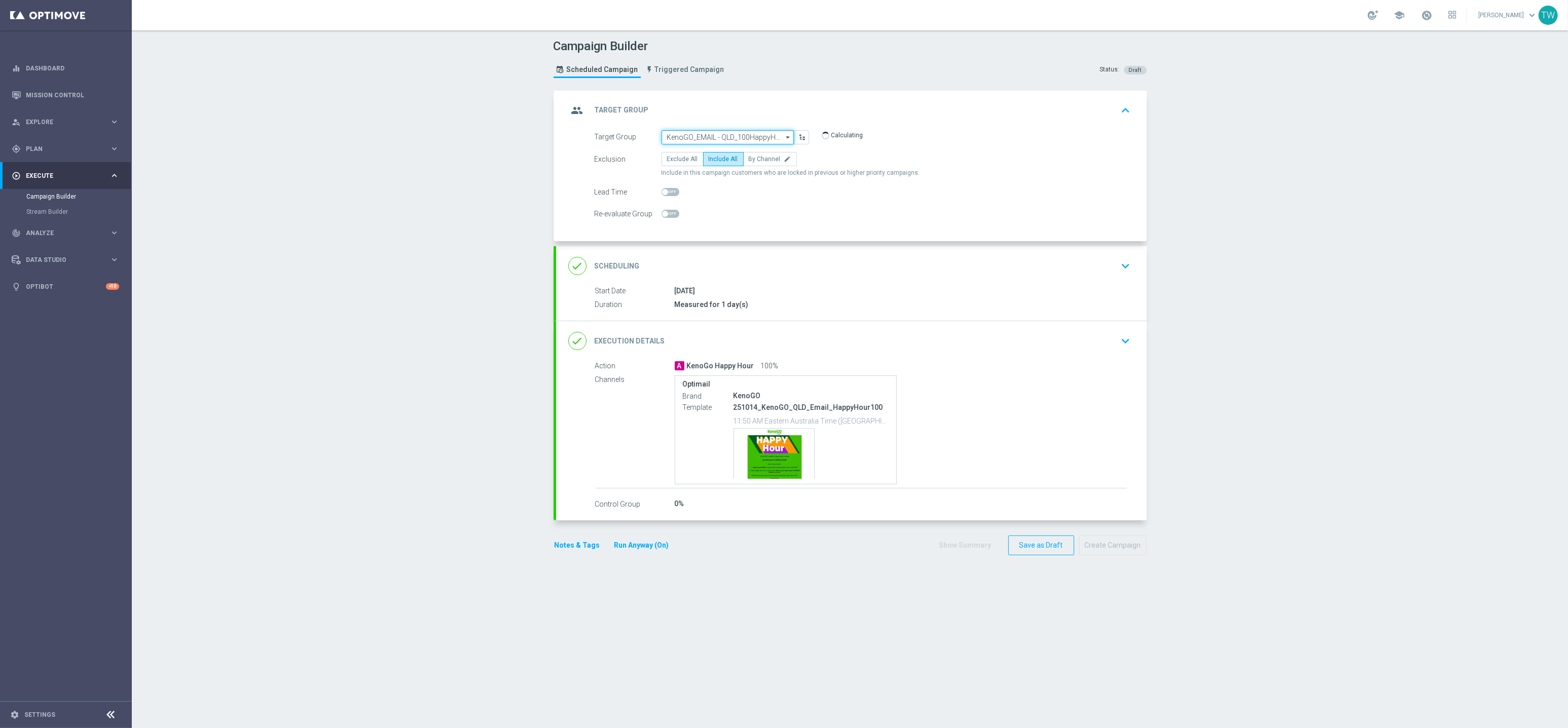
click at [725, 139] on input "KenoGO_EMAIL - QLD_100HappyHour_251014" at bounding box center [727, 137] width 132 height 14
click at [693, 248] on div "KenoGO_EMAIL - QLD_50HappyHour_251014" at bounding box center [724, 241] width 114 height 18
type input "KenoGO_EMAIL - QLD_50HappyHour_251014"
click at [878, 343] on div "done Execution Details keyboard_arrow_down" at bounding box center [850, 340] width 566 height 19
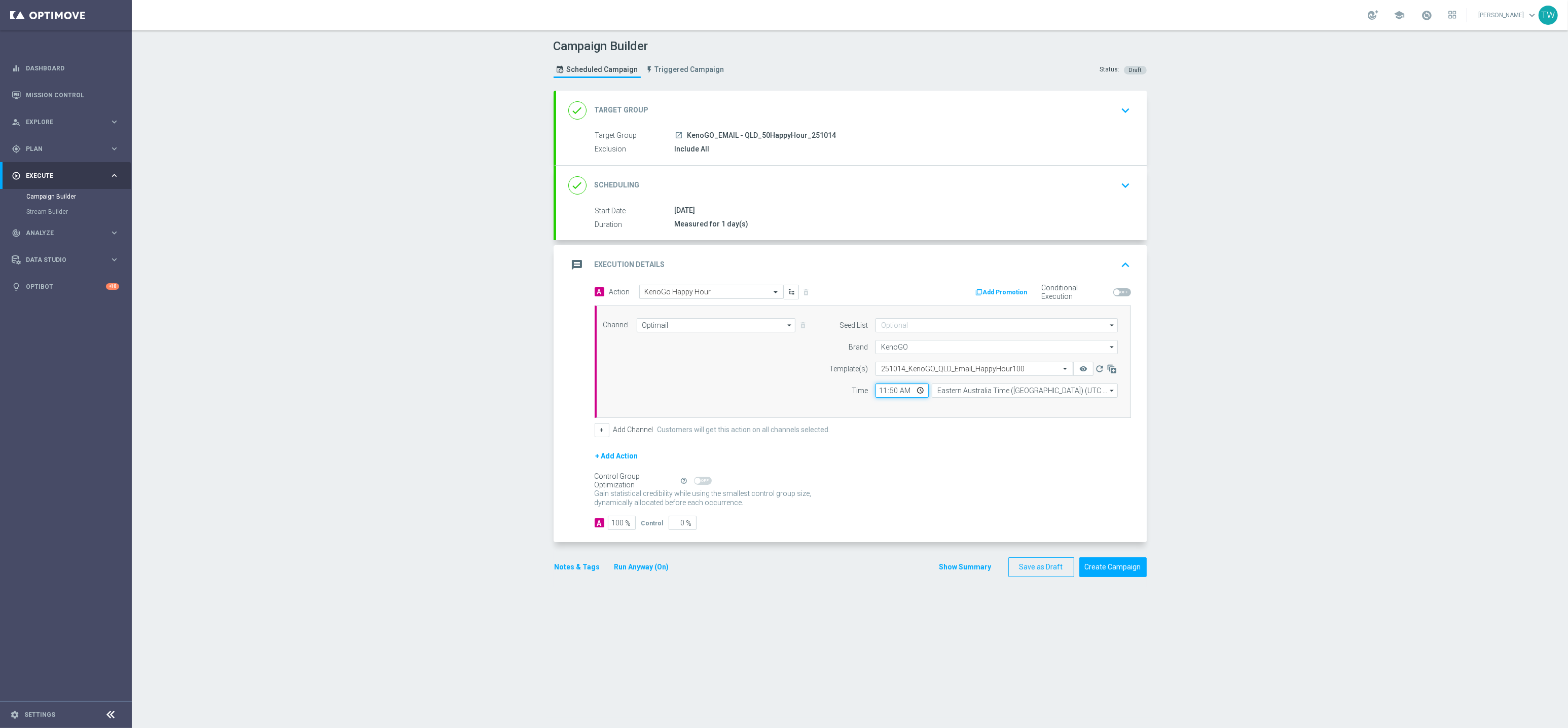
click at [894, 389] on input "11:50" at bounding box center [901, 391] width 53 height 14
type input "11:55"
click at [936, 370] on input "text" at bounding box center [964, 369] width 166 height 9
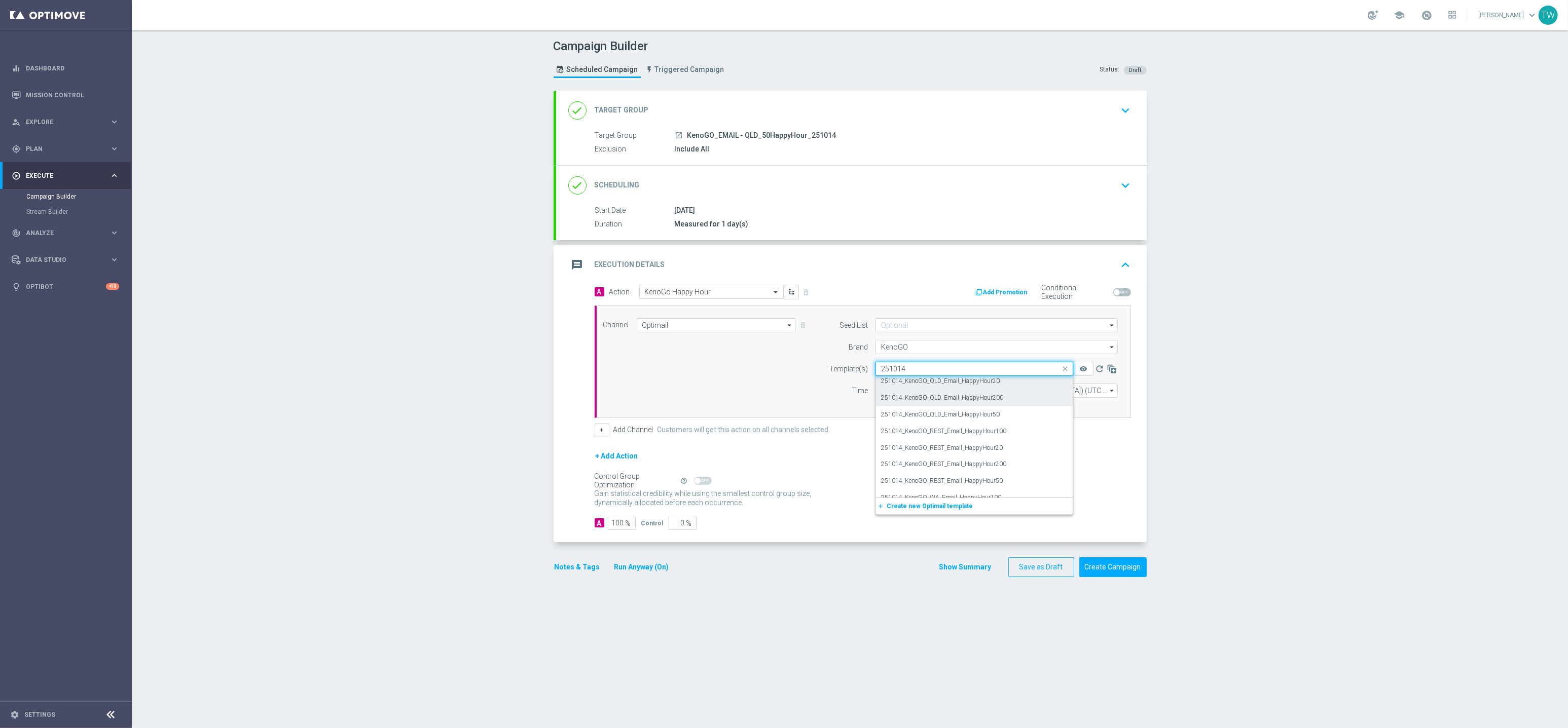
scroll to position [0, 0]
click at [1031, 430] on div "251014_KenoGO_QLD_Email_HappyHour50" at bounding box center [974, 434] width 186 height 17
type input "251014"
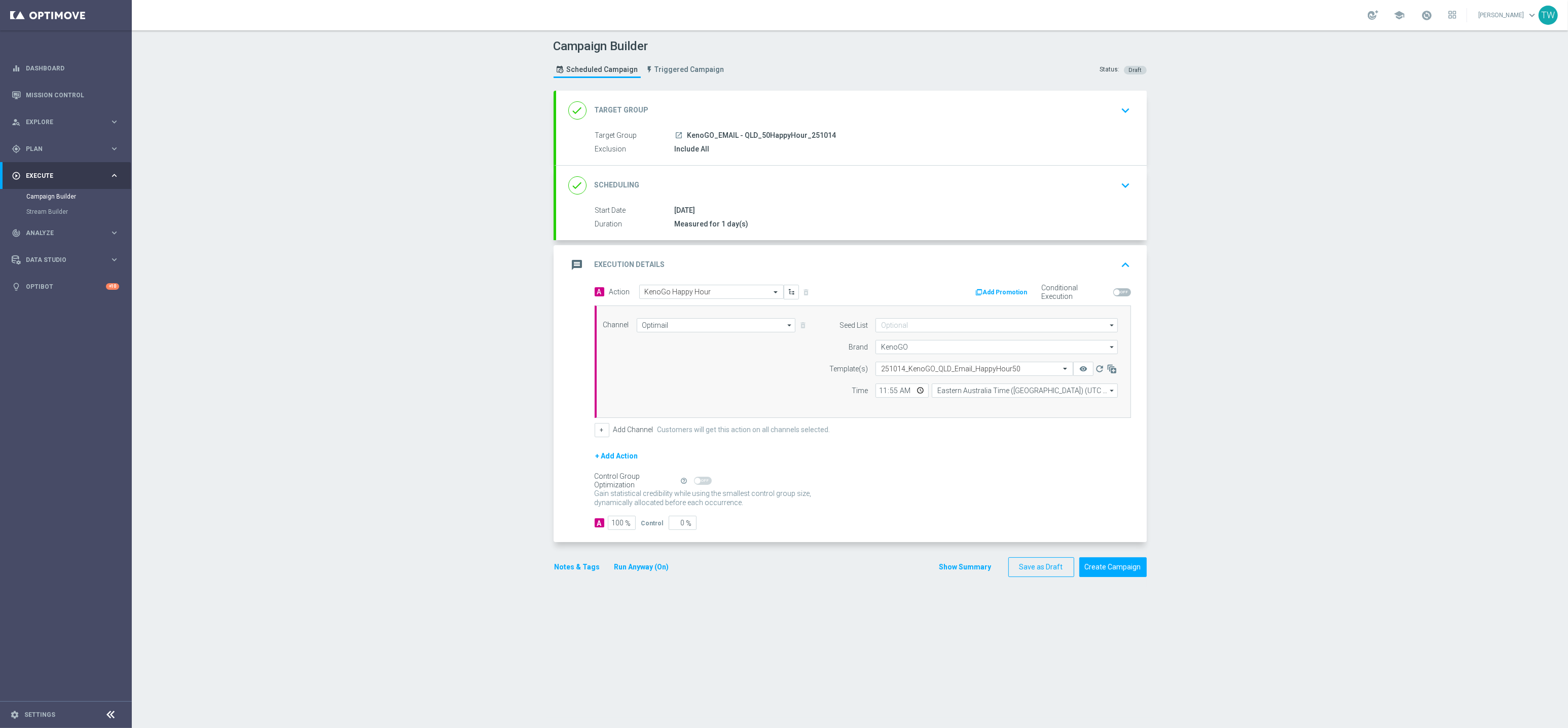
click at [1082, 375] on form "Template(s) Select template 251014_KenoGO_QLD_Email_HappyHour50 remove_red_eye …" at bounding box center [970, 380] width 294 height 36
click at [1082, 372] on icon "remove_red_eye" at bounding box center [1082, 368] width 8 height 8
drag, startPoint x: 676, startPoint y: 522, endPoint x: 705, endPoint y: 522, distance: 29.0
click at [705, 522] on div "A 100 % Control 0 %" at bounding box center [862, 523] width 536 height 14
type input "1"
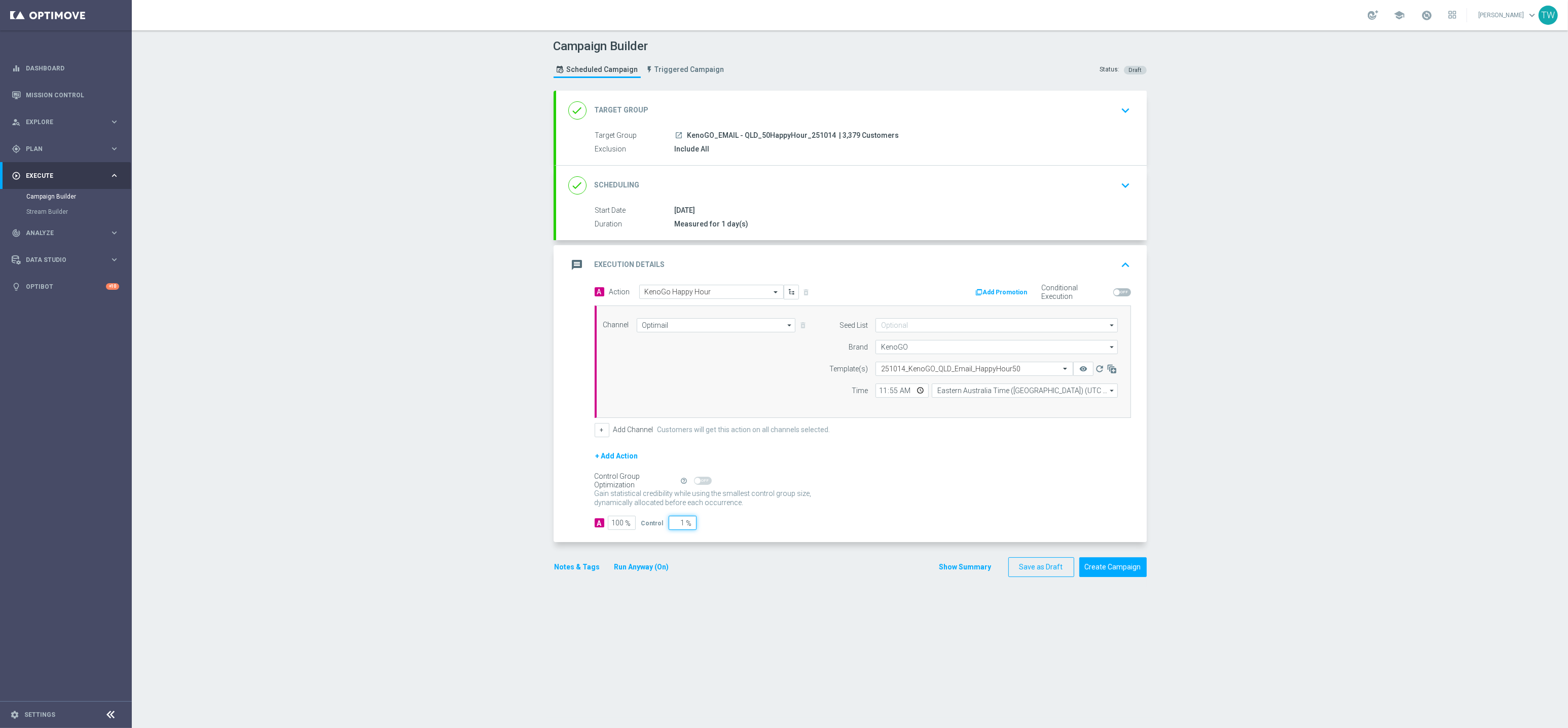
type input "99"
type input "10"
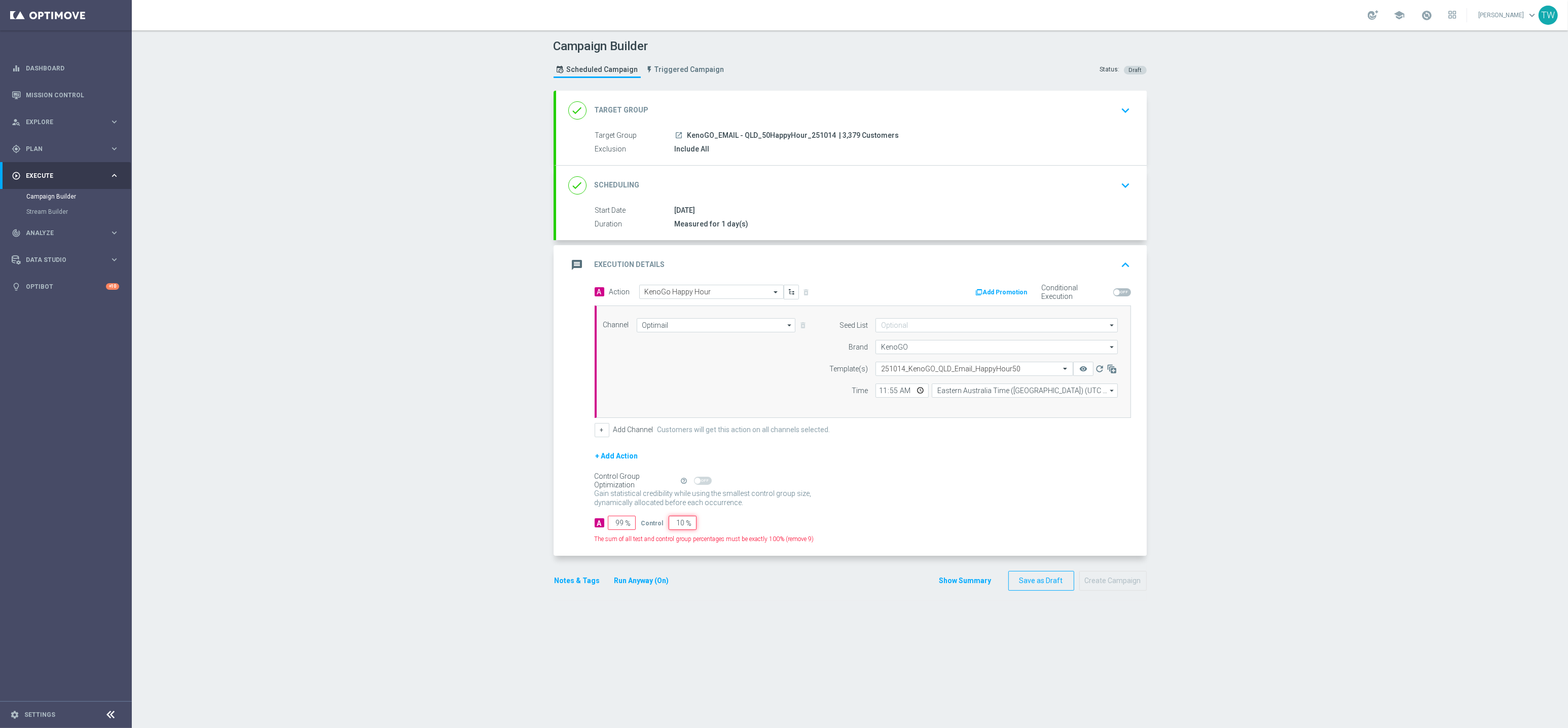
type input "90"
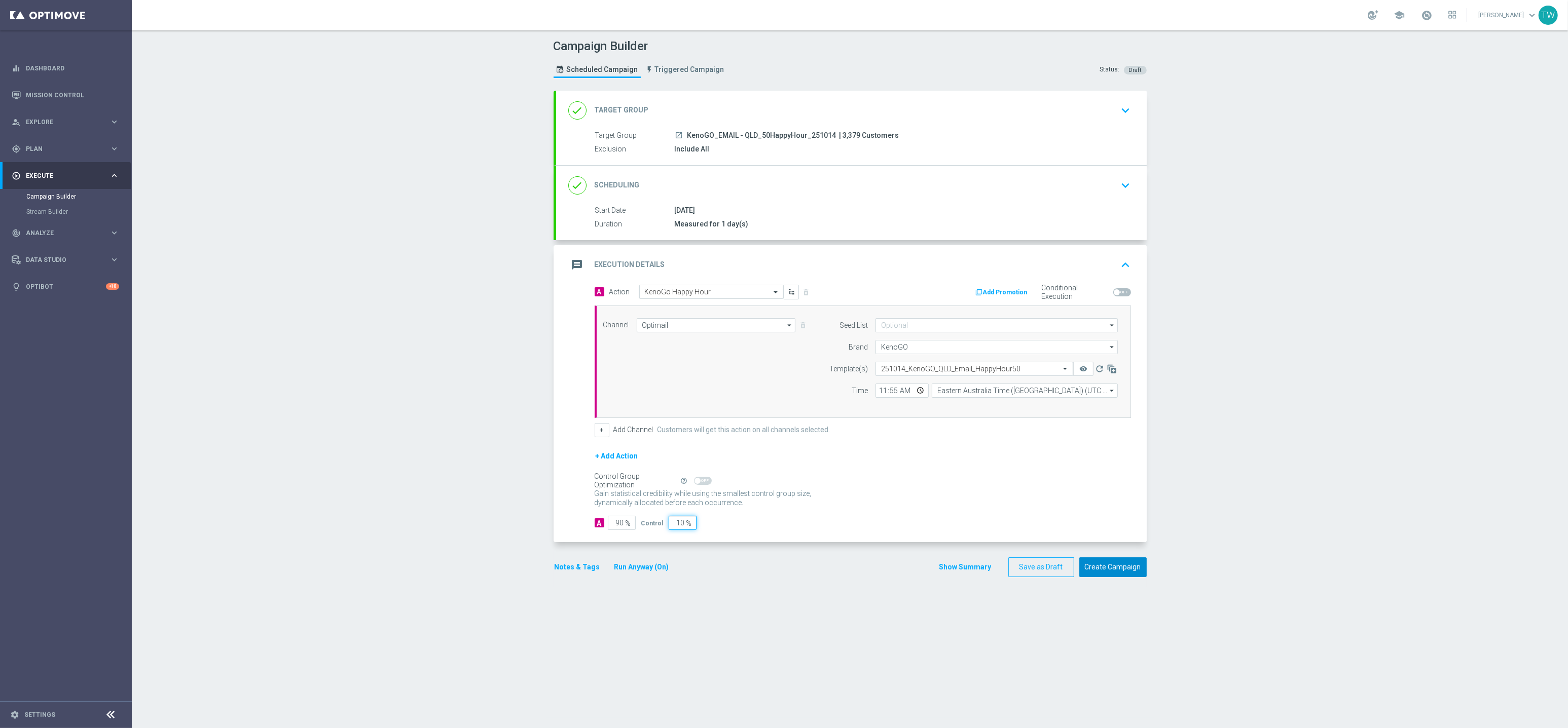
type input "10"
click at [1118, 564] on button "Create Campaign" at bounding box center [1112, 567] width 67 height 20
click at [108, 146] on span "Plan" at bounding box center [68, 149] width 84 height 6
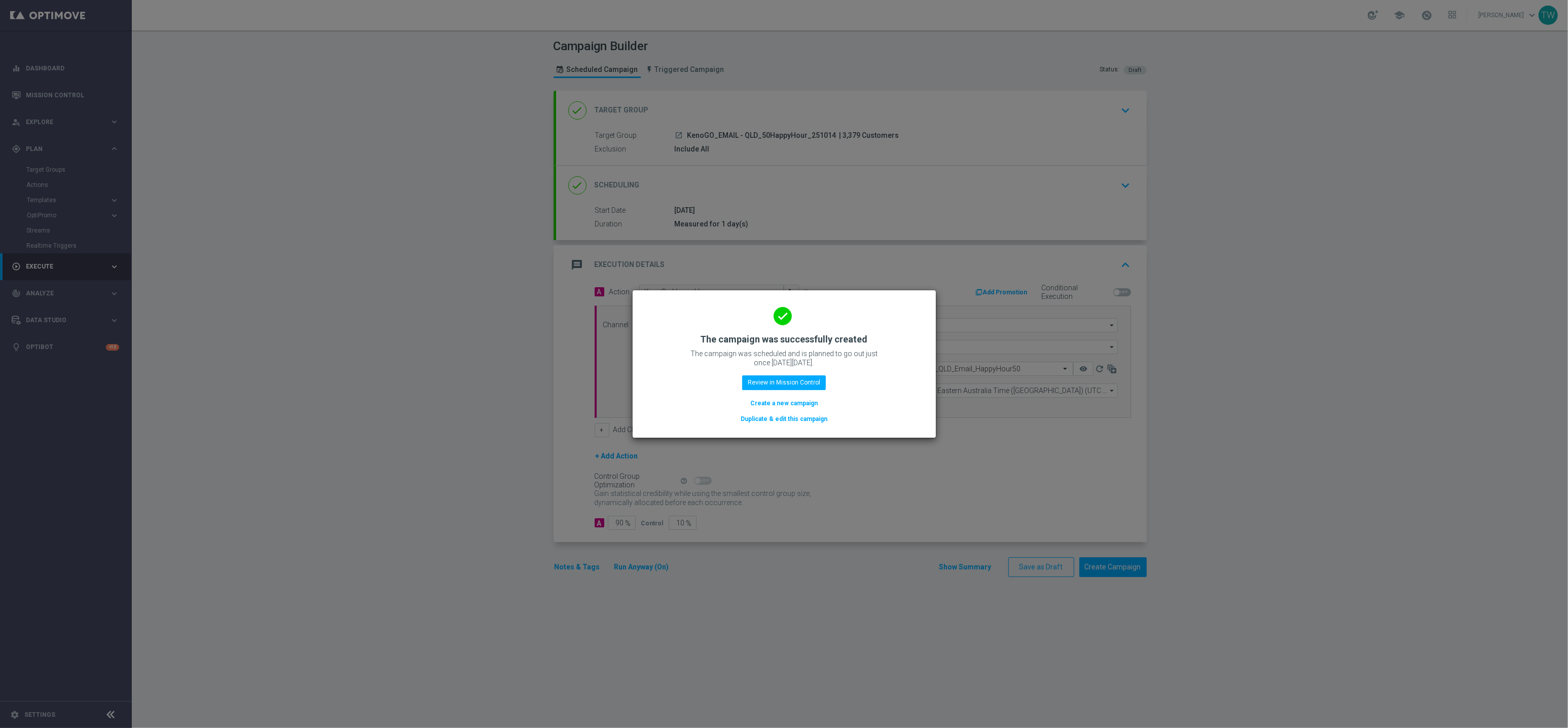
click at [805, 420] on button "Duplicate & edit this campaign" at bounding box center [783, 419] width 88 height 11
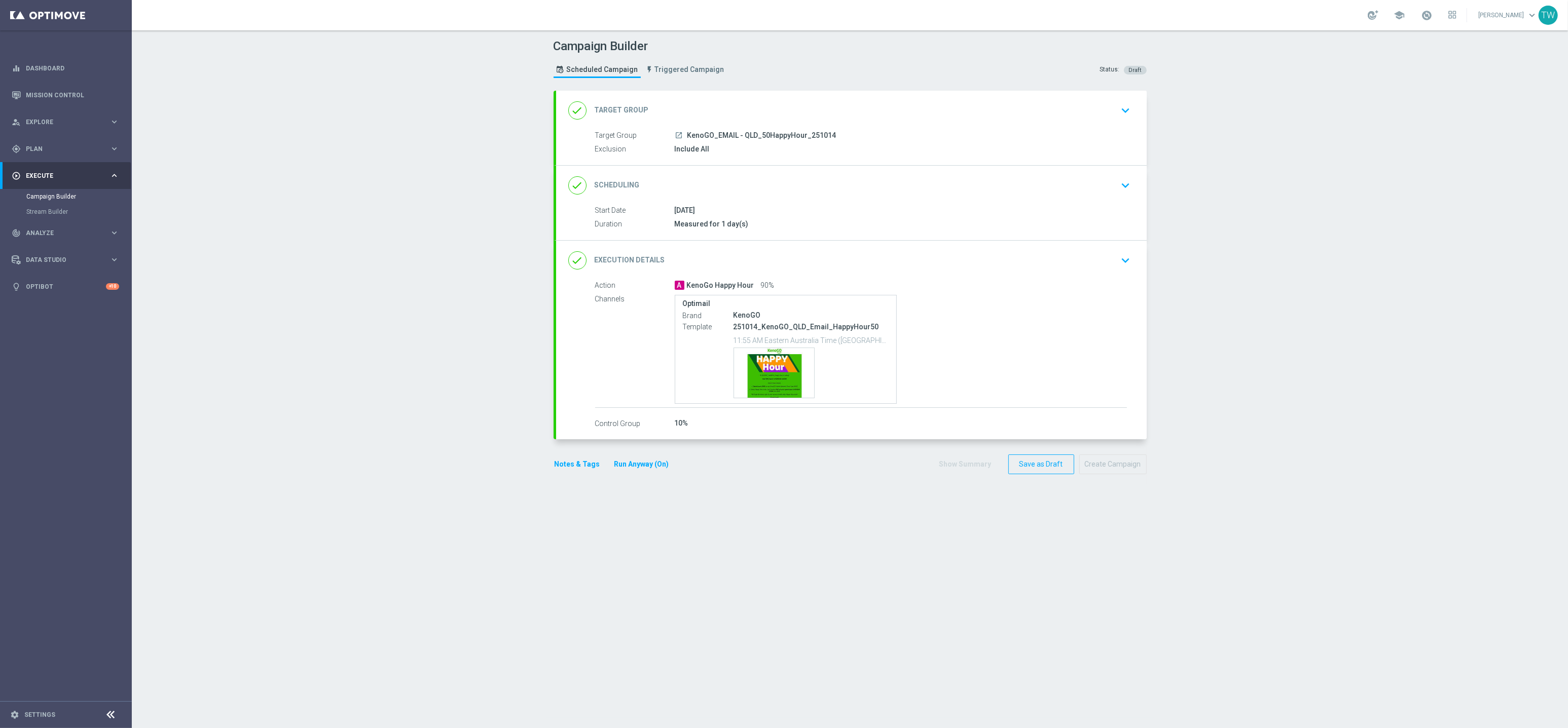
click at [892, 101] on div "done Target Group keyboard_arrow_down" at bounding box center [850, 110] width 566 height 19
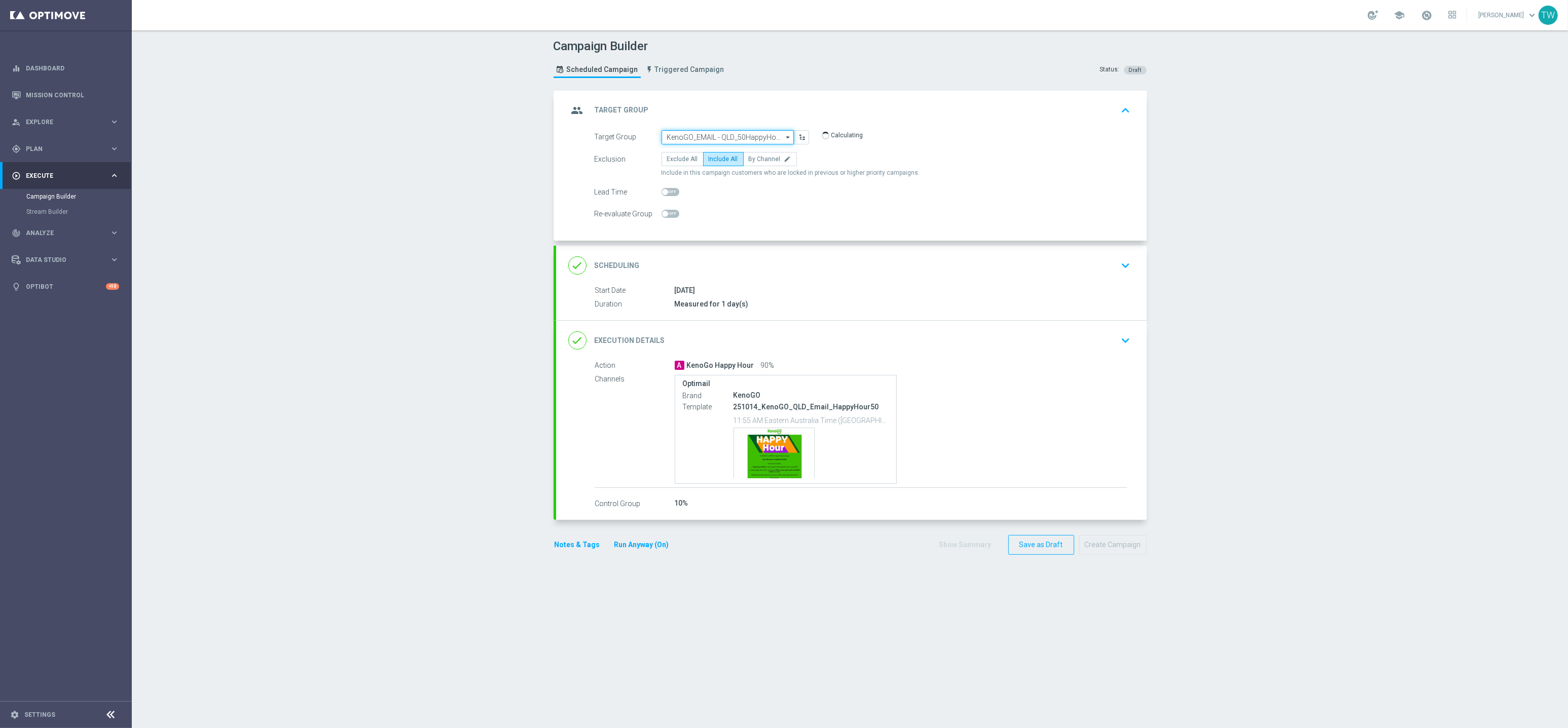
click at [763, 137] on input "KenoGO_EMAIL - QLD_50HappyHour_251014" at bounding box center [727, 137] width 132 height 14
click at [752, 263] on div "KenoGO_EMAIL - QLD_20HappyHour_251014" at bounding box center [723, 260] width 113 height 18
type input "KenoGO_EMAIL - QLD_20HappyHour_251014"
click at [823, 331] on div "done Execution Details keyboard_arrow_down" at bounding box center [850, 340] width 591 height 39
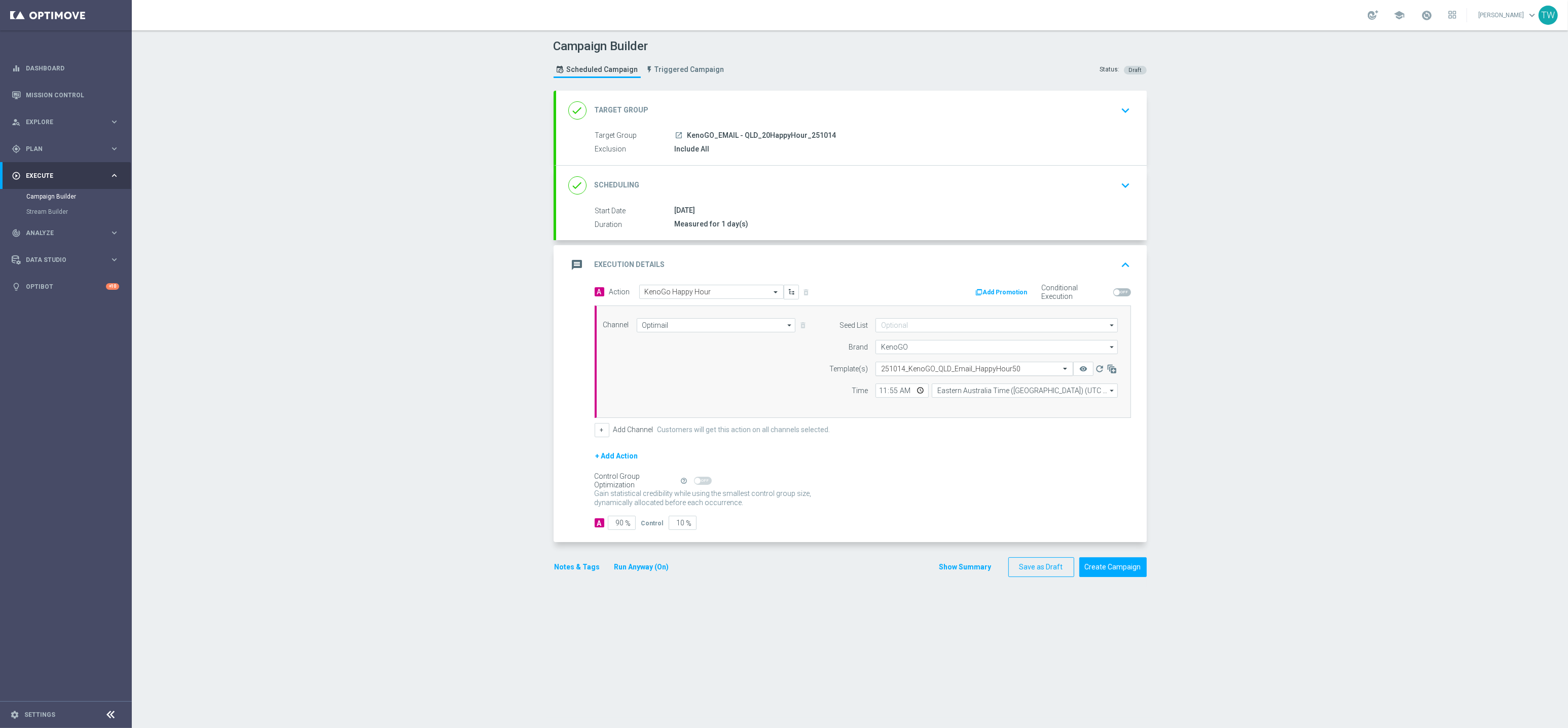
click at [967, 372] on input "text" at bounding box center [964, 369] width 166 height 9
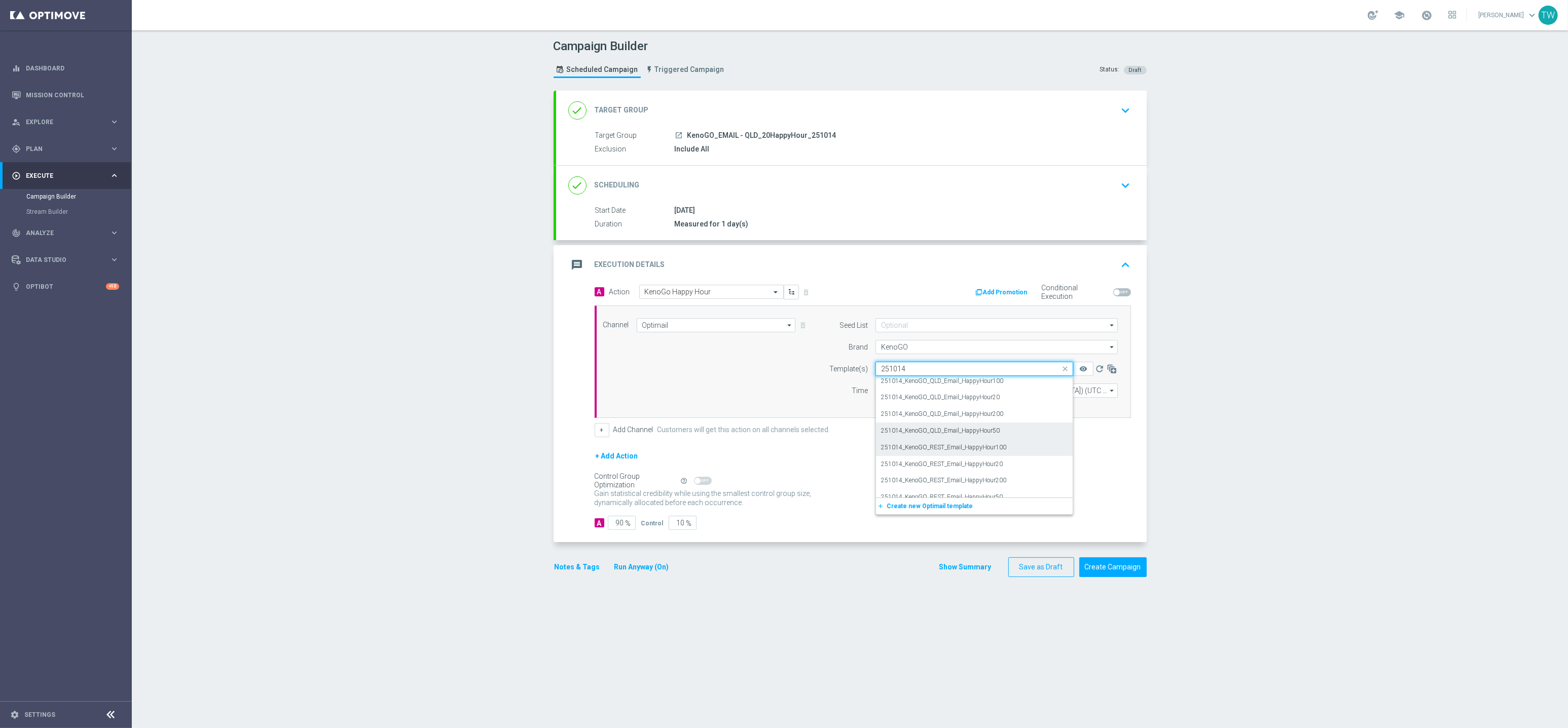
scroll to position [0, 0]
click at [984, 406] on div "251014_KenoGO_QLD_Email_HappyHour20" at bounding box center [974, 400] width 186 height 17
type input "251014"
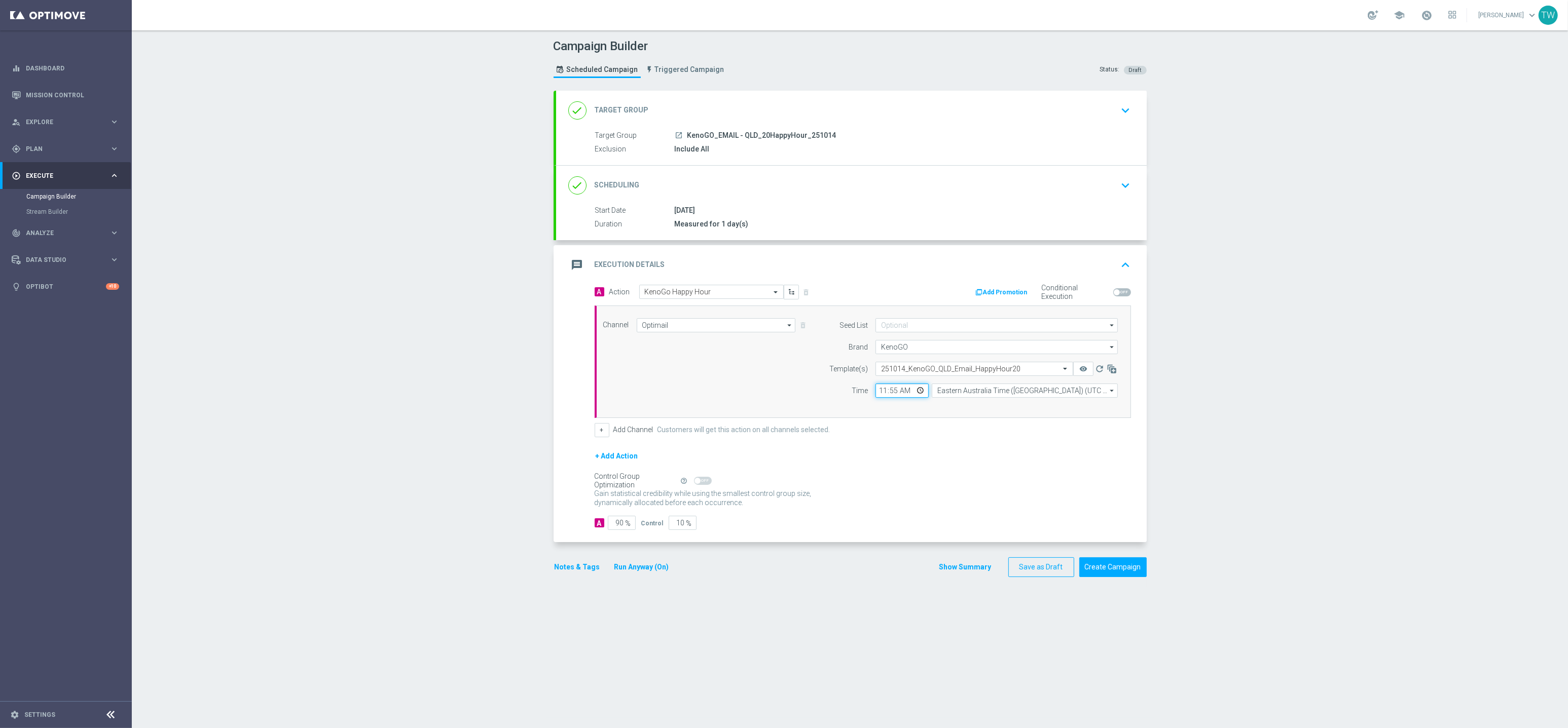
click at [884, 391] on input "11:55" at bounding box center [901, 391] width 53 height 14
type input "12:00"
click at [1088, 373] on button "remove_red_eye" at bounding box center [1082, 369] width 20 height 14
click at [1095, 565] on button "Create Campaign" at bounding box center [1112, 567] width 67 height 20
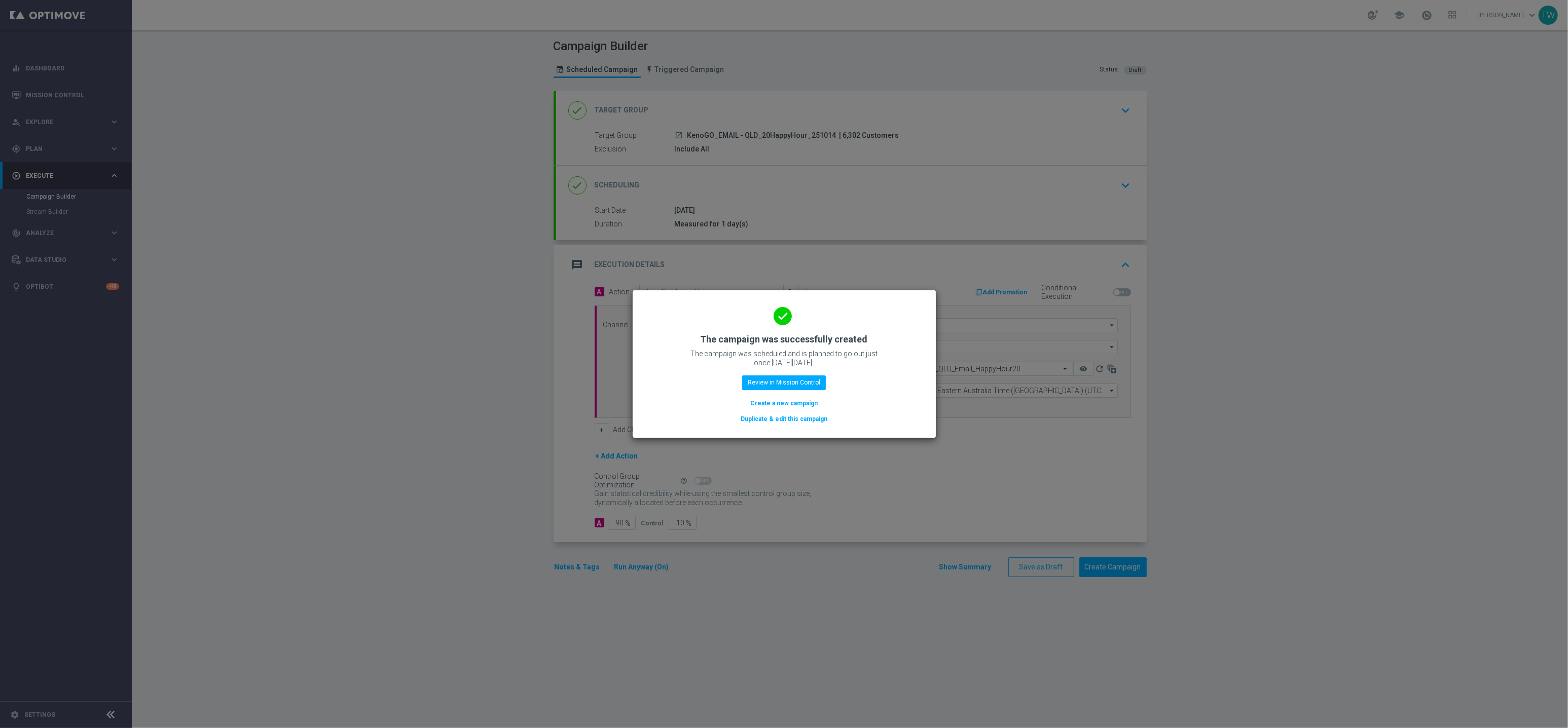
click at [808, 421] on button "Duplicate & edit this campaign" at bounding box center [783, 419] width 88 height 11
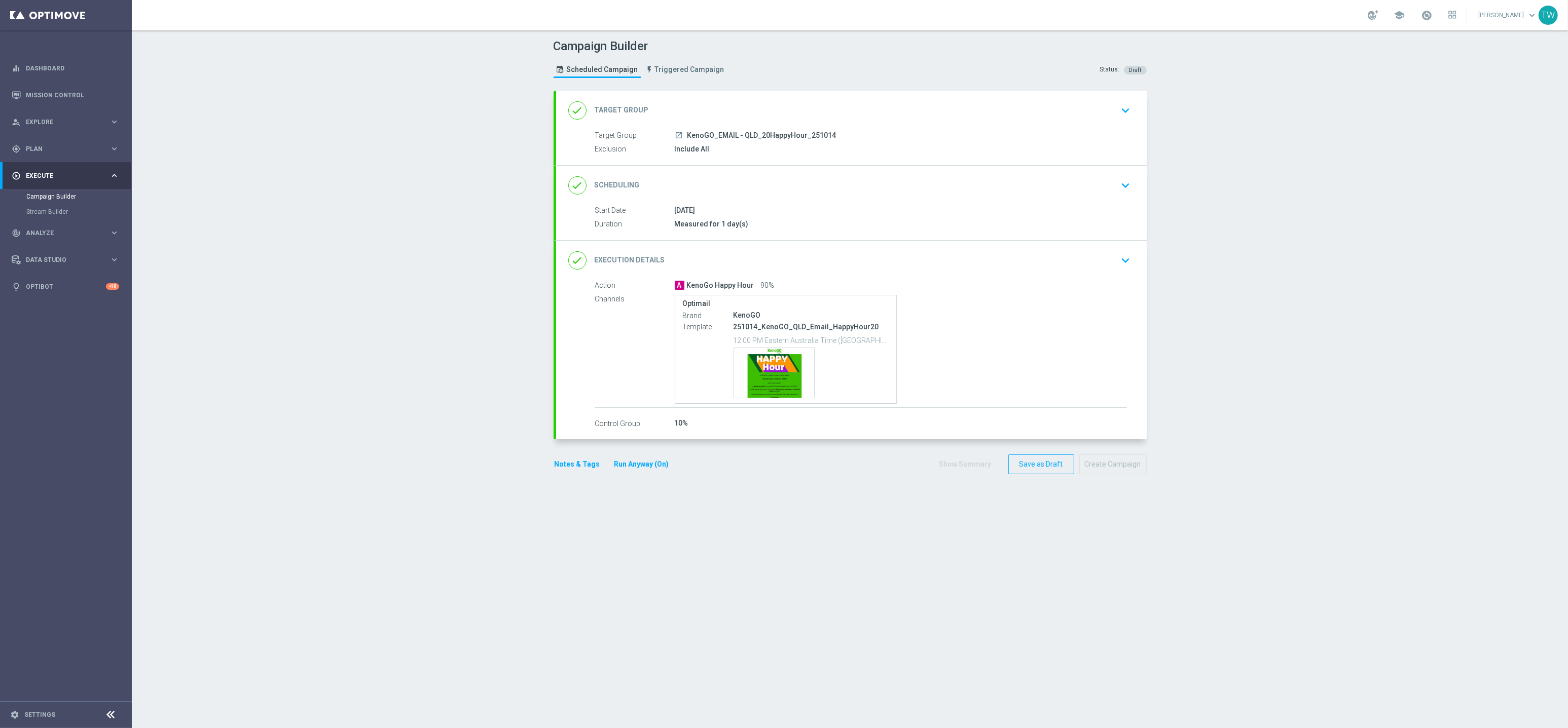
click at [781, 110] on div "done Target Group keyboard_arrow_down" at bounding box center [850, 110] width 566 height 19
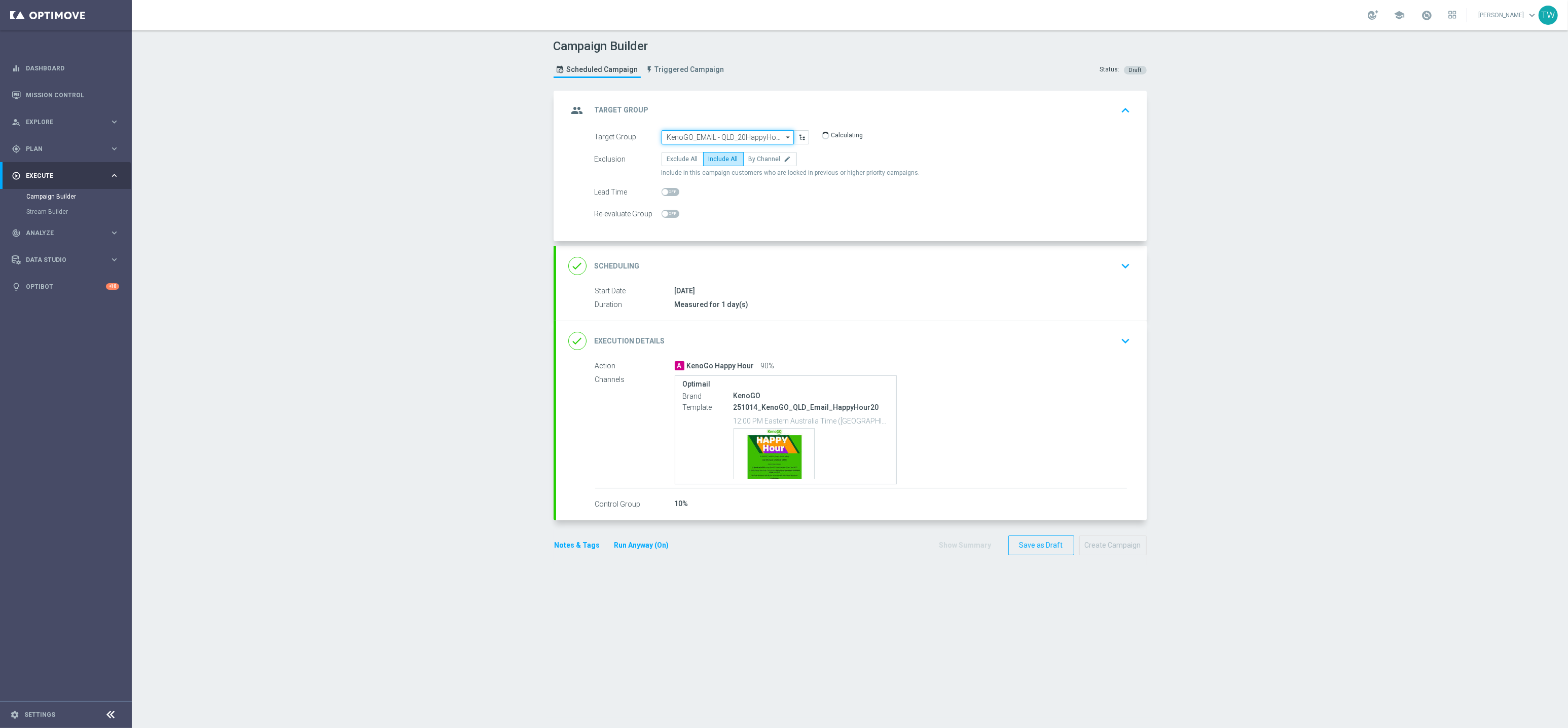
click at [733, 135] on input "KenoGO_EMAIL - QLD_20HappyHour_251014" at bounding box center [727, 137] width 132 height 14
click at [755, 192] on div "KenoGO_PUSH - HappyHour200_251014" at bounding box center [721, 192] width 109 height 9
type input "KenoGO_PUSH - HappyHour200_251014"
drag, startPoint x: 786, startPoint y: 332, endPoint x: 782, endPoint y: 327, distance: 6.4
click at [786, 332] on div "done Execution Details keyboard_arrow_down" at bounding box center [850, 340] width 566 height 19
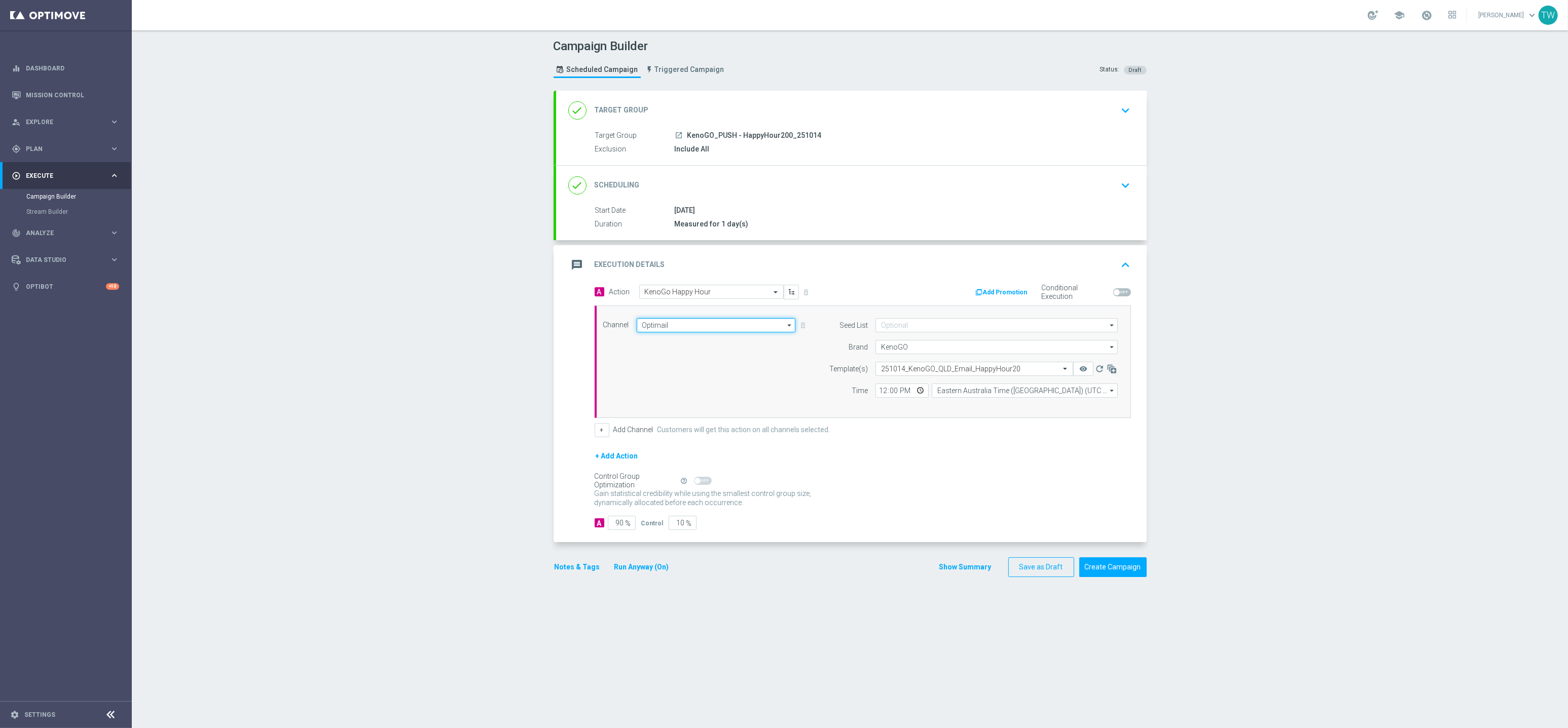
click at [703, 328] on input "Optimail" at bounding box center [717, 326] width 159 height 14
click at [734, 403] on div "OptiMobile Push" at bounding box center [712, 407] width 151 height 15
type input "OptiMobile Push"
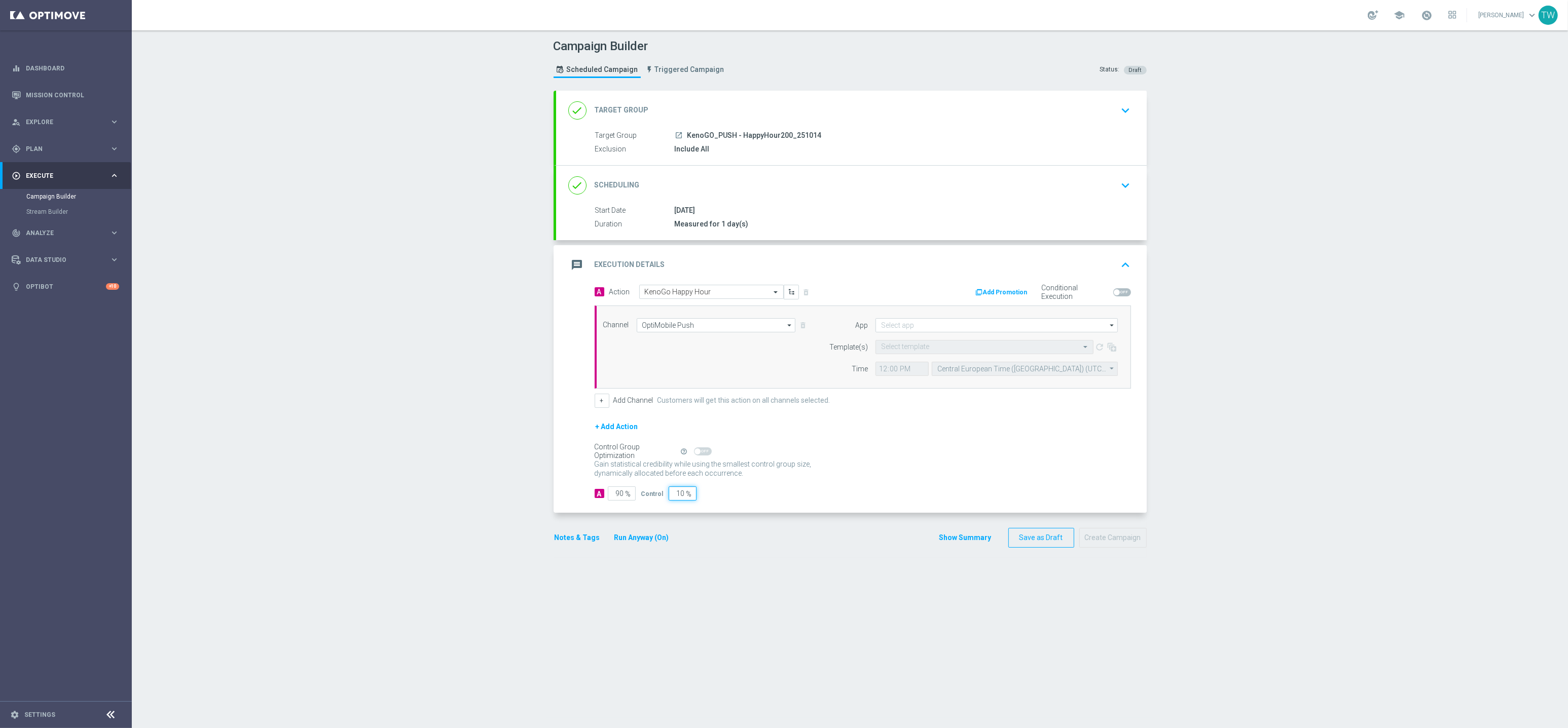
drag, startPoint x: 688, startPoint y: 494, endPoint x: 717, endPoint y: 492, distance: 29.1
click at [717, 492] on div "A 90 % Control 10 %" at bounding box center [862, 494] width 536 height 14
type input "0"
type input "100"
type input "0"
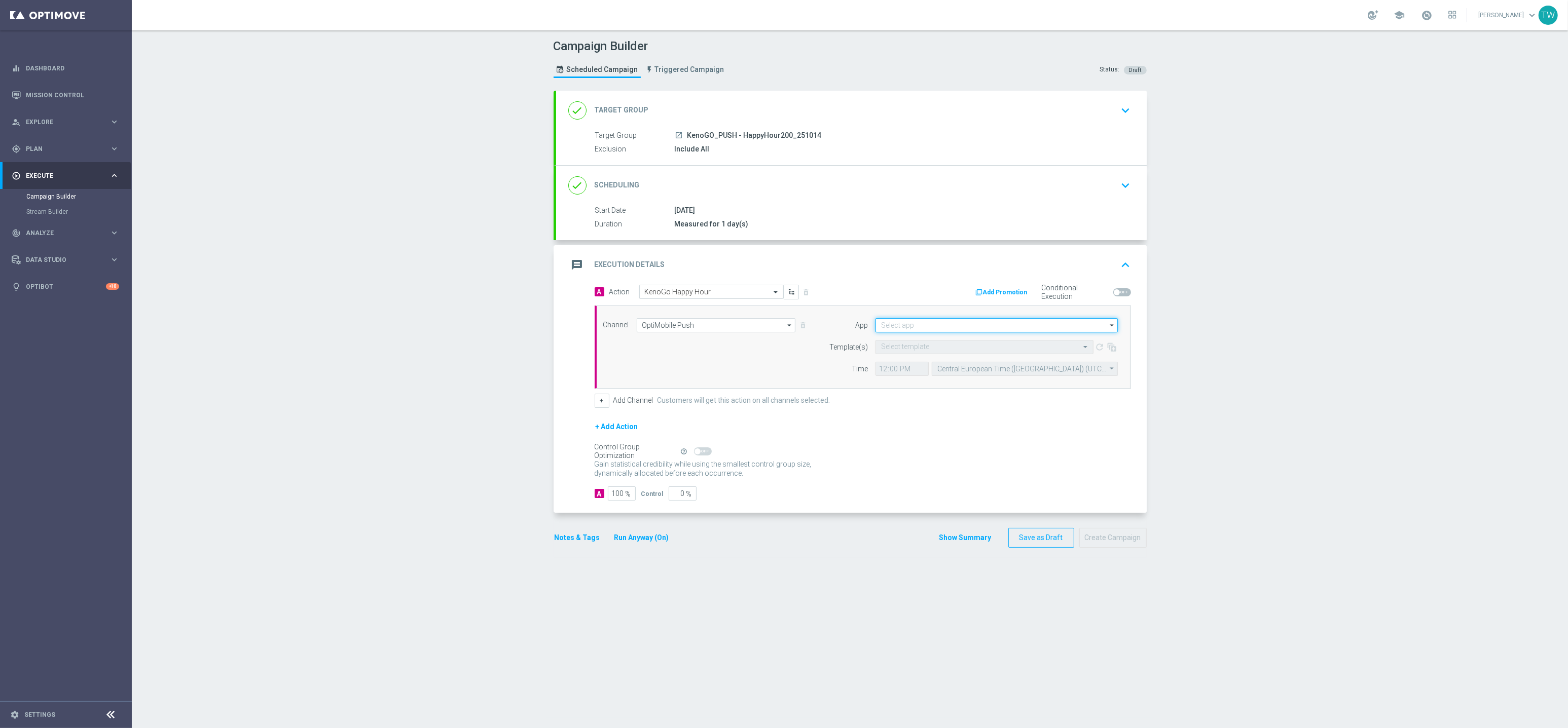
click at [908, 325] on input at bounding box center [996, 326] width 242 height 14
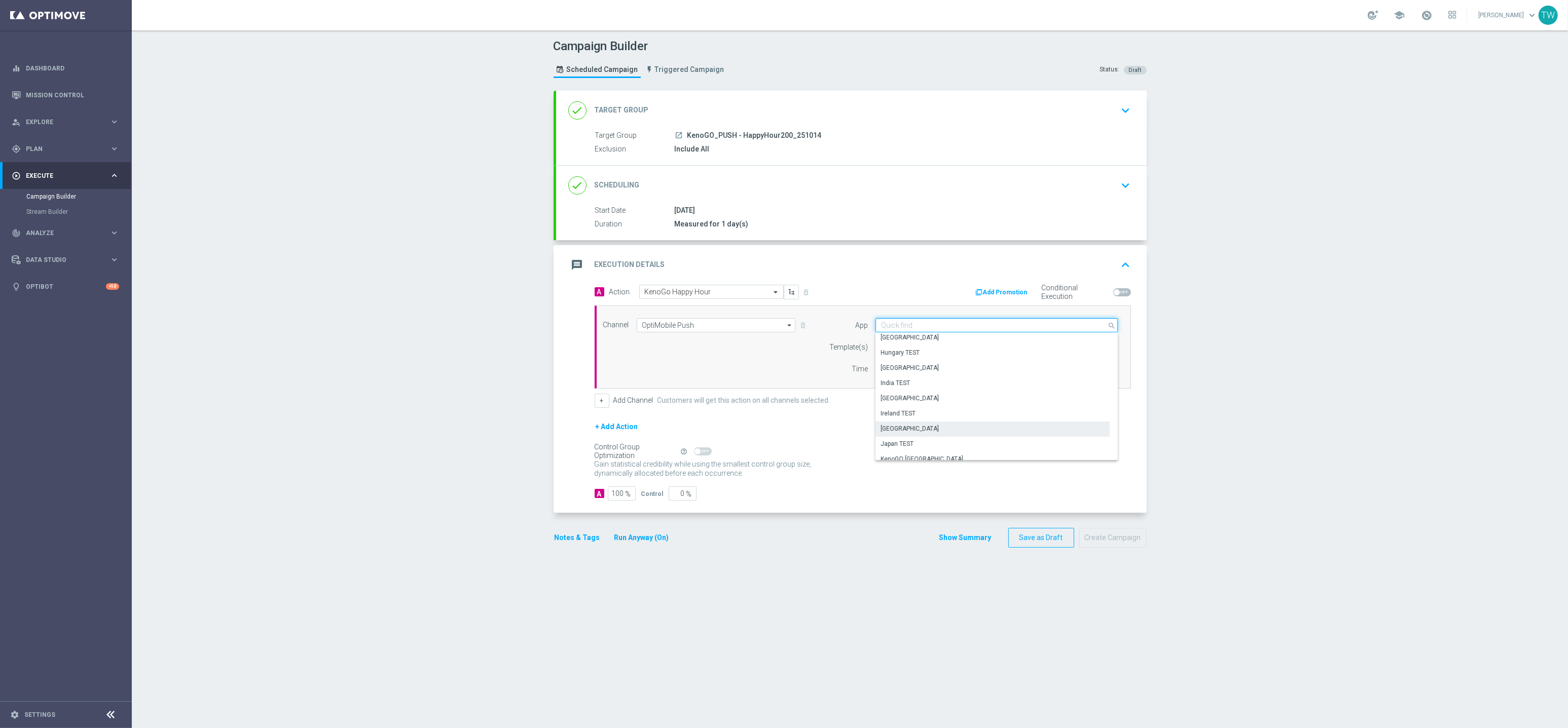
scroll to position [190, 0]
click at [940, 420] on div "KenoGO Australia" at bounding box center [992, 424] width 234 height 15
type input "KenoGO Australia"
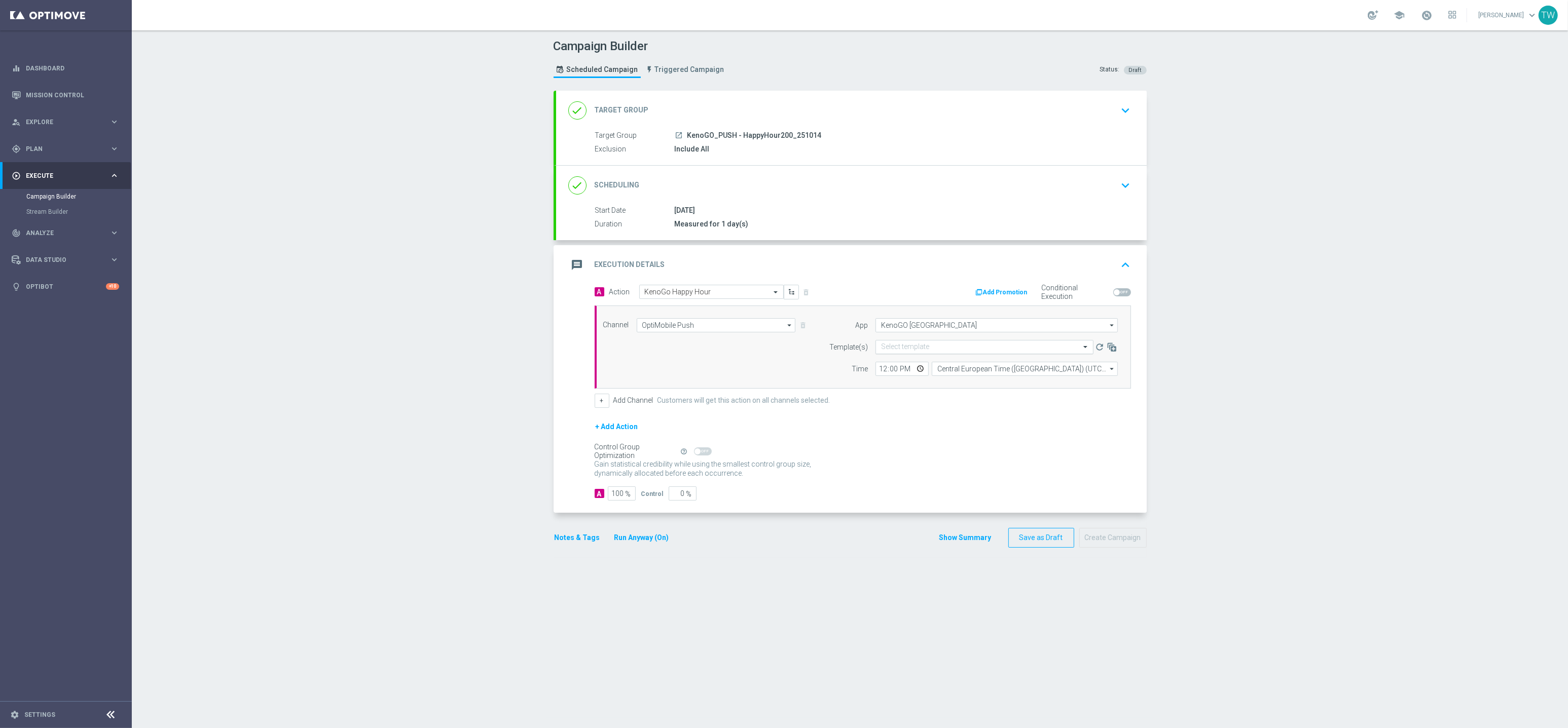
click at [933, 346] on input "text" at bounding box center [974, 347] width 186 height 9
click at [1015, 396] on div "APP_PUSH_KenoGo_251014_HappyHour200" at bounding box center [984, 396] width 206 height 17
type input "251014"
click at [886, 367] on input "12:00" at bounding box center [901, 369] width 53 height 14
type input "11:59"
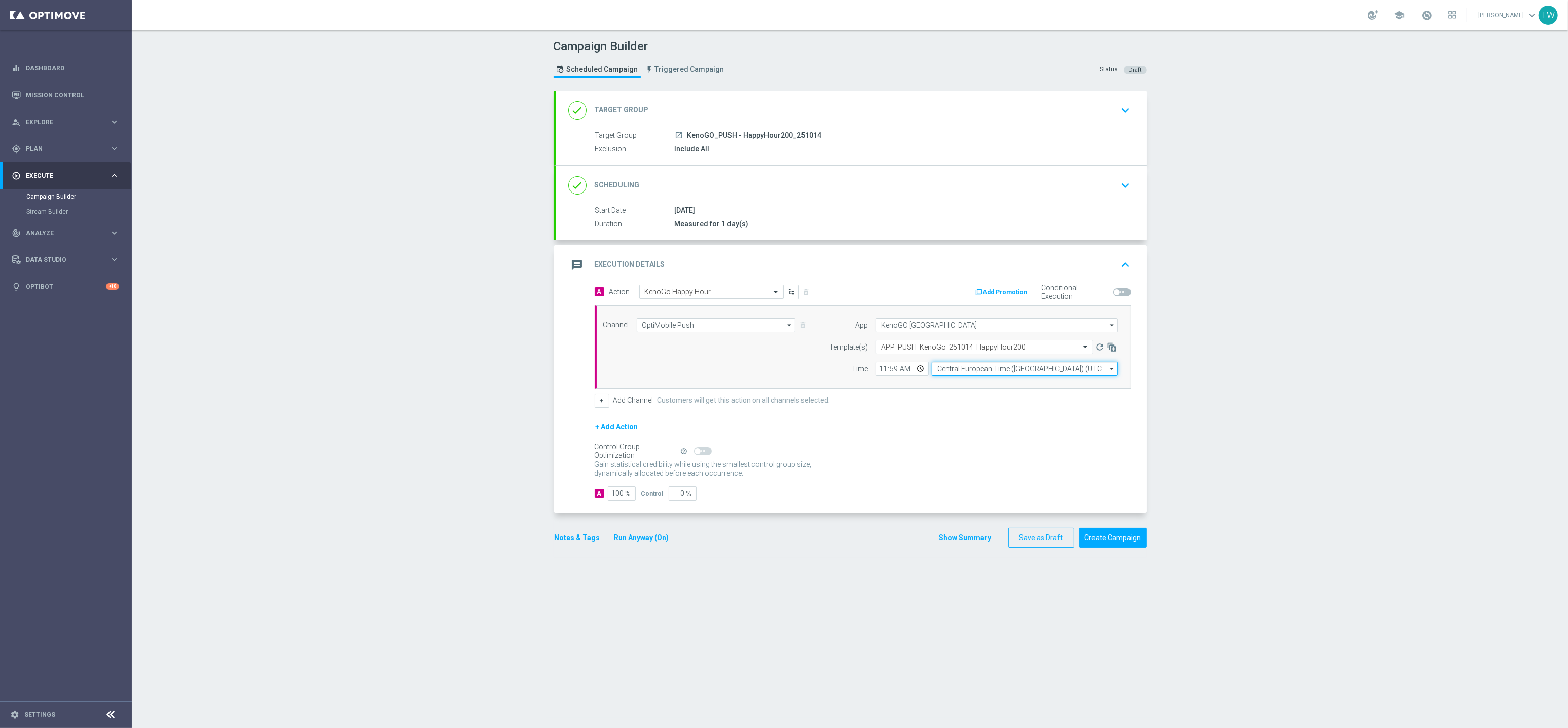
click at [1016, 370] on input "Central European Time (Budapest) (UTC +02:00)" at bounding box center [1025, 369] width 186 height 14
click at [1016, 389] on div "Eastern Australia Time (Sydney) (UTC +11:00)" at bounding box center [1025, 383] width 186 height 15
type input "Eastern Australia Time (Sydney) (UTC +11:00)"
click at [1018, 421] on div "+ Add Action" at bounding box center [862, 433] width 536 height 25
click at [1108, 524] on form "done Target Group keyboard_arrow_down Target Group launch KenoGO_PUSH - HappyHo…" at bounding box center [850, 319] width 593 height 458
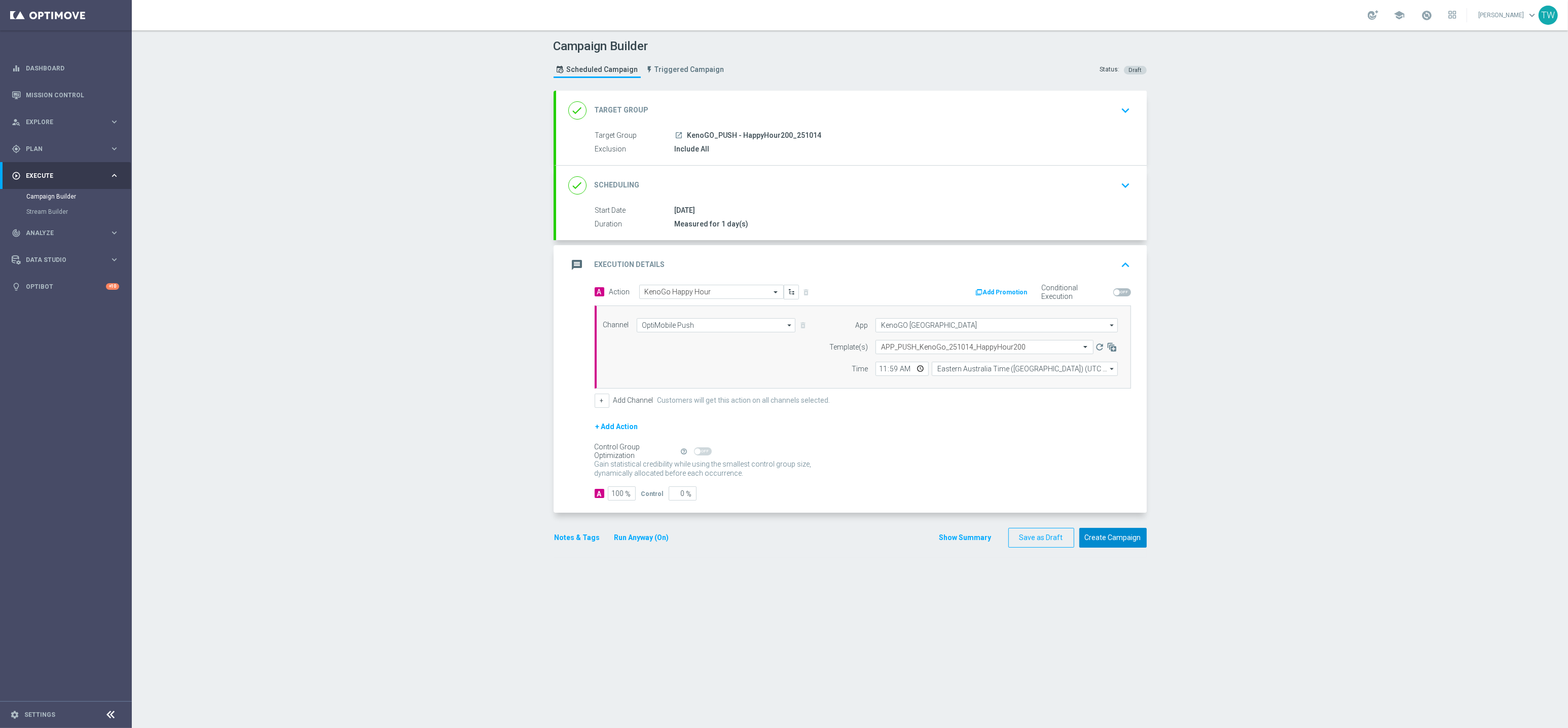
click at [1110, 539] on button "Create Campaign" at bounding box center [1112, 538] width 67 height 20
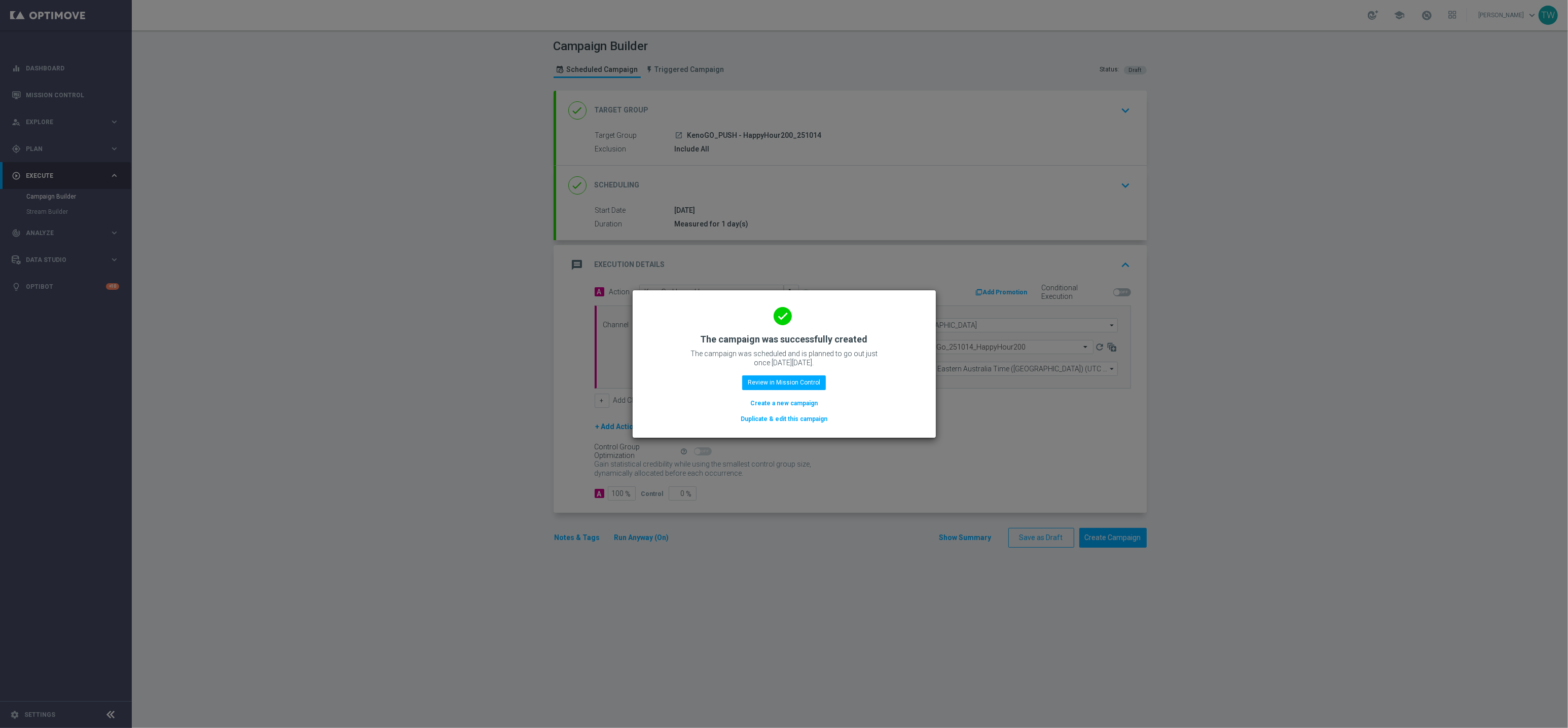
click at [788, 421] on button "Duplicate & edit this campaign" at bounding box center [783, 419] width 88 height 11
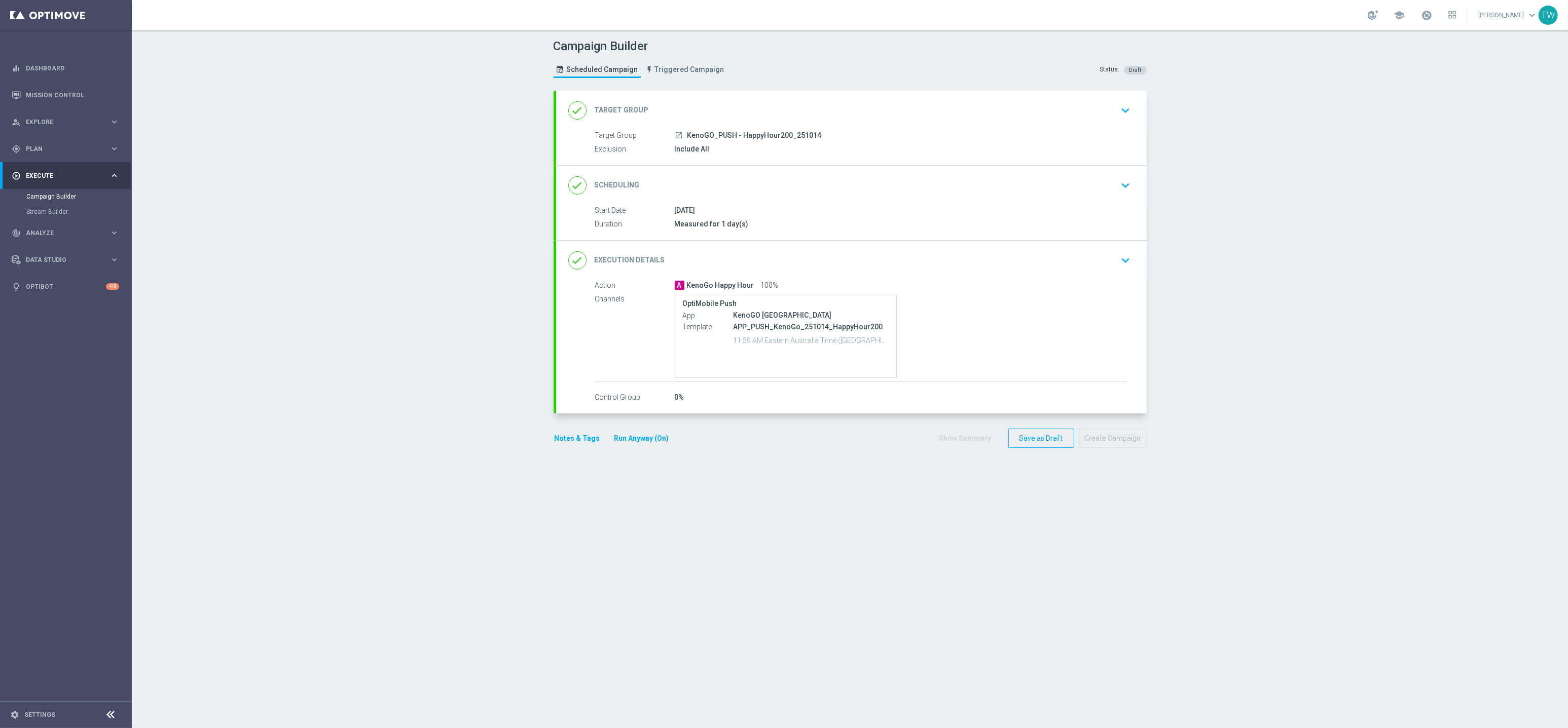
click at [822, 89] on div "Campaign Builder Scheduled Campaign Triggered Campaign Status: Draft done Targe…" at bounding box center [850, 380] width 1436 height 698
drag, startPoint x: 794, startPoint y: 115, endPoint x: 738, endPoint y: 142, distance: 62.2
click at [794, 115] on div "done Target Group keyboard_arrow_down" at bounding box center [850, 110] width 566 height 19
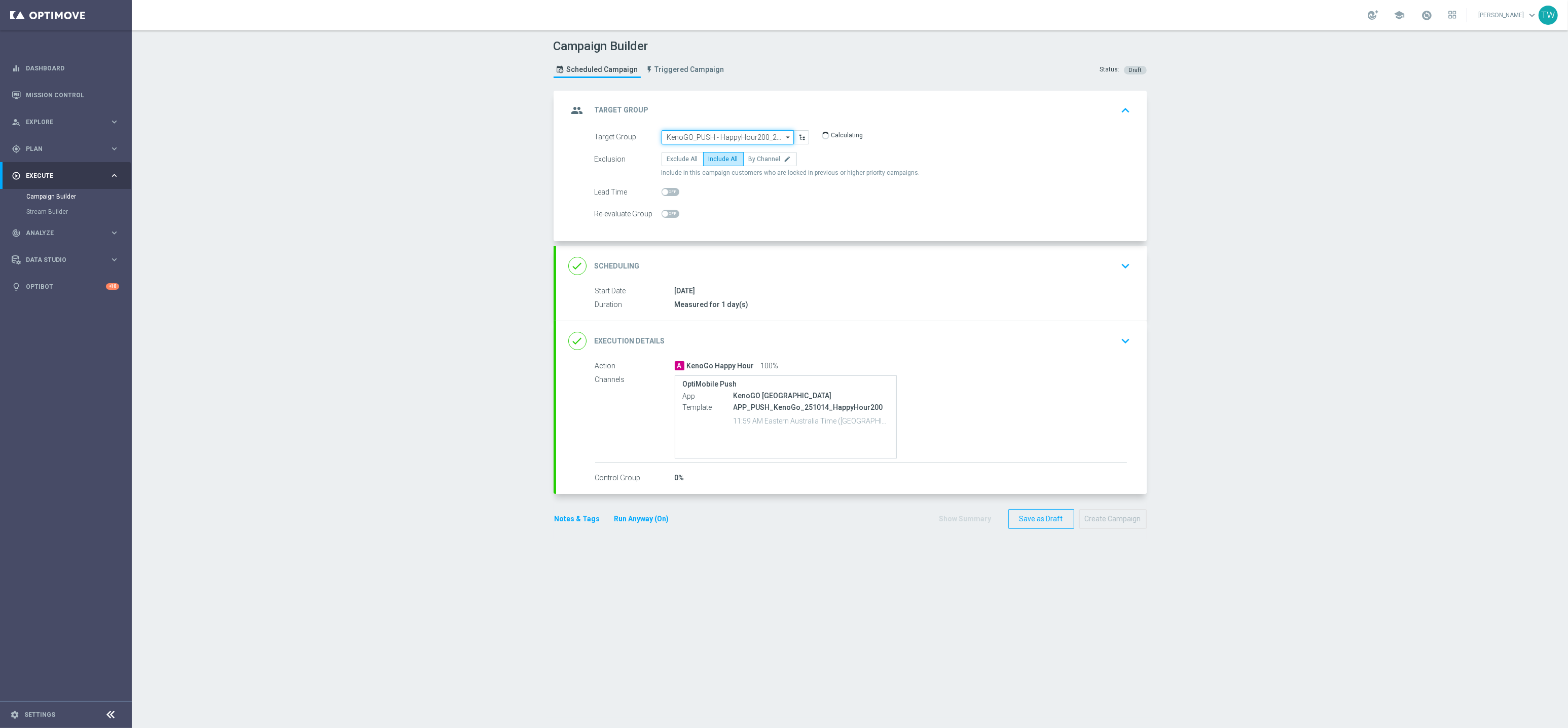
click at [729, 135] on input "KenoGO_PUSH - HappyHour200_251014" at bounding box center [727, 137] width 132 height 14
click at [757, 219] on div "KenoGO_PUSH - HappyHour100_251014" at bounding box center [721, 218] width 109 height 9
type input "KenoGO_PUSH - HappyHour100_251014"
click at [813, 328] on div "done Execution Details keyboard_arrow_down" at bounding box center [850, 340] width 591 height 39
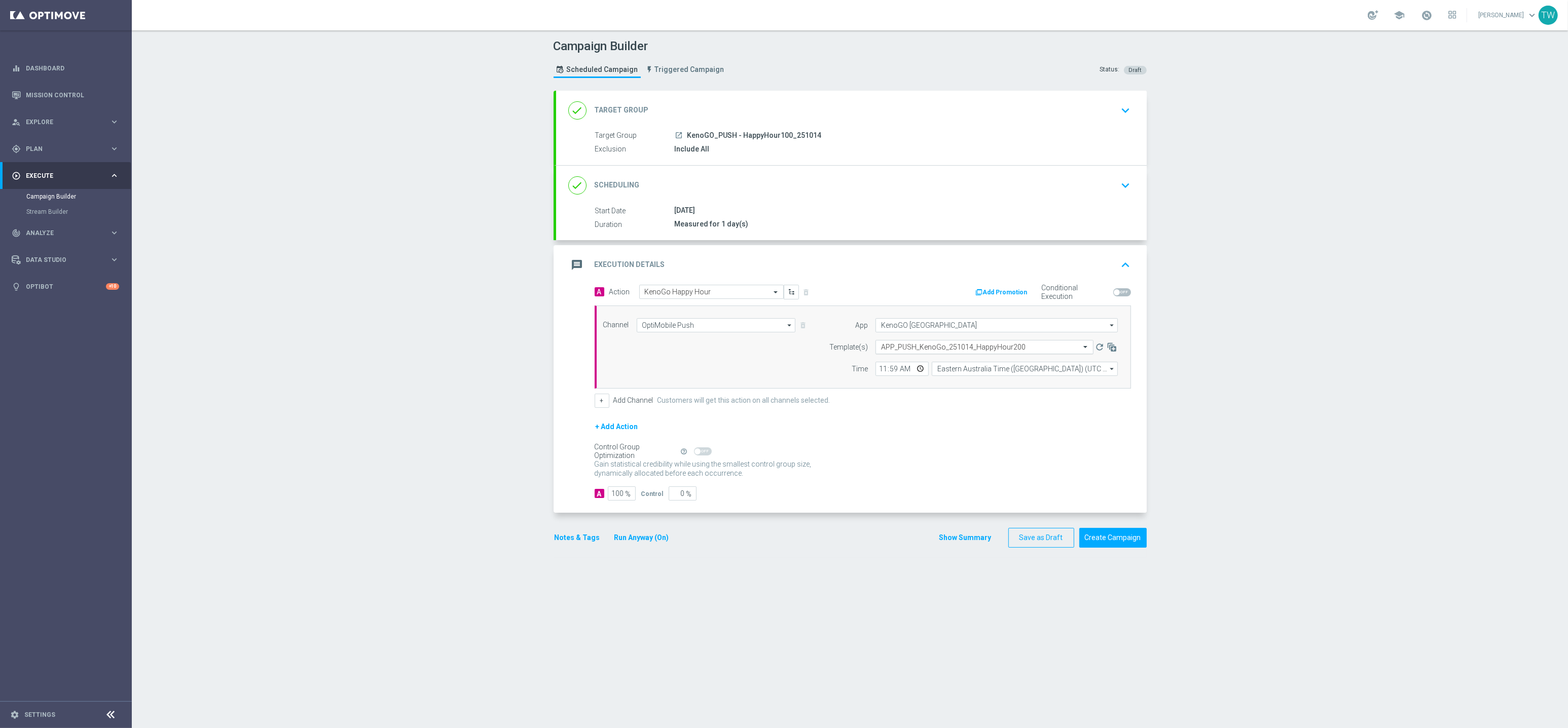
click at [923, 343] on input "text" at bounding box center [974, 347] width 186 height 9
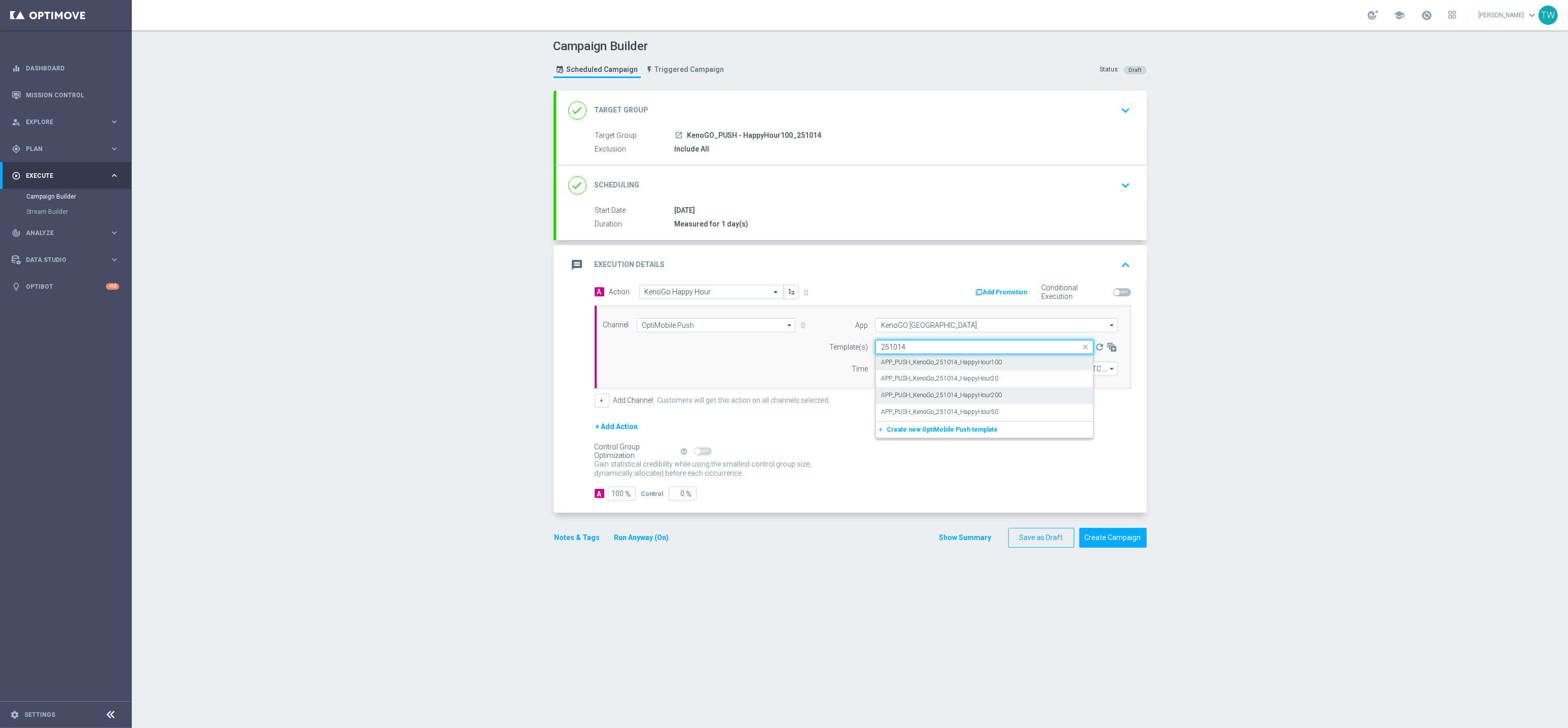
click at [1000, 357] on div "APP_PUSH_KenoGo_251014_HappyHour100" at bounding box center [984, 362] width 206 height 17
type input "251014"
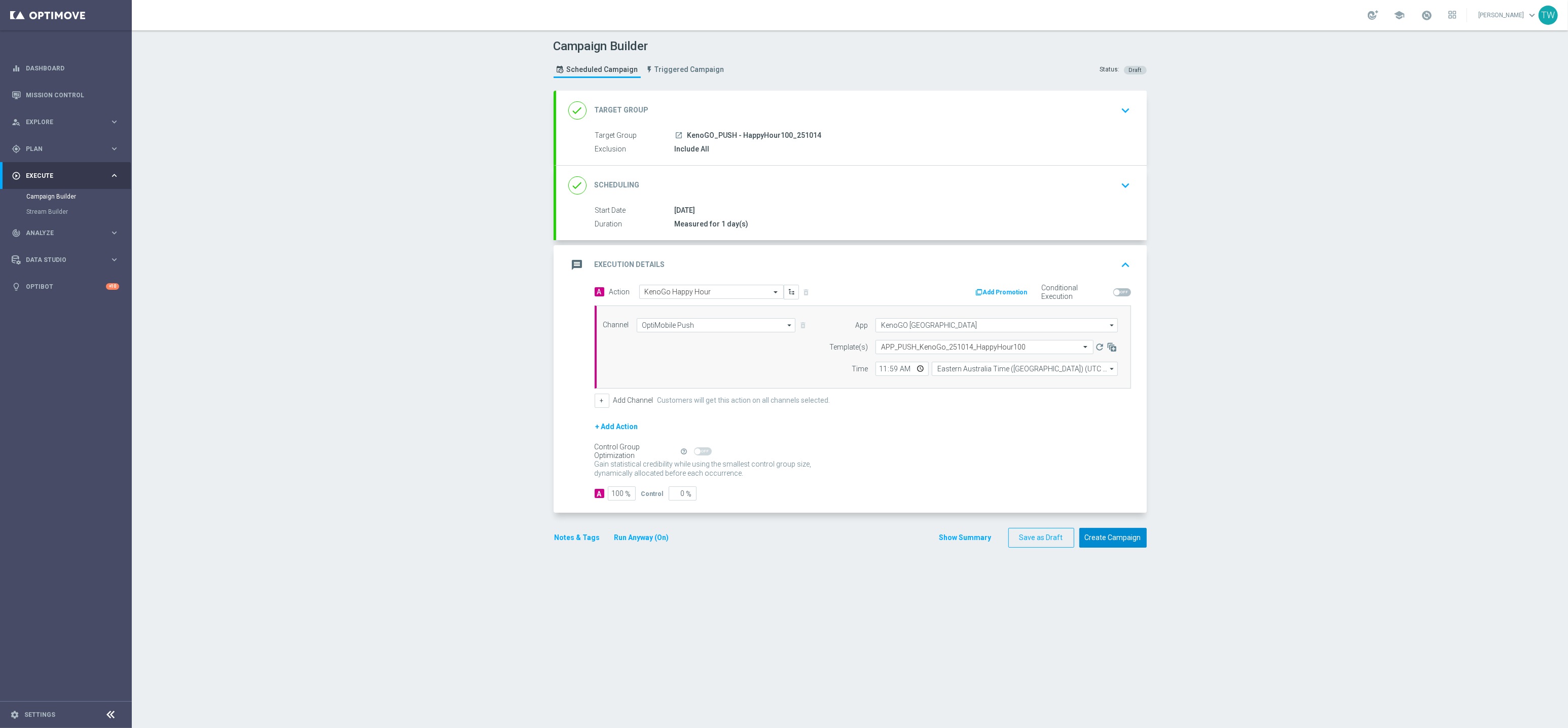
click at [1124, 536] on button "Create Campaign" at bounding box center [1112, 538] width 67 height 20
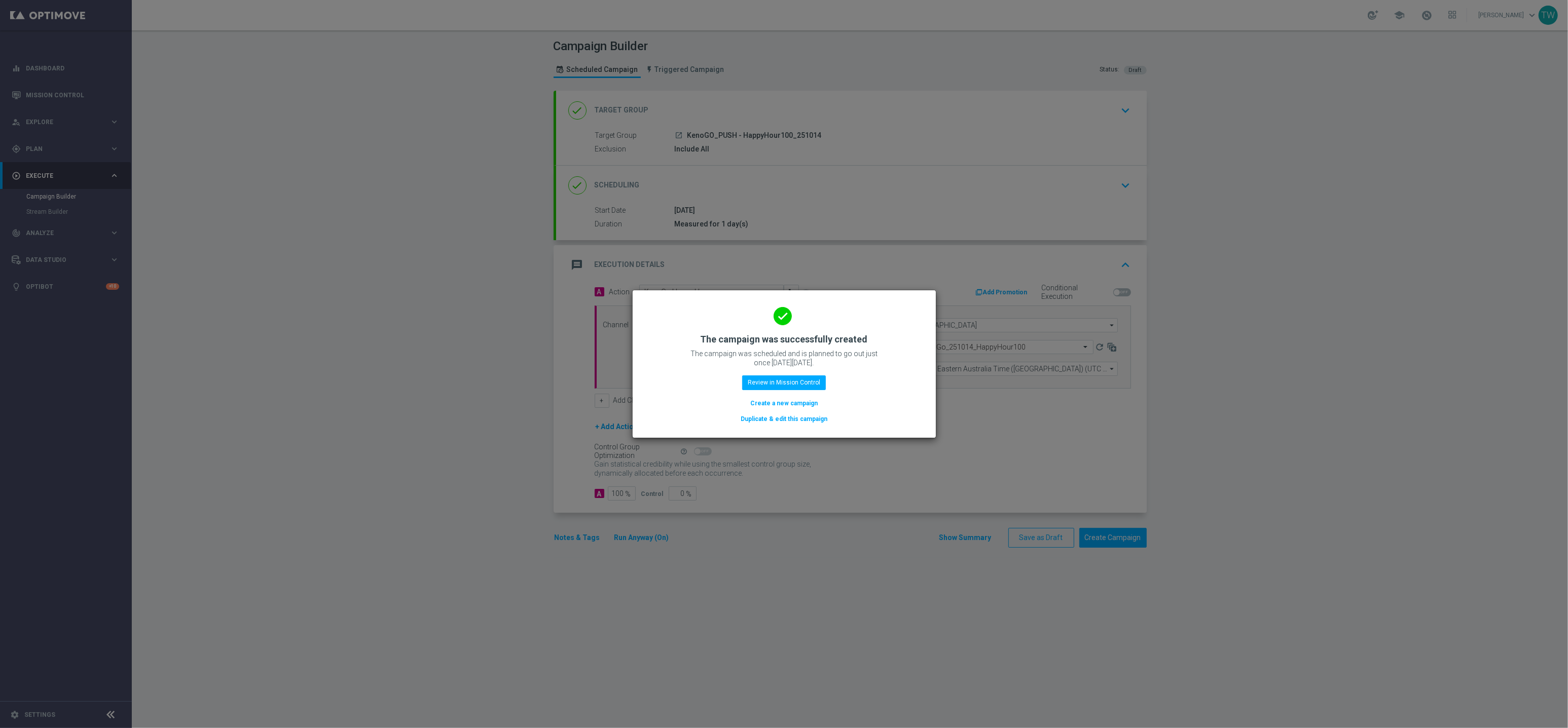
click at [780, 416] on button "Duplicate & edit this campaign" at bounding box center [783, 419] width 88 height 11
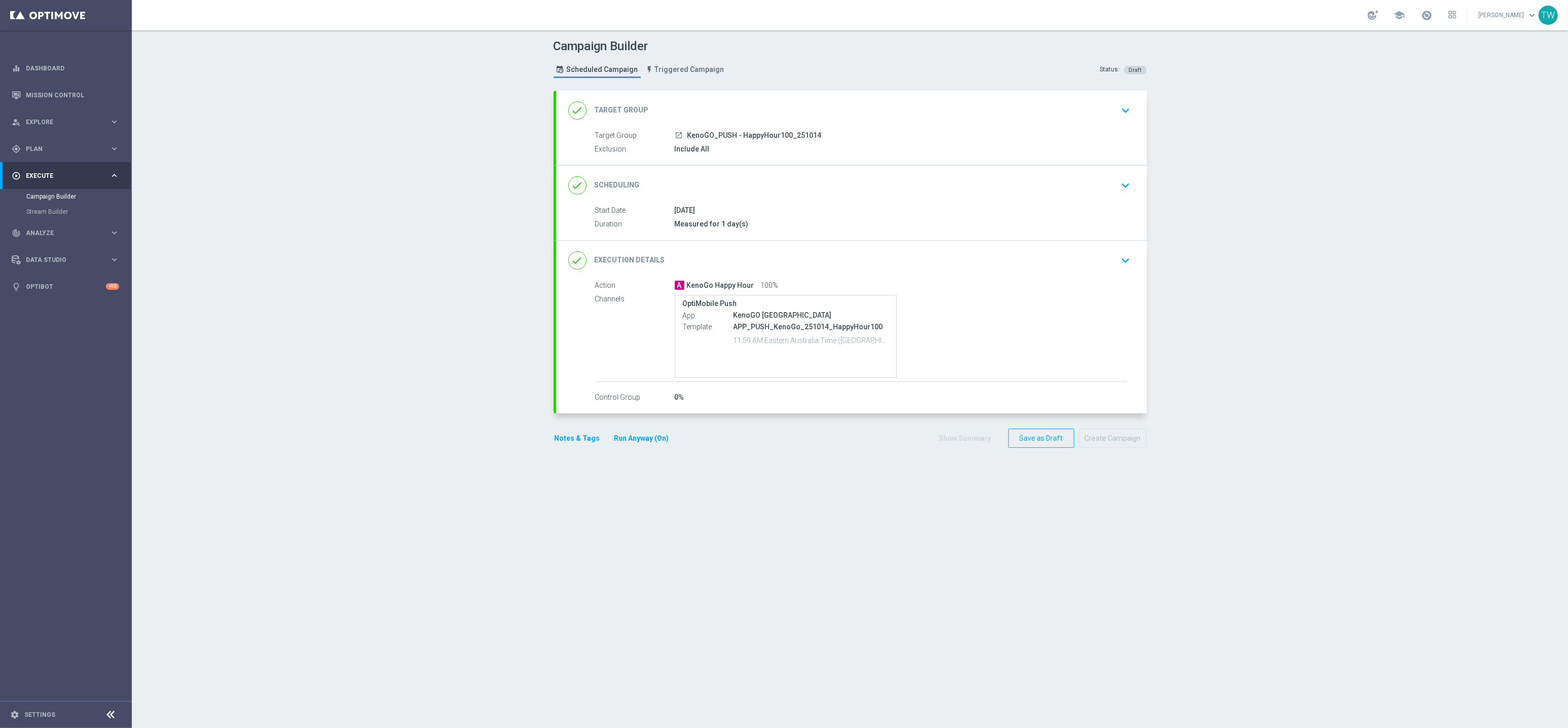
drag, startPoint x: 768, startPoint y: 106, endPoint x: 766, endPoint y: 112, distance: 6.3
click at [768, 109] on div "done Target Group keyboard_arrow_down" at bounding box center [850, 110] width 566 height 19
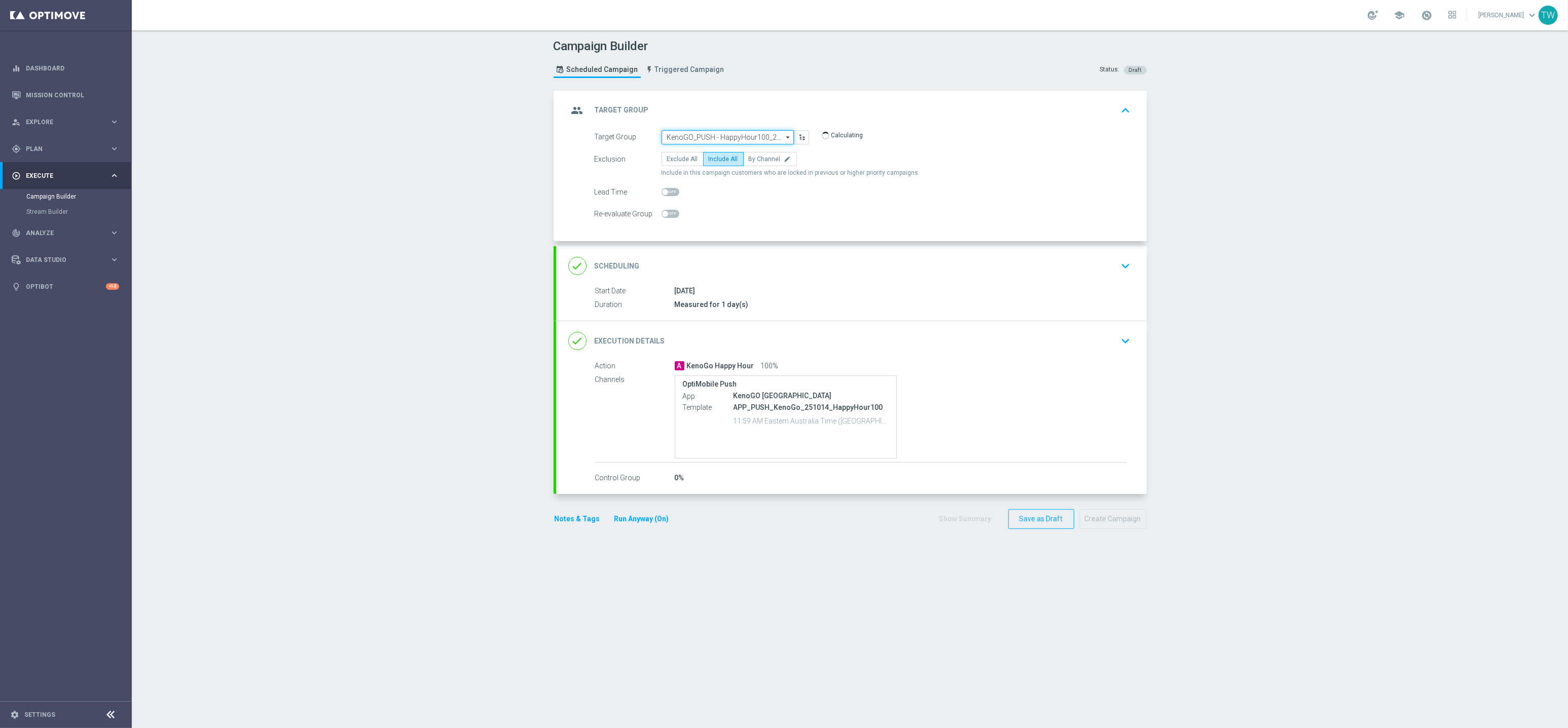
click at [759, 133] on input "KenoGO_PUSH - HappyHour100_251014" at bounding box center [727, 137] width 132 height 14
click at [760, 196] on div "KenoGO_PUSH - HappyHour50_251014" at bounding box center [719, 195] width 106 height 9
type input "KenoGO_PUSH - HappyHour50_251014"
click at [871, 341] on div "done Execution Details keyboard_arrow_down" at bounding box center [850, 340] width 566 height 19
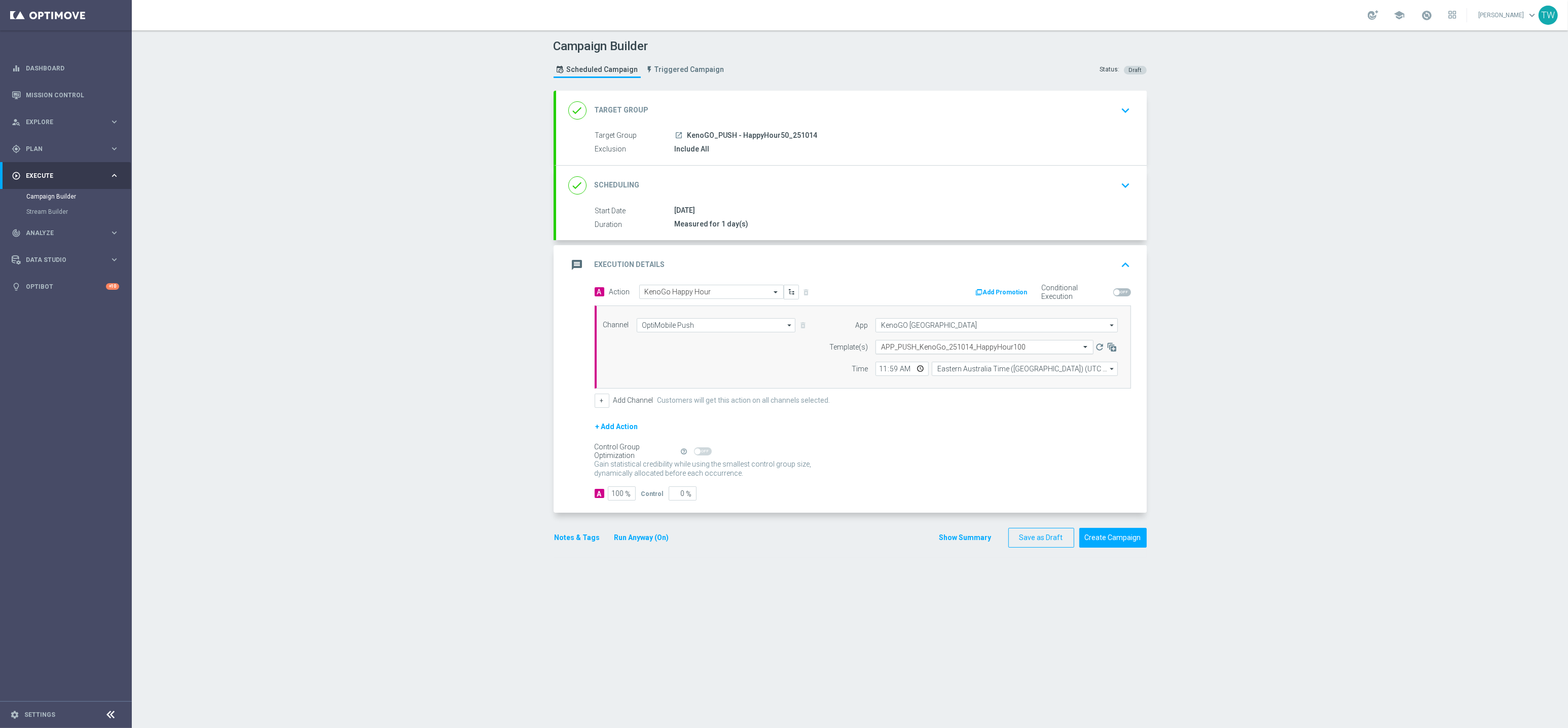
click at [1000, 347] on input "text" at bounding box center [974, 347] width 186 height 9
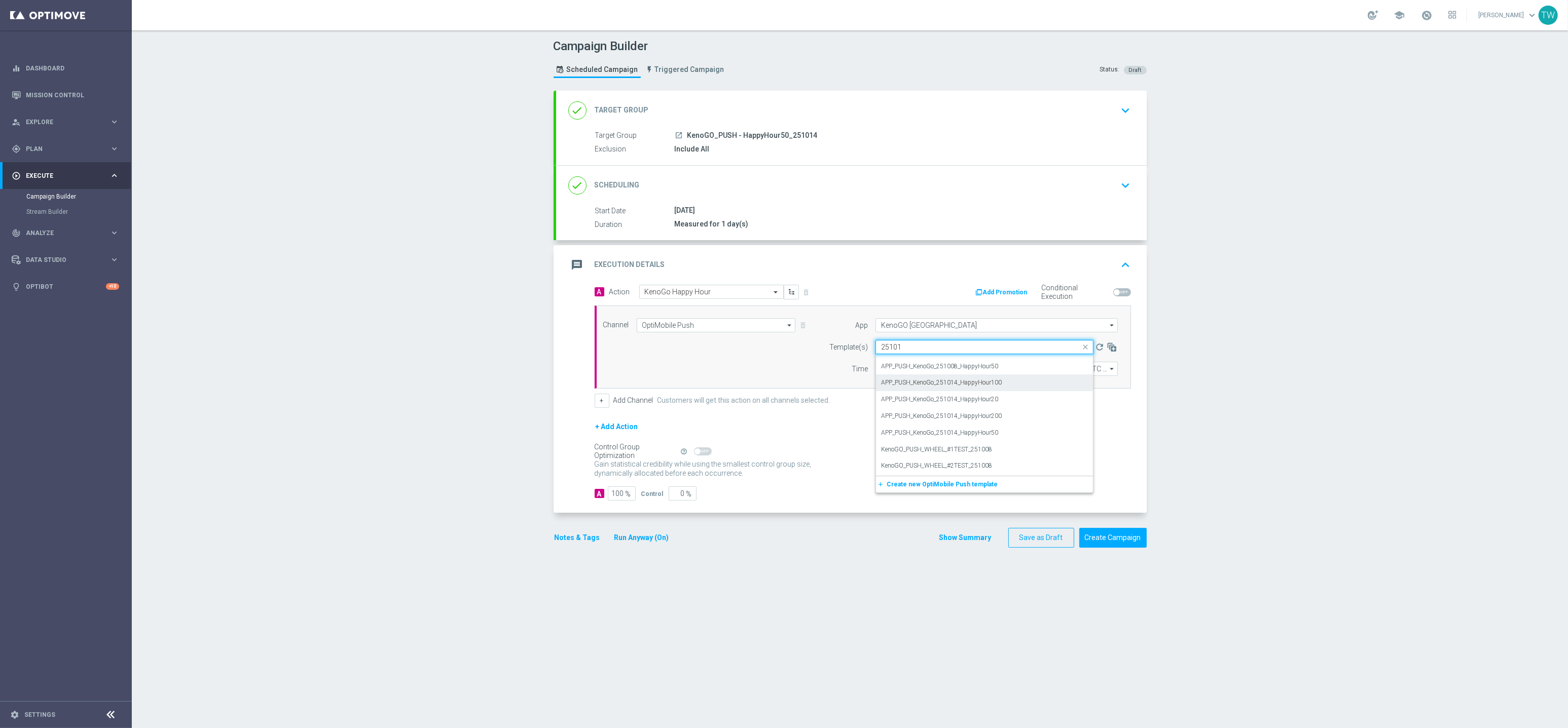
scroll to position [0, 0]
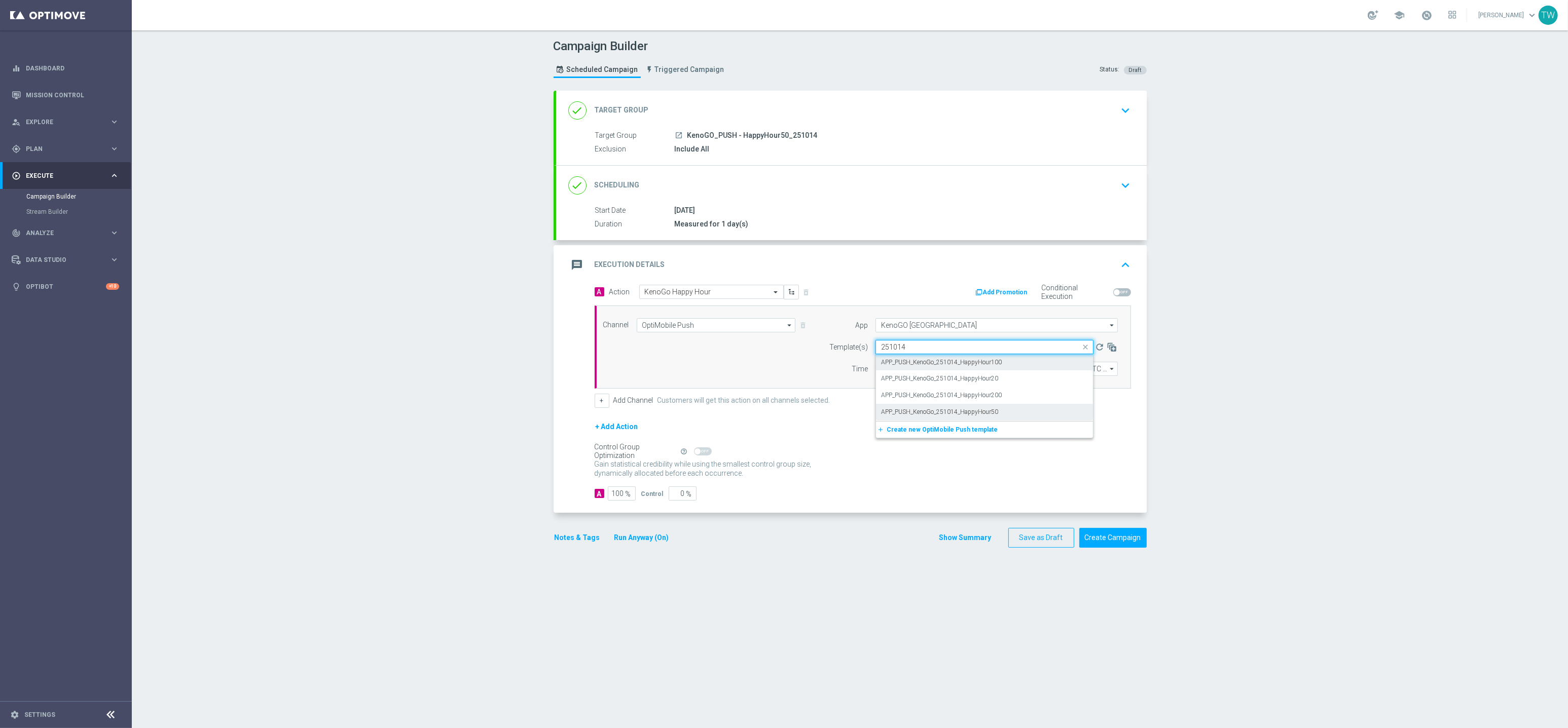
click at [1044, 404] on div "APP_PUSH_KenoGo_251014_HappyHour50" at bounding box center [984, 412] width 206 height 17
type input "251014"
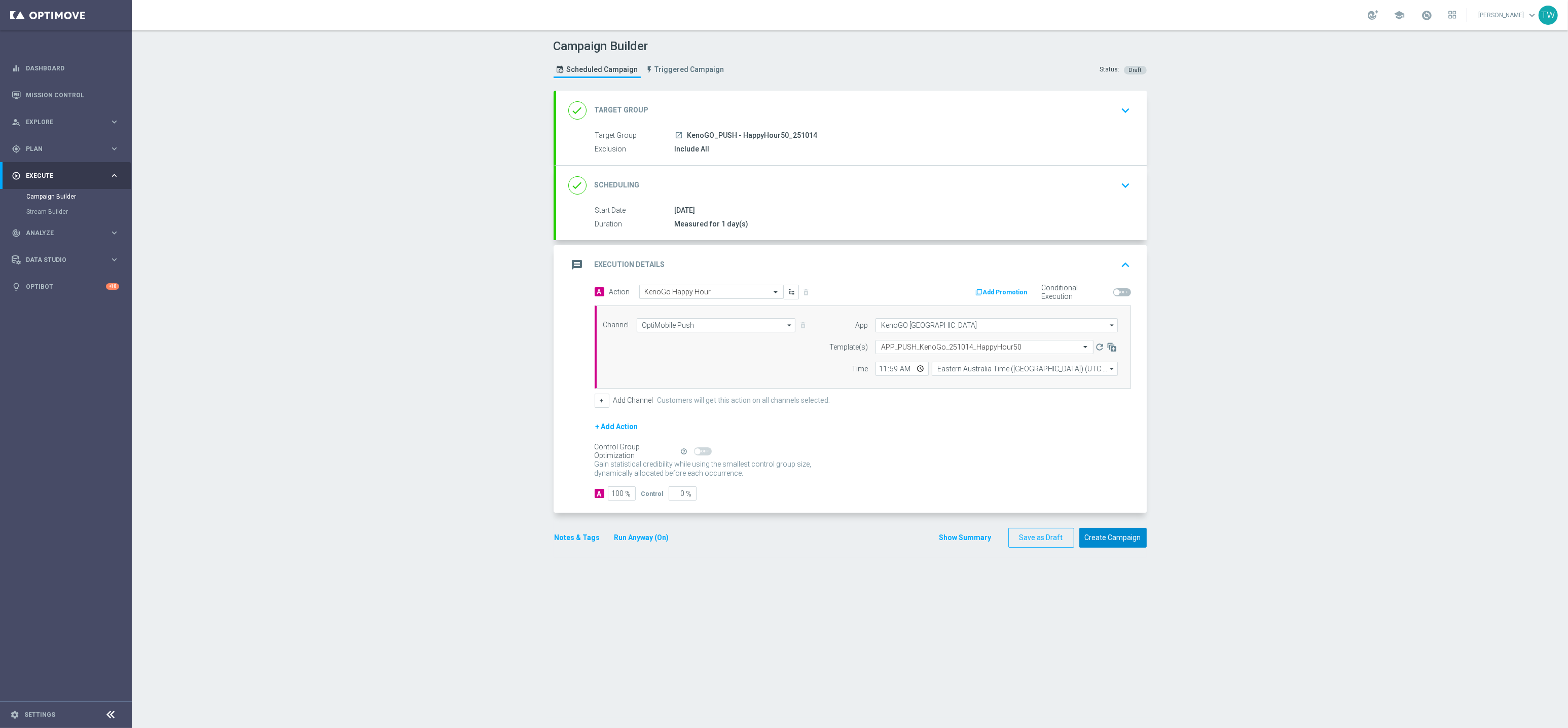
click at [1113, 538] on button "Create Campaign" at bounding box center [1112, 538] width 67 height 20
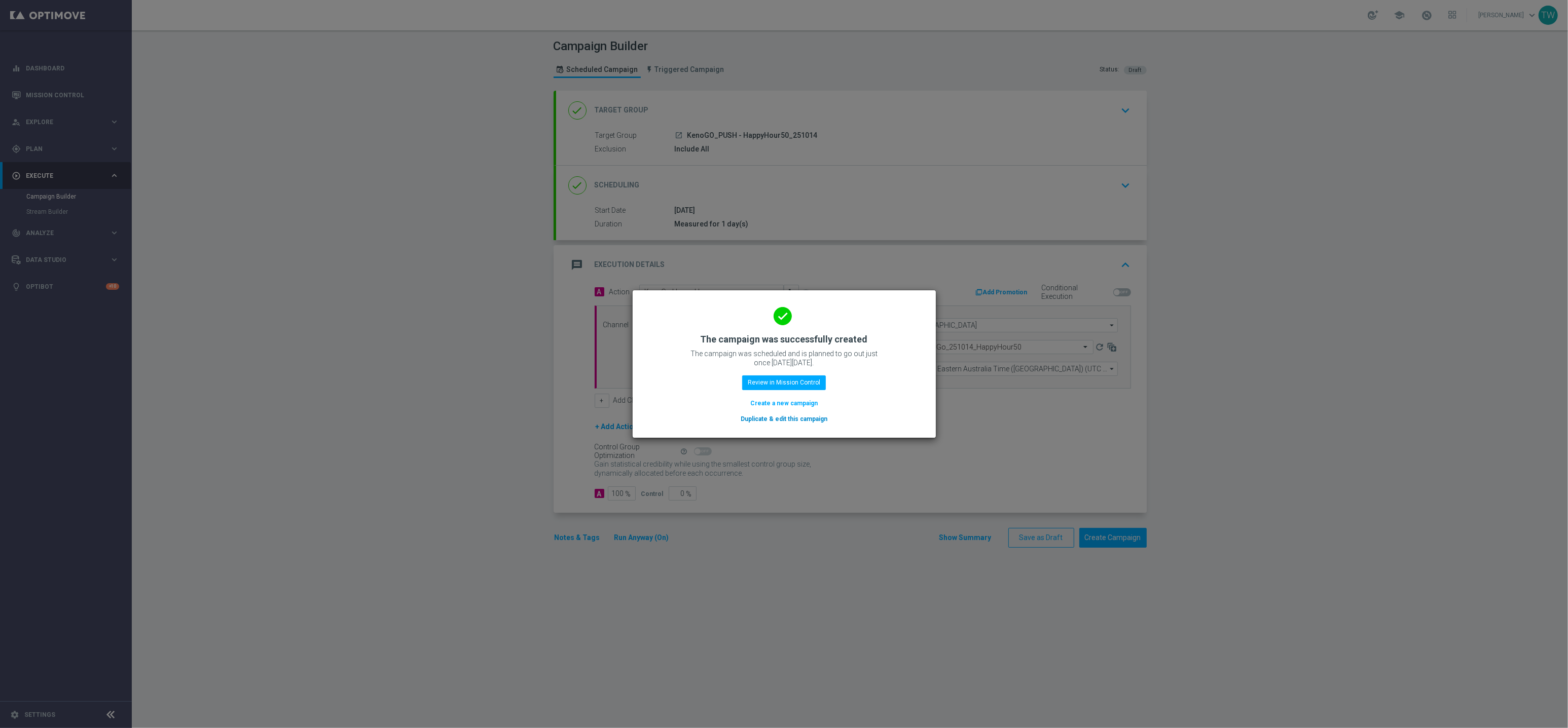
click at [804, 426] on div "done The campaign was successfully created The campaign was scheduled and is pl…" at bounding box center [784, 364] width 303 height 147
click at [804, 421] on button "Duplicate & edit this campaign" at bounding box center [783, 419] width 88 height 11
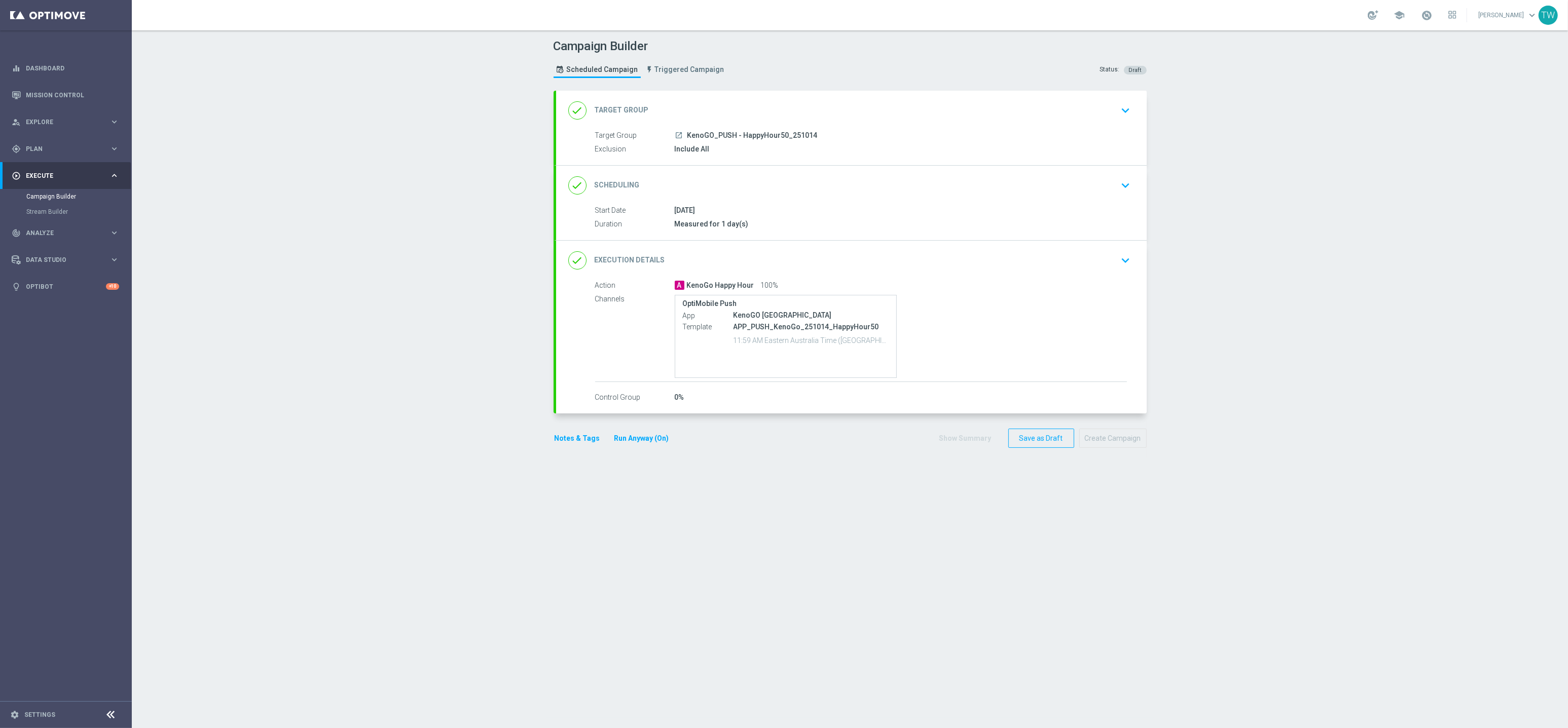
drag, startPoint x: 770, startPoint y: 85, endPoint x: 766, endPoint y: 100, distance: 15.5
click at [770, 87] on header "Campaign Builder Scheduled Campaign Triggered Campaign Status: Draft" at bounding box center [850, 60] width 1436 height 60
drag, startPoint x: 765, startPoint y: 101, endPoint x: 740, endPoint y: 125, distance: 34.7
click at [765, 102] on div "done Target Group keyboard_arrow_down" at bounding box center [850, 110] width 566 height 19
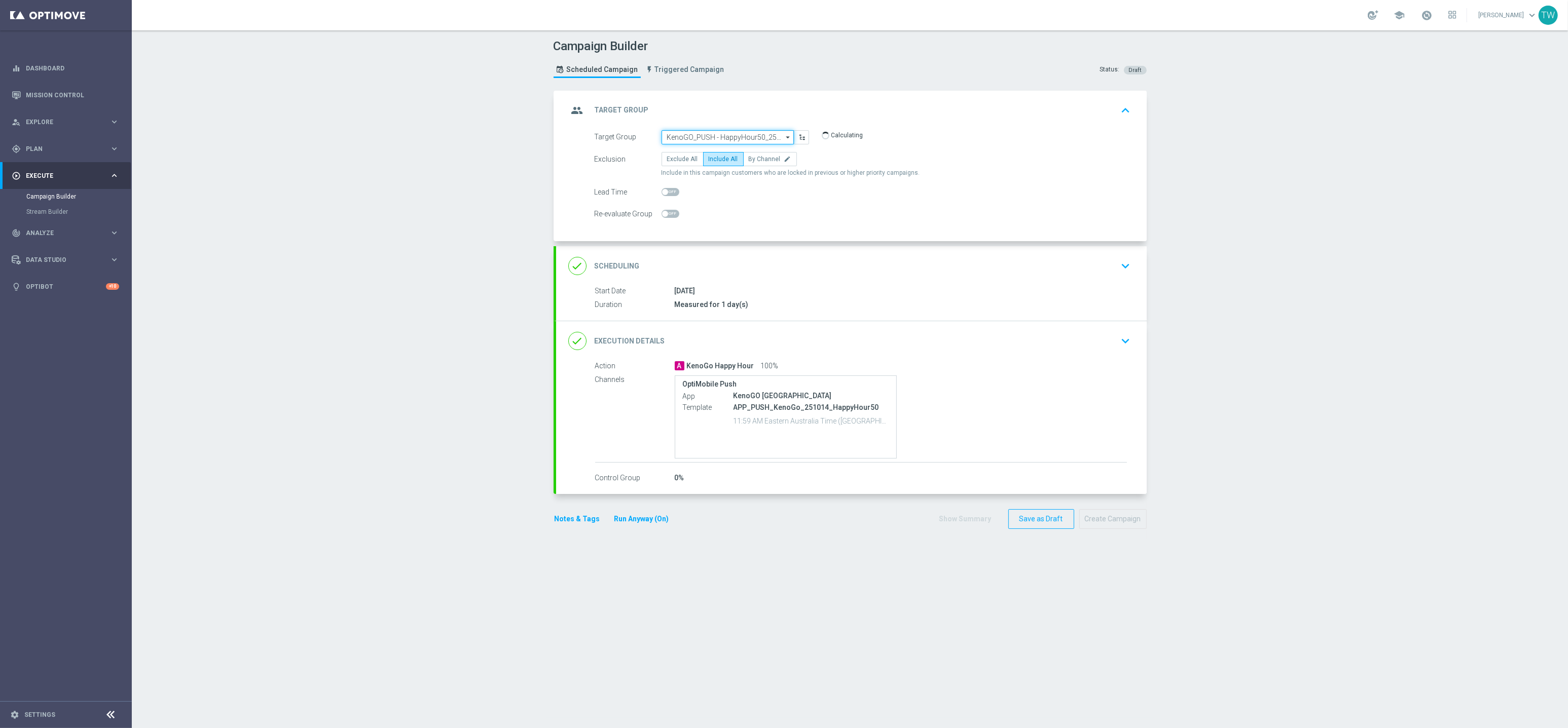
click at [734, 133] on input "KenoGO_PUSH - HappyHour50_251014" at bounding box center [727, 137] width 132 height 14
click at [758, 203] on div "KenoGO_PUSH - HappyHour20_251014" at bounding box center [719, 202] width 106 height 9
type input "KenoGO_PUSH - HappyHour20_251014"
click at [859, 346] on div "done Execution Details keyboard_arrow_down" at bounding box center [850, 340] width 566 height 19
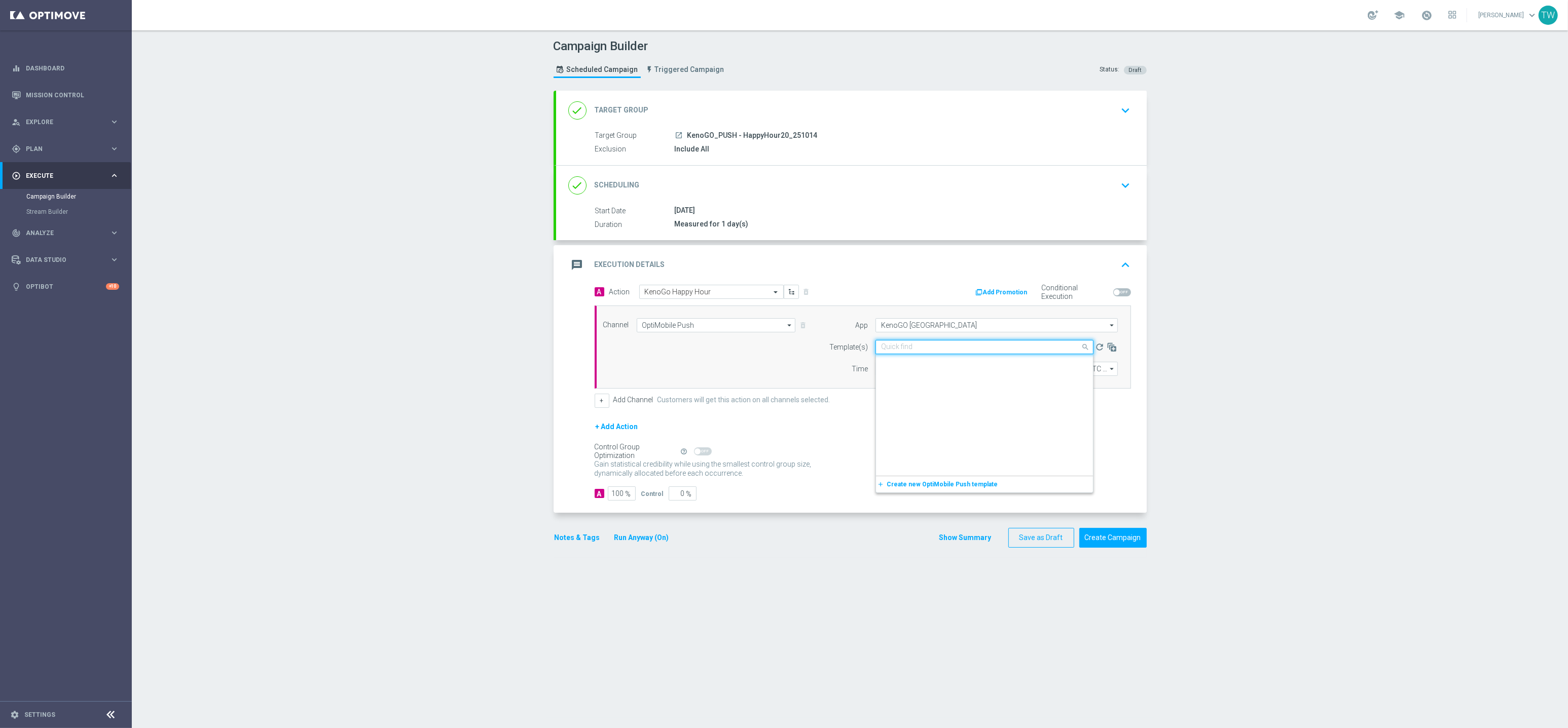
click at [1040, 349] on input "text" at bounding box center [974, 347] width 186 height 9
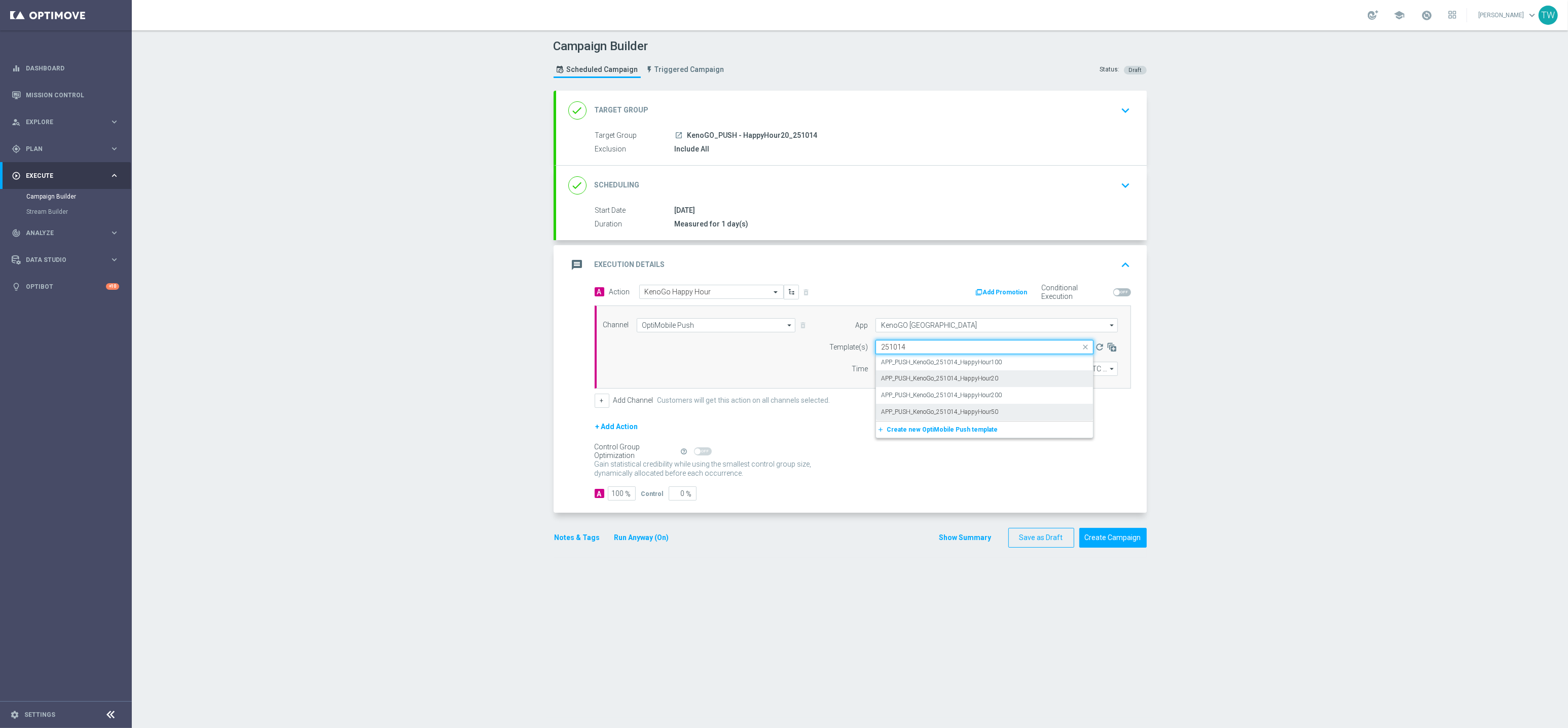
click at [1063, 378] on div "APP_PUSH_KenoGo_251014_HappyHour20" at bounding box center [984, 378] width 206 height 17
type input "251014"
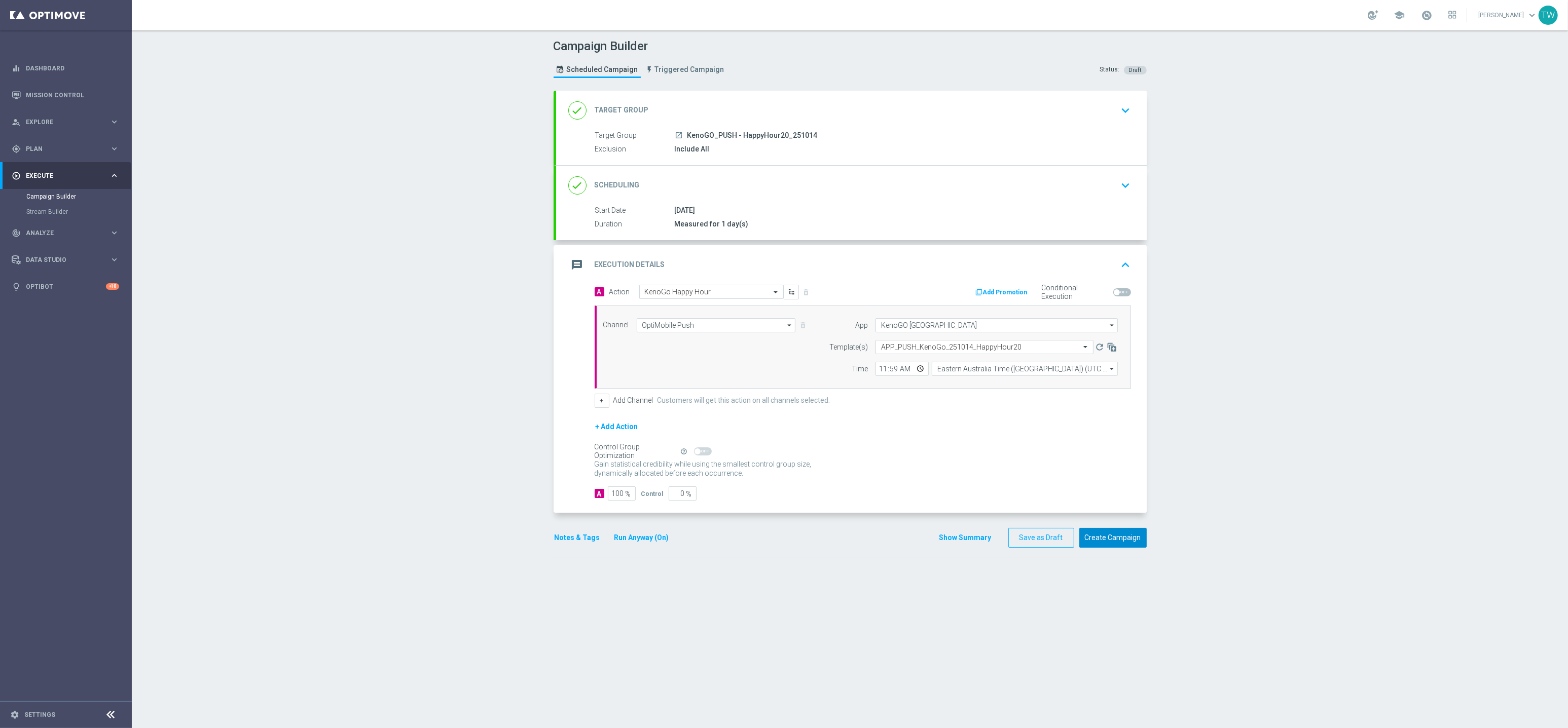
click at [1113, 536] on button "Create Campaign" at bounding box center [1112, 538] width 67 height 20
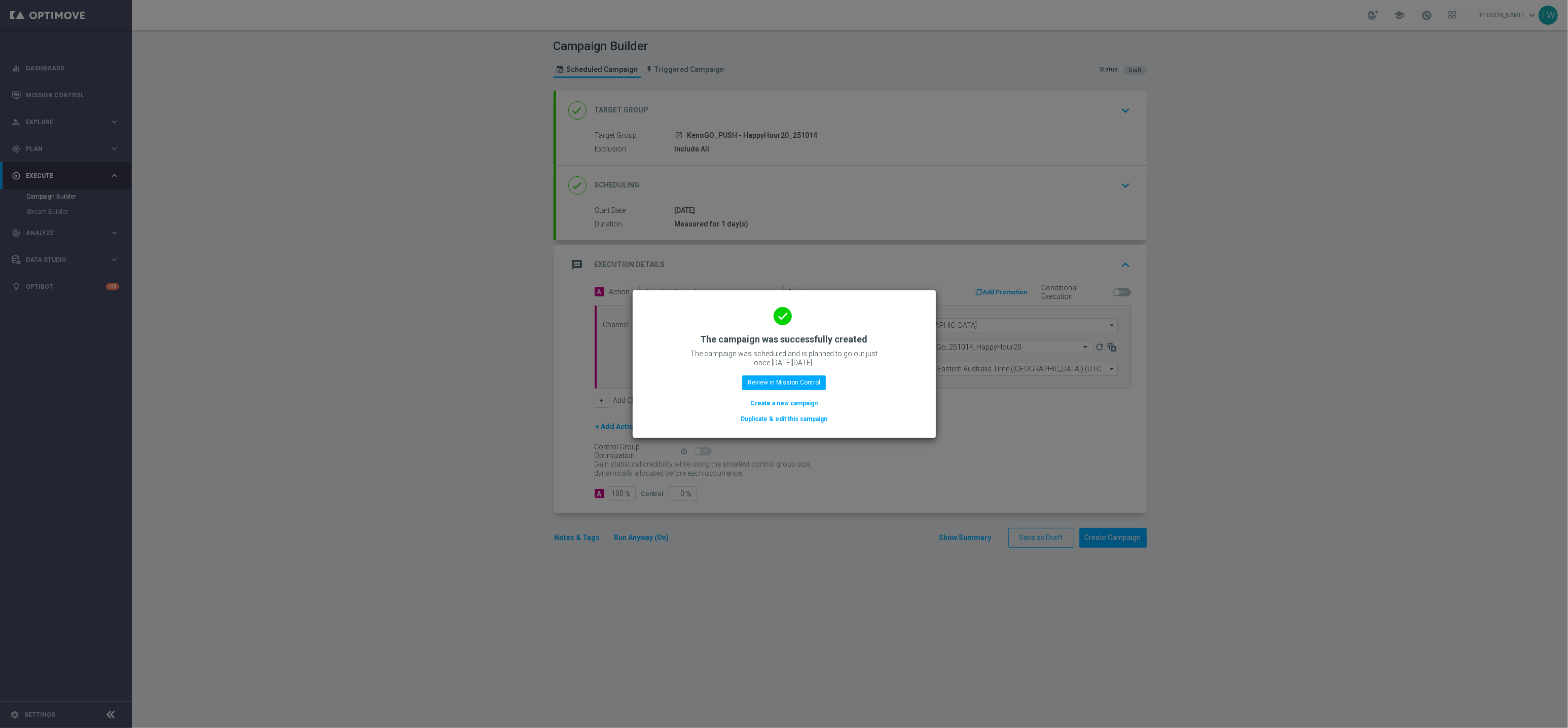
click at [807, 420] on button "Duplicate & edit this campaign" at bounding box center [783, 419] width 88 height 11
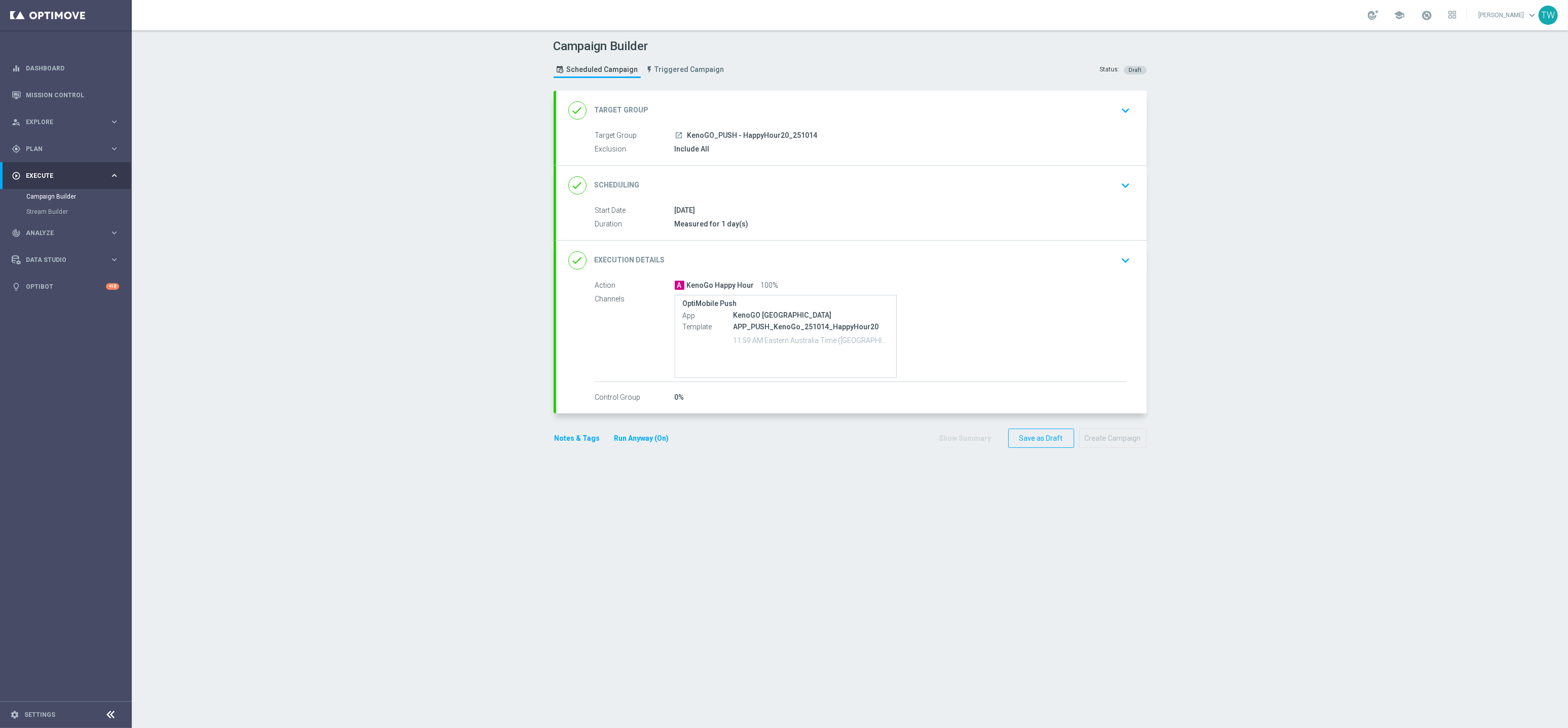
drag, startPoint x: 805, startPoint y: 105, endPoint x: 781, endPoint y: 133, distance: 36.9
click at [805, 105] on div "done Target Group keyboard_arrow_down" at bounding box center [850, 110] width 566 height 19
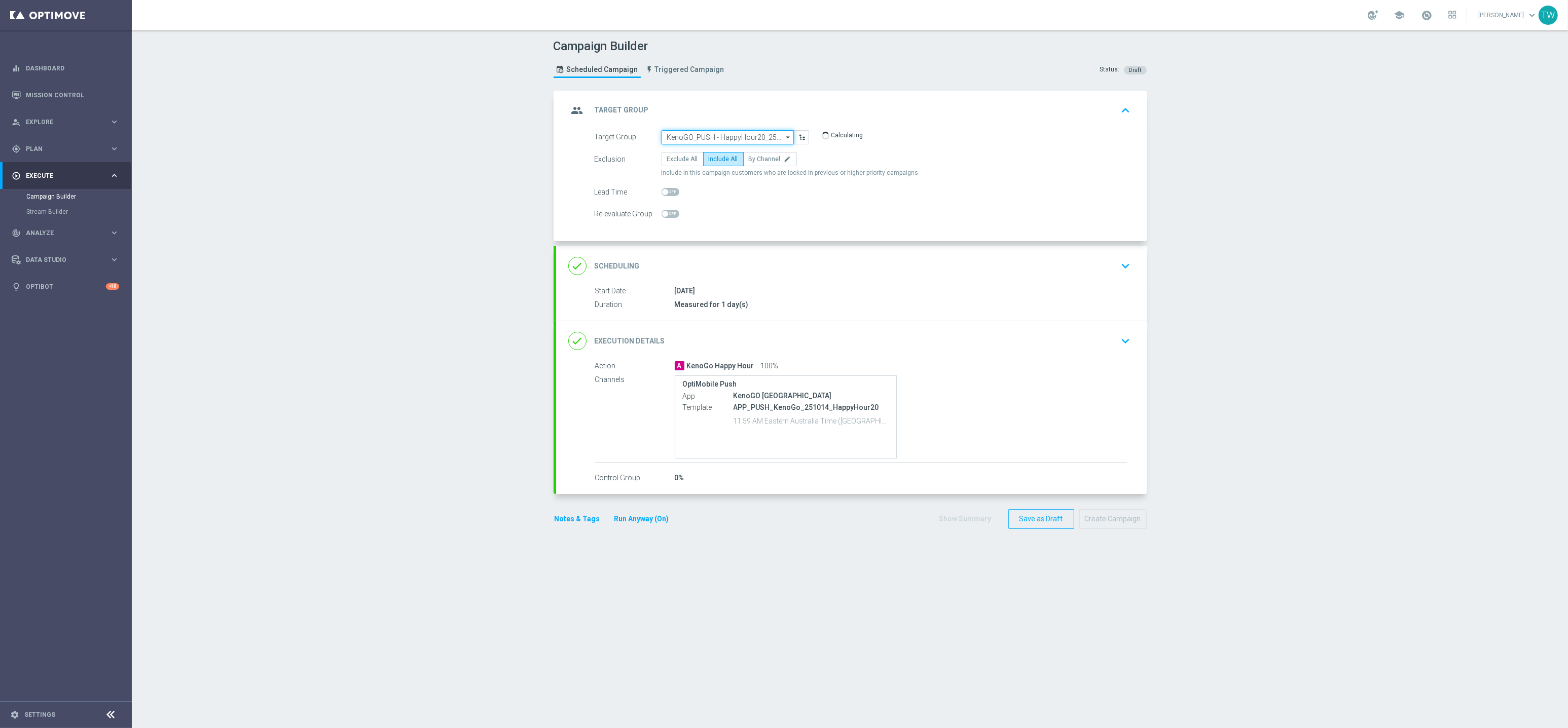
click at [763, 135] on input "KenoGO_PUSH - HappyHour20_251014" at bounding box center [727, 137] width 132 height 14
click at [746, 178] on div "KenoGO_SMS - HappyHour200_251014" at bounding box center [720, 177] width 107 height 9
type input "KenoGO_SMS - HappyHour200_251014"
click at [822, 326] on div "done Execution Details keyboard_arrow_down" at bounding box center [850, 340] width 591 height 39
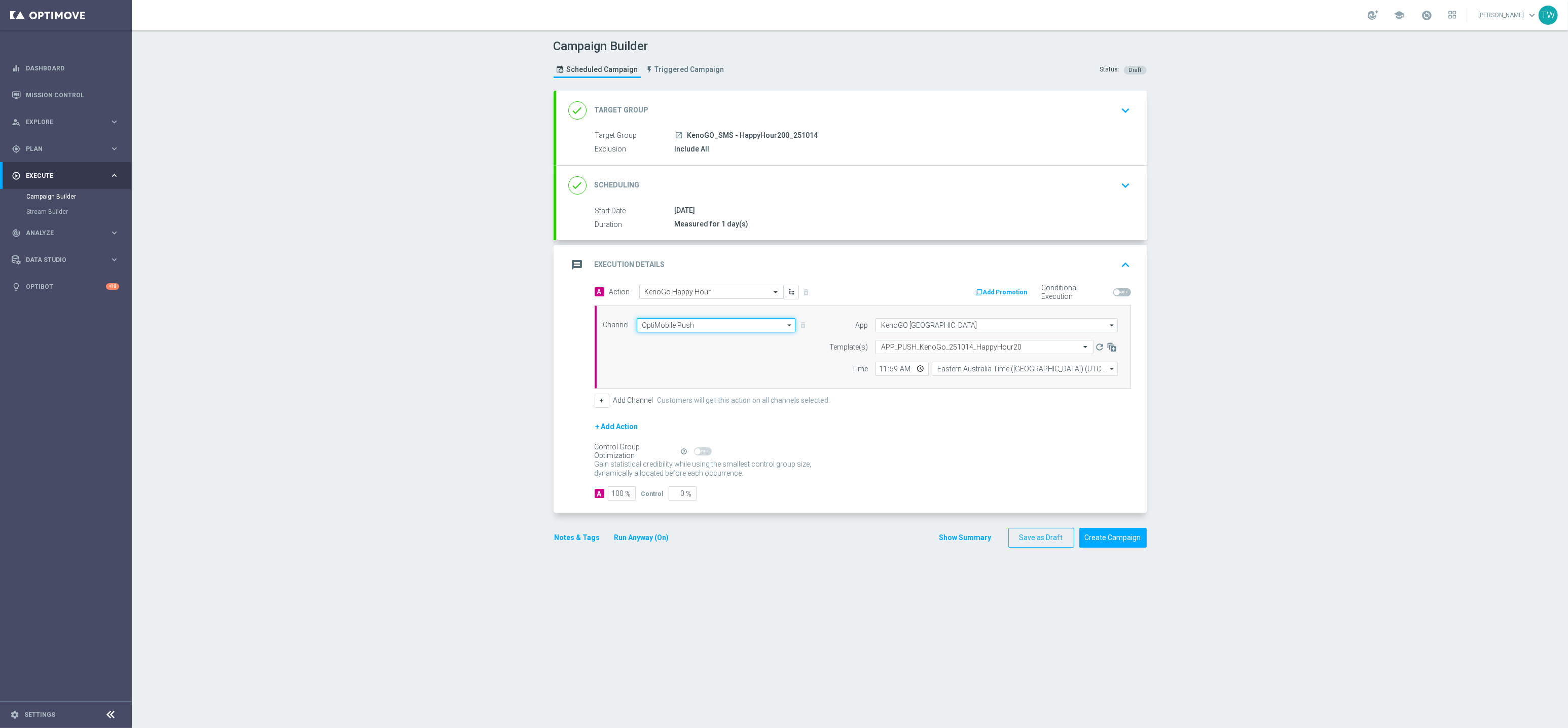
click at [730, 326] on input "OptiMobile Push" at bounding box center [717, 326] width 159 height 14
click at [712, 409] on div "Vonage" at bounding box center [712, 414] width 151 height 15
type input "Vonage"
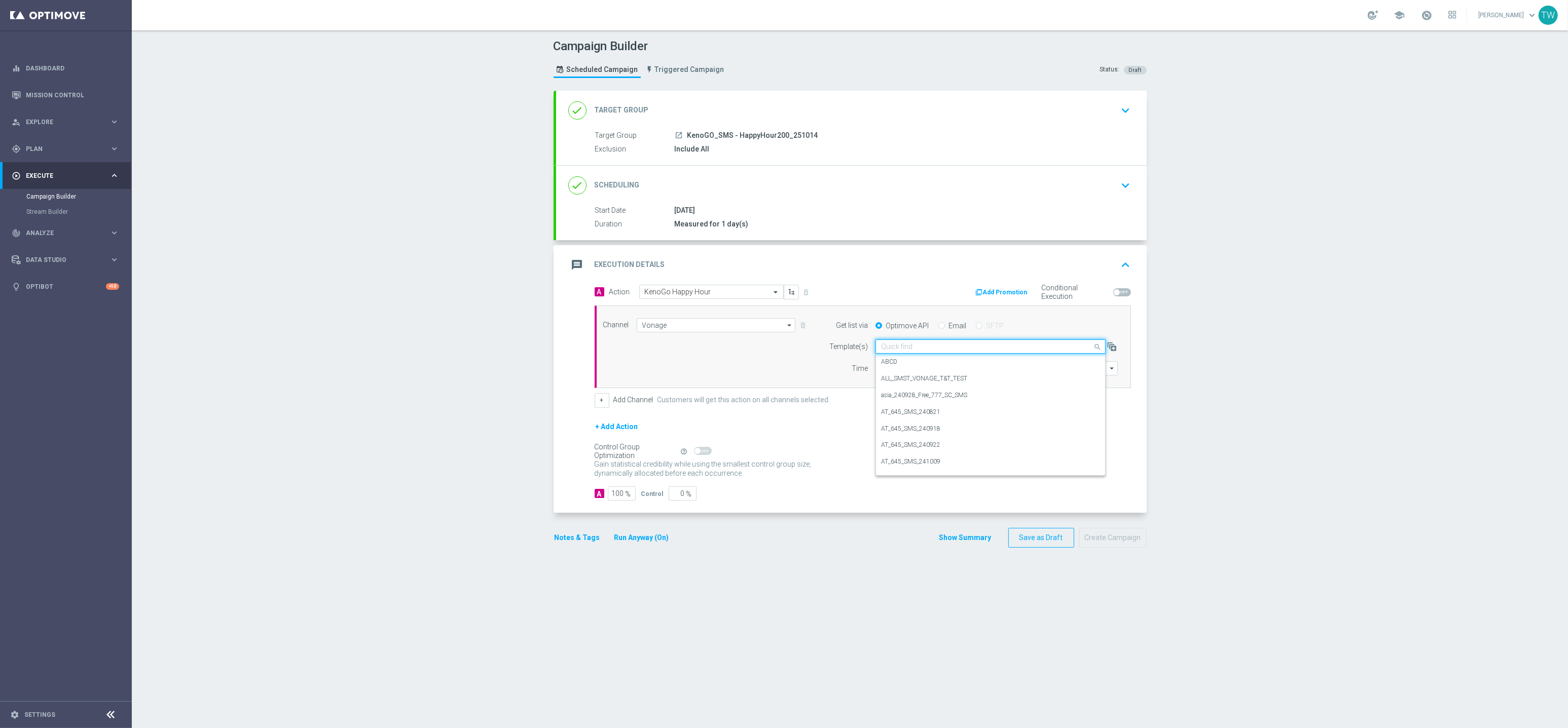
click at [915, 348] on input "text" at bounding box center [980, 347] width 199 height 9
click at [981, 376] on label "AU_SMS_KenoGO_251014_HappyHour200" at bounding box center [939, 379] width 116 height 9
type input "251014"
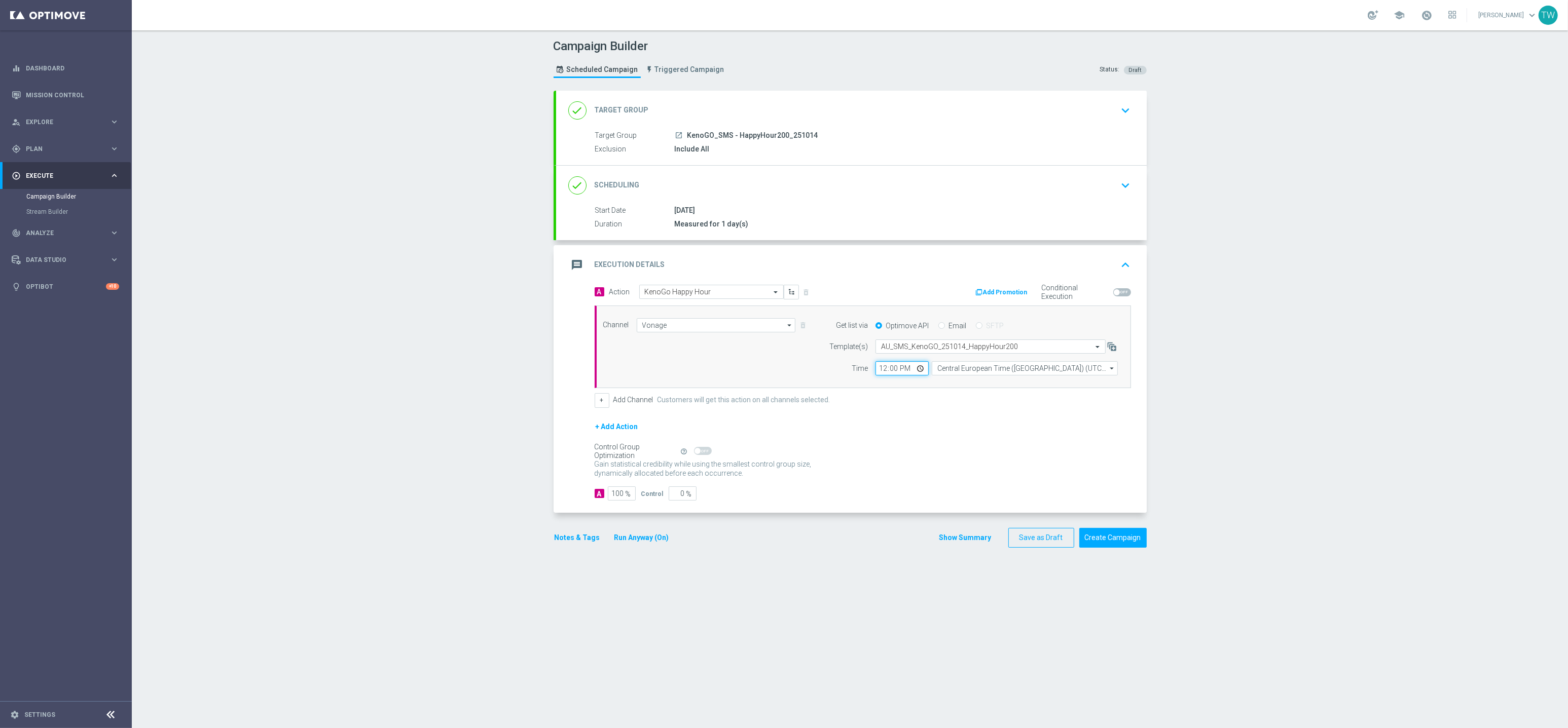
click at [883, 370] on input "12:00" at bounding box center [901, 368] width 53 height 14
click at [961, 371] on input "Central European Time (Budapest) (UTC +02:00)" at bounding box center [1025, 368] width 186 height 14
click at [964, 380] on div "Eastern Australia Time (Sydney) (UTC +11:00)" at bounding box center [1020, 383] width 166 height 9
type input "Eastern Australia Time (Sydney) (UTC +11:00)"
click at [1113, 528] on button "Create Campaign" at bounding box center [1112, 538] width 67 height 20
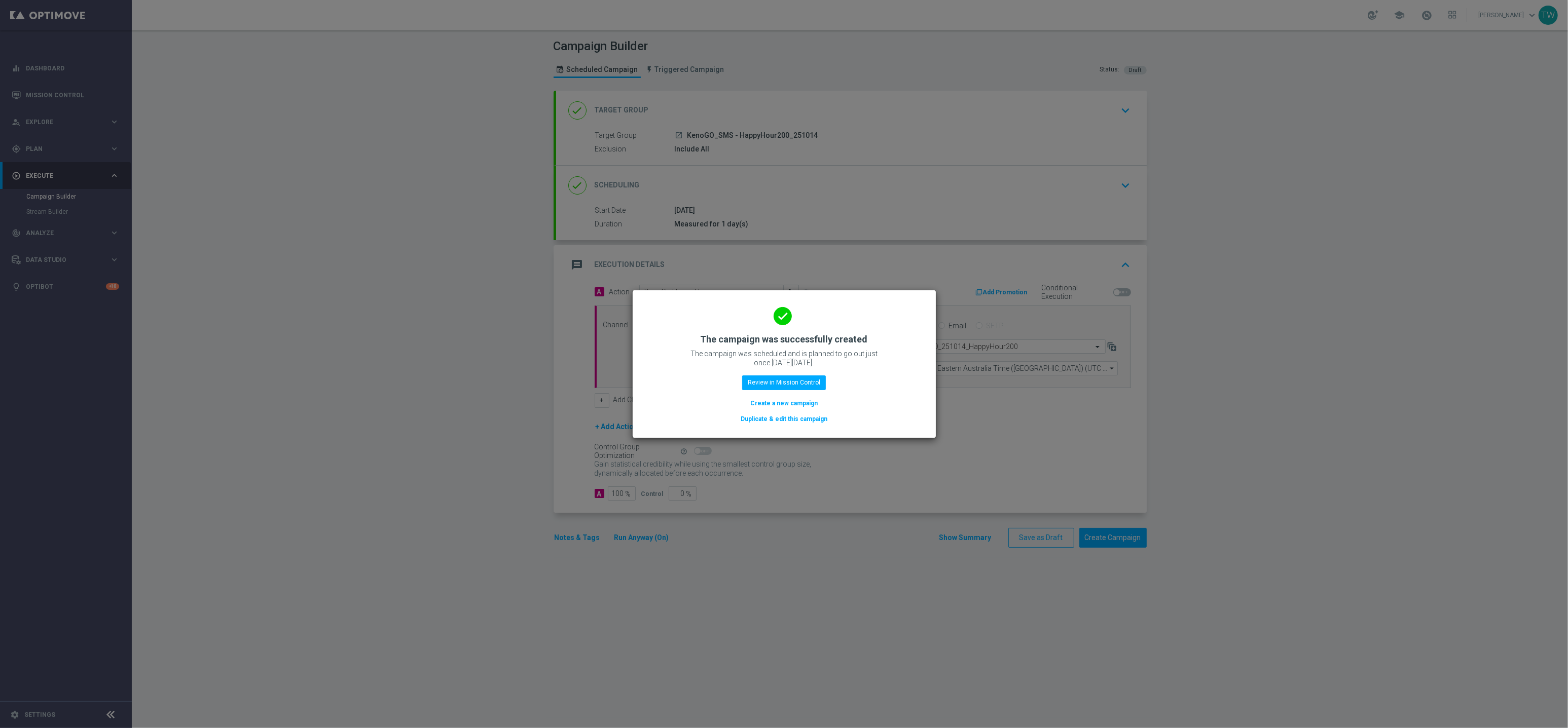
click at [759, 422] on button "Duplicate & edit this campaign" at bounding box center [783, 419] width 88 height 11
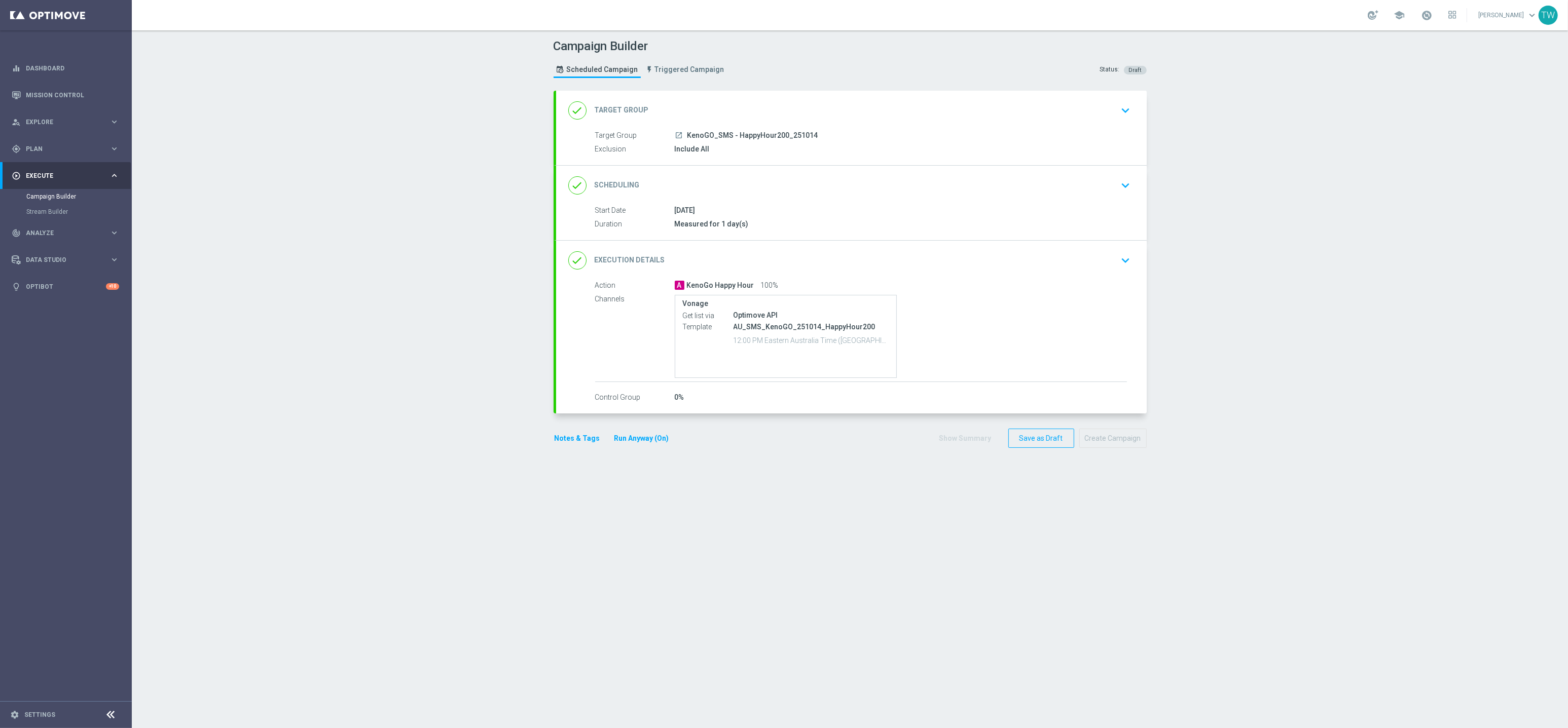
click at [794, 108] on div "done Target Group keyboard_arrow_down" at bounding box center [850, 110] width 566 height 19
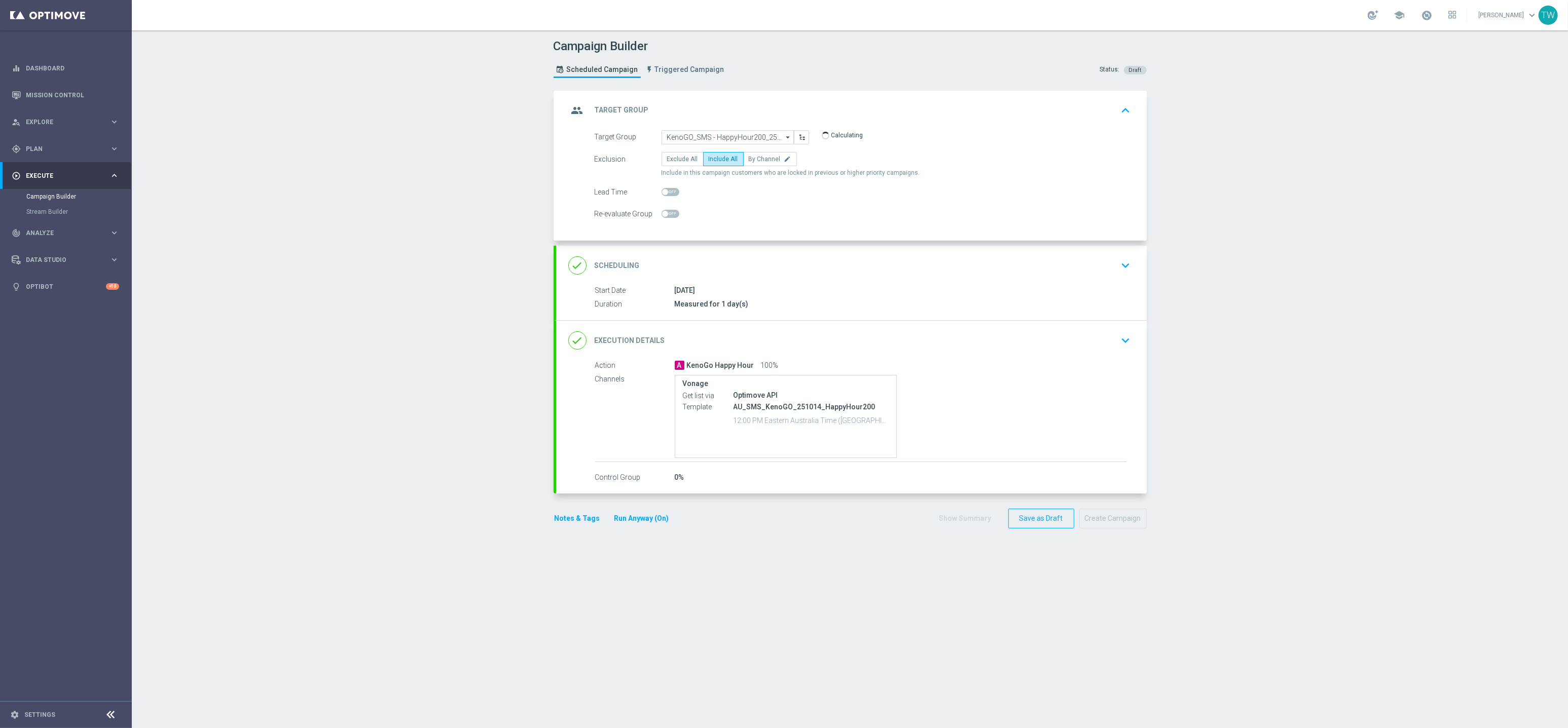
drag, startPoint x: 727, startPoint y: 144, endPoint x: 732, endPoint y: 140, distance: 6.4
click at [727, 144] on form "Target Group KenoGO_SMS - HappyHour200_251014 KenoGO_SMS - HappyHour200_251014 …" at bounding box center [862, 176] width 536 height 91
click at [732, 140] on input "KenoGO_SMS - HappyHour200_251014" at bounding box center [727, 137] width 132 height 14
click at [763, 178] on div "KenoGO_SMS - HappyHour100_251014" at bounding box center [720, 178] width 107 height 9
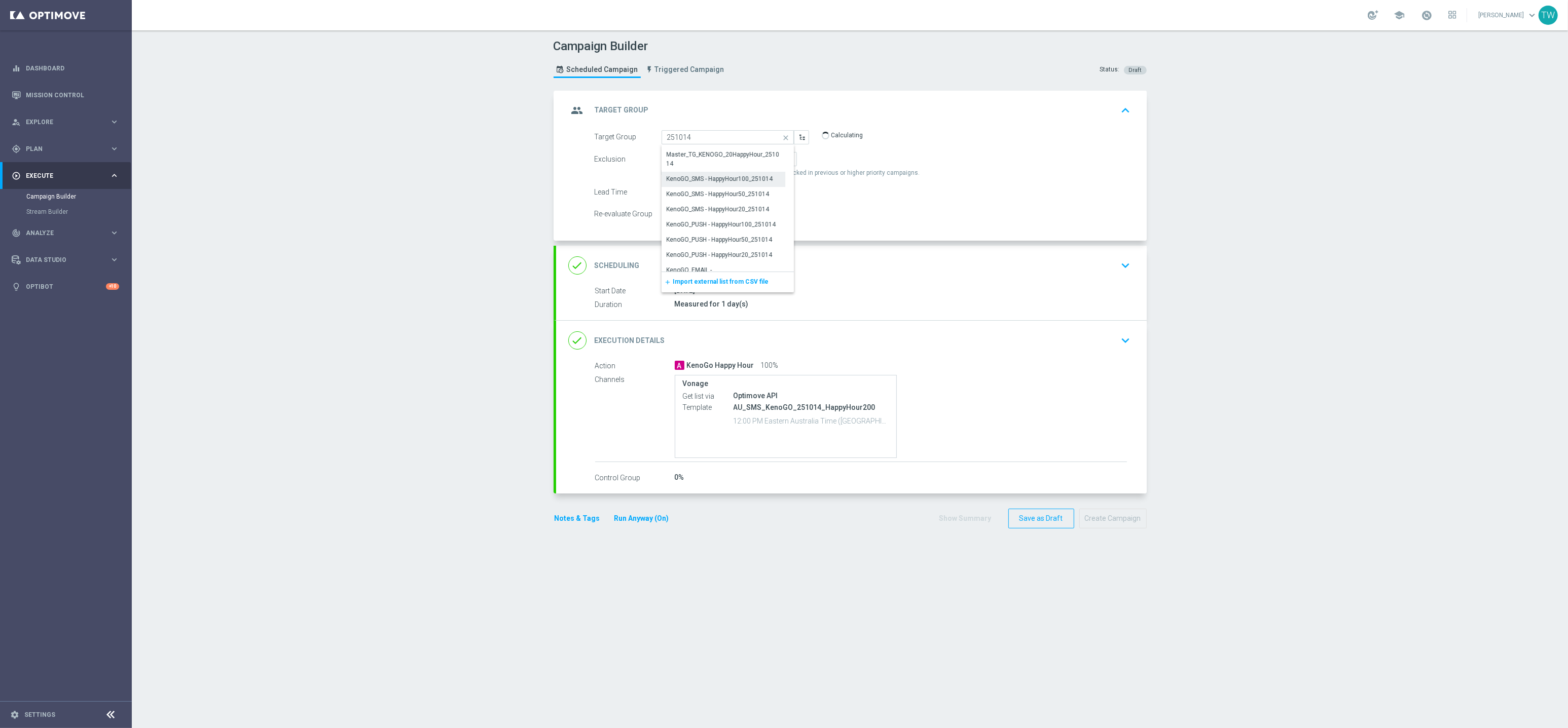
type input "KenoGO_SMS - HappyHour100_251014"
click at [819, 337] on div "done Execution Details keyboard_arrow_down" at bounding box center [850, 340] width 566 height 19
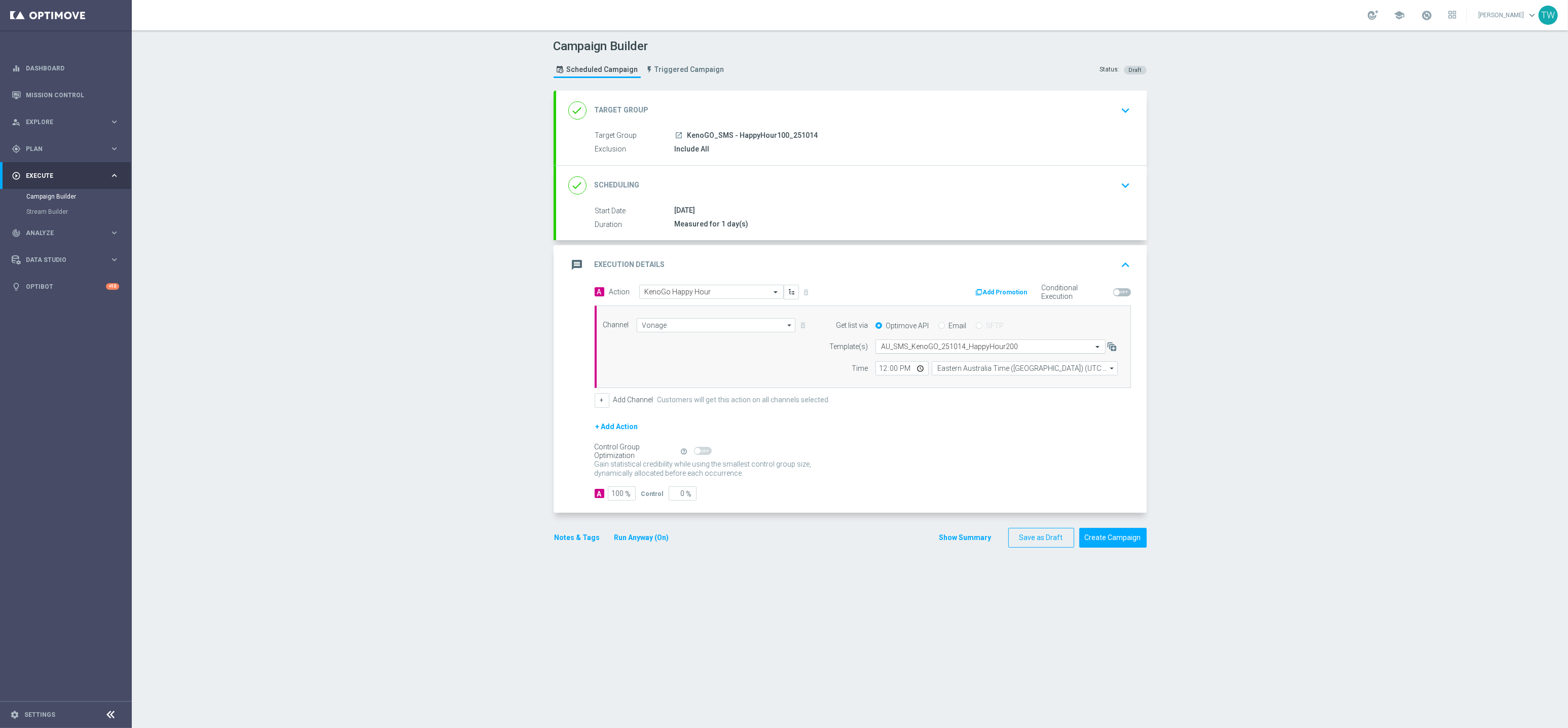
click at [983, 343] on input "text" at bounding box center [980, 347] width 199 height 9
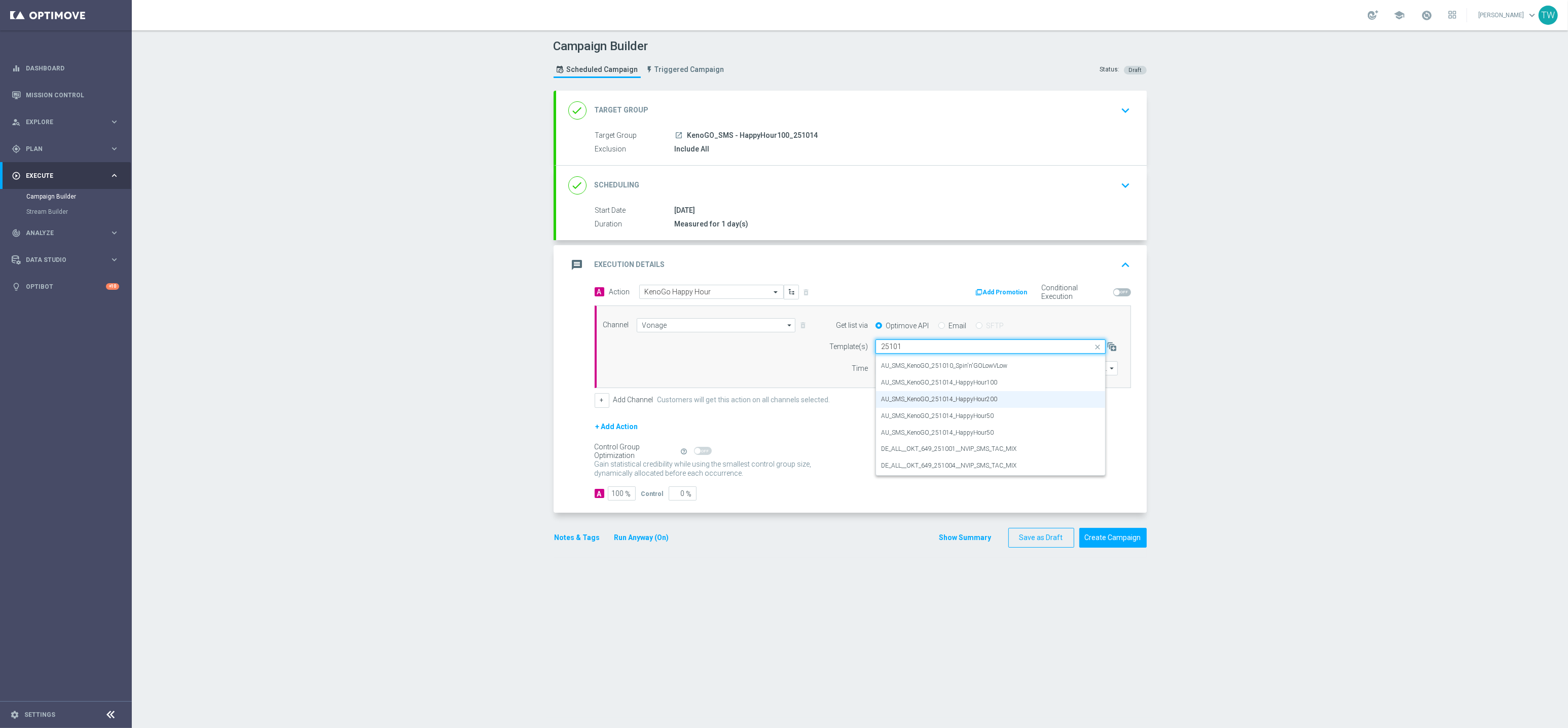
scroll to position [0, 0]
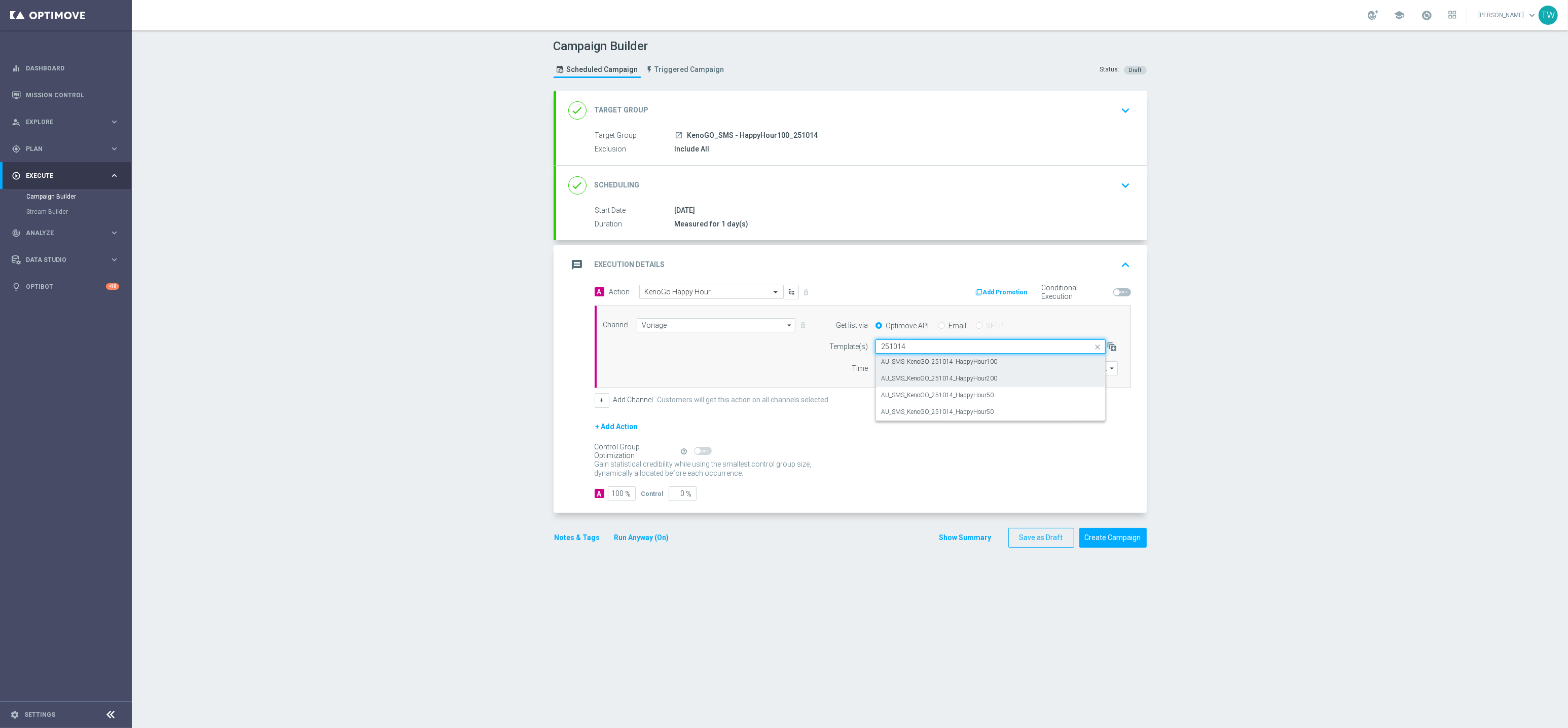
click at [1053, 362] on div "AU_SMS_KenoGO_251014_HappyHour100" at bounding box center [990, 361] width 219 height 17
type input "251014"
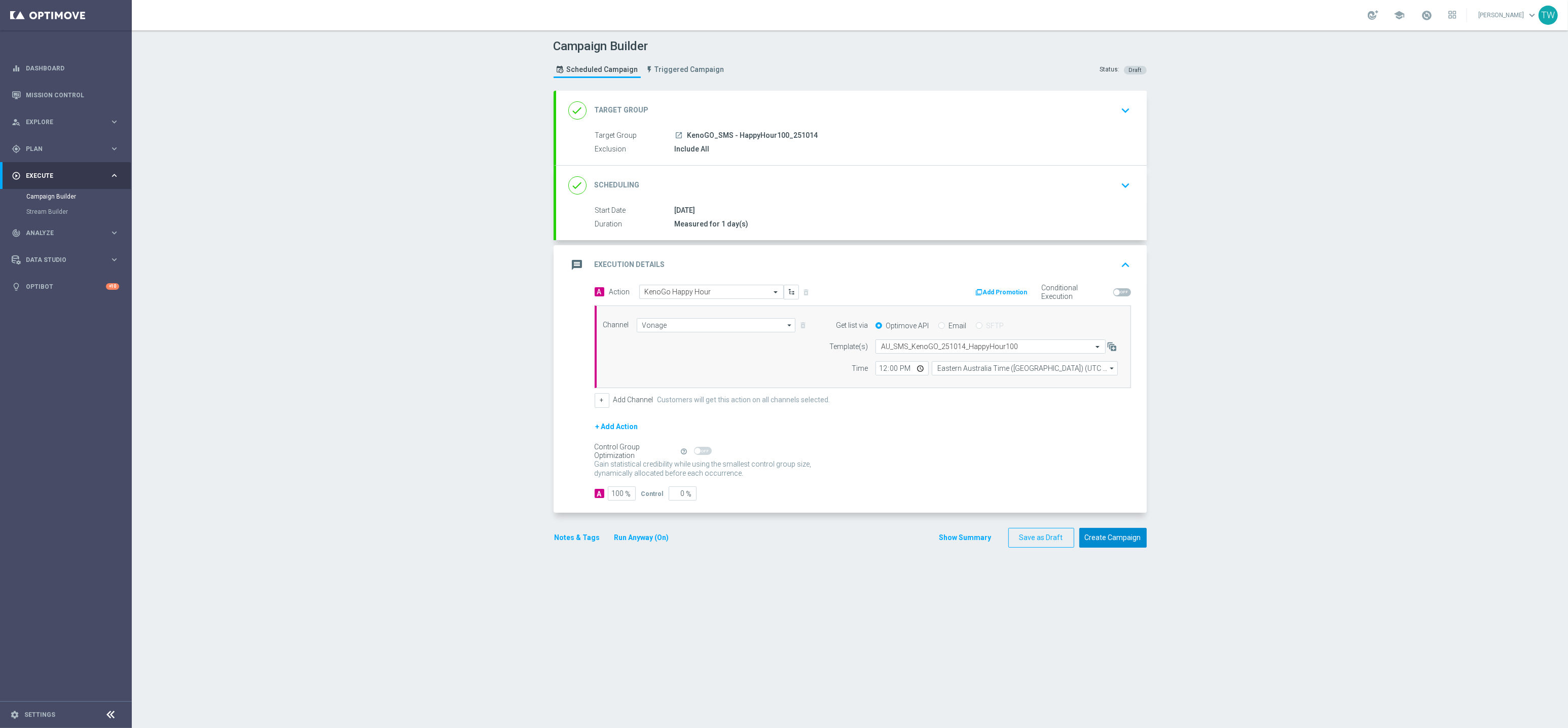
click at [1128, 542] on button "Create Campaign" at bounding box center [1112, 538] width 67 height 20
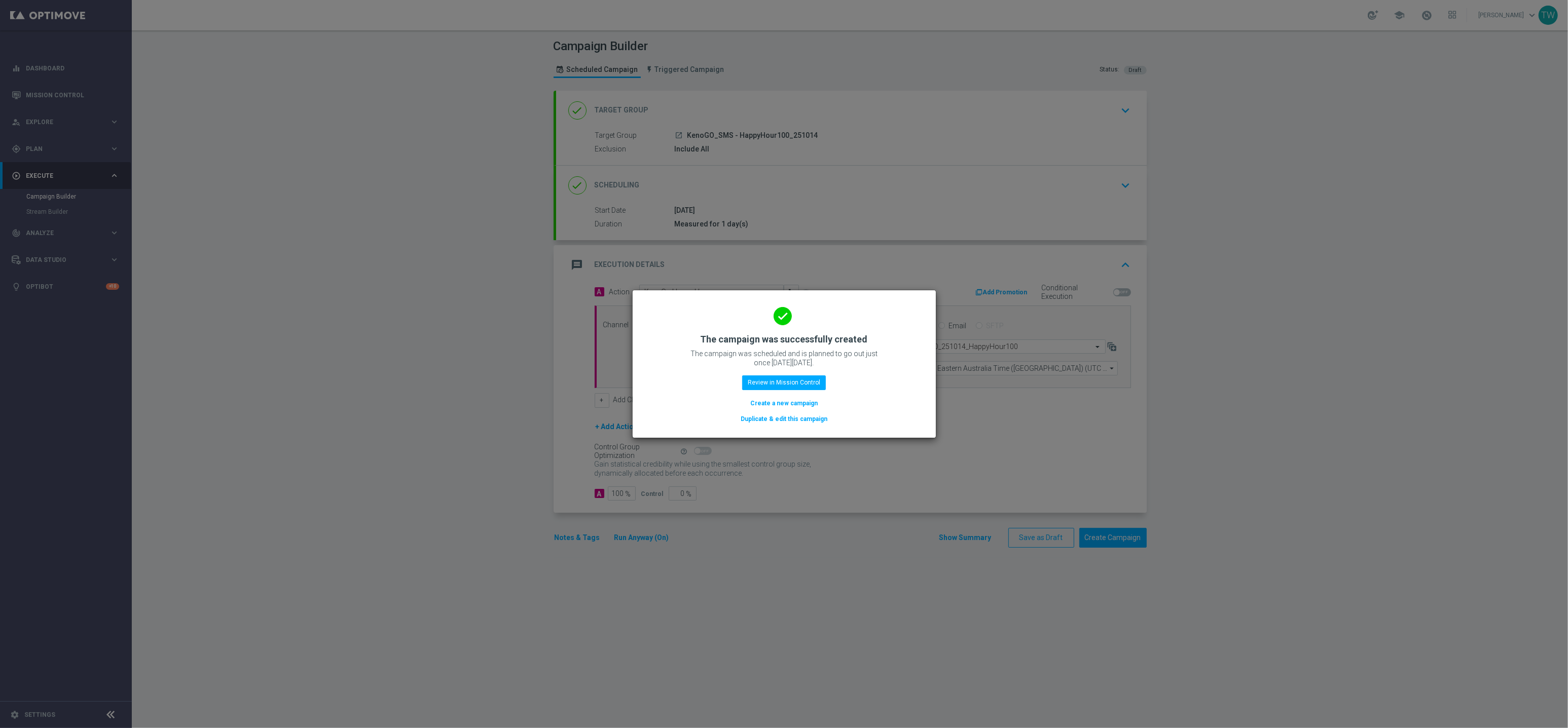
click at [816, 423] on button "Duplicate & edit this campaign" at bounding box center [783, 419] width 88 height 11
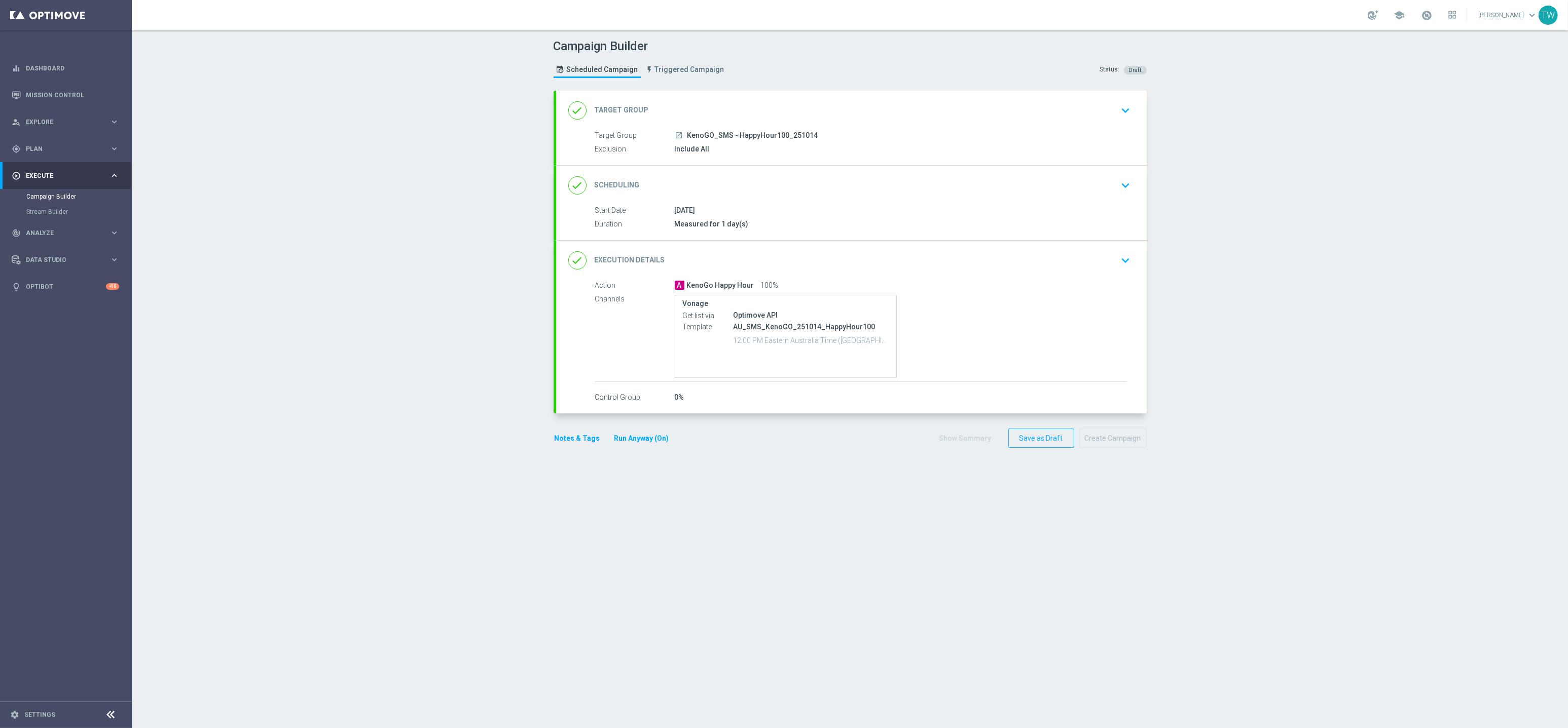
click at [846, 107] on div "done Target Group keyboard_arrow_down" at bounding box center [850, 110] width 566 height 19
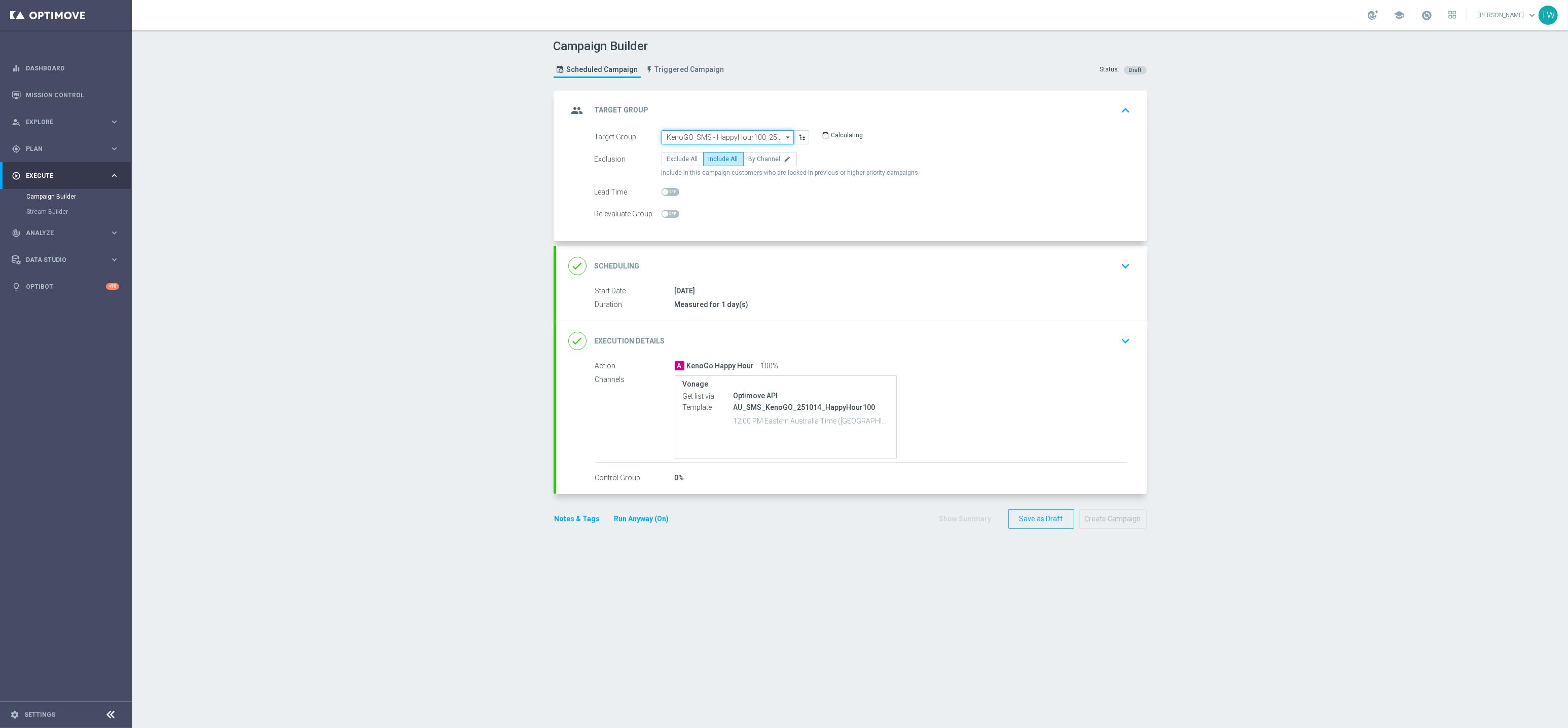
click at [760, 136] on input "KenoGO_SMS - HappyHour100_251014" at bounding box center [727, 137] width 132 height 14
click at [754, 208] on div "KenoGO_SMS - HappyHour50_251014" at bounding box center [718, 210] width 103 height 9
type input "KenoGO_SMS - HappyHour50_251014"
click at [868, 332] on div "done Execution Details keyboard_arrow_down" at bounding box center [850, 340] width 566 height 19
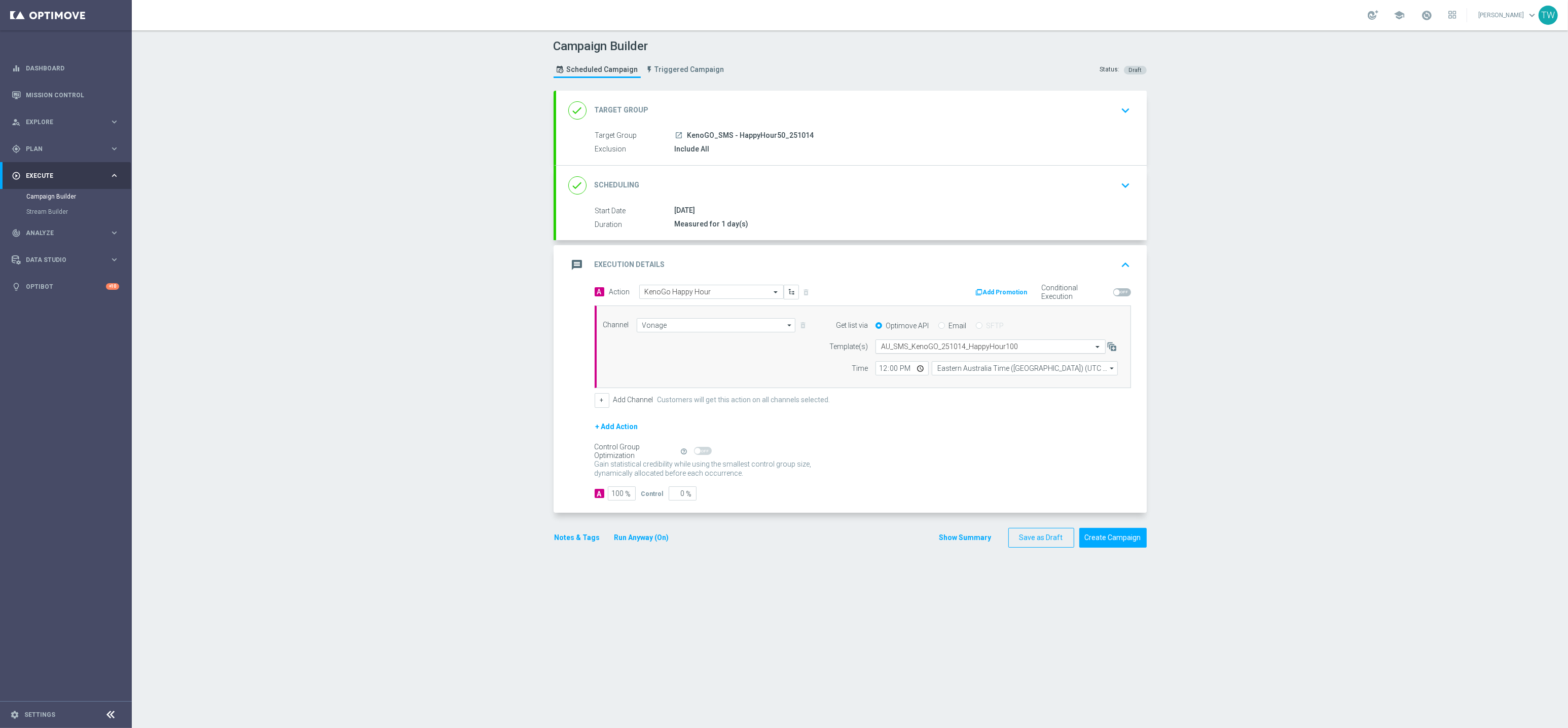
click at [949, 345] on input "text" at bounding box center [980, 347] width 199 height 9
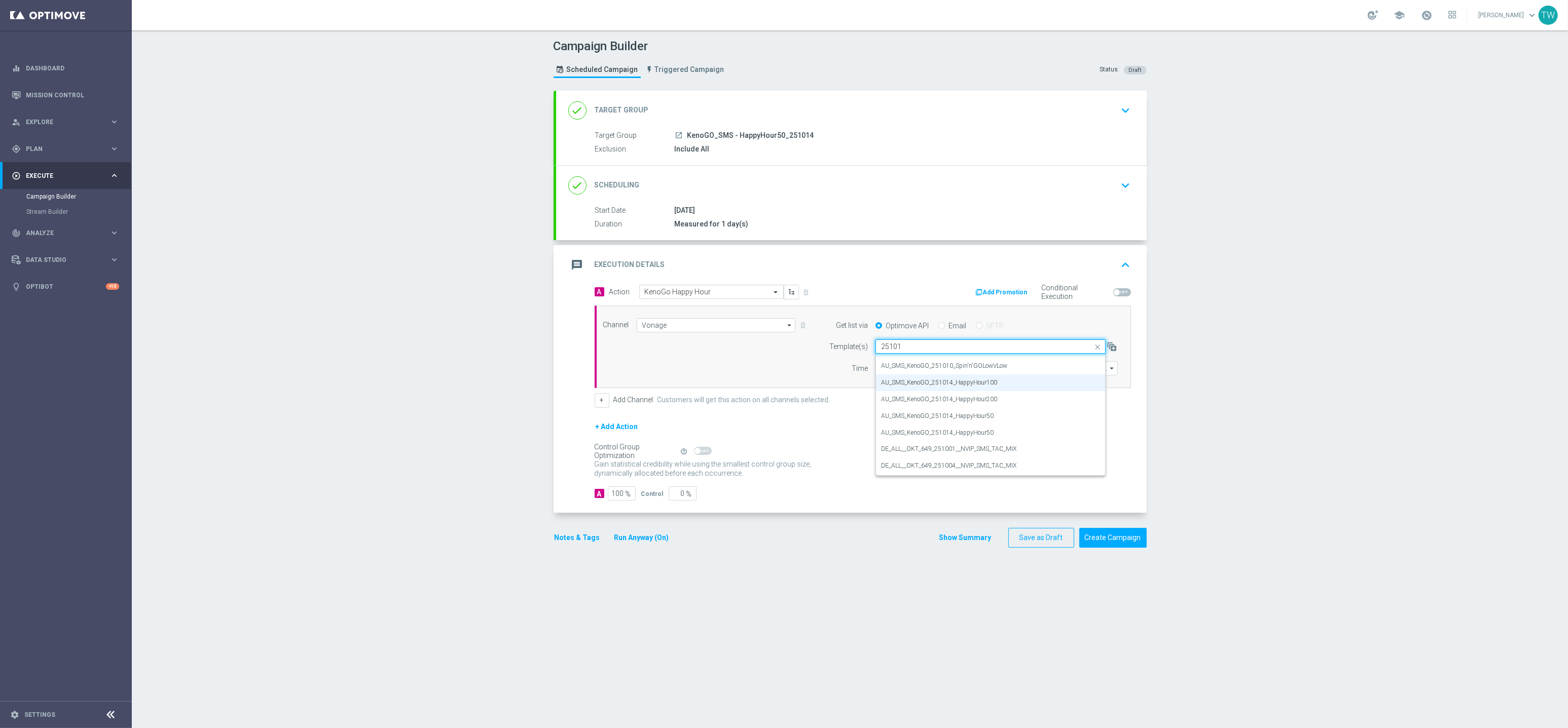
scroll to position [0, 0]
click at [1005, 398] on div "AU_SMS_KenoGO_251014_HappyHour50" at bounding box center [990, 396] width 219 height 17
type input "251014"
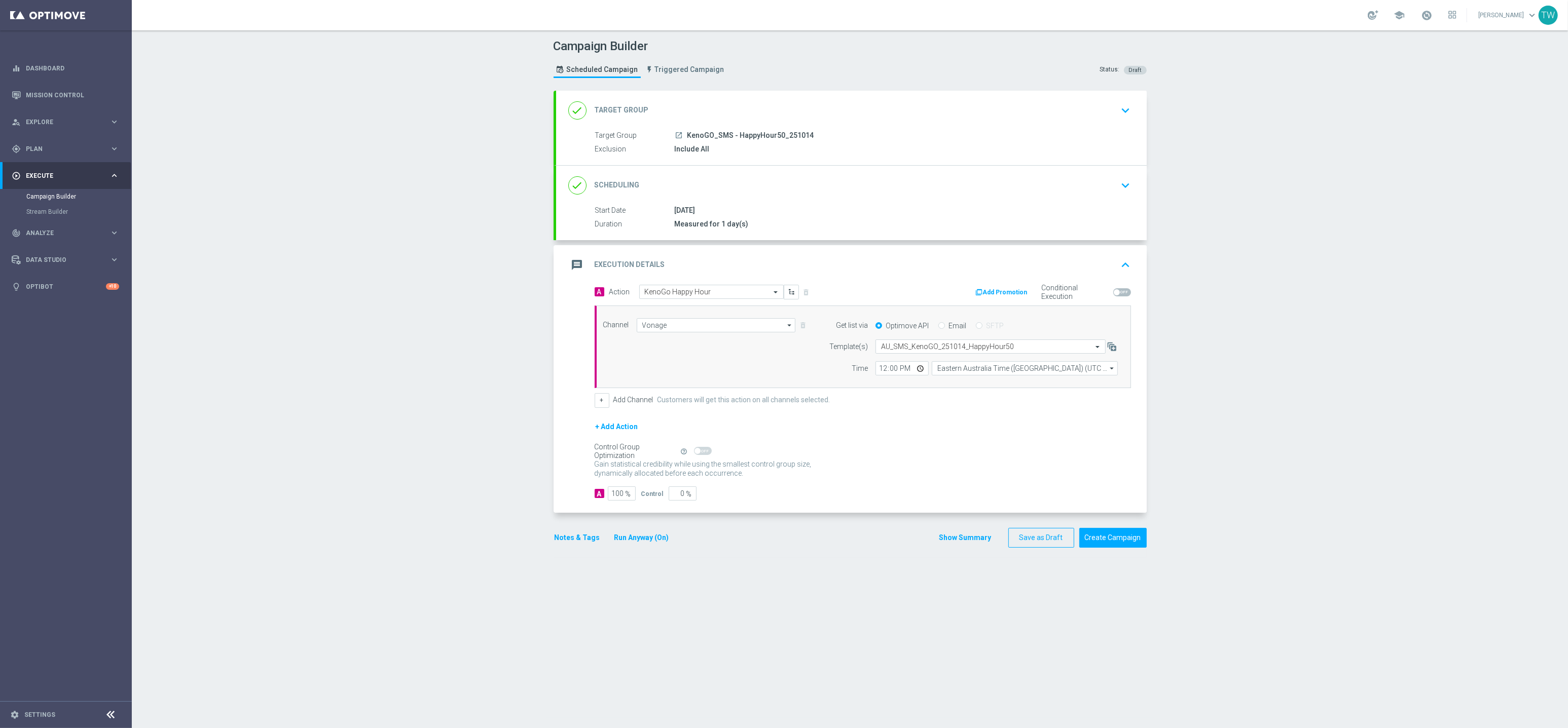
click at [1123, 549] on div "done Target Group keyboard_arrow_down Target Group launch KenoGO_SMS - HappyHou…" at bounding box center [850, 325] width 593 height 467
click at [1121, 542] on button "Create Campaign" at bounding box center [1112, 538] width 67 height 20
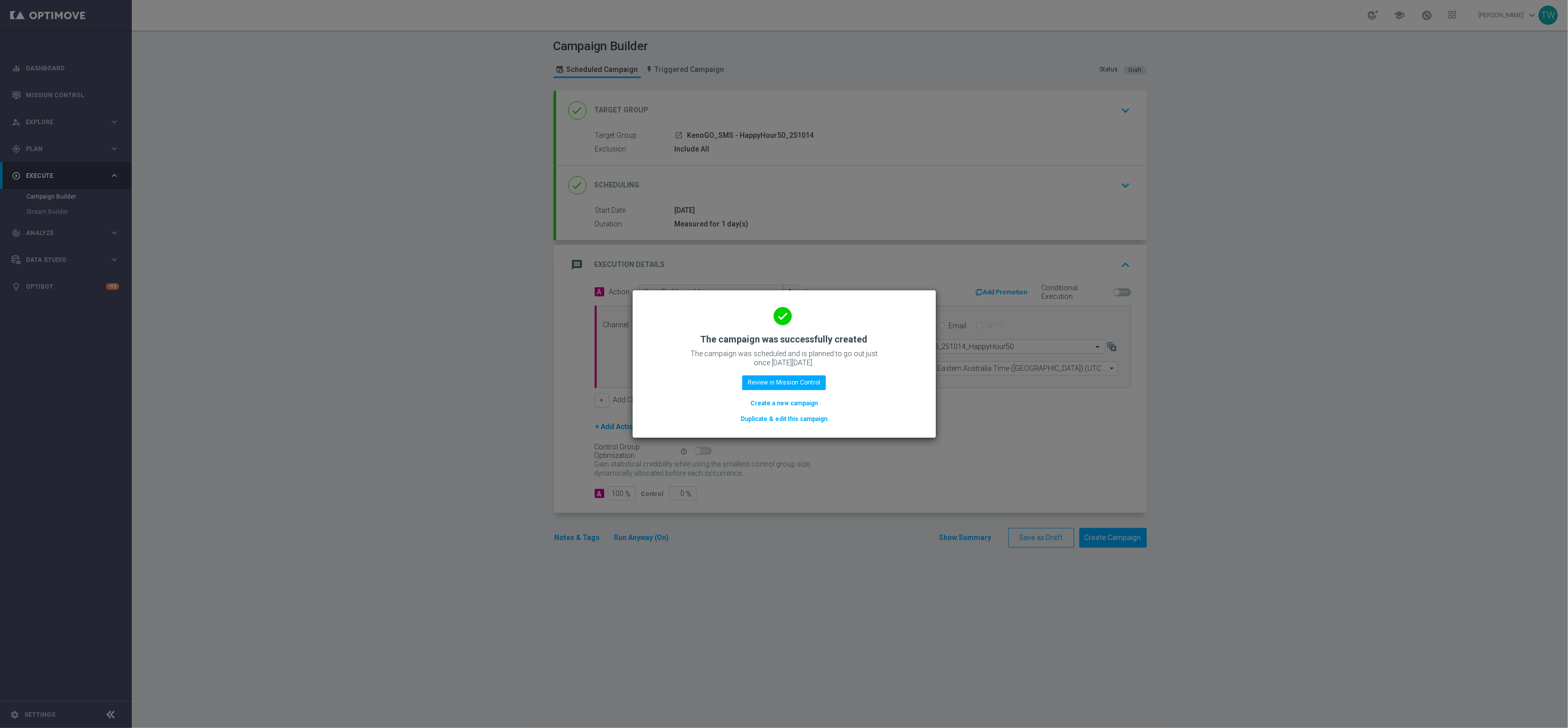
click at [802, 423] on button "Duplicate & edit this campaign" at bounding box center [783, 419] width 88 height 11
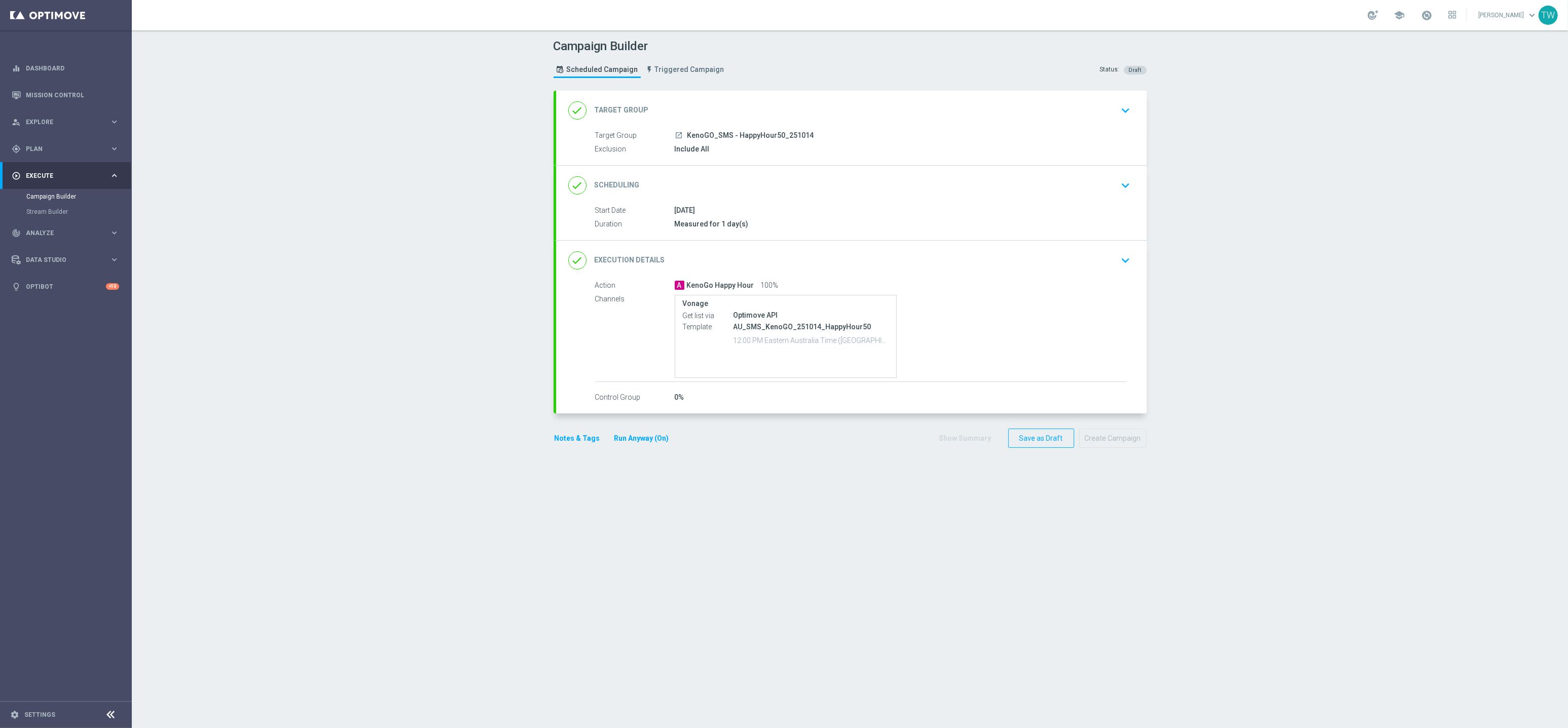
click at [821, 115] on div "done Target Group keyboard_arrow_down" at bounding box center [850, 110] width 566 height 19
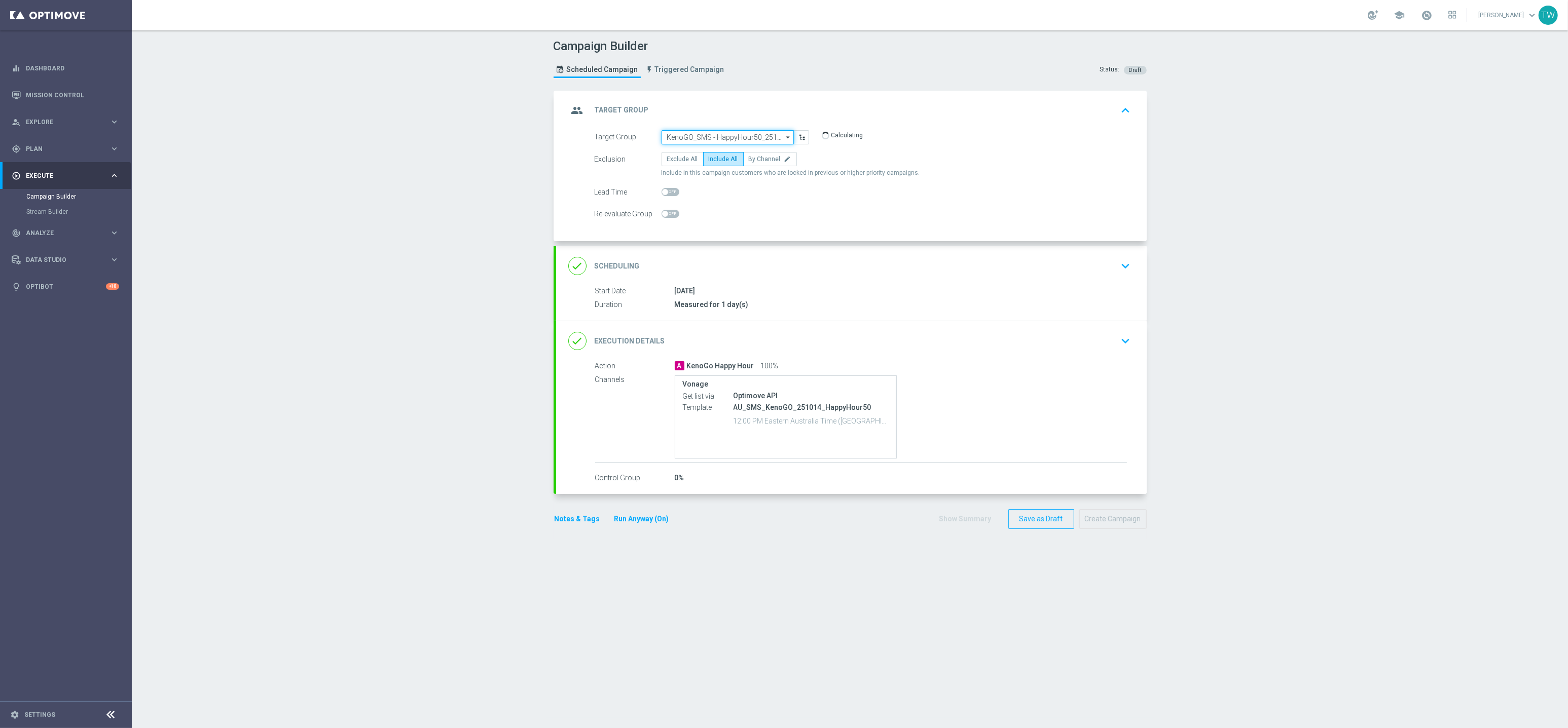
click at [753, 136] on input "KenoGO_SMS - HappyHour50_251014" at bounding box center [727, 137] width 132 height 14
click at [731, 231] on div "KenoGO_SMS - HappyHour20_251014" at bounding box center [718, 233] width 103 height 9
type input "KenoGO_SMS - HappyHour20_251014"
click at [863, 331] on div "done Execution Details keyboard_arrow_down" at bounding box center [850, 340] width 566 height 19
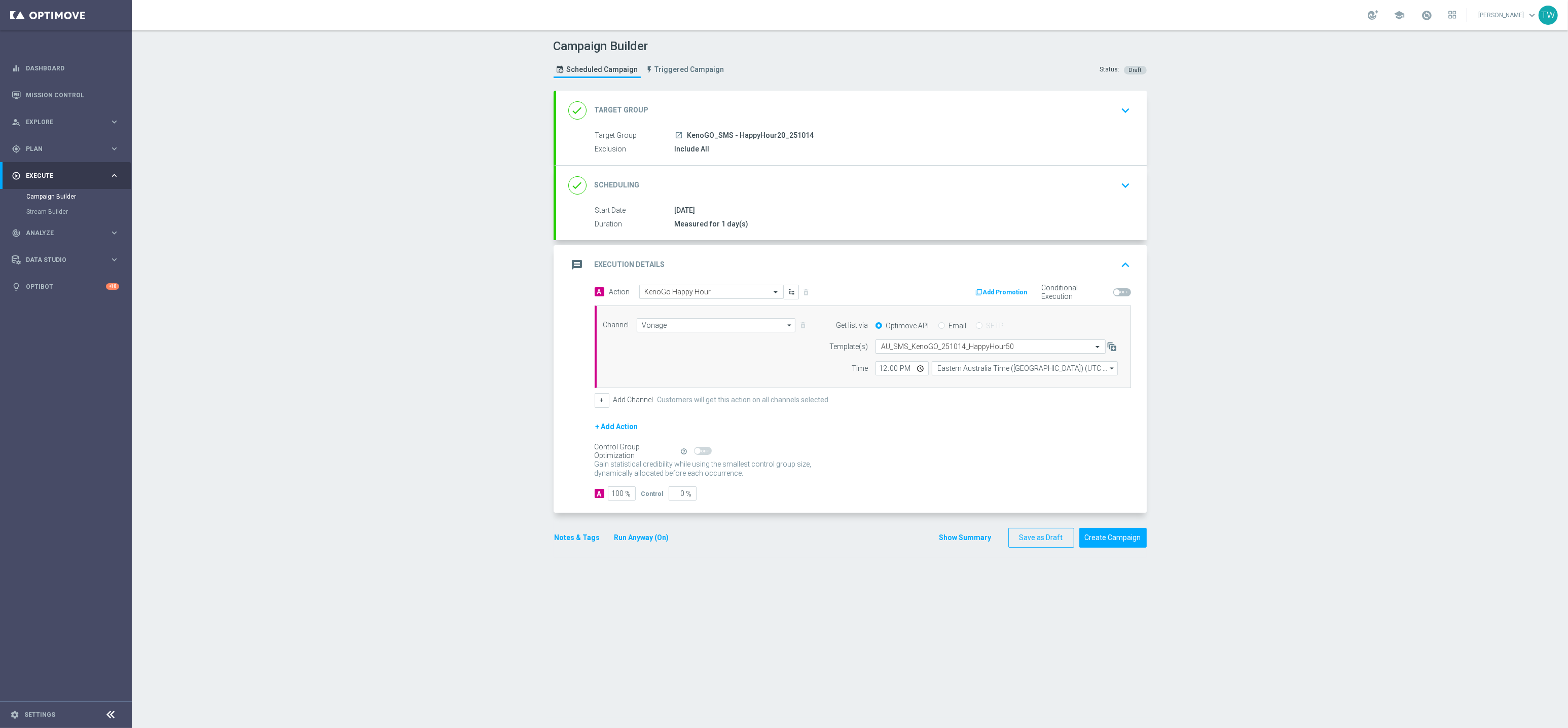
click at [1030, 347] on input "text" at bounding box center [980, 347] width 199 height 9
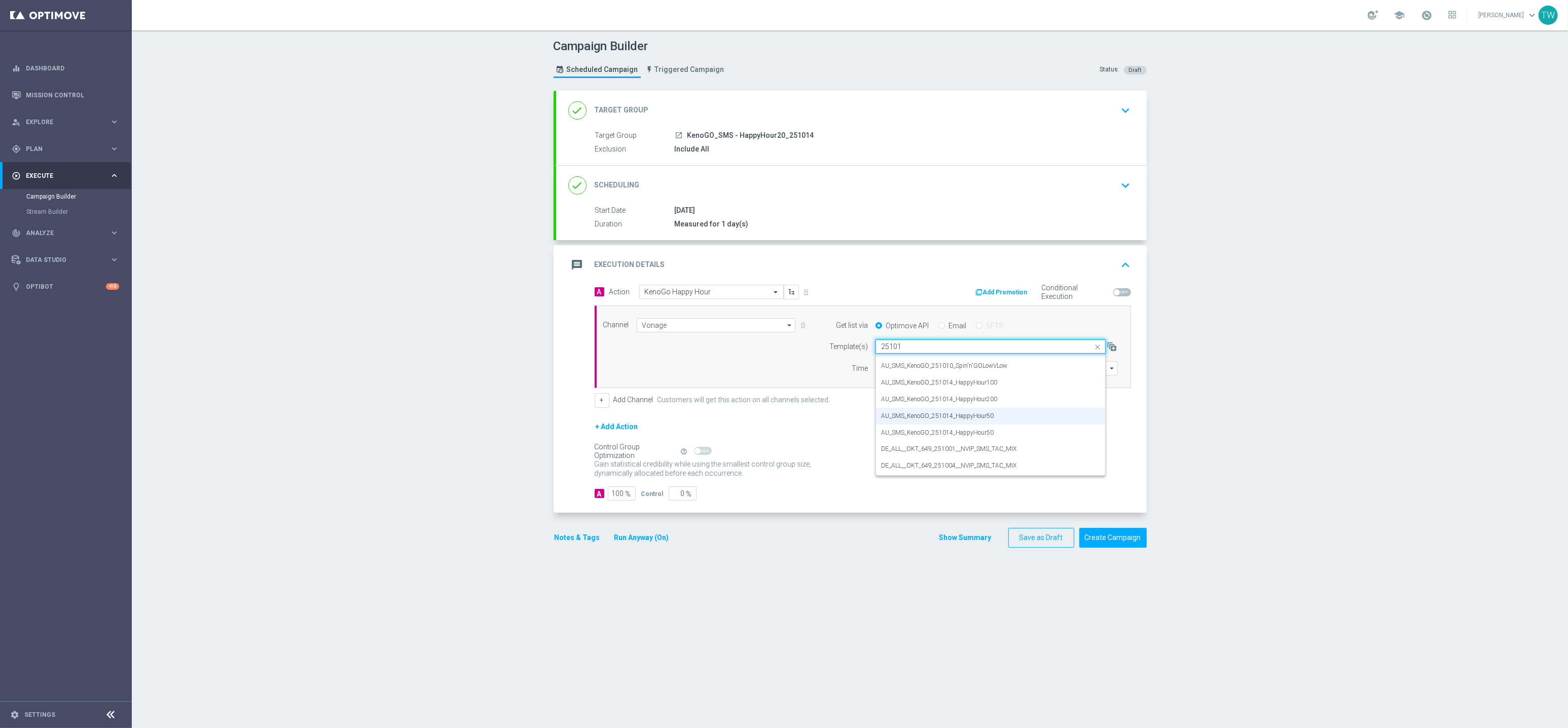
scroll to position [0, 0]
type input "251014"
click at [111, 148] on icon "keyboard_arrow_right" at bounding box center [114, 149] width 10 height 10
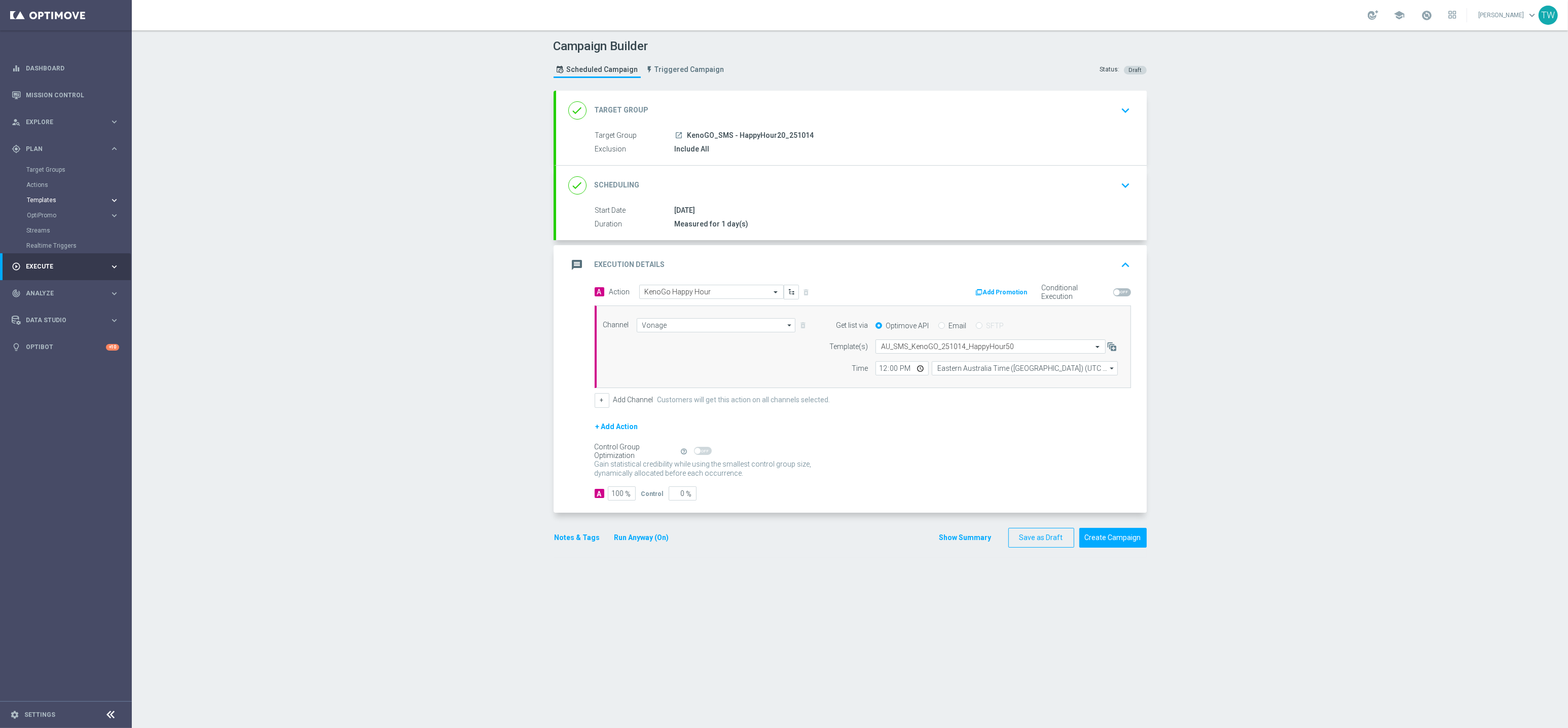
click at [80, 200] on span "Templates" at bounding box center [63, 200] width 73 height 6
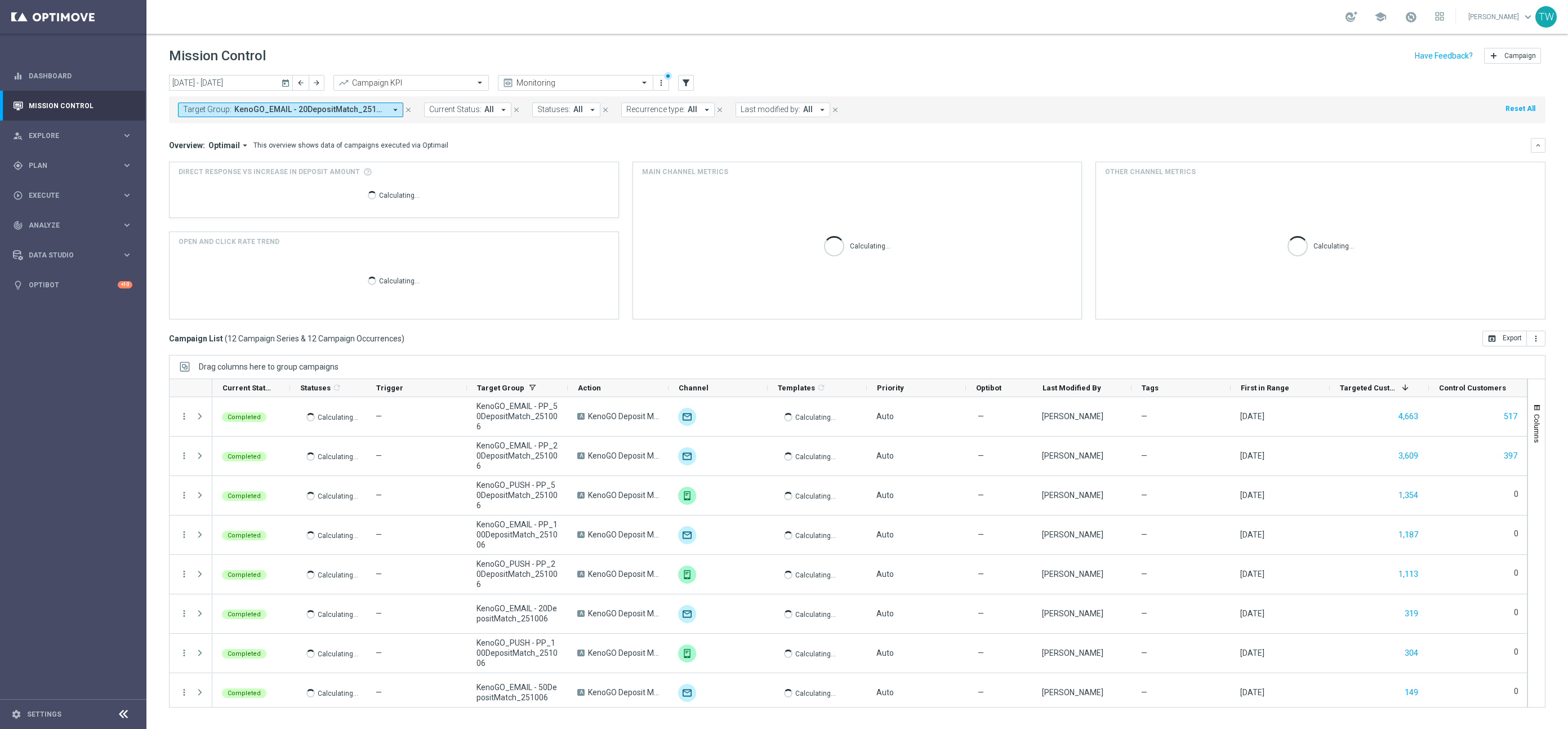
click at [398, 110] on icon "arrow_drop_down" at bounding box center [395, 110] width 10 height 10
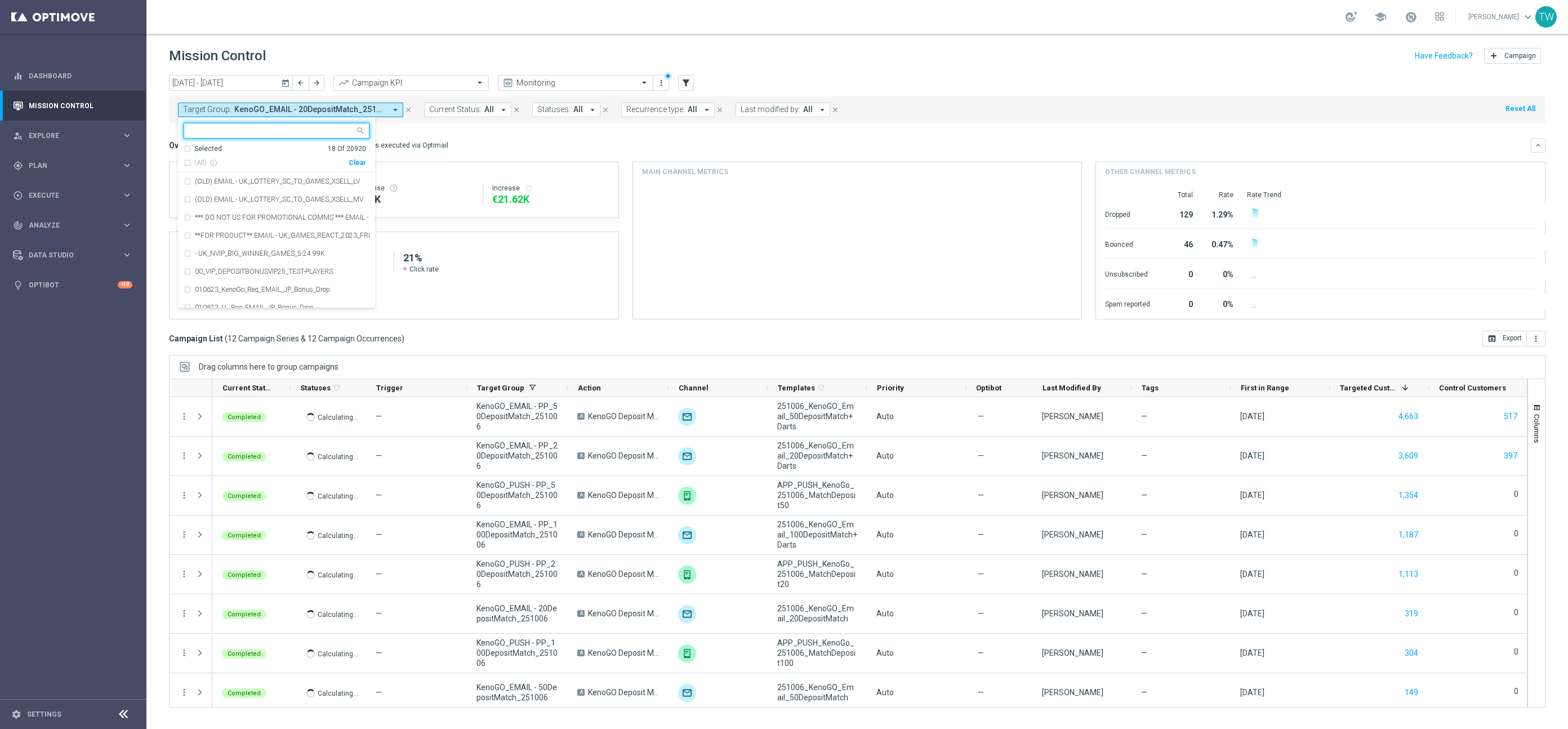
drag, startPoint x: 360, startPoint y: 162, endPoint x: 353, endPoint y: 141, distance: 22.1
click at [0, 0] on div "Clear" at bounding box center [0, 0] width 0 height 0
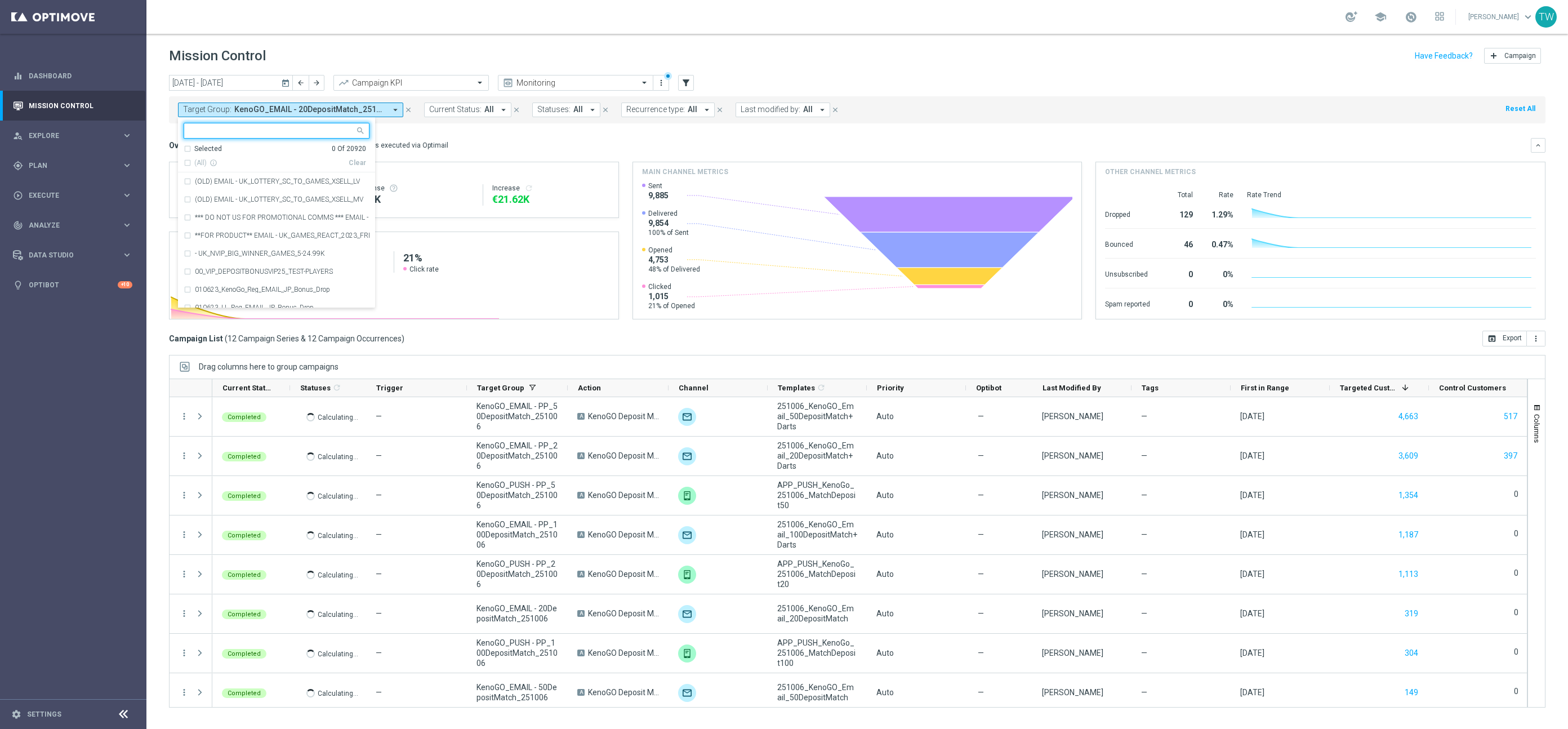
click at [330, 126] on div at bounding box center [269, 130] width 171 height 14
click at [225, 160] on span "(All Search Results)" at bounding box center [226, 163] width 62 height 10
type input "251014"
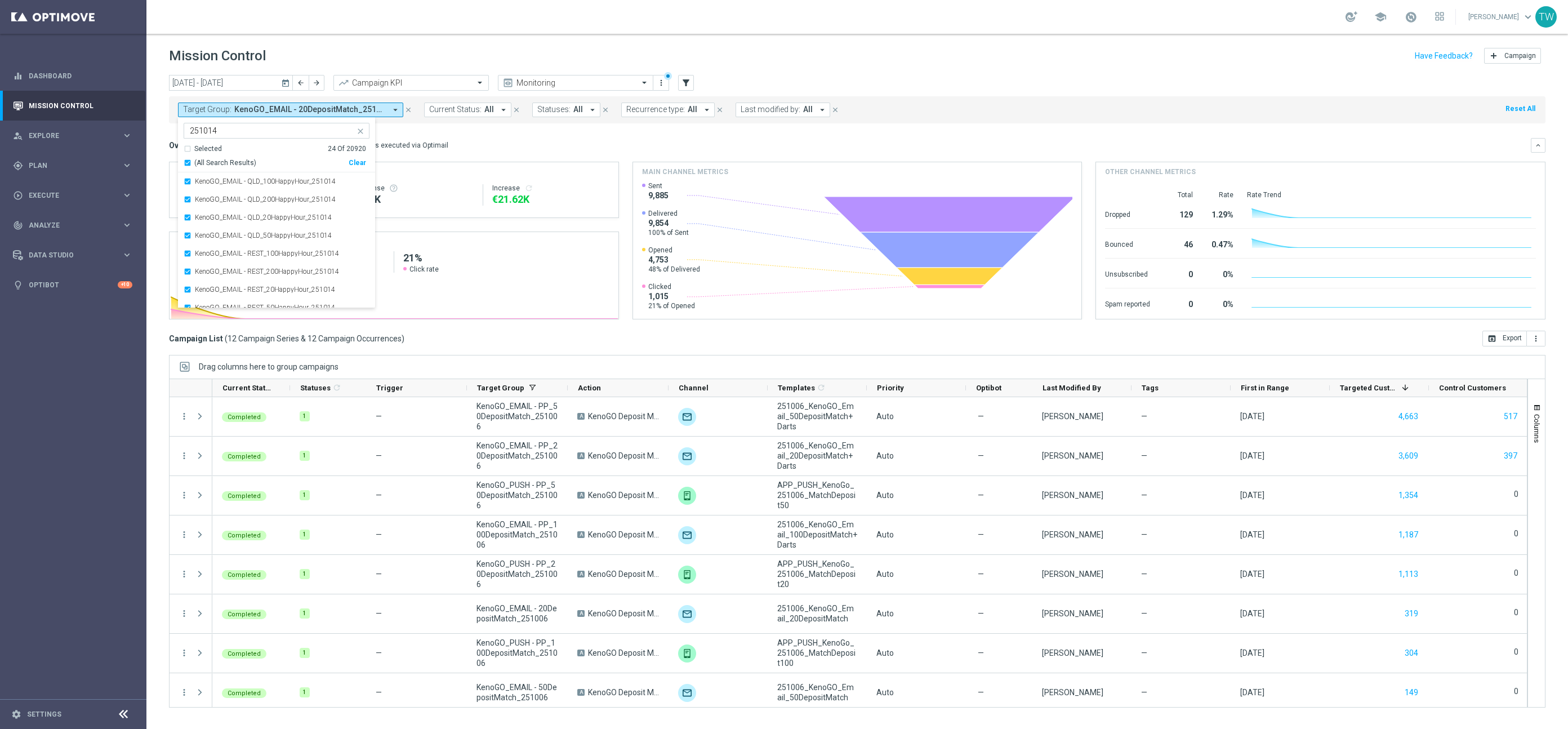
click at [283, 82] on icon "today" at bounding box center [286, 83] width 10 height 10
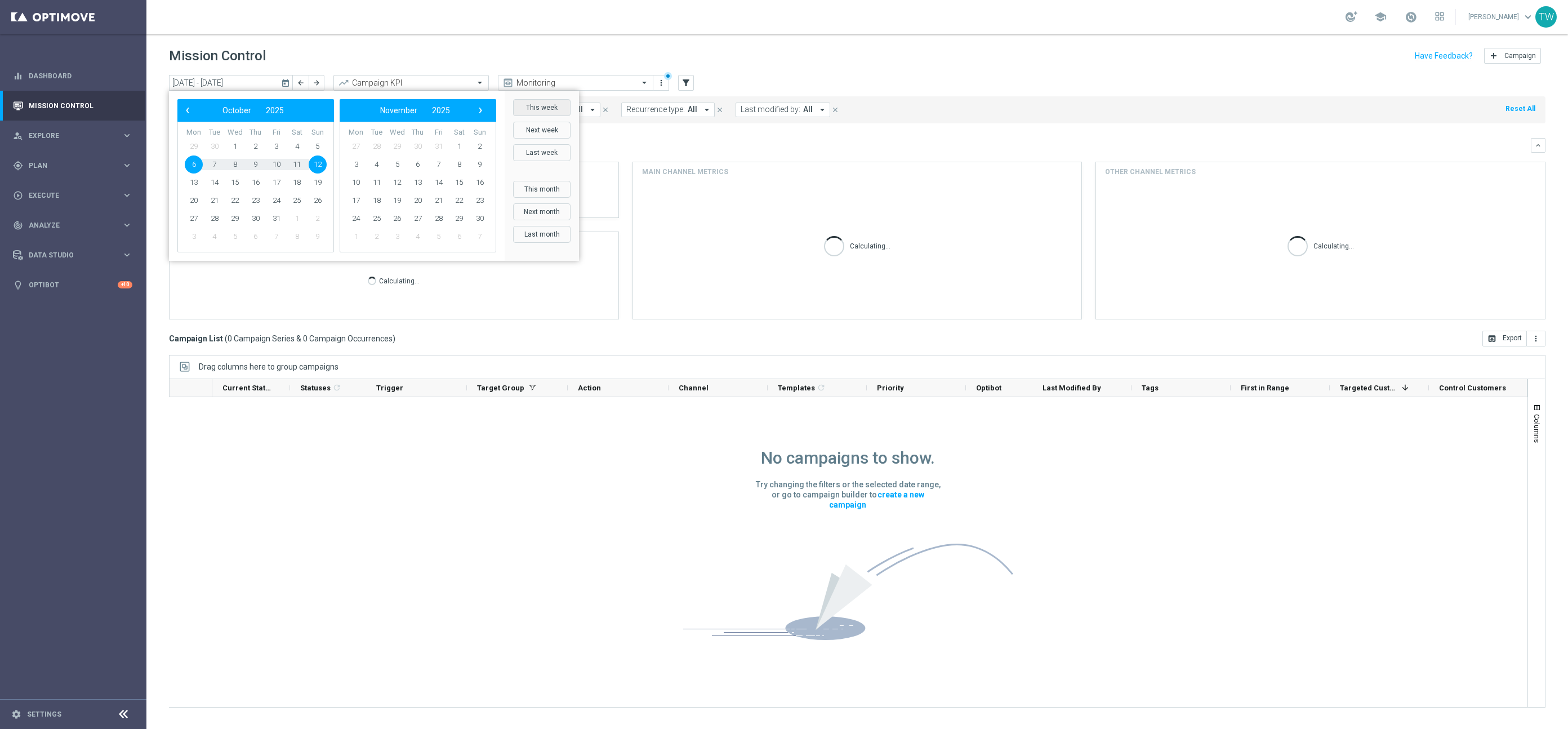
click at [559, 111] on button "This week" at bounding box center [541, 107] width 57 height 17
type input "[DATE] - [DATE]"
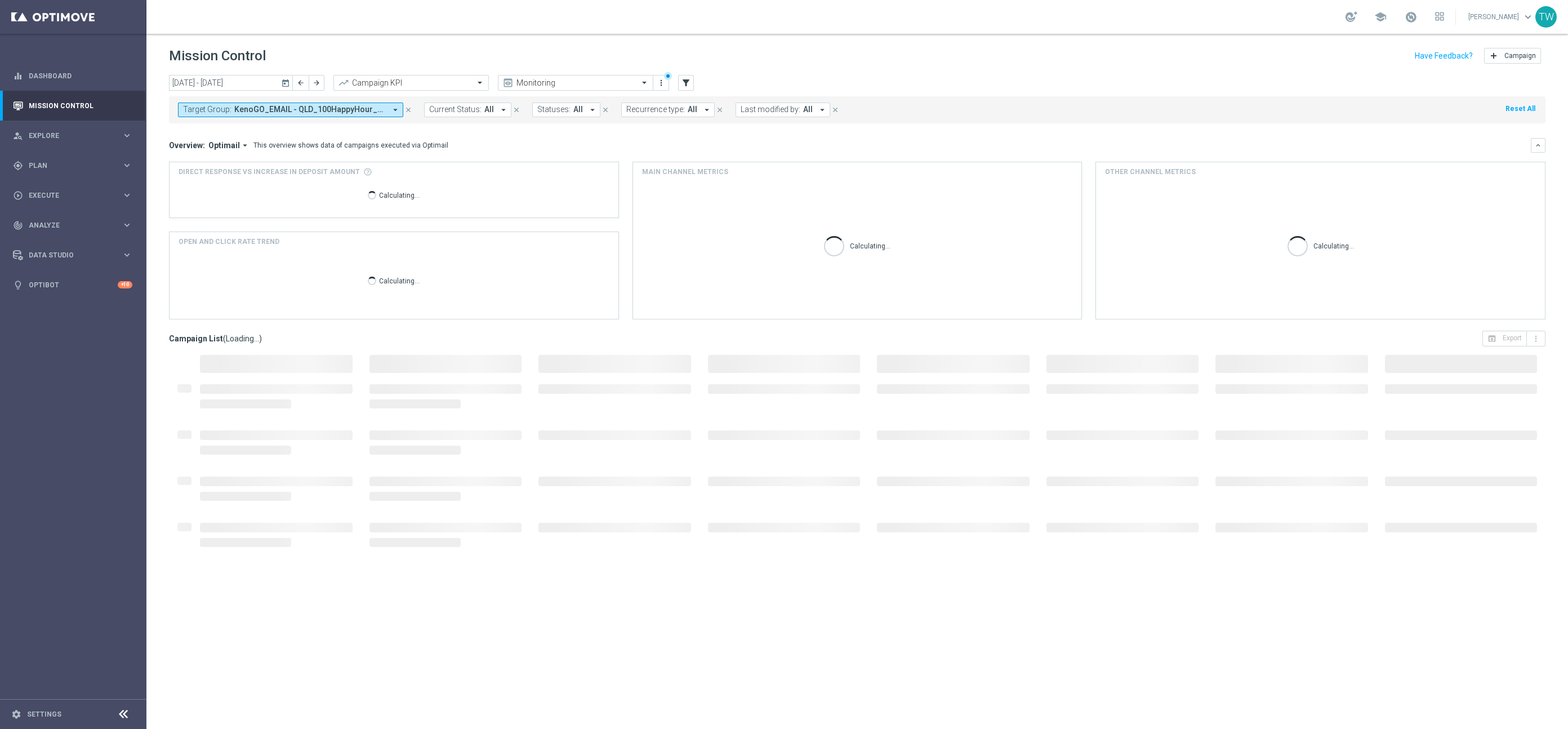
click at [587, 139] on div "Overview: Optimail arrow_drop_down This overview shows data of campaigns execut…" at bounding box center [857, 145] width 1376 height 15
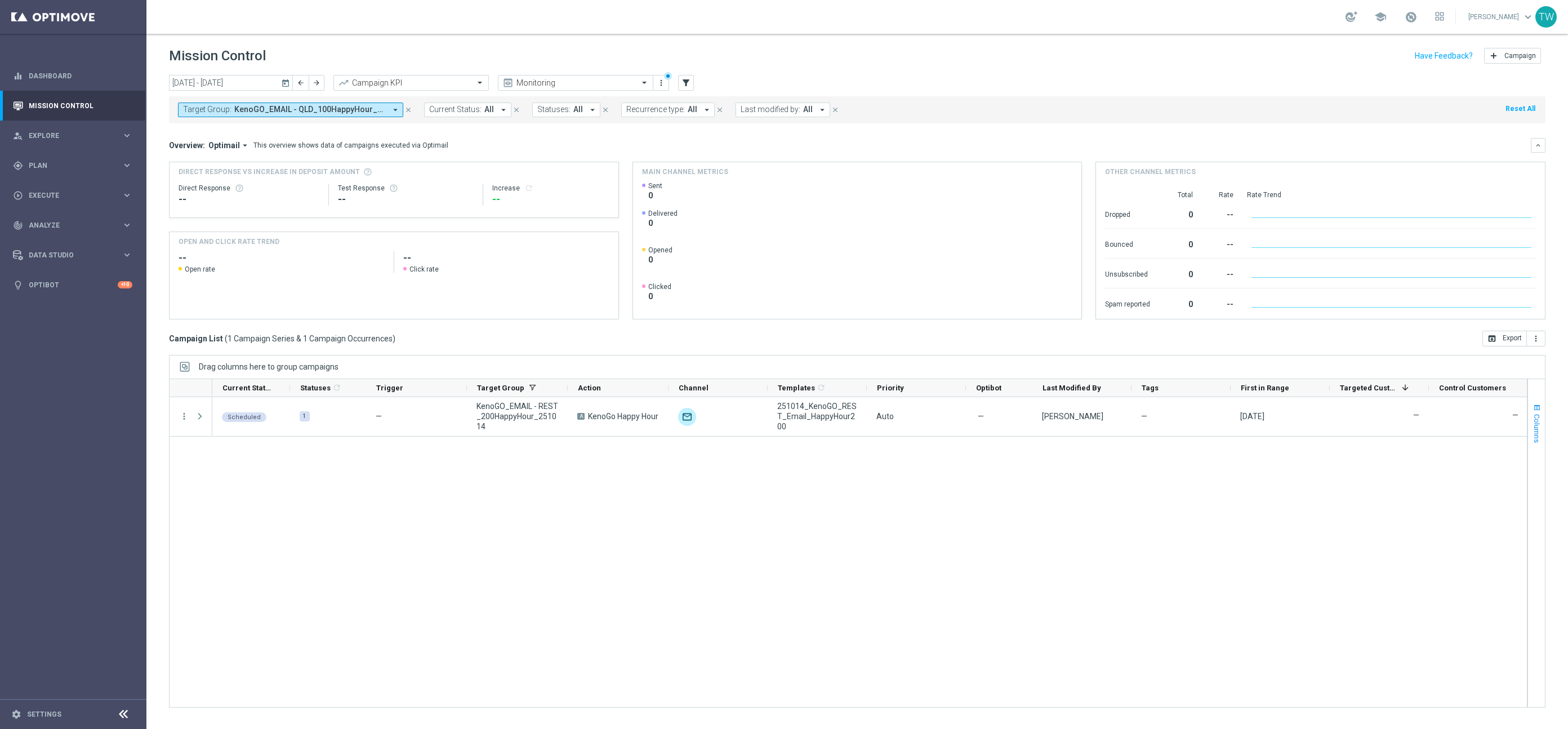
click at [1533, 414] on span "Columns" at bounding box center [1536, 429] width 9 height 29
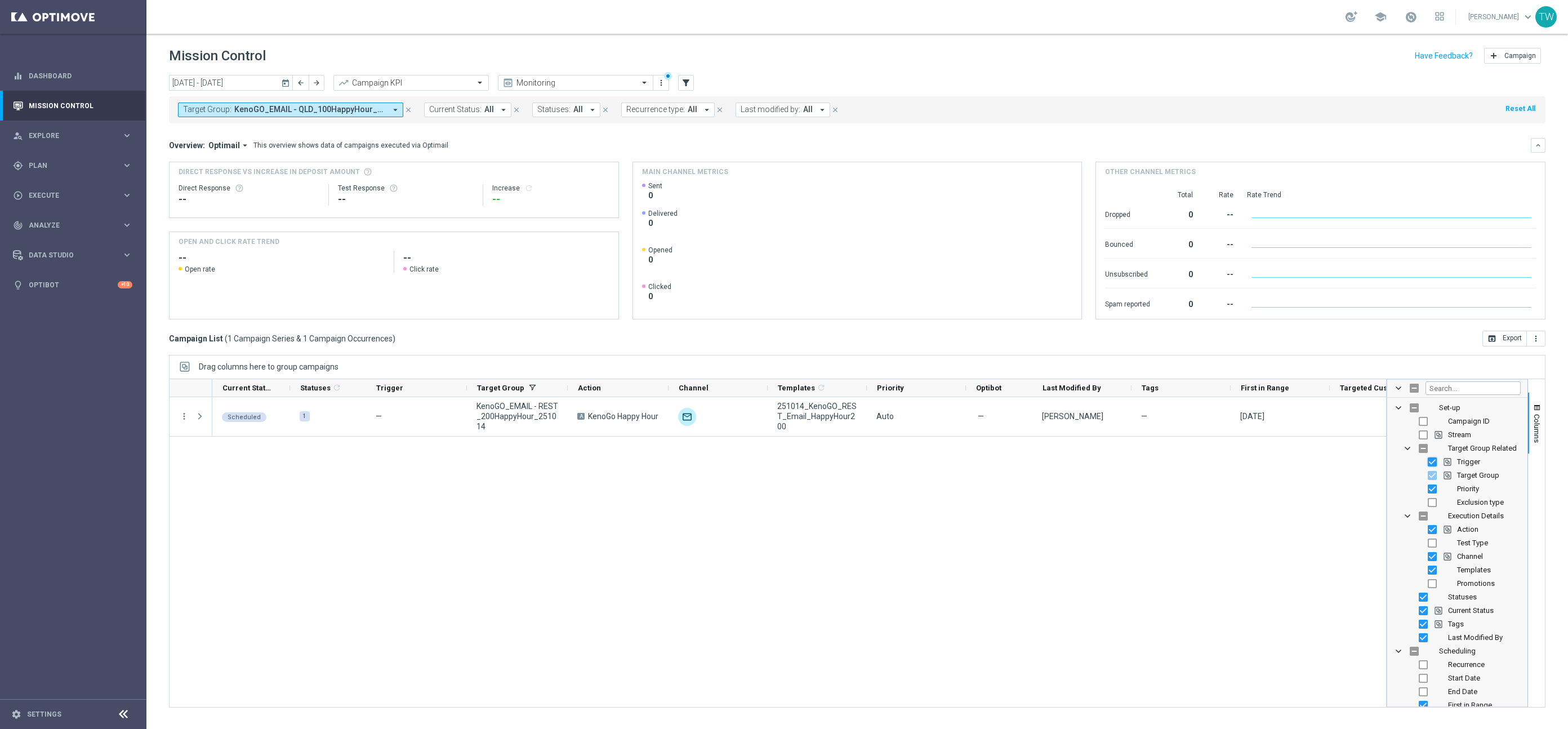
click at [1433, 464] on input "Press SPACE to toggle visibility (visible)" at bounding box center [1431, 461] width 9 height 9
checkbox input "false"
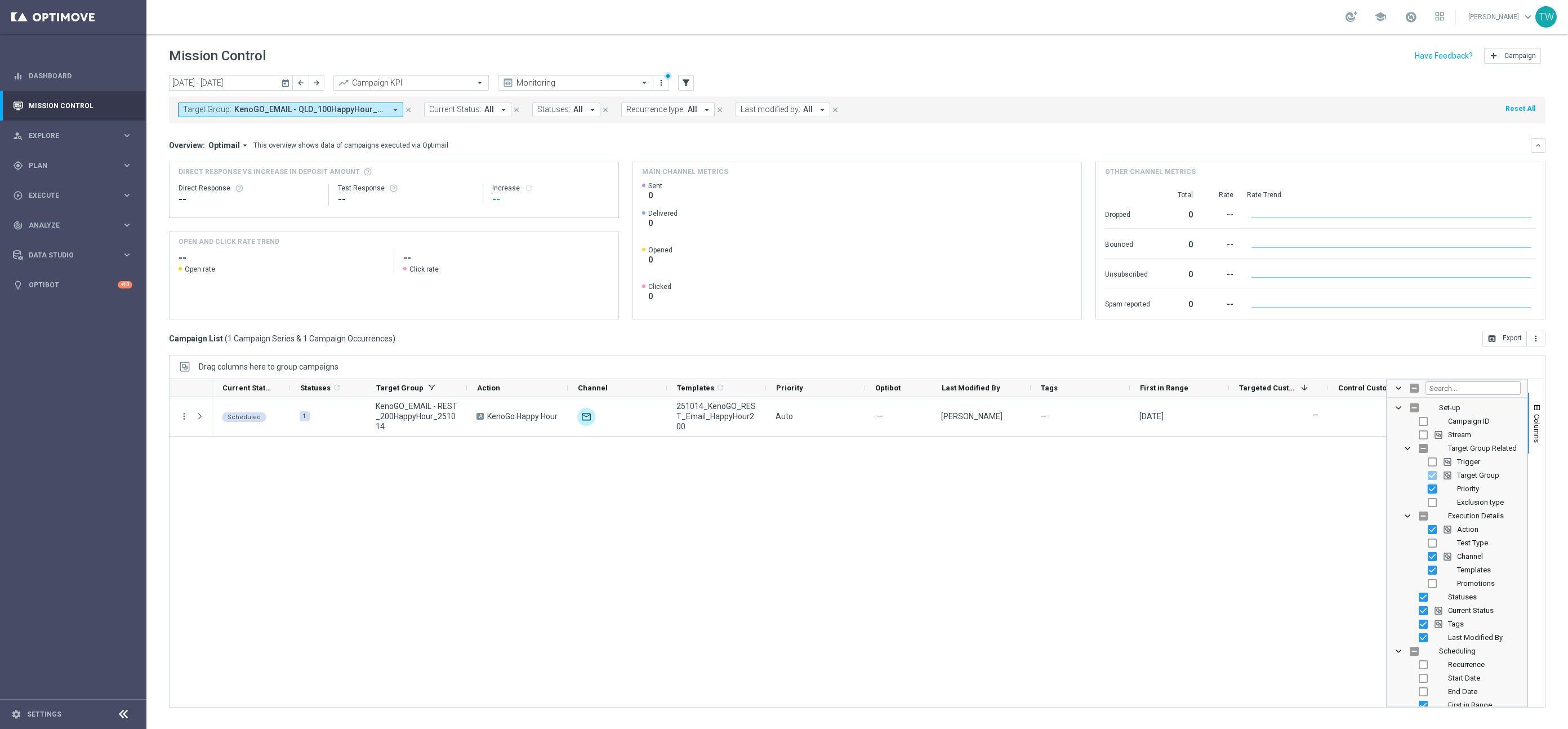
click at [1433, 491] on input "Press SPACE to toggle visibility (visible)" at bounding box center [1431, 488] width 9 height 9
checkbox input "false"
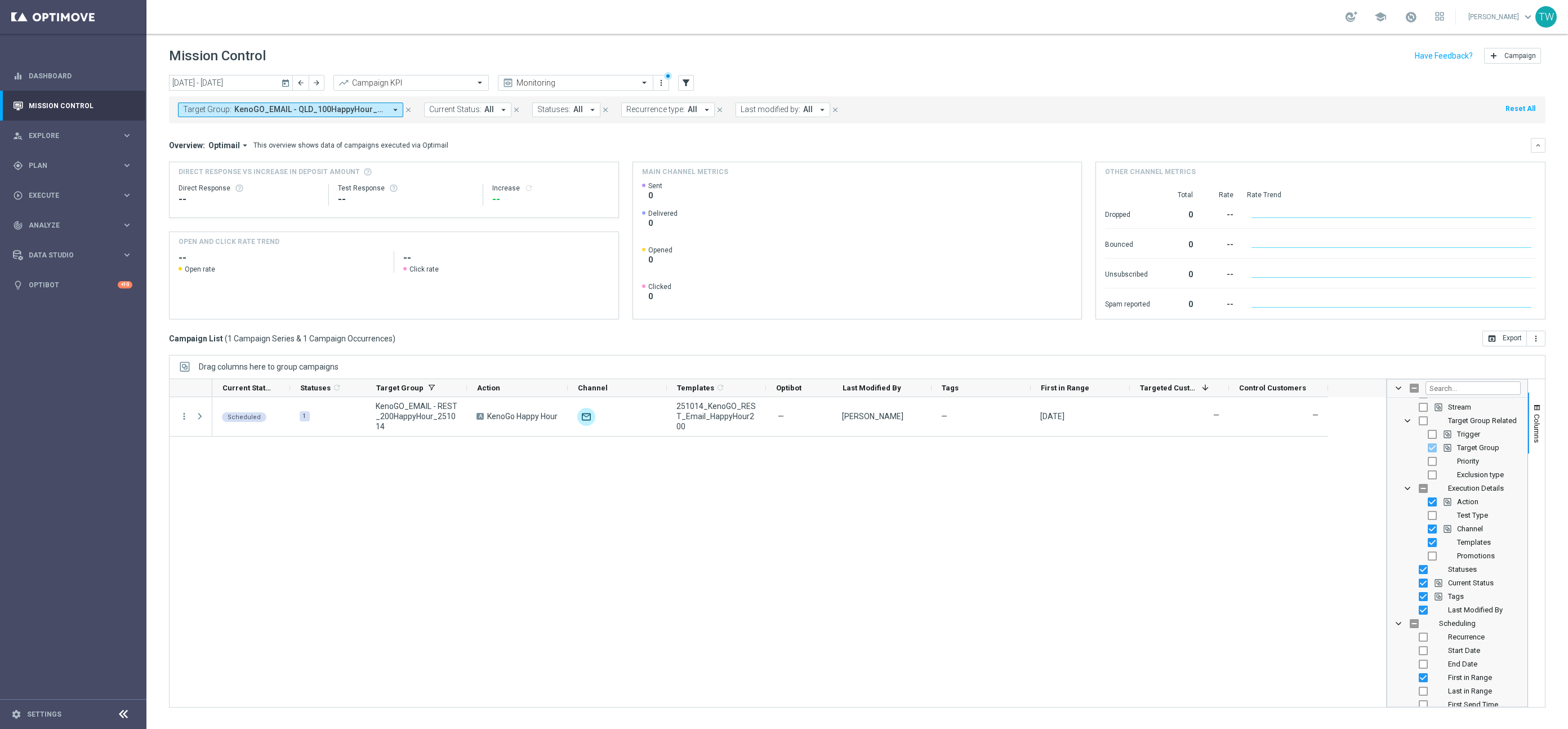
scroll to position [33, 0]
click at [1421, 566] on input "Press SPACE to toggle visibility (visible)" at bounding box center [1422, 563] width 9 height 9
checkbox input "false"
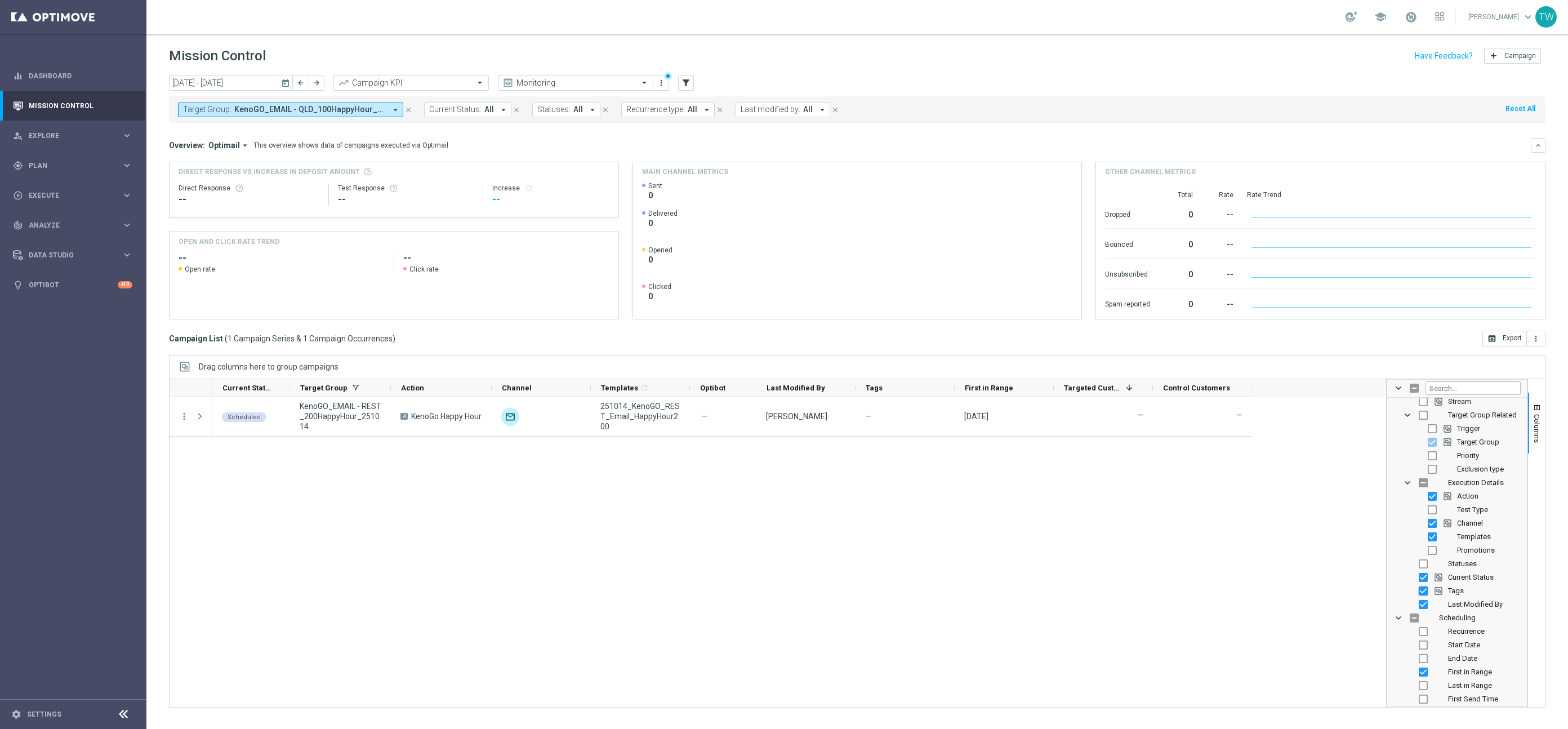
click at [1422, 591] on input "Press SPACE to toggle visibility (visible)" at bounding box center [1422, 590] width 9 height 9
checkbox input "false"
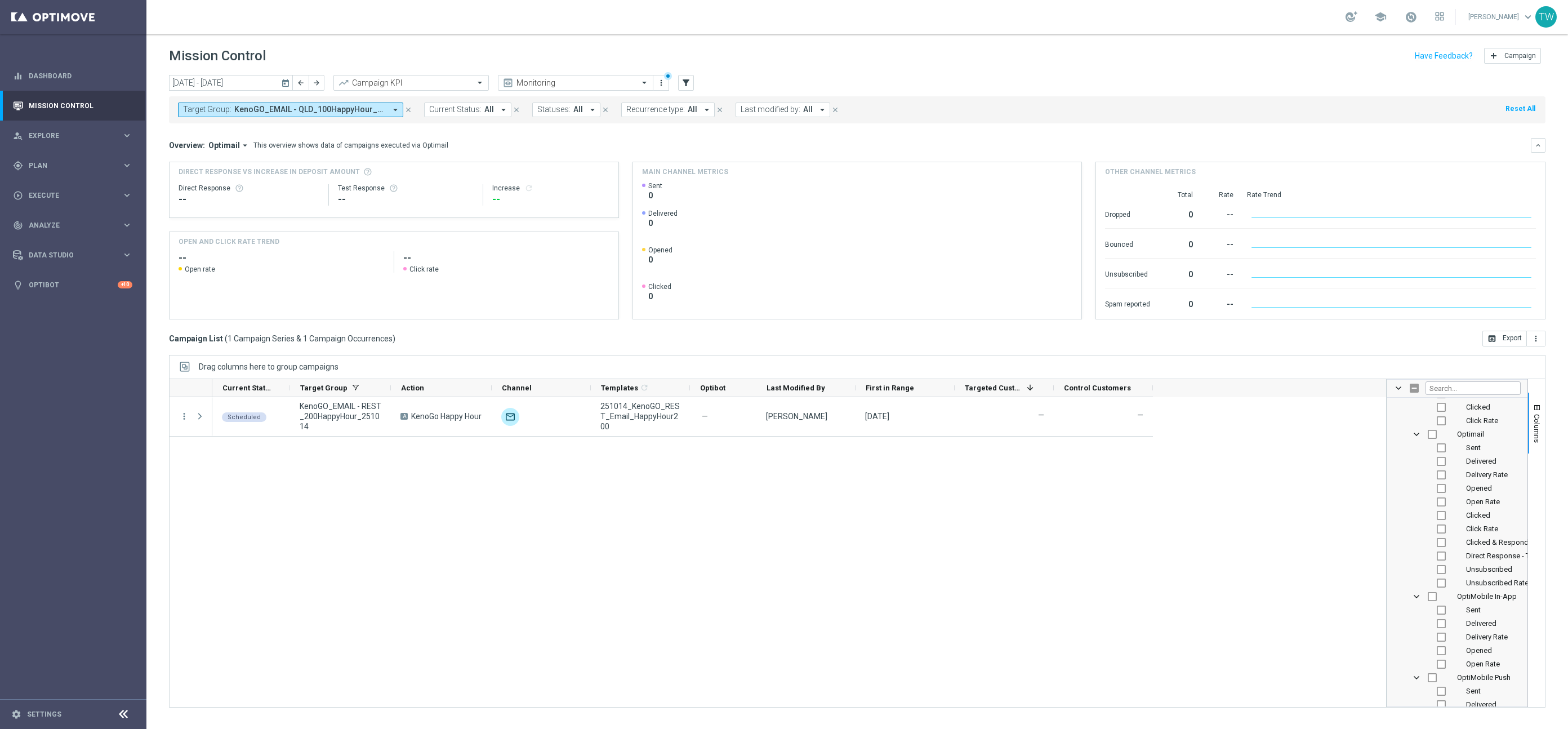
scroll to position [1300, 0]
click at [1440, 448] on input "Press SPACE to toggle visibility (hidden)" at bounding box center [1441, 445] width 9 height 9
checkbox input "true"
checkbox input "false"
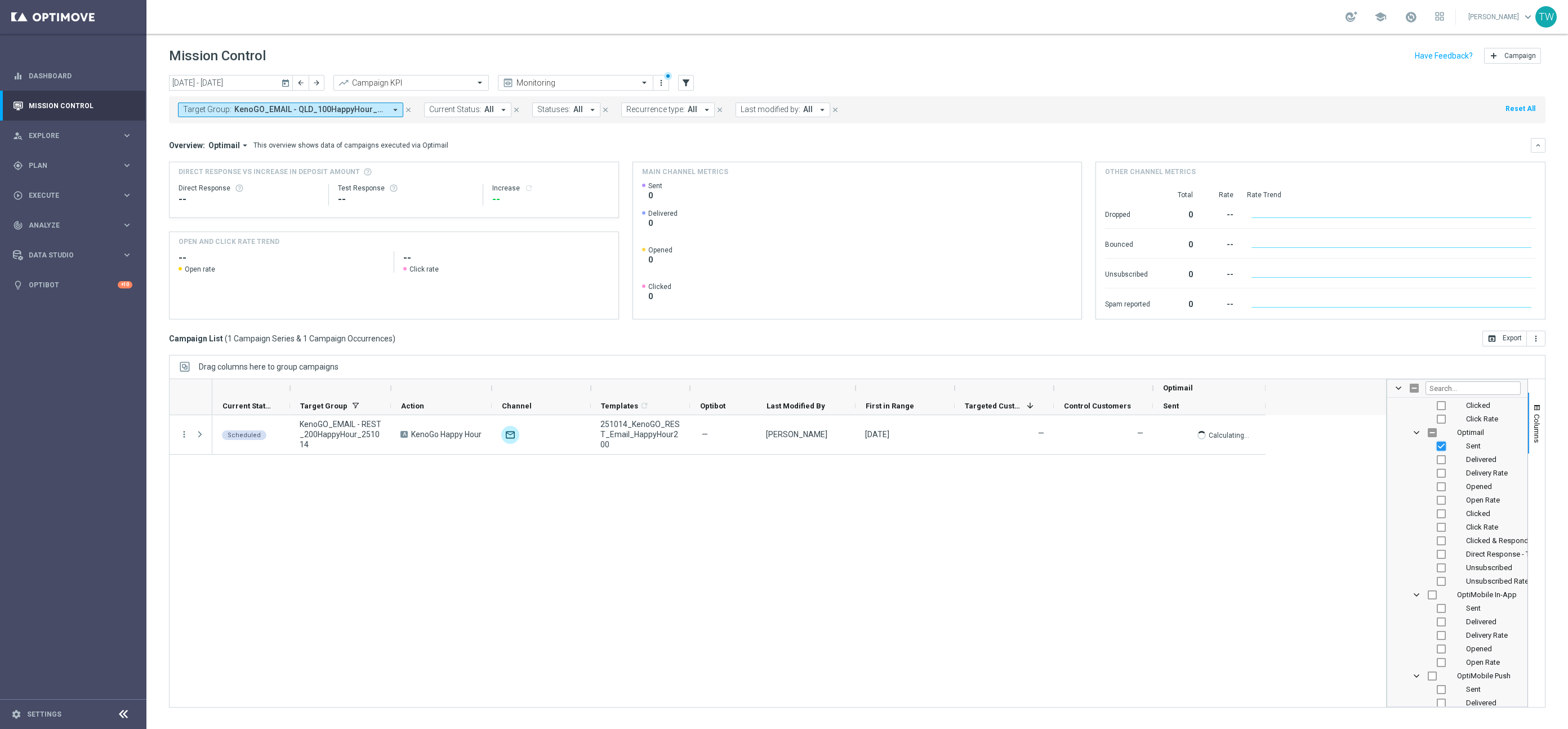
click at [1443, 450] on input "Press SPACE to toggle visibility (visible)" at bounding box center [1441, 445] width 9 height 9
checkbox input "false"
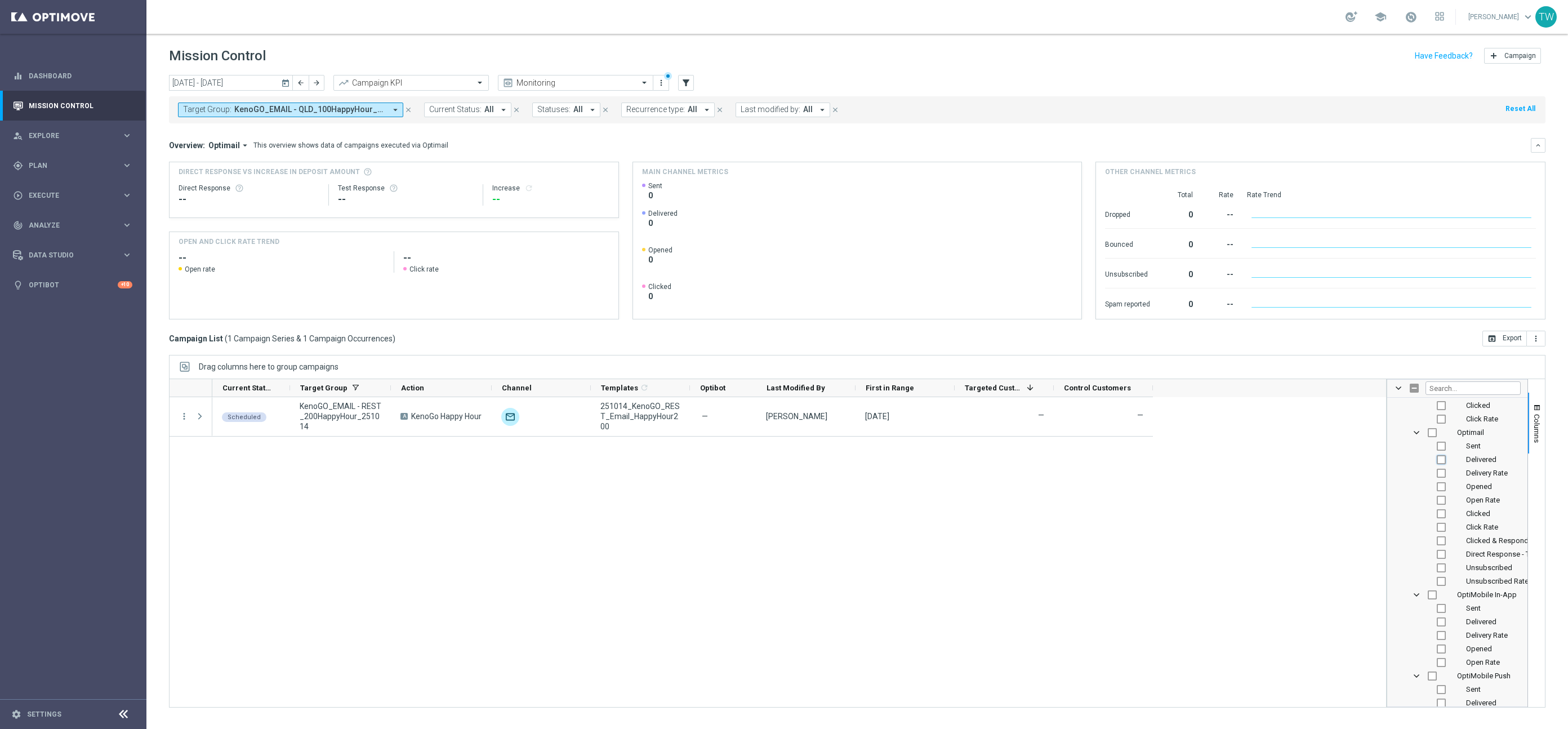
click at [1442, 457] on input "Press SPACE to toggle visibility (hidden)" at bounding box center [1441, 459] width 9 height 9
checkbox input "true"
checkbox input "false"
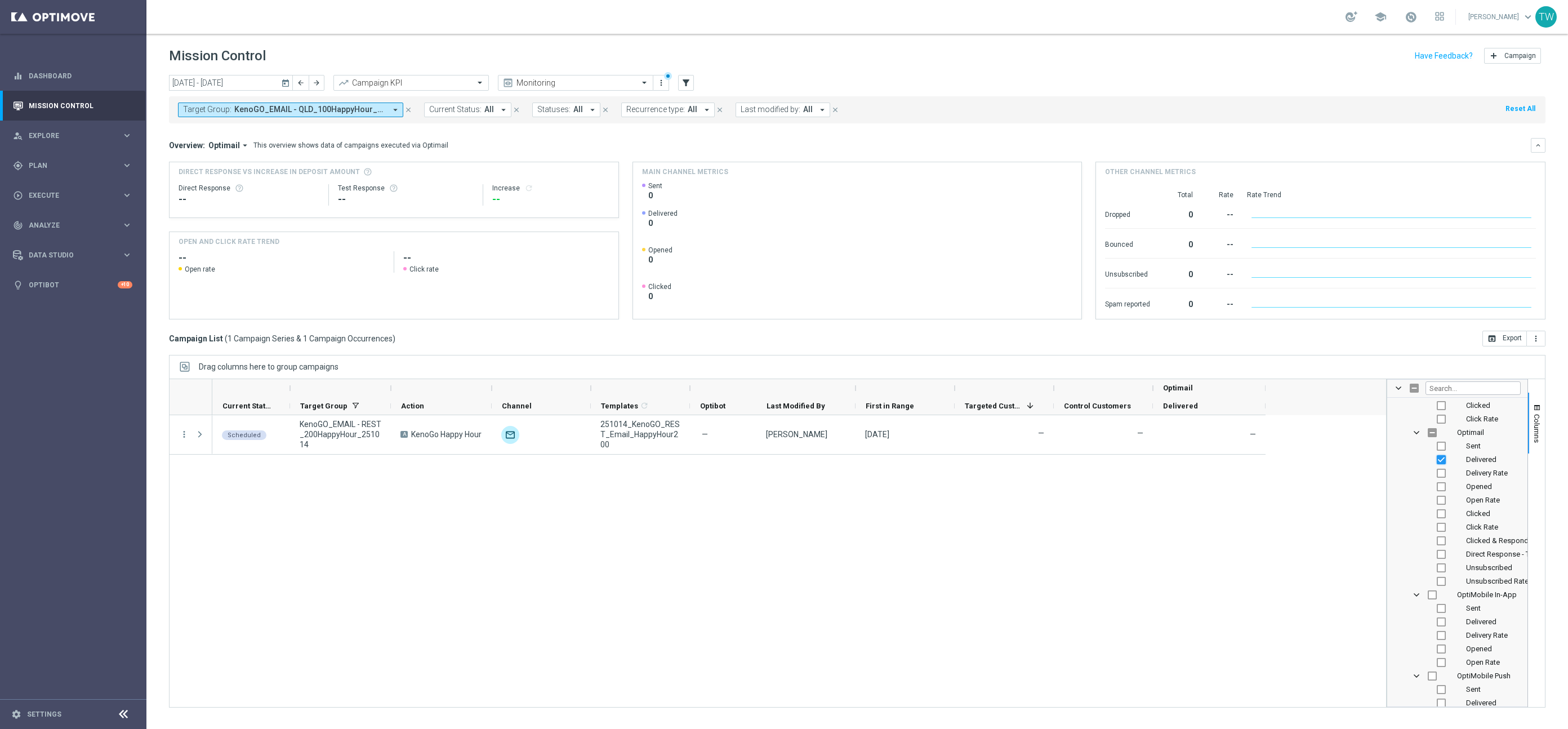
click at [1441, 464] on input "Press SPACE to toggle visibility (visible)" at bounding box center [1441, 459] width 9 height 9
checkbox input "false"
drag, startPoint x: 1443, startPoint y: 489, endPoint x: 1443, endPoint y: 497, distance: 8.0
click at [1443, 489] on input "Press SPACE to toggle visibility (hidden)" at bounding box center [1441, 486] width 9 height 9
checkbox input "true"
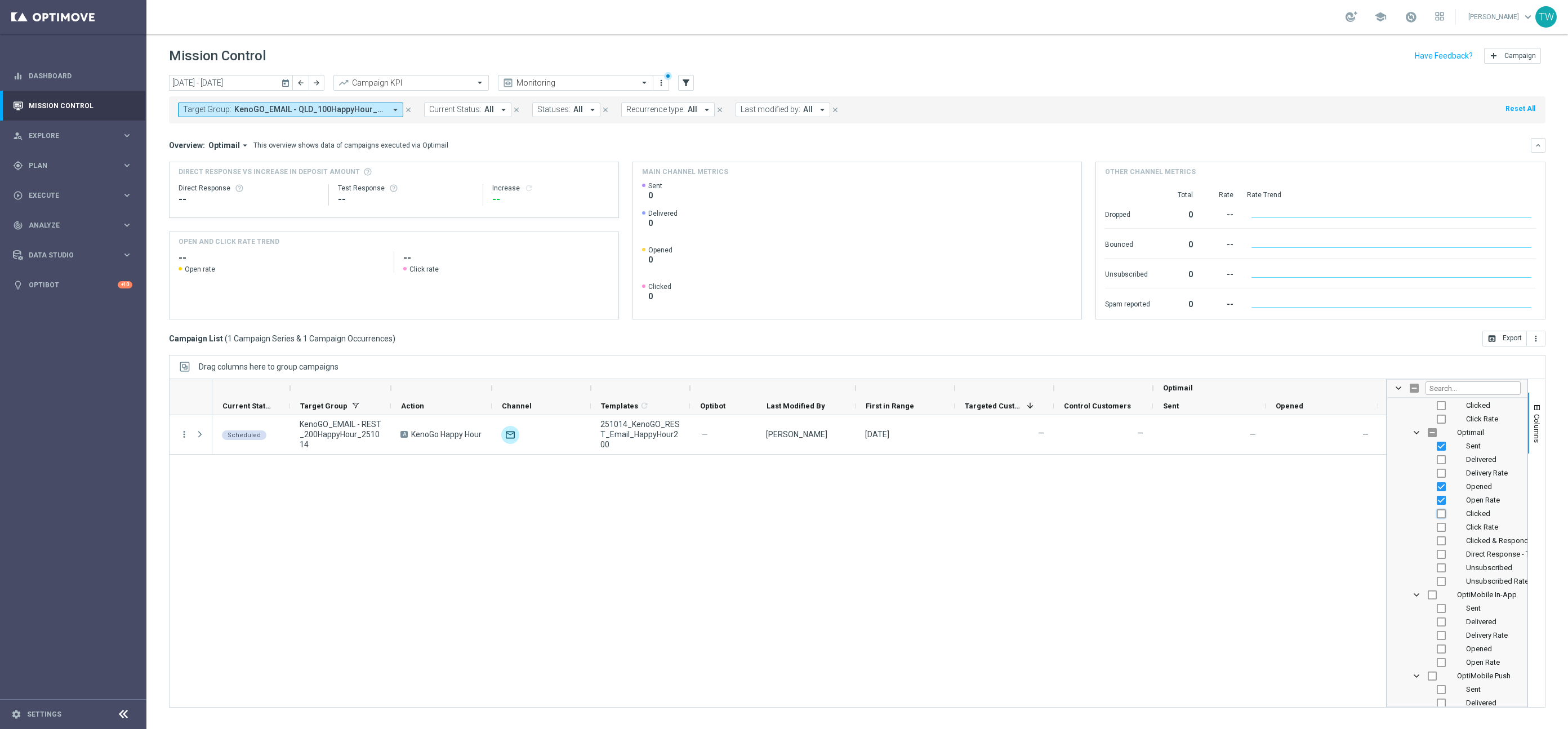
drag, startPoint x: 1440, startPoint y: 510, endPoint x: 1441, endPoint y: 520, distance: 10.0
click at [1440, 512] on input "Press SPACE to toggle visibility (hidden)" at bounding box center [1441, 513] width 9 height 9
checkbox input "true"
click at [1441, 524] on input "Press SPACE to toggle visibility (hidden)" at bounding box center [1441, 527] width 9 height 9
checkbox input "true"
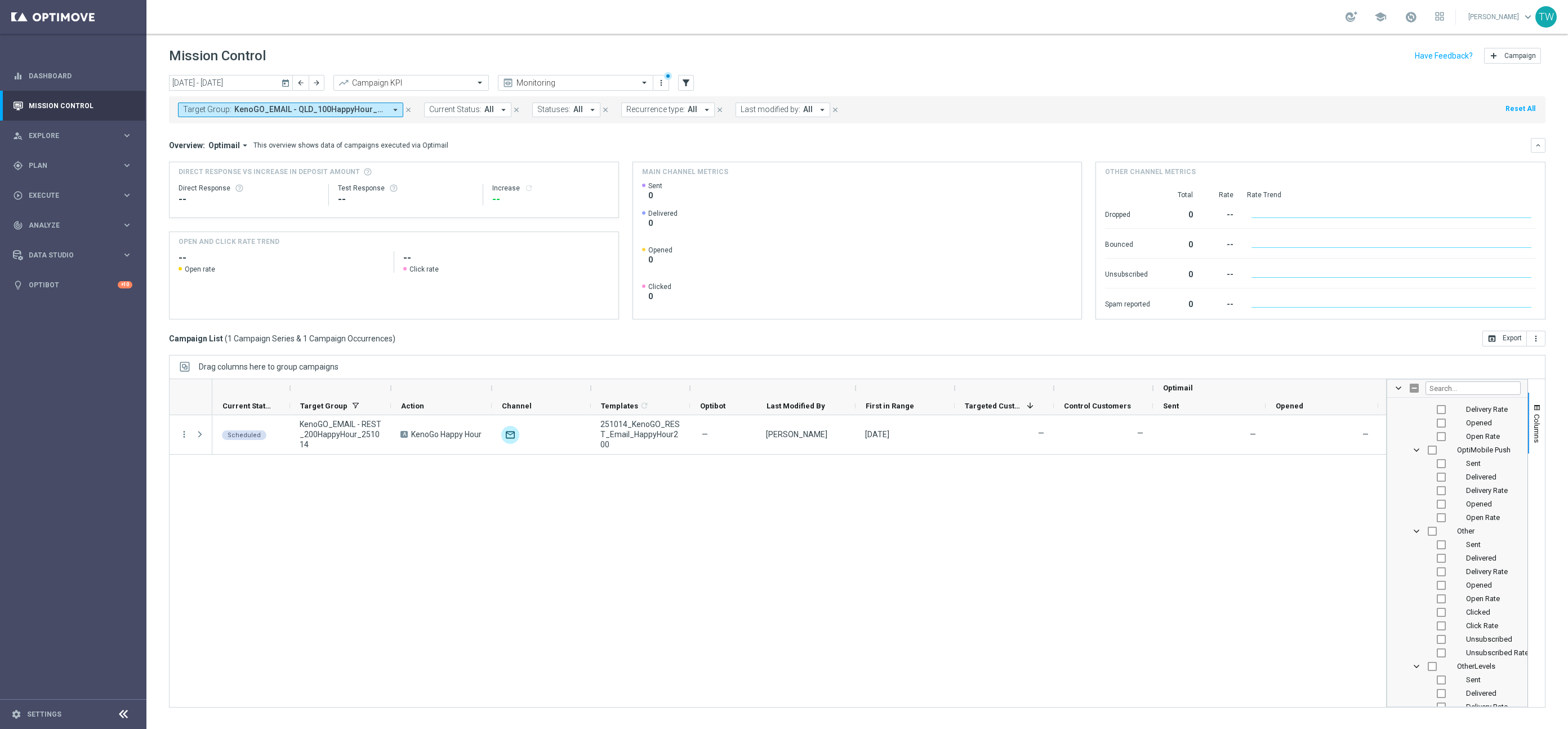
scroll to position [1536, 0]
click at [1442, 456] on input "Press SPACE to toggle visibility (hidden)" at bounding box center [1441, 453] width 9 height 9
checkbox input "true"
checkbox input "false"
click at [1443, 493] on input "Press SPACE to toggle visibility (hidden)" at bounding box center [1441, 493] width 9 height 9
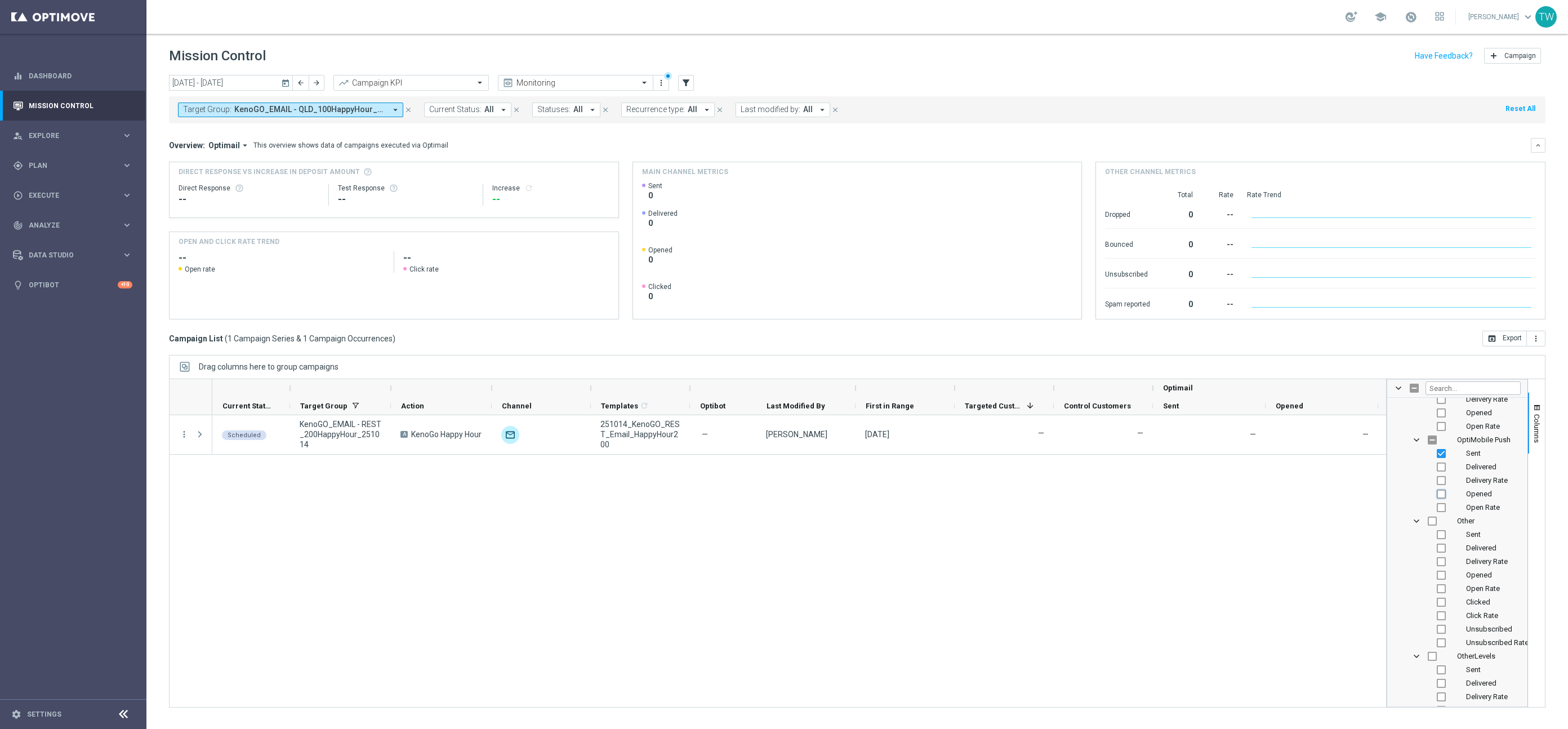
checkbox input "true"
click at [1536, 422] on span "Columns" at bounding box center [1536, 429] width 9 height 29
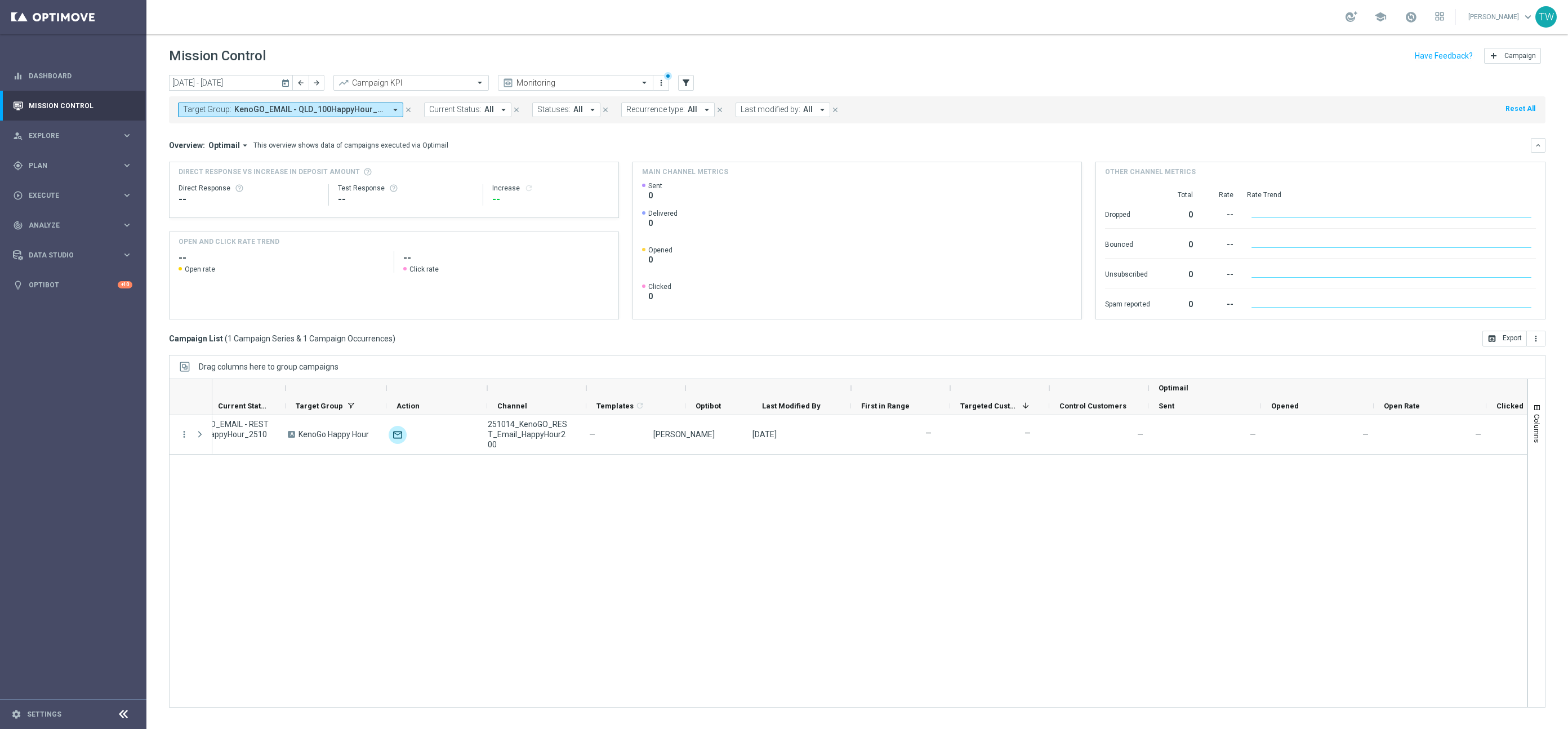
scroll to position [0, 0]
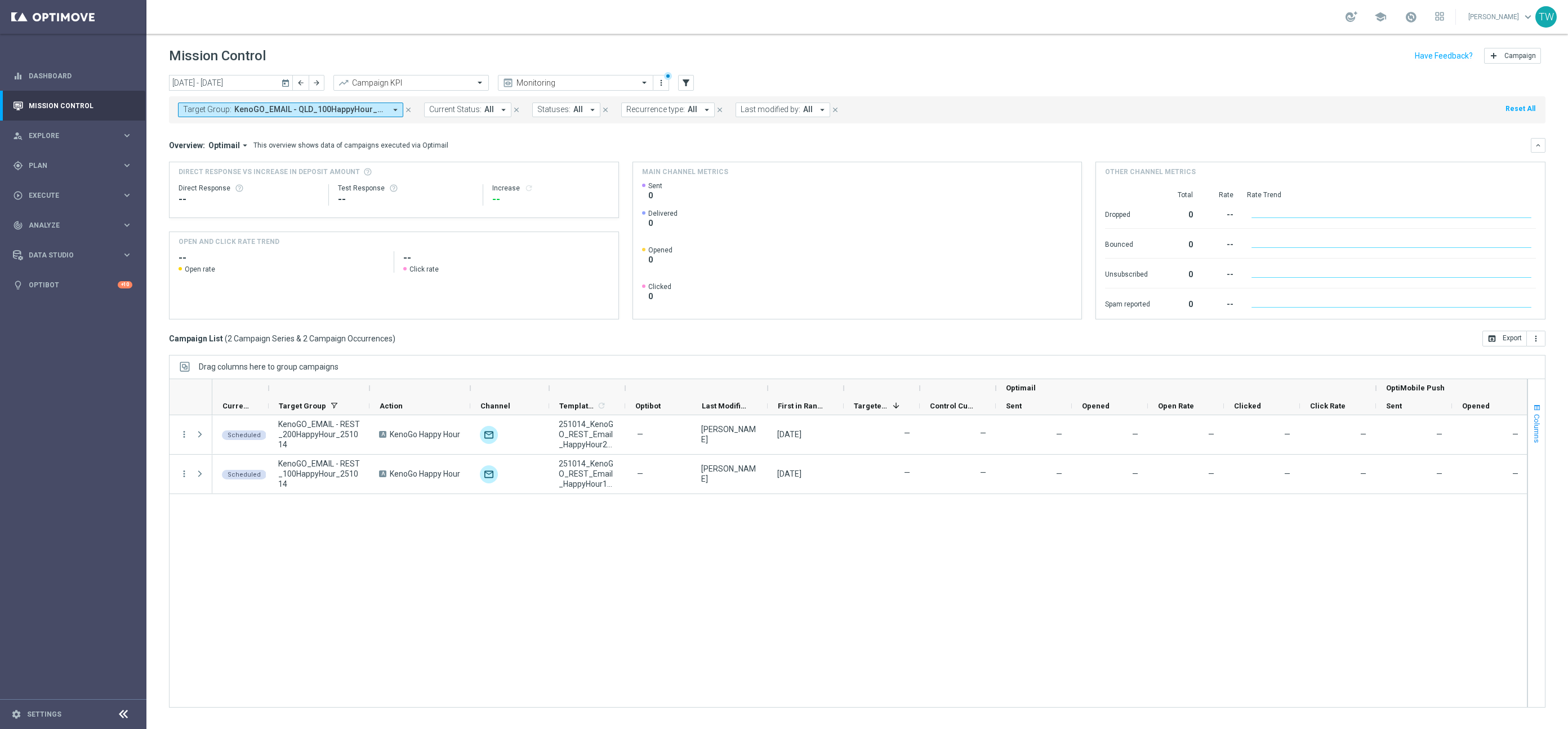
click at [1535, 425] on span "Columns" at bounding box center [1536, 429] width 9 height 29
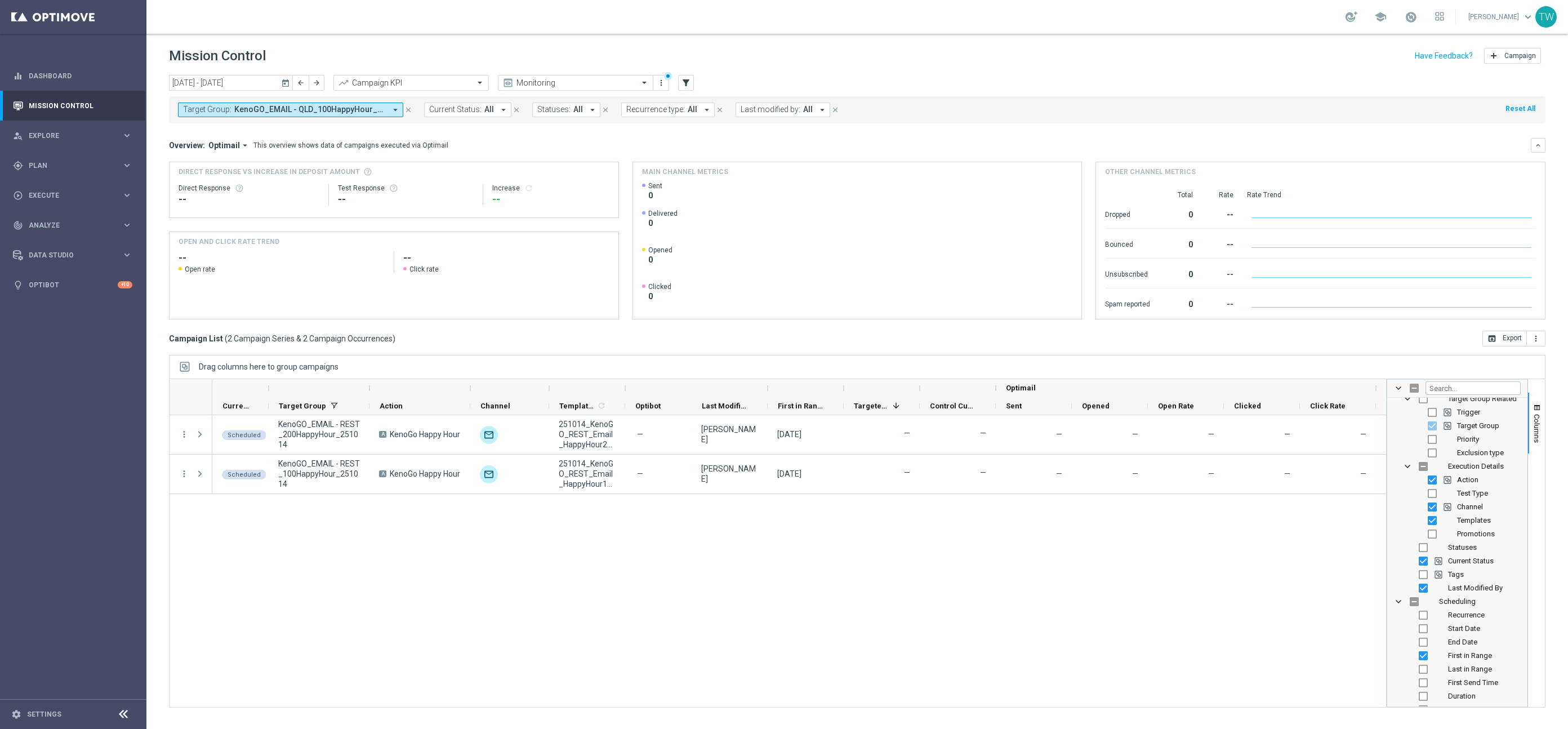
scroll to position [87, 0]
drag, startPoint x: 1451, startPoint y: 643, endPoint x: 1437, endPoint y: 643, distance: 14.0
click at [1450, 643] on span "First Send Time" at bounding box center [1473, 644] width 51 height 9
checkbox input "true"
click at [994, 606] on div "Scheduled KenoGO_EMAIL - REST_200HappyHour_251014 A KenoGo Happy Hour unfold_mo…" at bounding box center [798, 561] width 1173 height 292
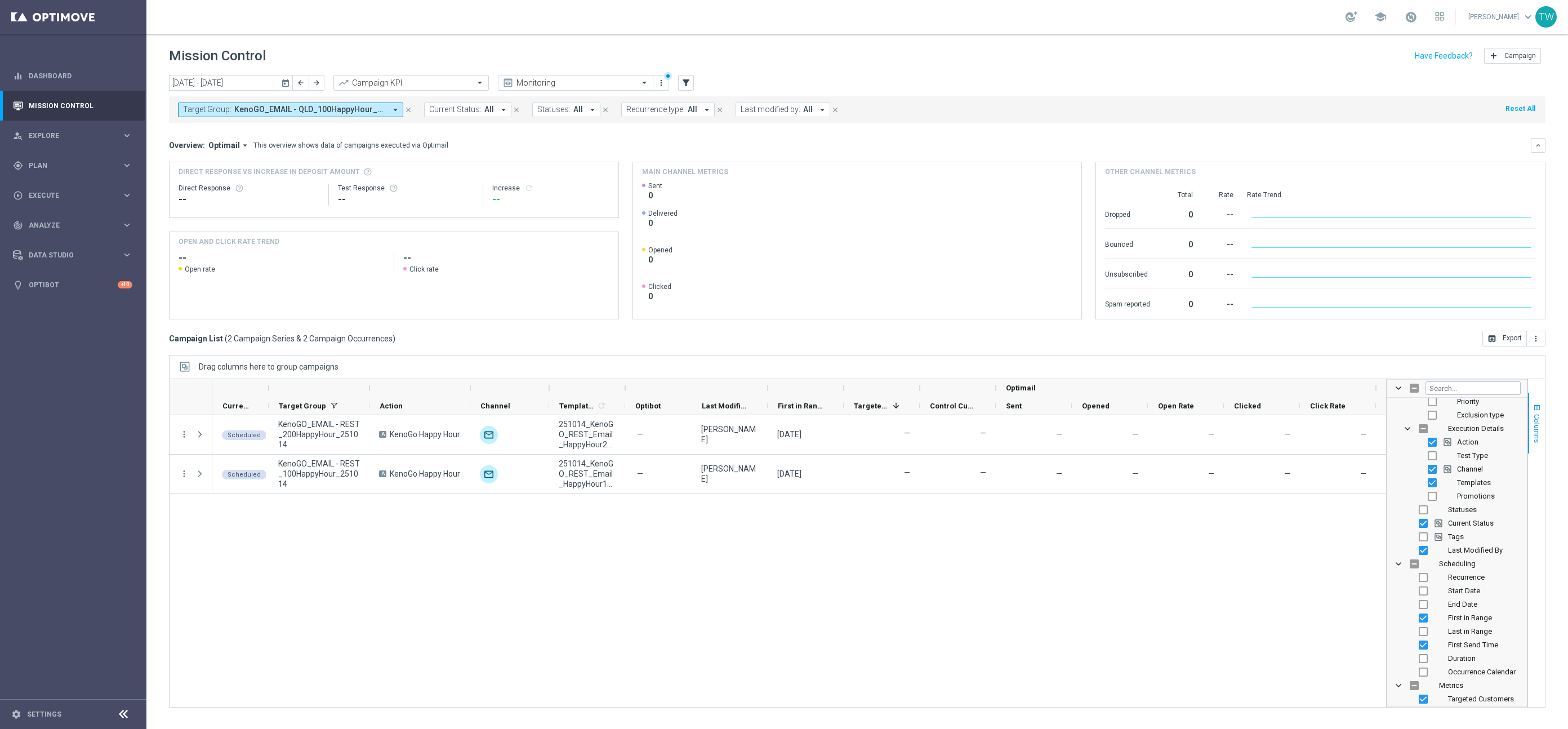
click at [1532, 431] on span "Columns" at bounding box center [1536, 429] width 9 height 29
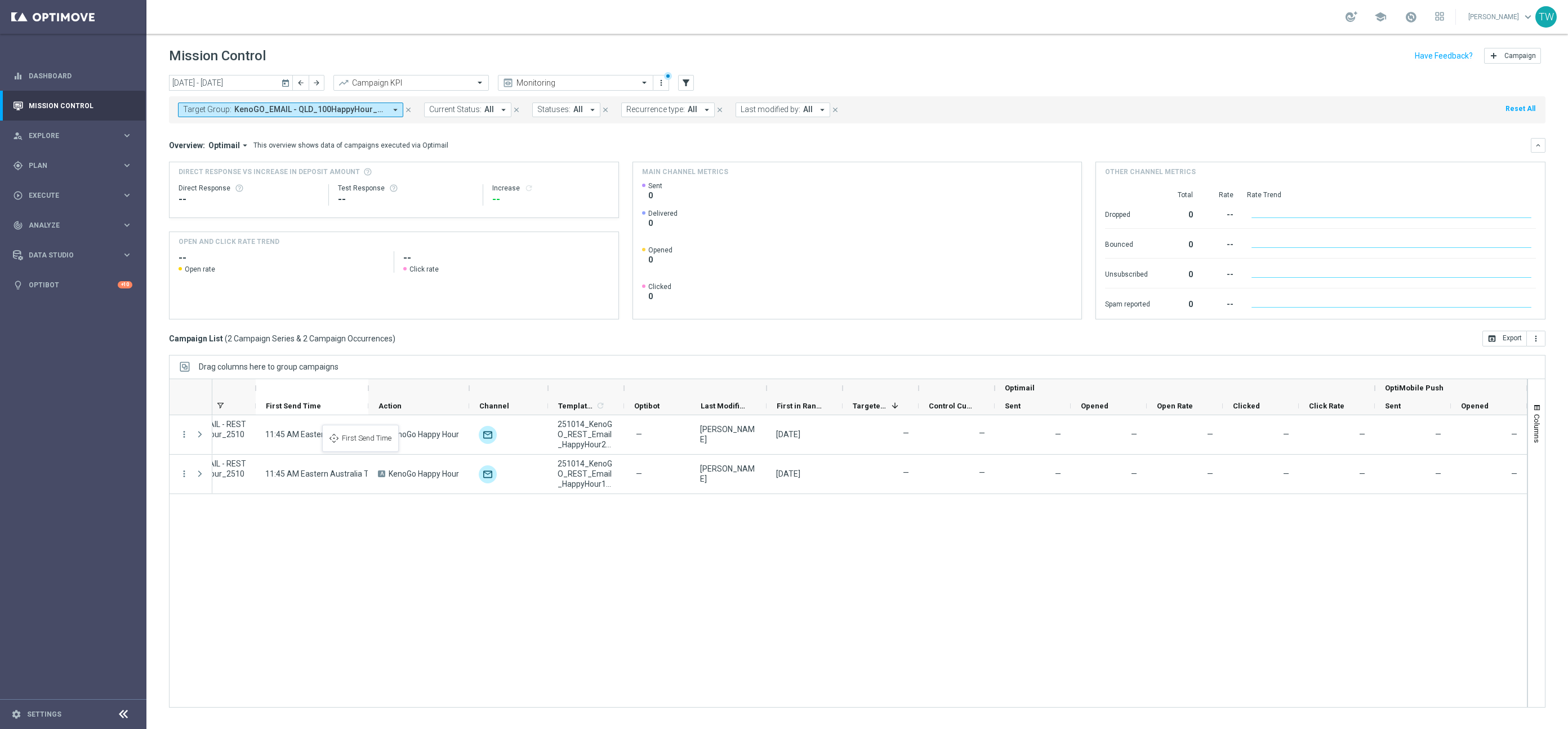
scroll to position [0, 0]
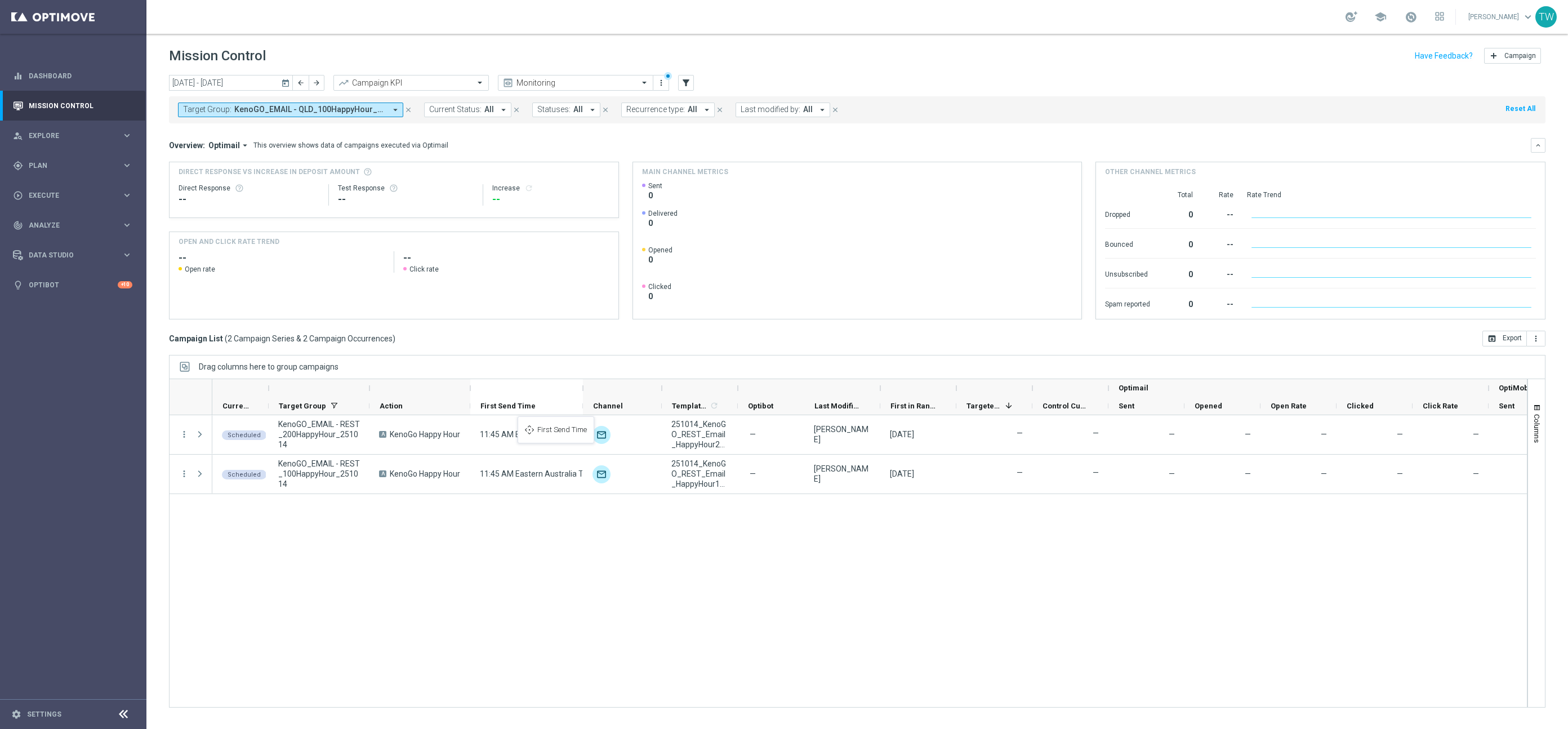
drag, startPoint x: 1117, startPoint y: 396, endPoint x: 523, endPoint y: 423, distance: 594.6
drag, startPoint x: 510, startPoint y: 404, endPoint x: 668, endPoint y: 406, distance: 158.0
click at [1542, 422] on button "Columns" at bounding box center [1536, 423] width 17 height 61
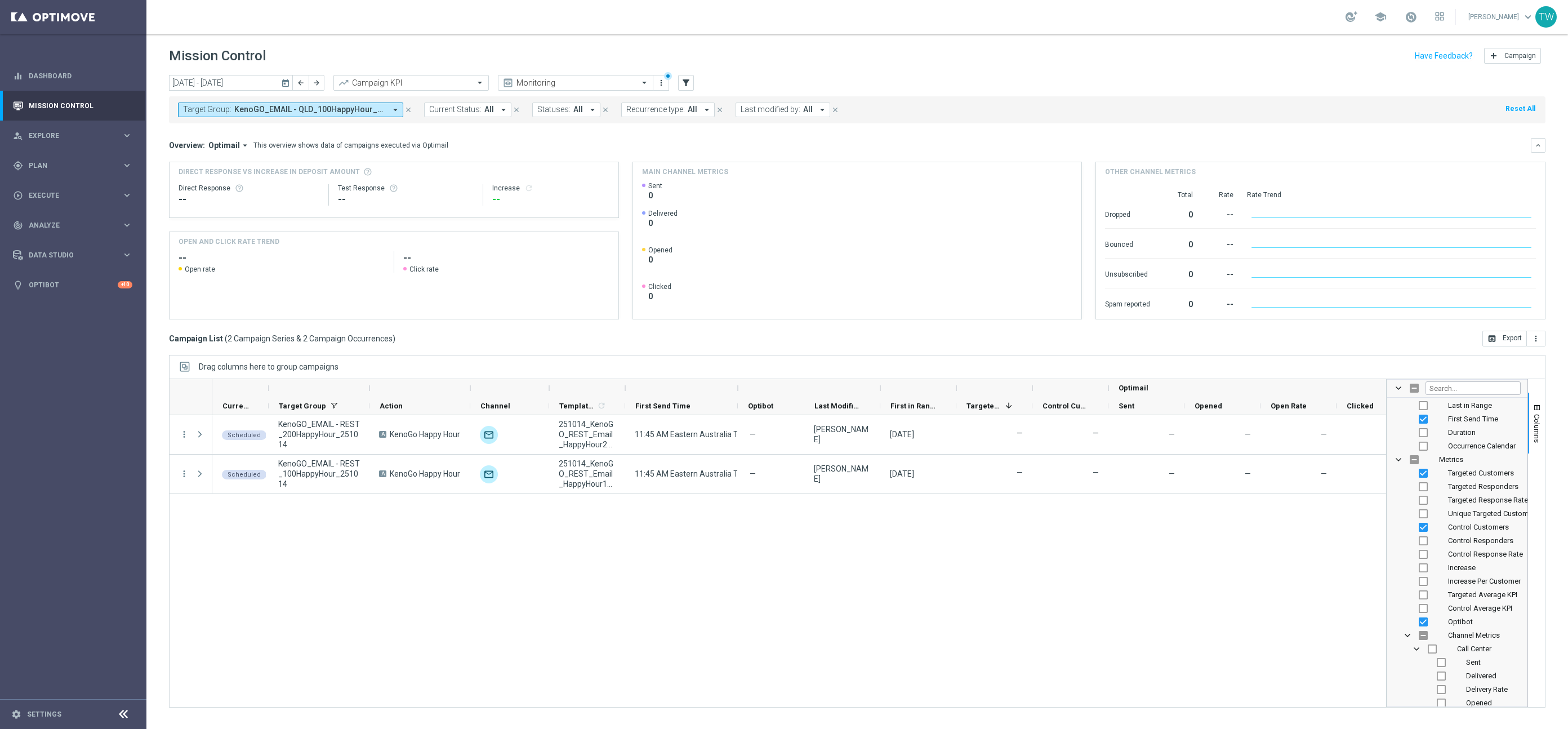
scroll to position [345, 0]
click at [1419, 592] on input "Press SPACE to toggle visibility (visible)" at bounding box center [1422, 589] width 9 height 9
checkbox input "false"
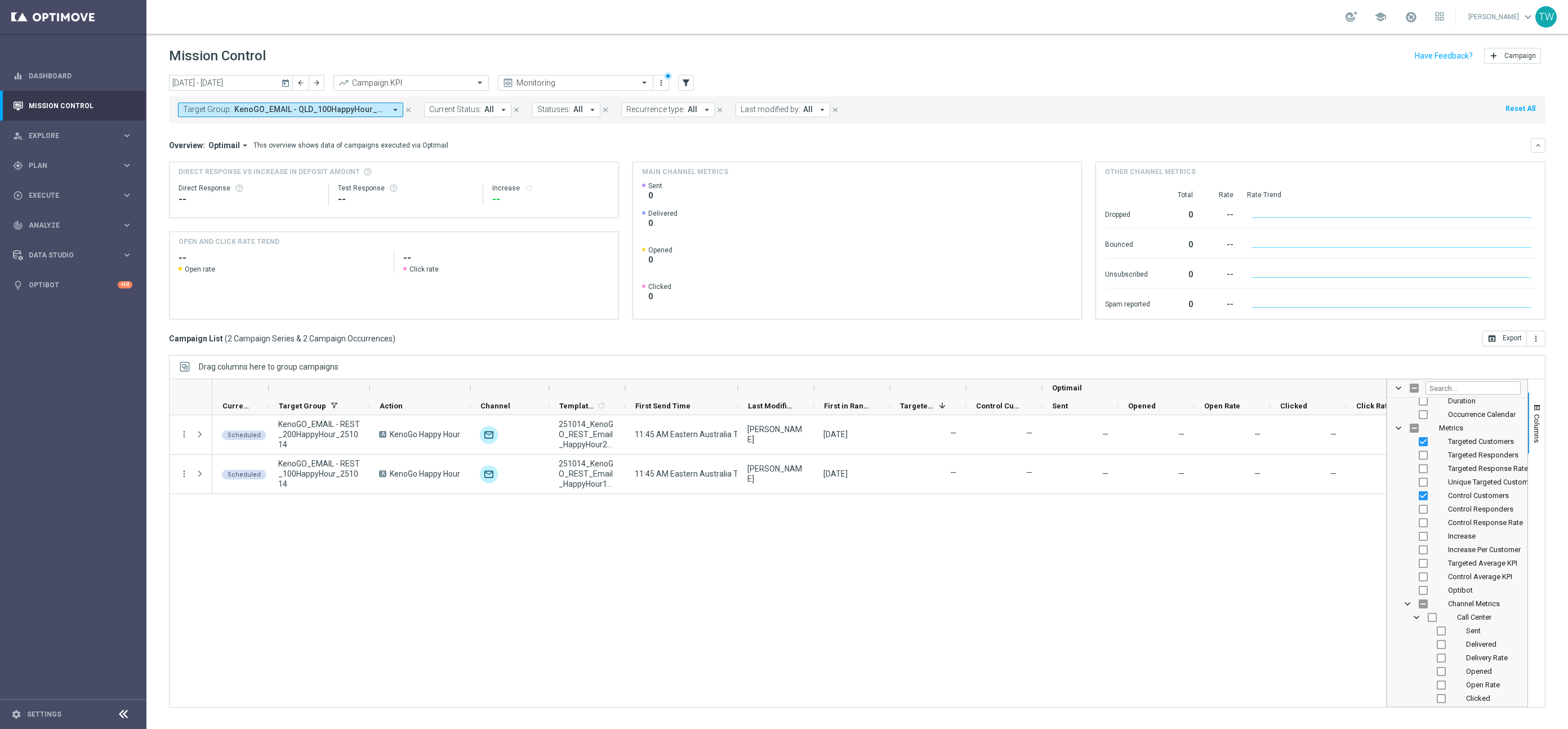
drag, startPoint x: 1303, startPoint y: 551, endPoint x: 1475, endPoint y: 475, distance: 188.0
click at [1303, 551] on div "Scheduled KenoGO_EMAIL - REST_200HappyHour_251014 A KenoGo Happy Hour unfold_mo…" at bounding box center [798, 561] width 1173 height 292
click at [1533, 438] on span "Columns" at bounding box center [1536, 429] width 9 height 29
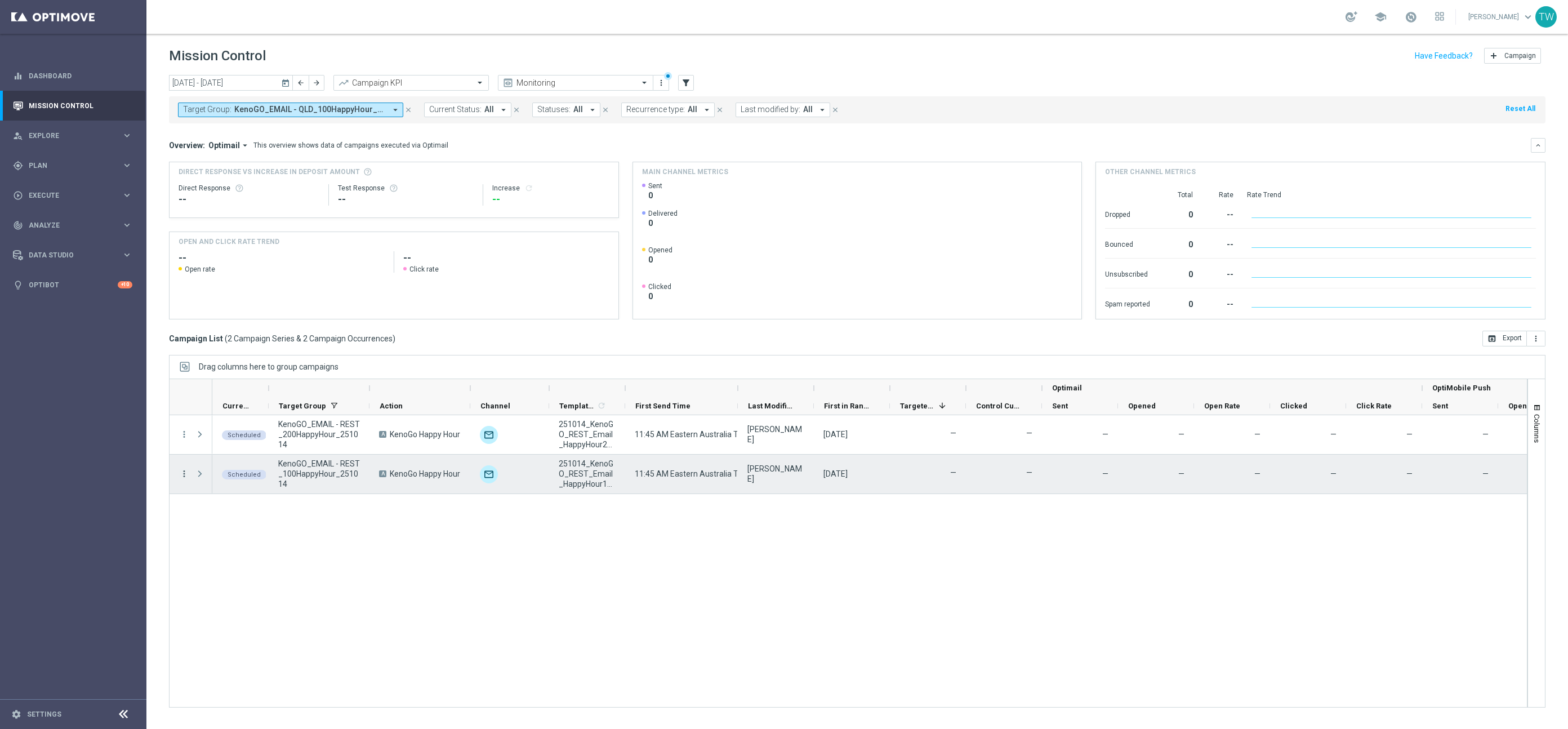
click at [183, 473] on icon "more_vert" at bounding box center [184, 473] width 10 height 10
click at [241, 558] on div "edit Edit" at bounding box center [253, 565] width 126 height 16
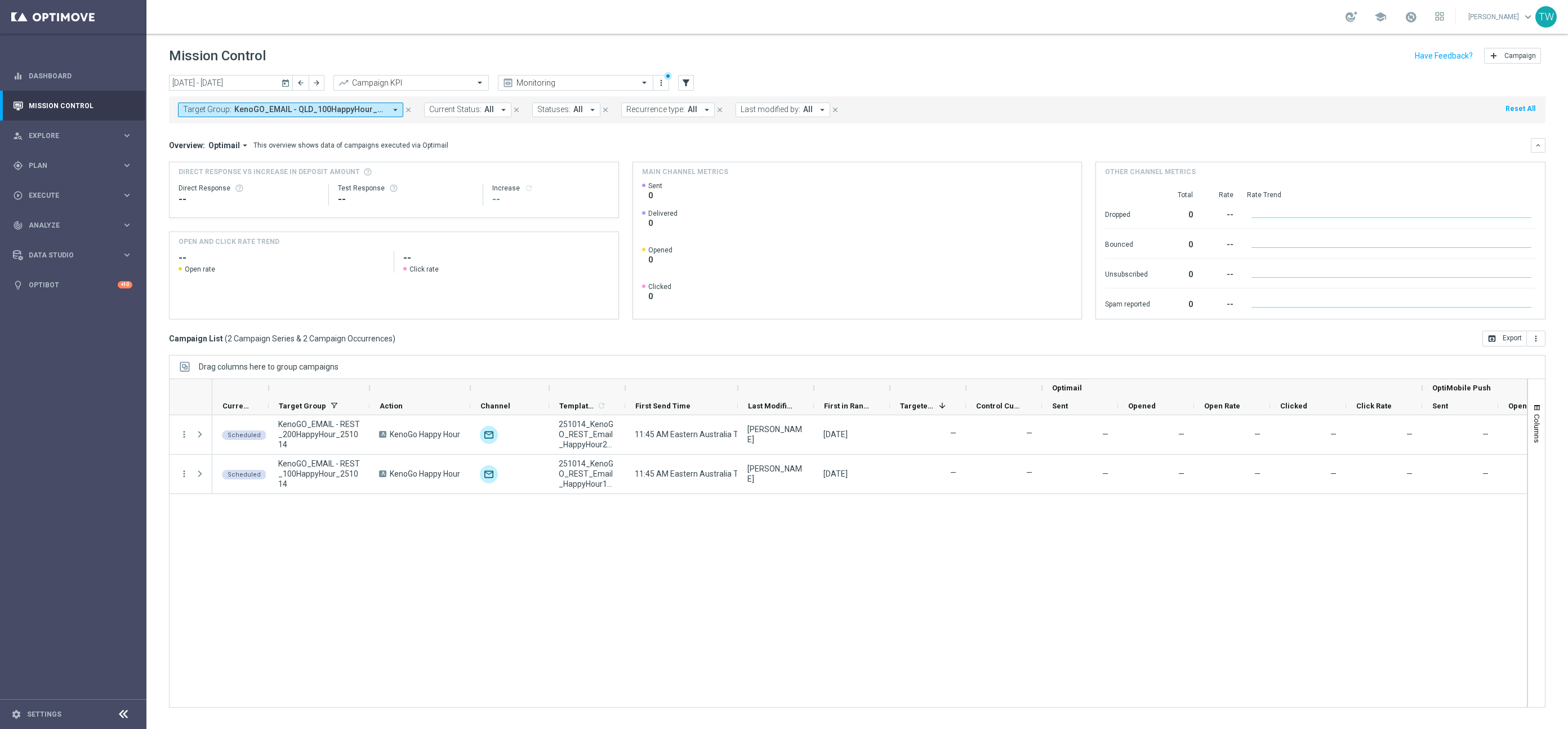
click at [738, 390] on div at bounding box center [738, 388] width 5 height 18
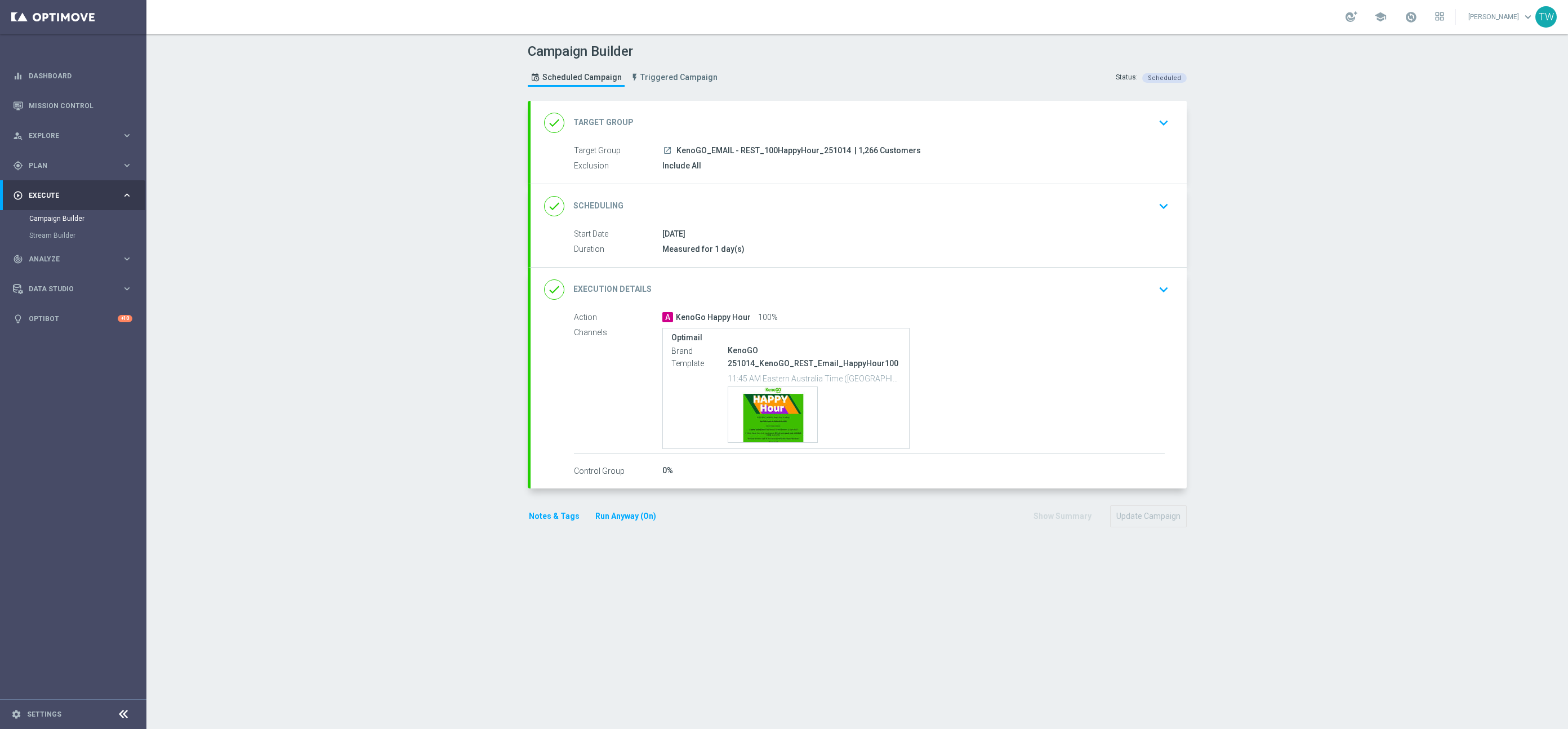
click at [912, 261] on div "Start Date 14 Oct 2025 Duration Measured for 1 day(s) Start Date 14 Oct 2025 to…" at bounding box center [858, 248] width 656 height 39
click at [907, 280] on div "done Execution Details keyboard_arrow_down" at bounding box center [858, 290] width 629 height 21
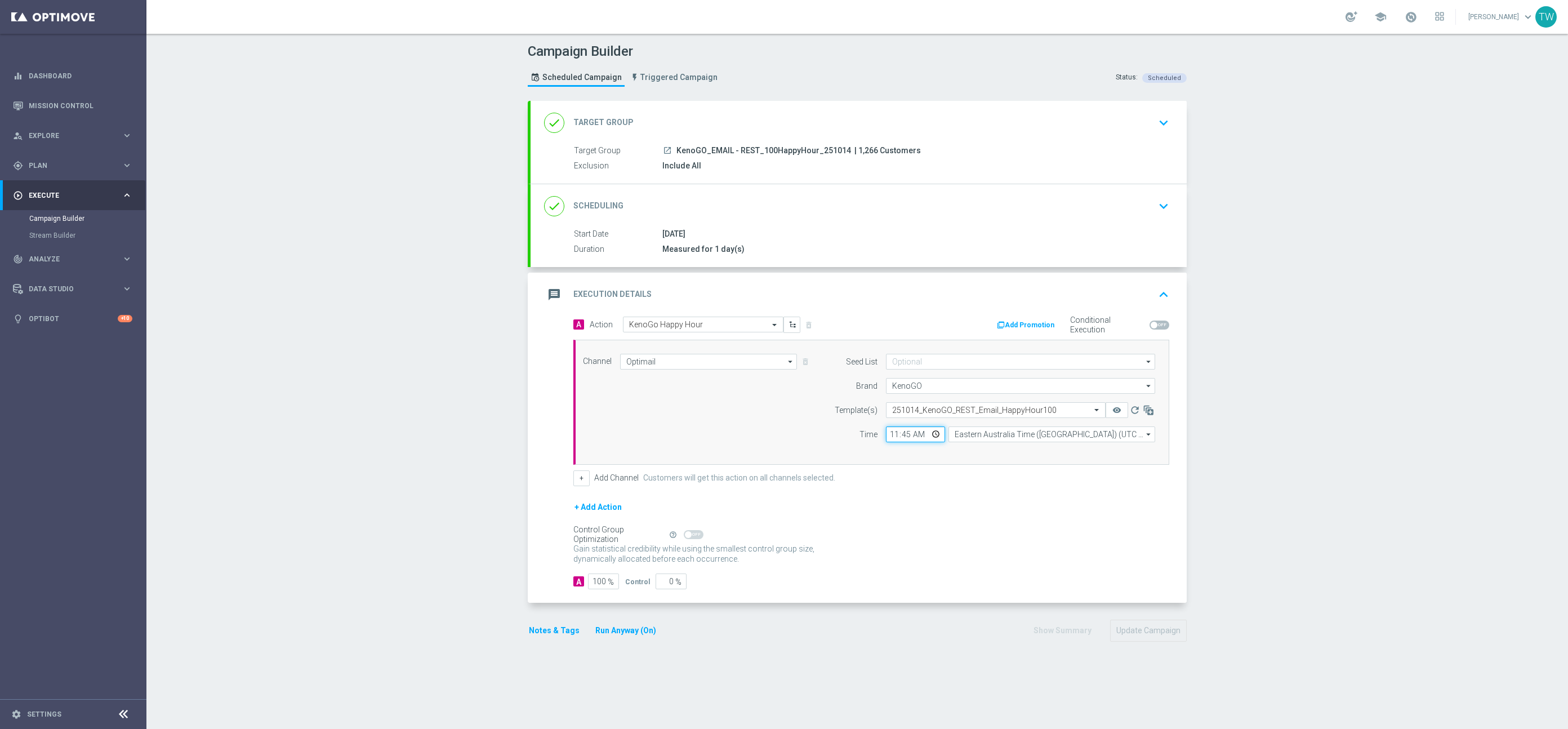
click at [904, 434] on input "11:45" at bounding box center [915, 434] width 59 height 16
type input "11:50"
drag, startPoint x: 921, startPoint y: 496, endPoint x: 1004, endPoint y: 546, distance: 96.9
click at [921, 496] on form "A Action Select action KenoGo Happy Hour delete_forever Add Promotion Condition…" at bounding box center [871, 453] width 596 height 273
click at [1142, 630] on button "Update Campaign" at bounding box center [1148, 630] width 77 height 22
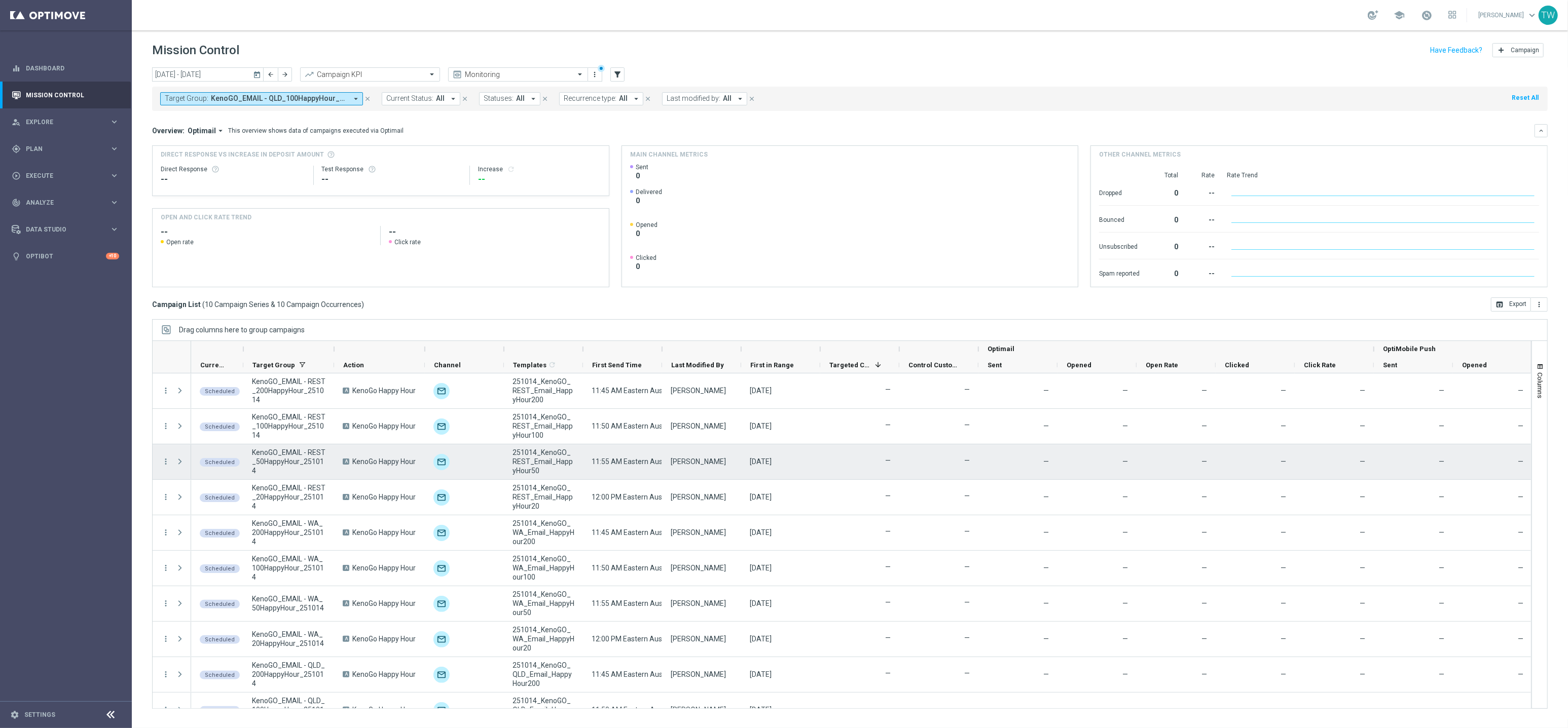
scroll to position [18, 0]
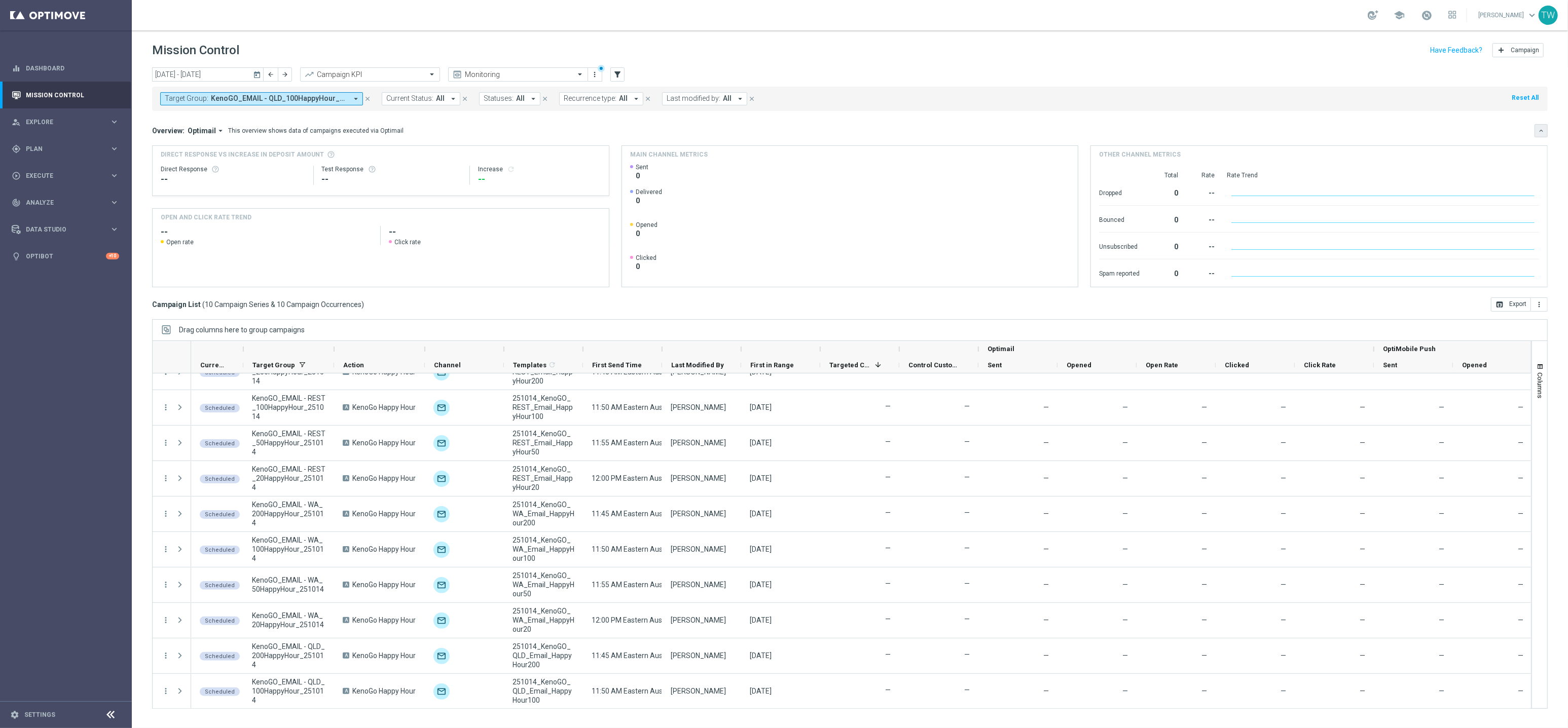
click at [1540, 127] on icon "keyboard_arrow_down" at bounding box center [1541, 130] width 7 height 7
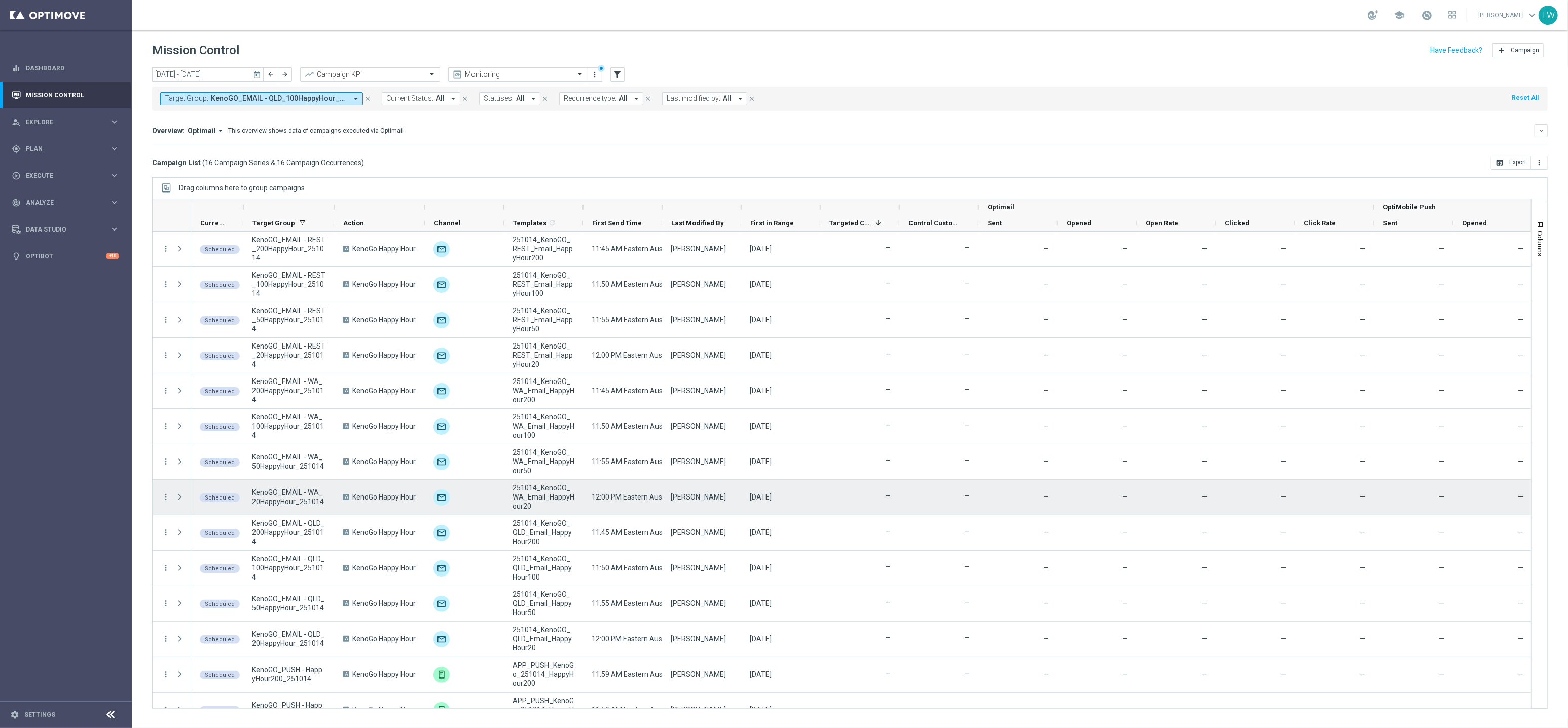
scroll to position [90, 0]
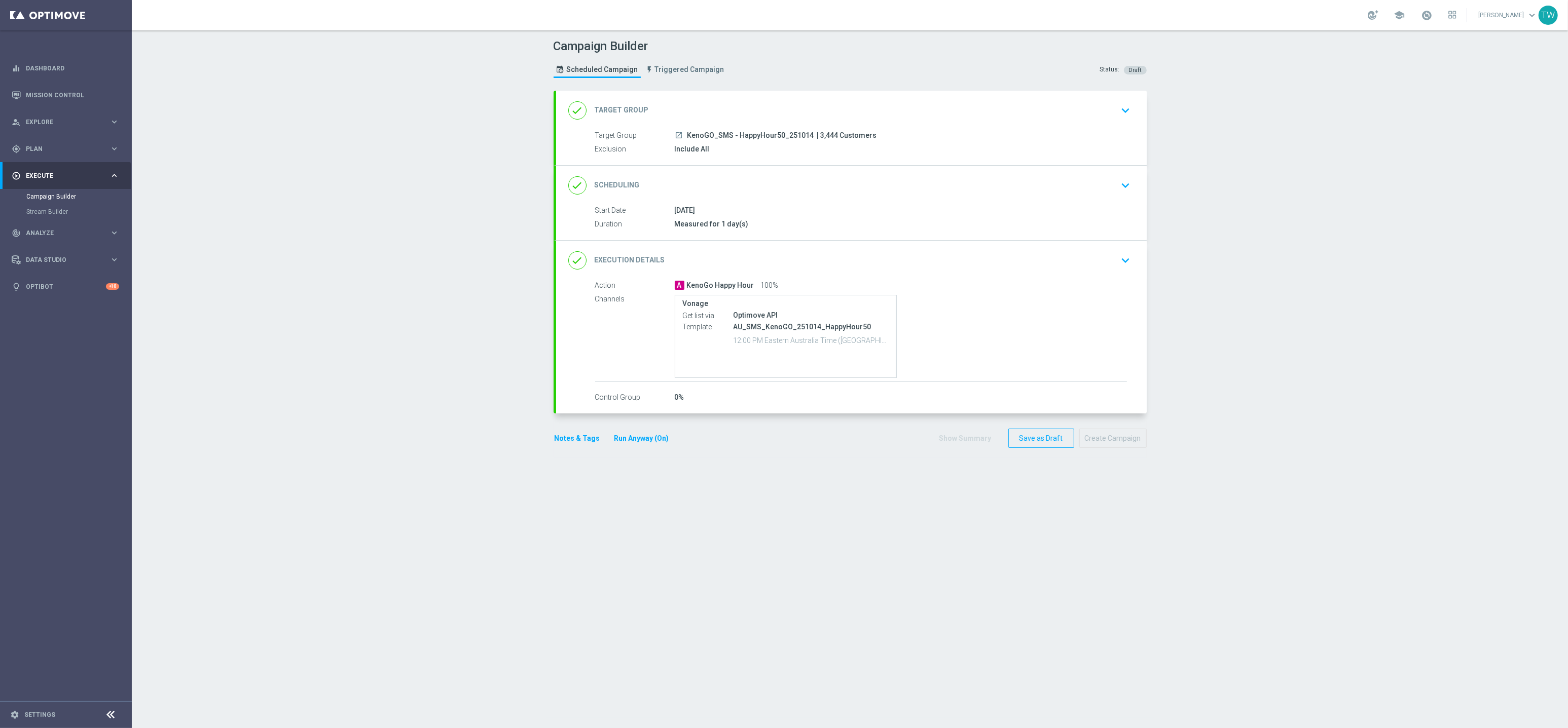
click at [883, 256] on div "done Execution Details keyboard_arrow_down" at bounding box center [850, 261] width 566 height 19
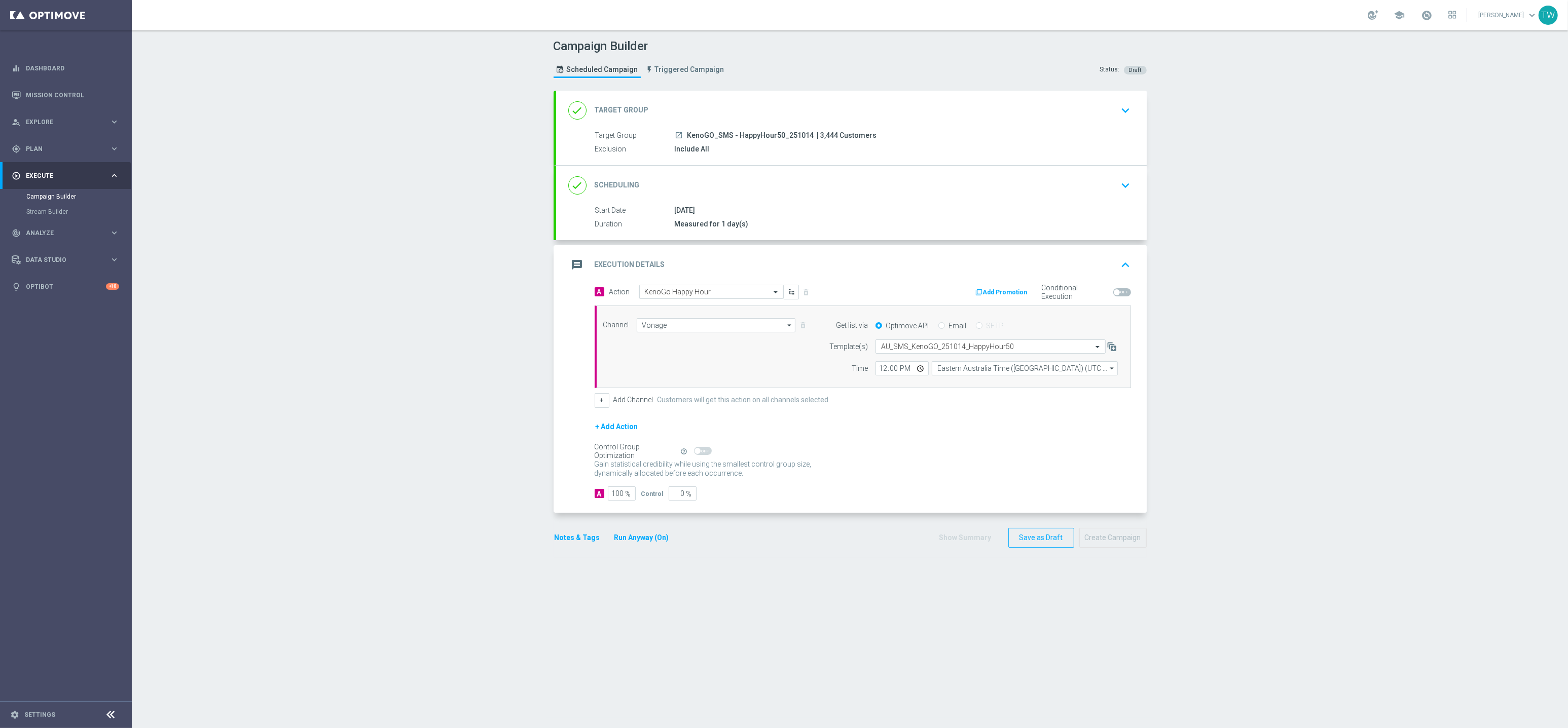
click at [779, 104] on div "done Target Group keyboard_arrow_down" at bounding box center [850, 110] width 566 height 19
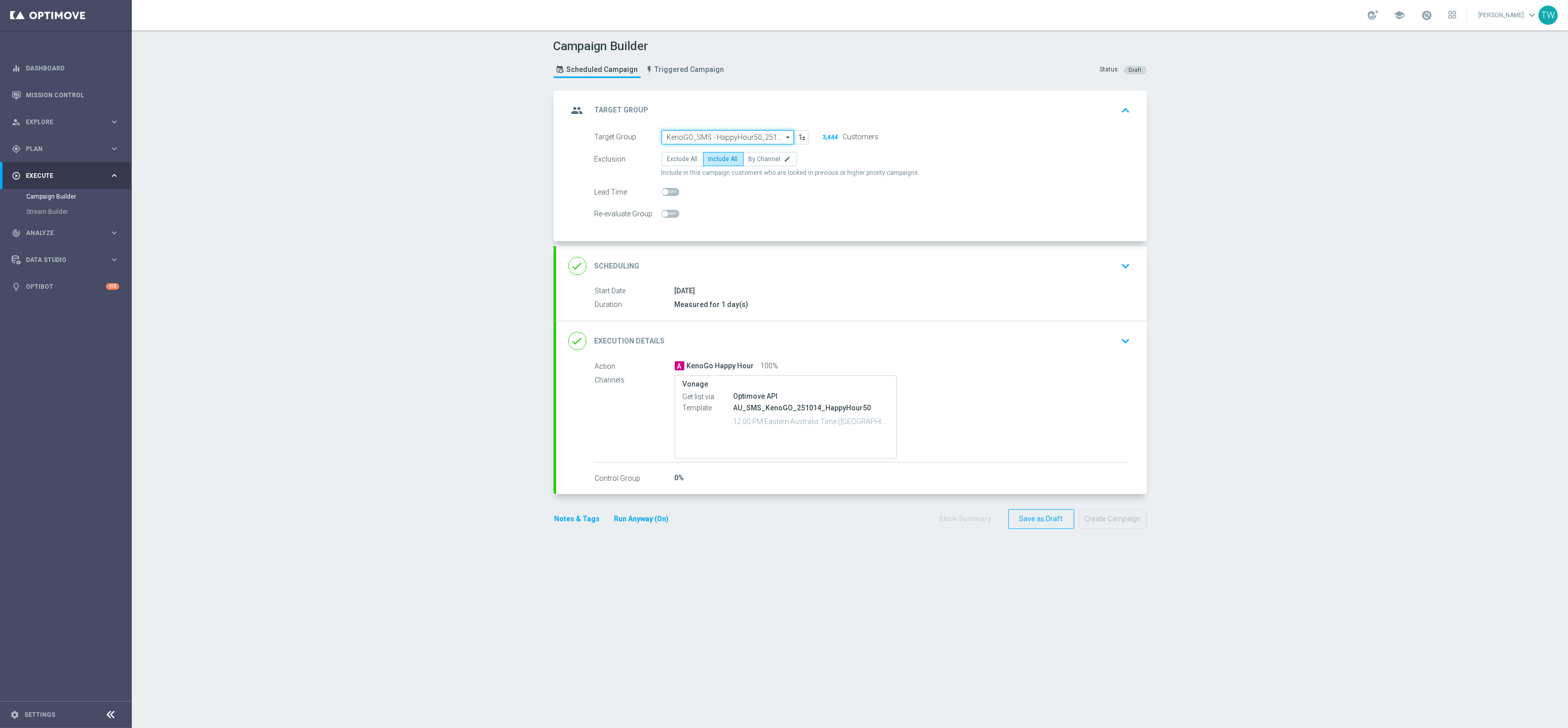
click at [744, 132] on input "KenoGO_SMS - HappyHour50_251014" at bounding box center [727, 137] width 132 height 14
click at [727, 203] on div "KenoGO_SMS - HappyHour20_251014" at bounding box center [718, 202] width 103 height 9
type input "KenoGO_SMS - HappyHour20_251014"
click at [867, 324] on div "done Execution Details keyboard_arrow_down" at bounding box center [850, 340] width 591 height 39
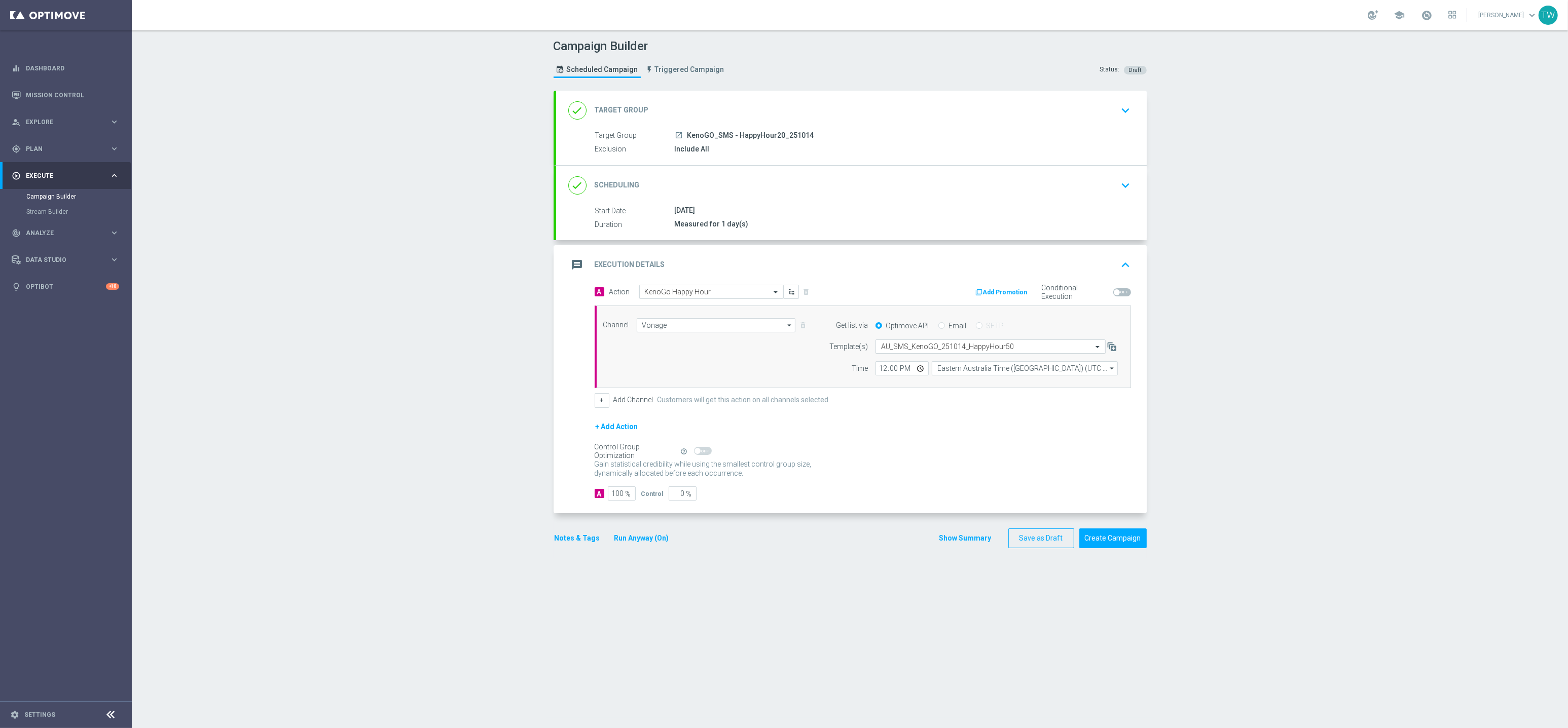
click at [1005, 343] on input "text" at bounding box center [980, 347] width 199 height 9
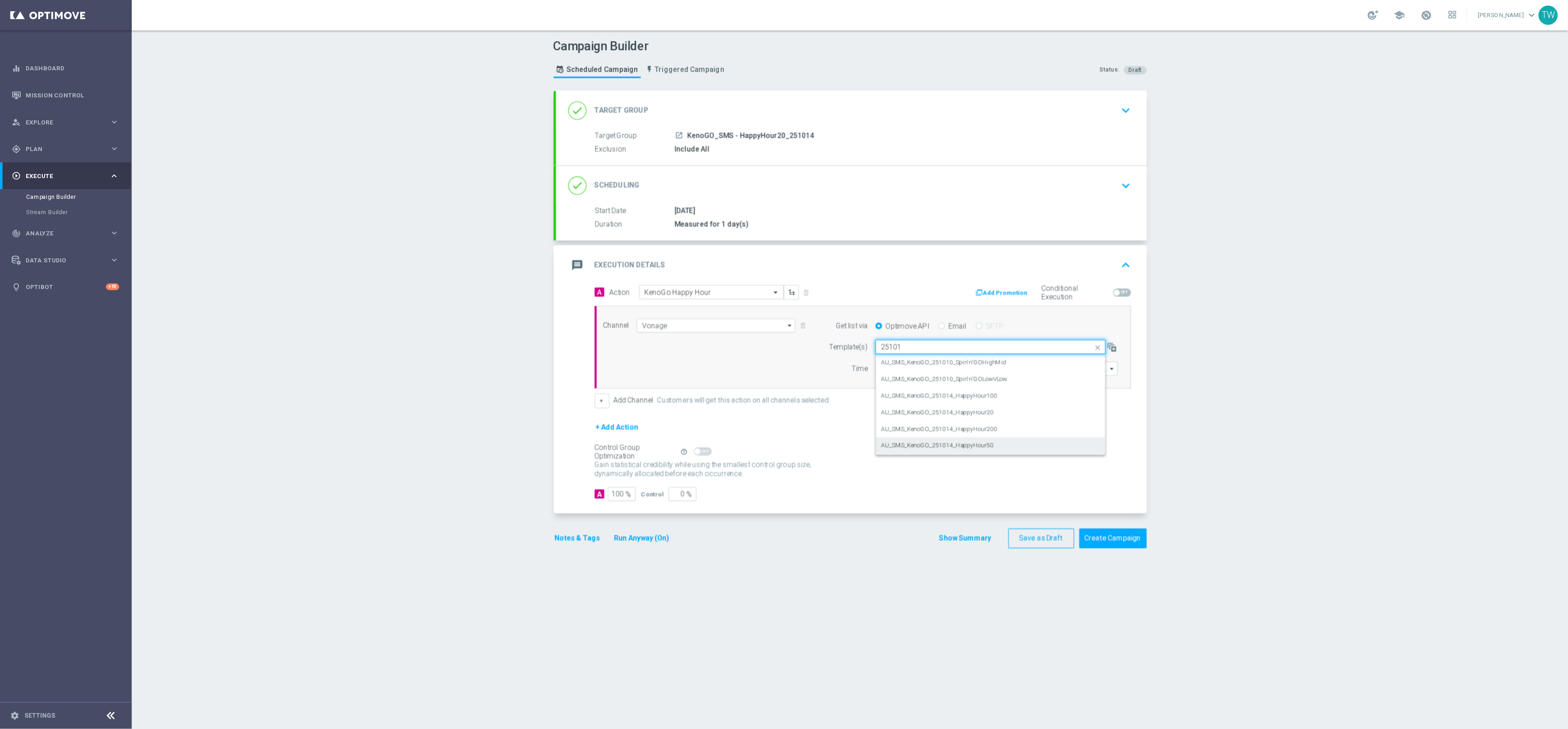
scroll to position [0, 0]
click at [894, 331] on div "AU_SMS_KenoGO_251014_HappyHour20" at bounding box center [880, 336] width 194 height 15
type input "251014"
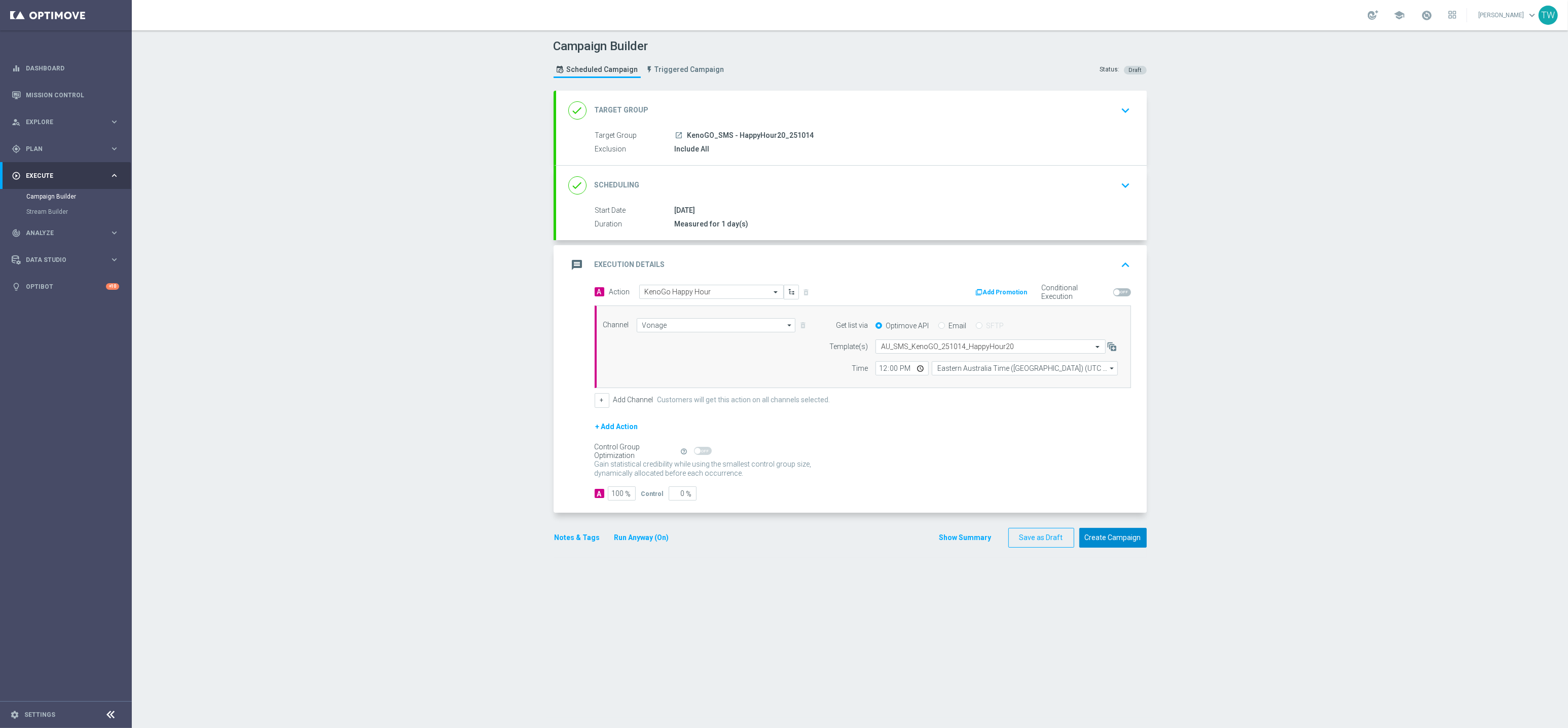
click at [1136, 536] on button "Create Campaign" at bounding box center [1112, 538] width 67 height 20
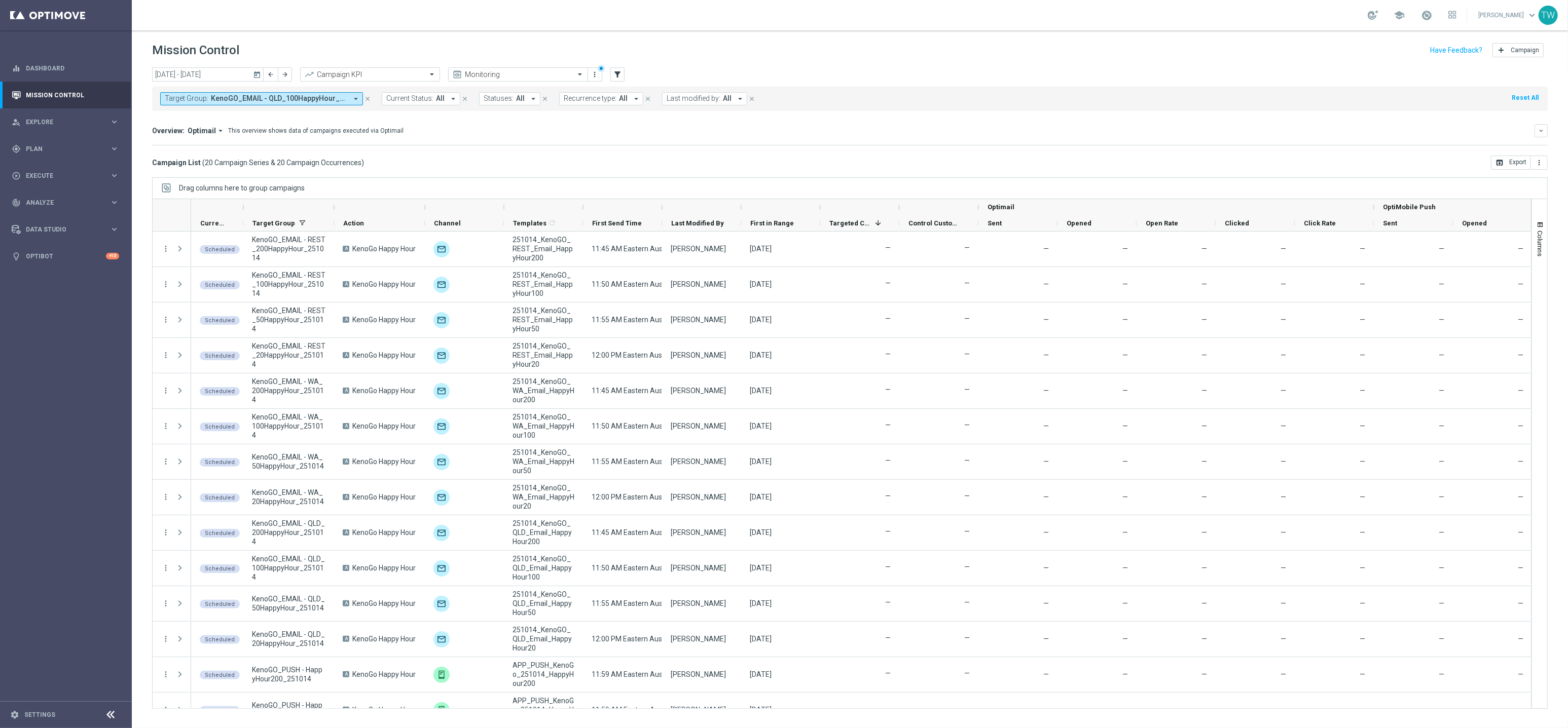
click at [333, 208] on div at bounding box center [333, 207] width 4 height 17
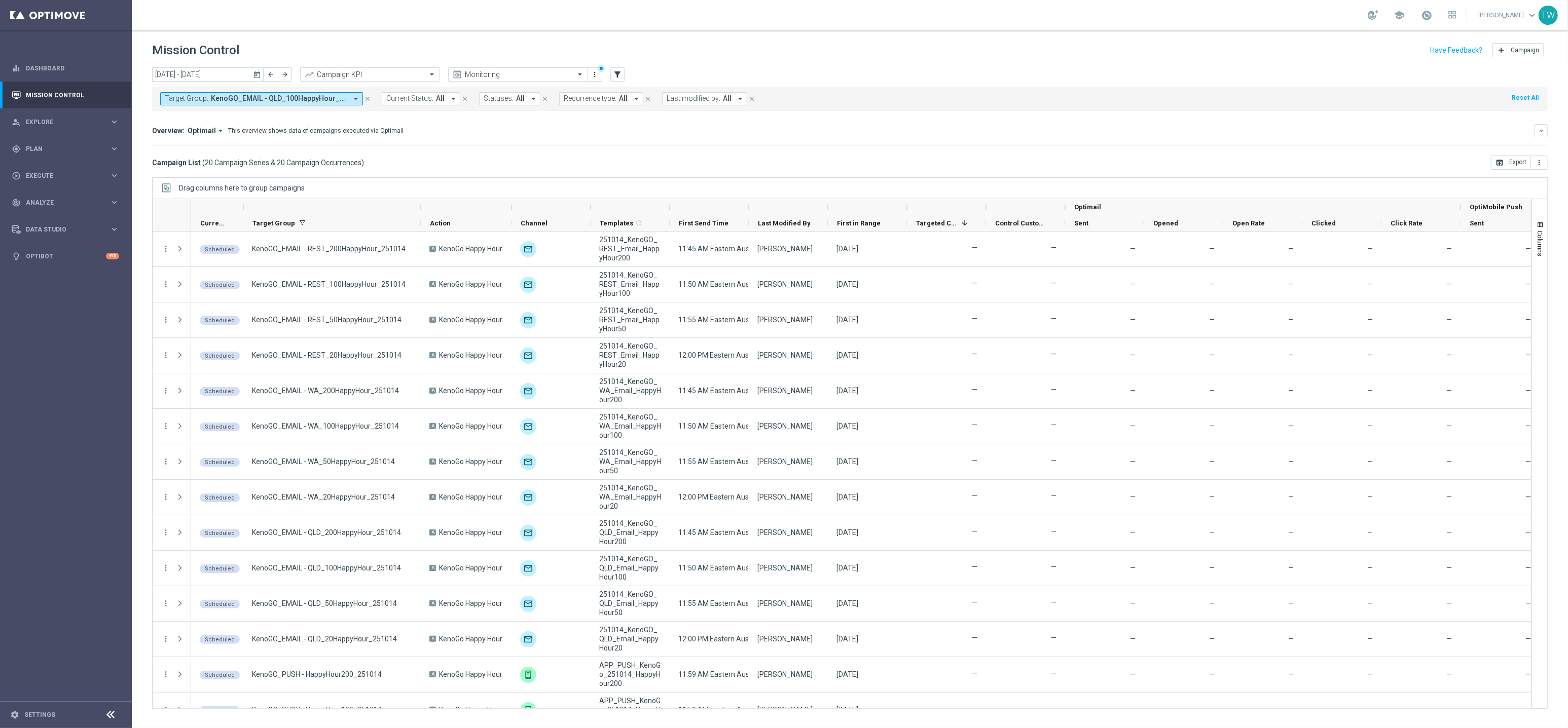
click at [906, 206] on div at bounding box center [906, 207] width 4 height 17
click at [905, 206] on div at bounding box center [875, 207] width 77 height 17
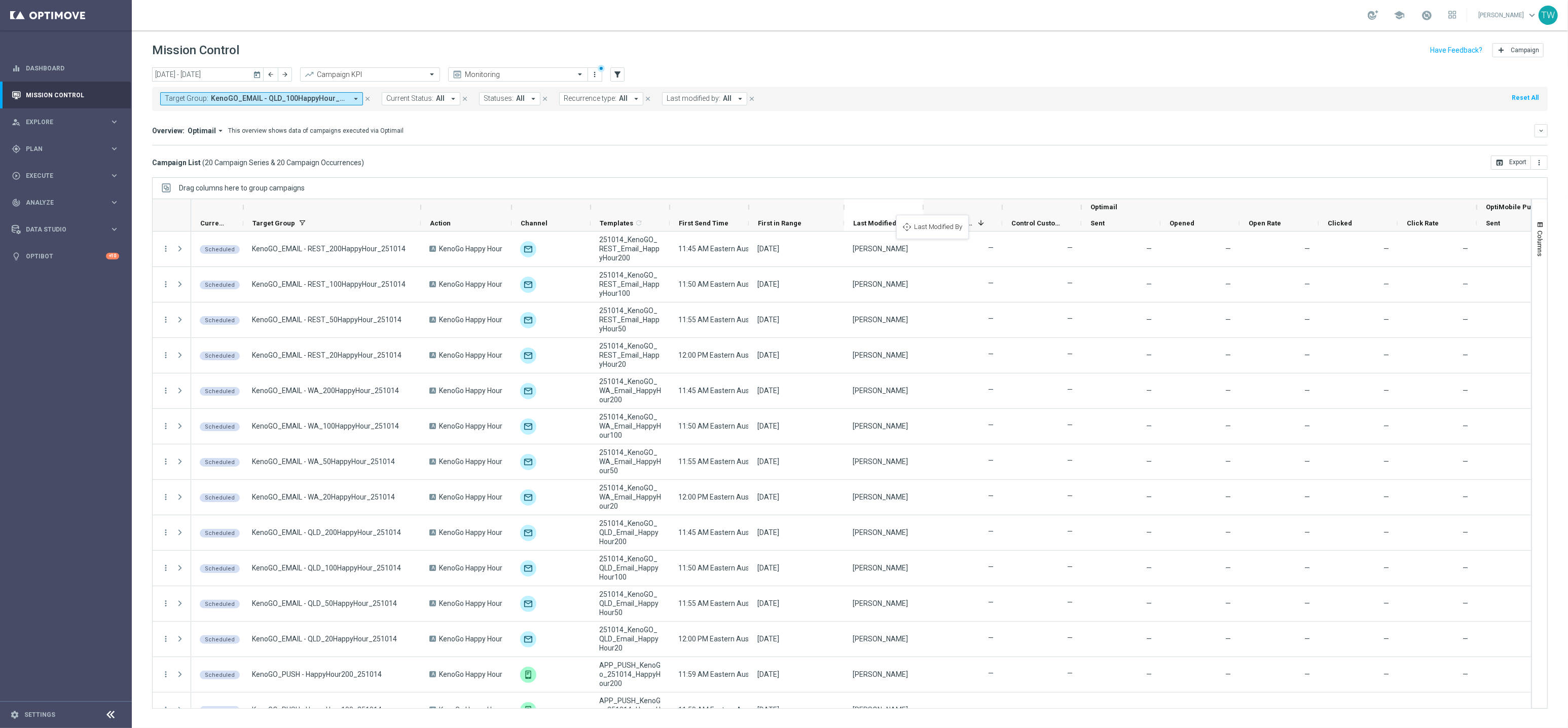
drag, startPoint x: 782, startPoint y: 220, endPoint x: 901, endPoint y: 221, distance: 119.0
click at [669, 213] on div at bounding box center [669, 207] width 4 height 17
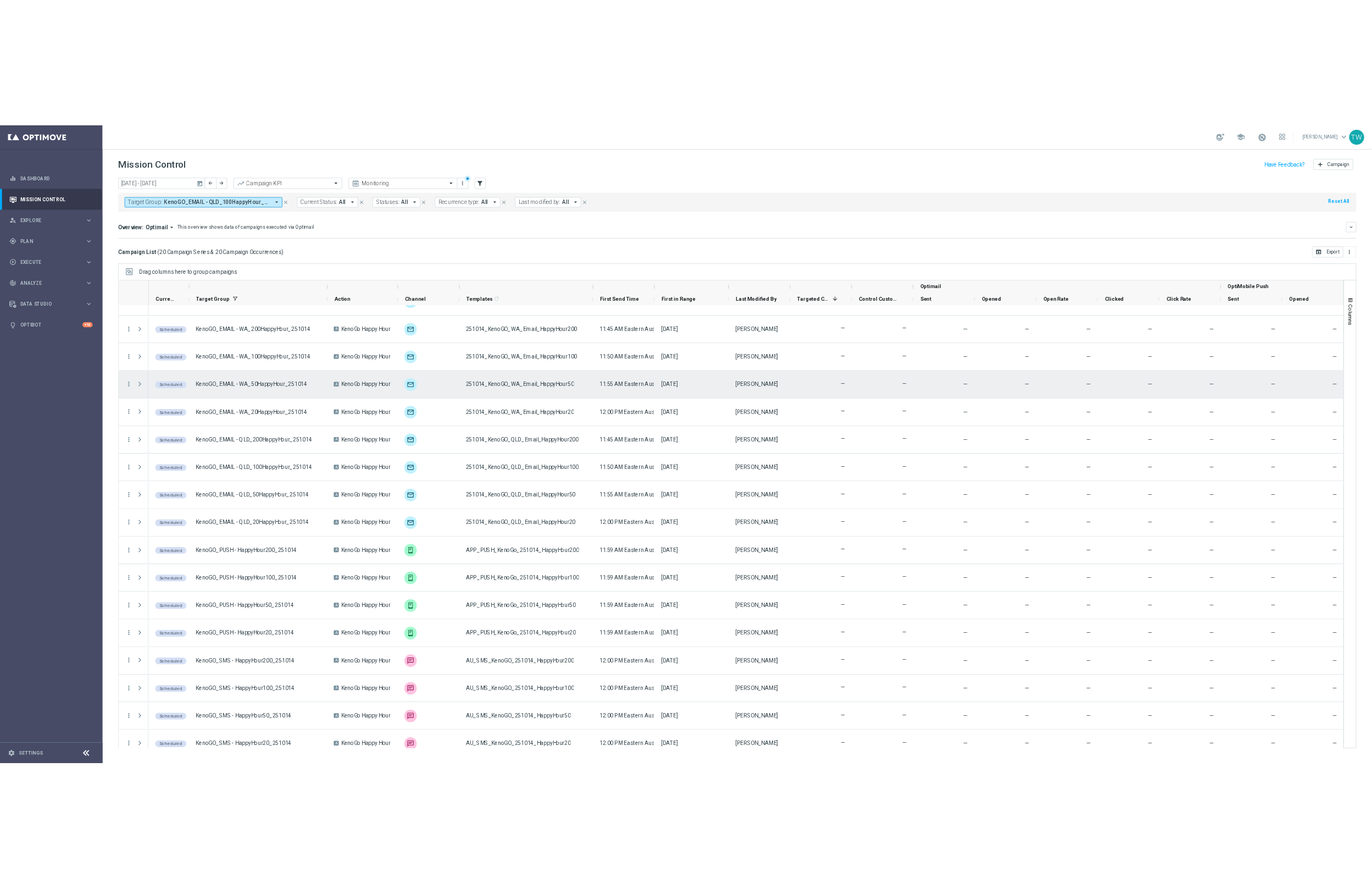
scroll to position [154, 0]
